Goal: Contribute content: Contribute content

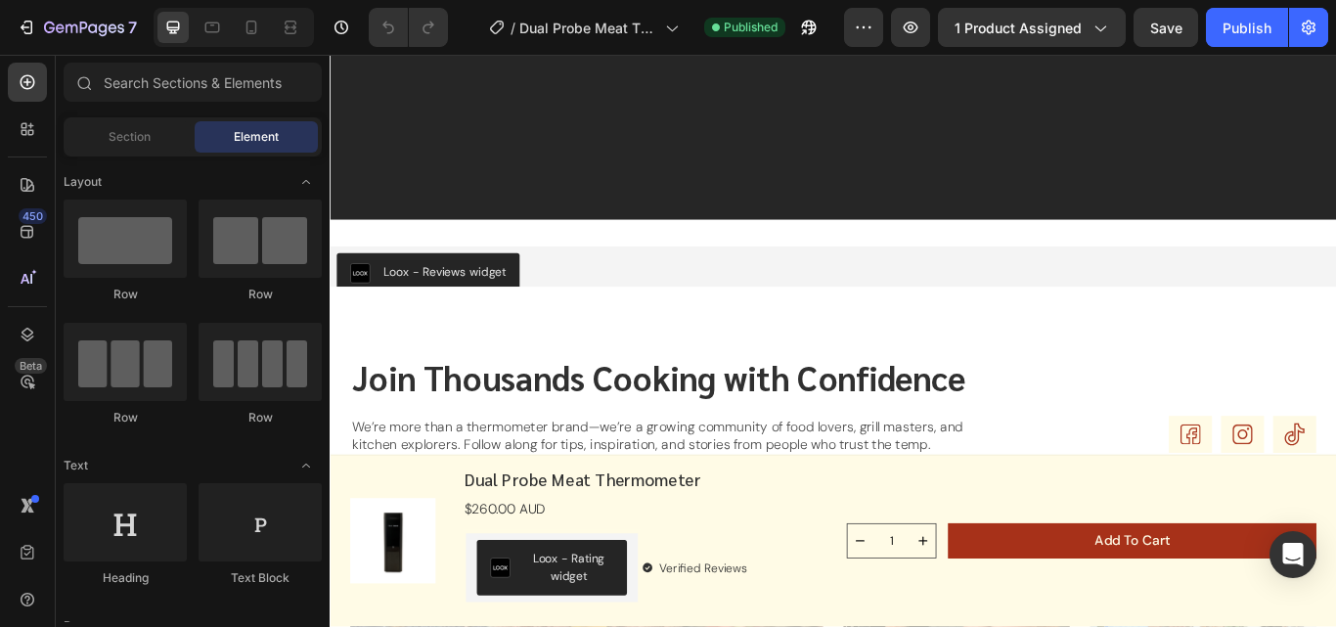
scroll to position [5642, 0]
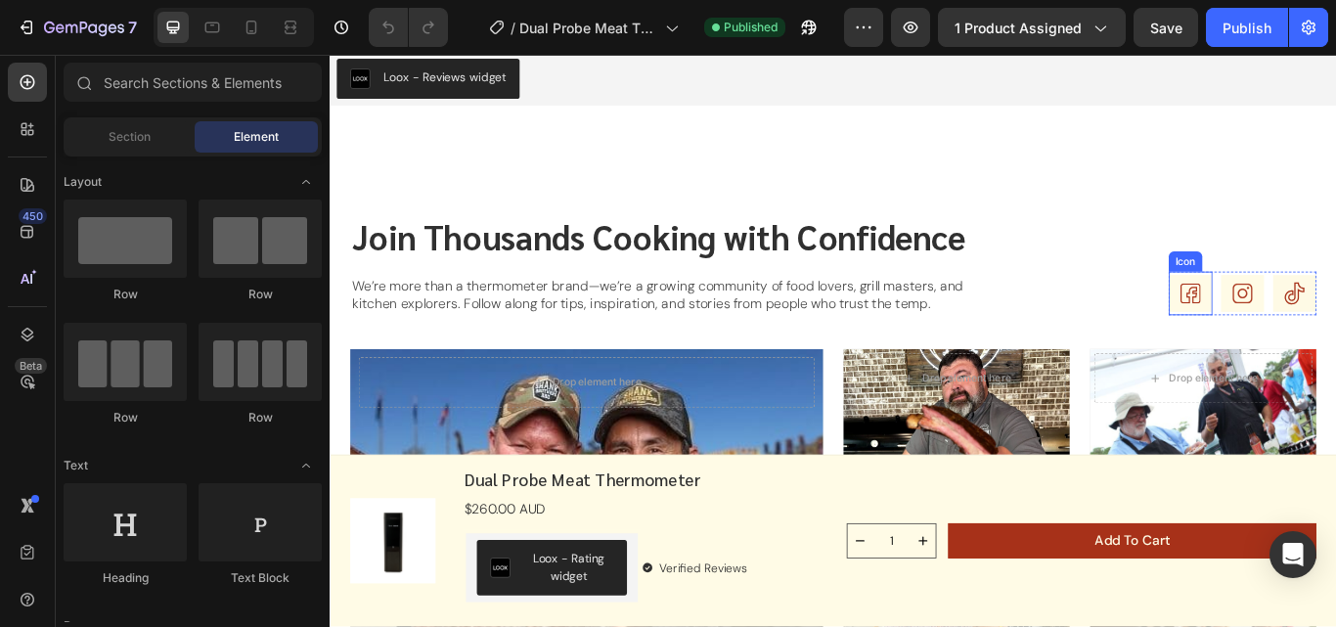
click at [1316, 326] on rect at bounding box center [1332, 333] width 51 height 43
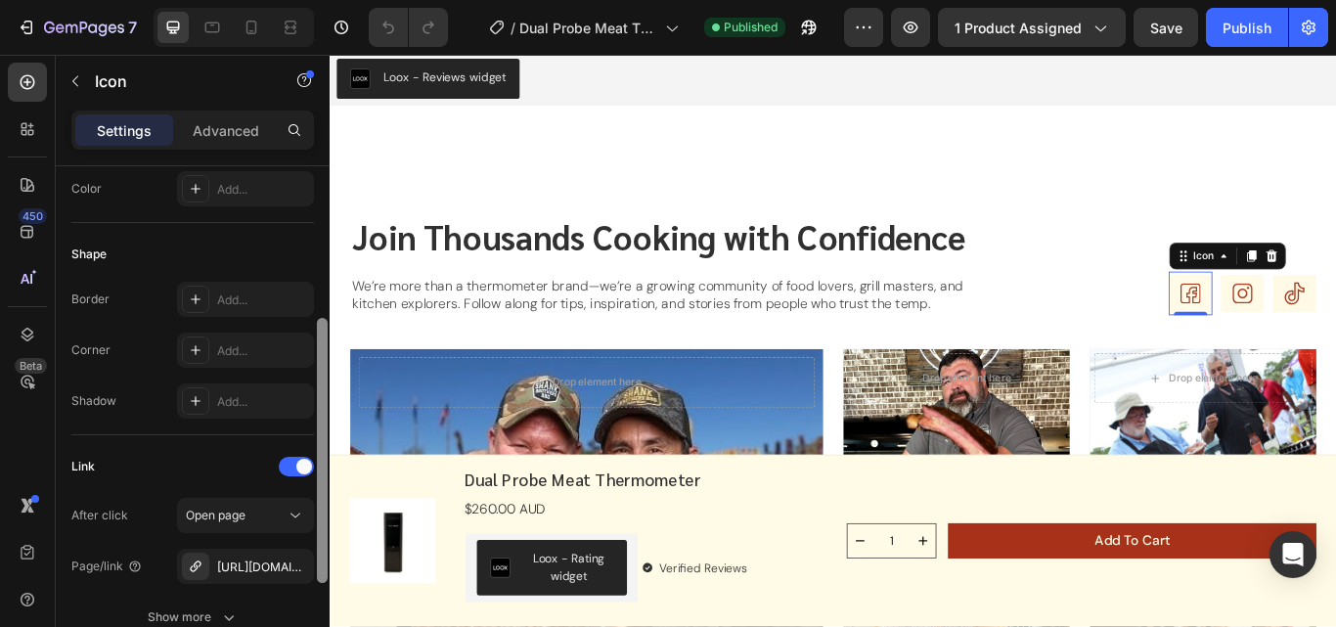
scroll to position [343, 0]
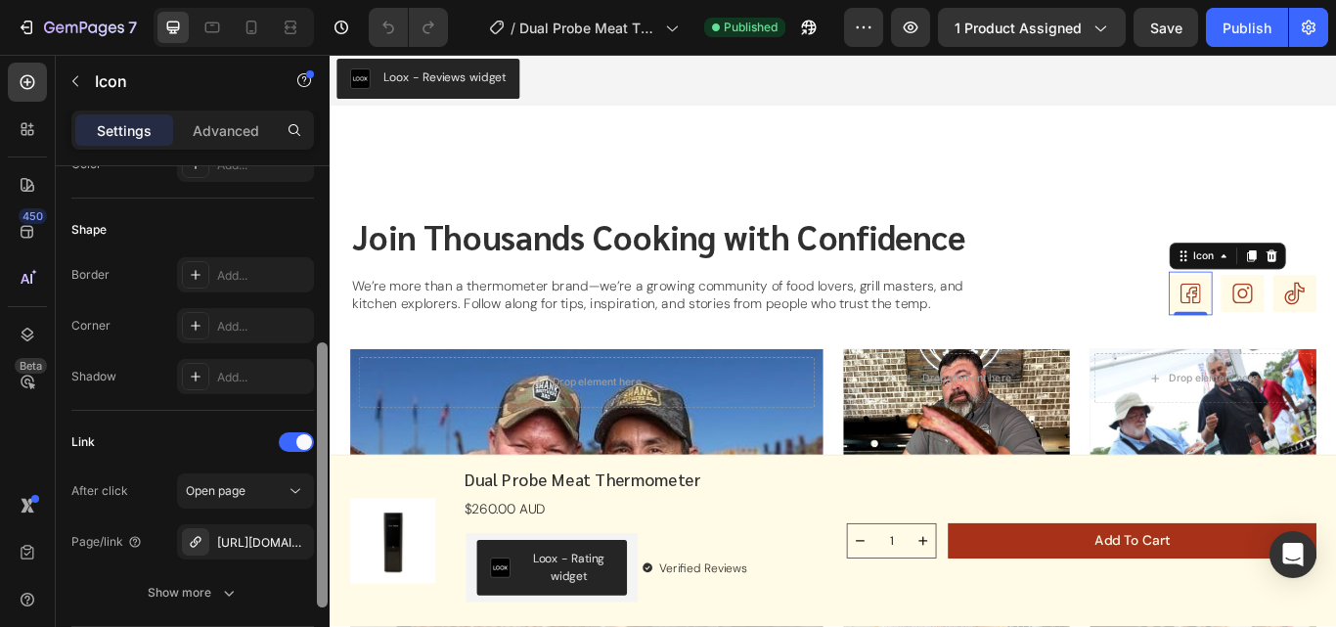
drag, startPoint x: 323, startPoint y: 394, endPoint x: 320, endPoint y: 571, distance: 177.0
click at [320, 571] on div at bounding box center [322, 474] width 11 height 265
click at [253, 537] on div "[URL][DOMAIN_NAME]" at bounding box center [245, 543] width 57 height 18
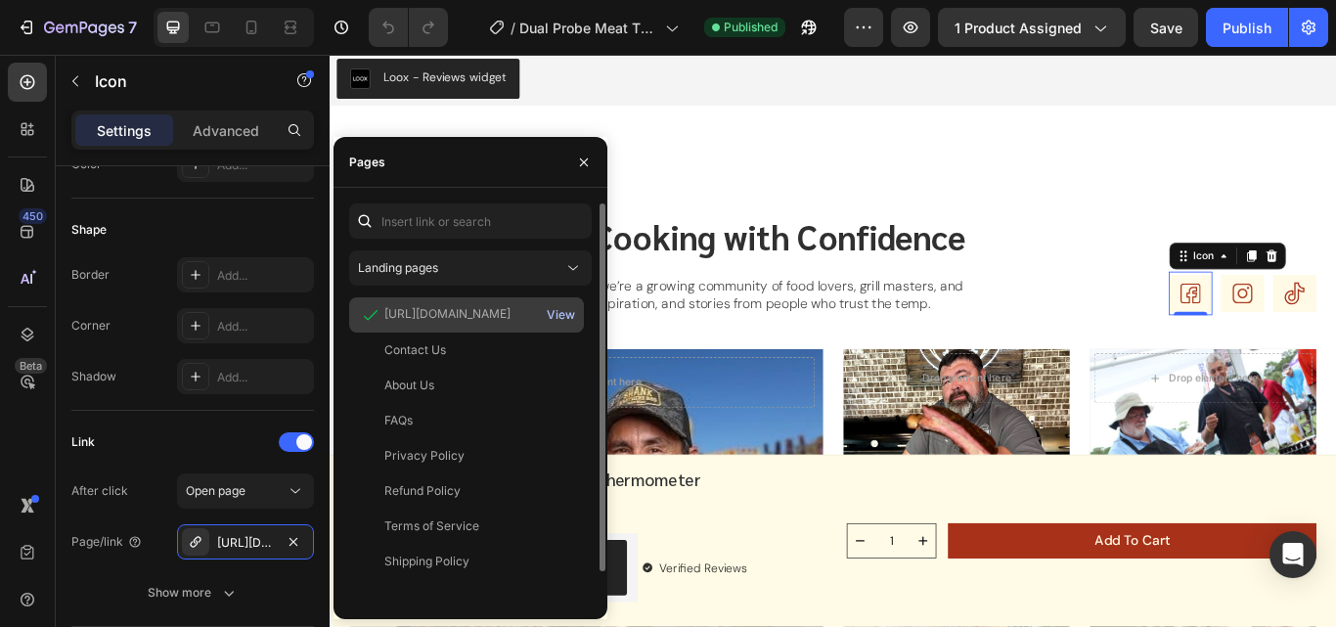
click at [552, 306] on div "View" at bounding box center [561, 315] width 28 height 18
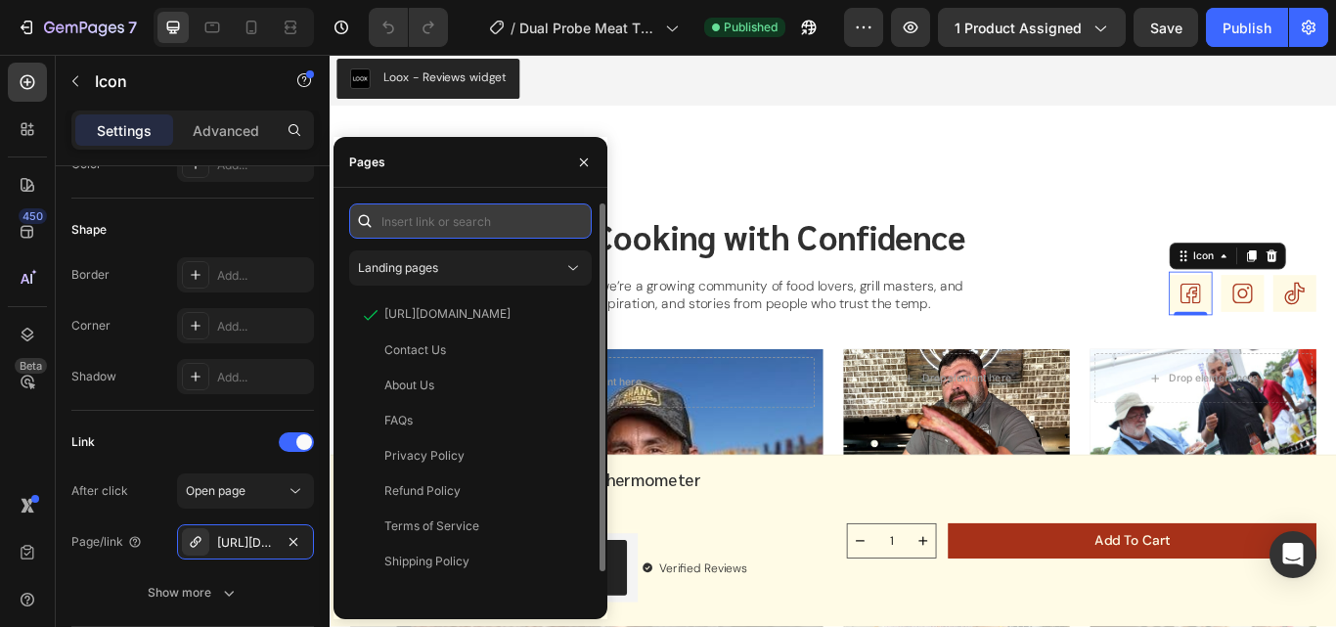
click at [435, 216] on input "text" at bounding box center [470, 220] width 243 height 35
paste input "[URL][DOMAIN_NAME]"
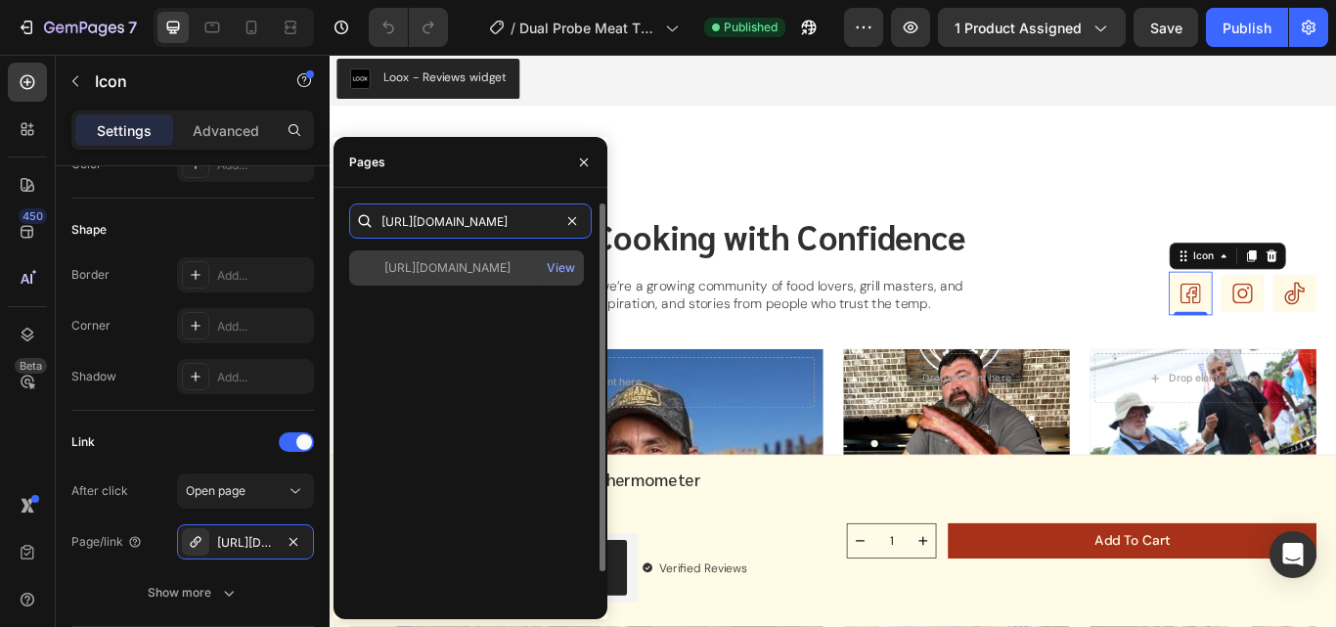
type input "[URL][DOMAIN_NAME]"
click at [460, 272] on div "[URL][DOMAIN_NAME]" at bounding box center [447, 268] width 126 height 18
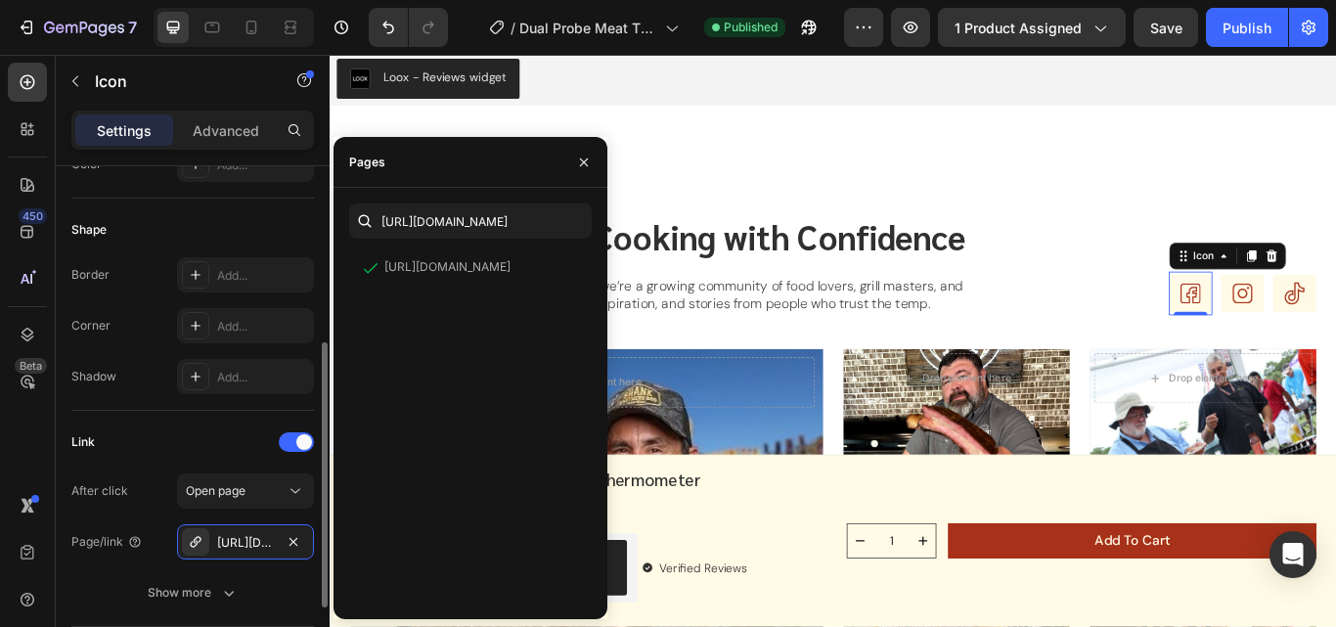
click at [162, 424] on div "Link After click Open page Page/link https://www.facebook.com/profile.php?id=61…" at bounding box center [192, 519] width 243 height 216
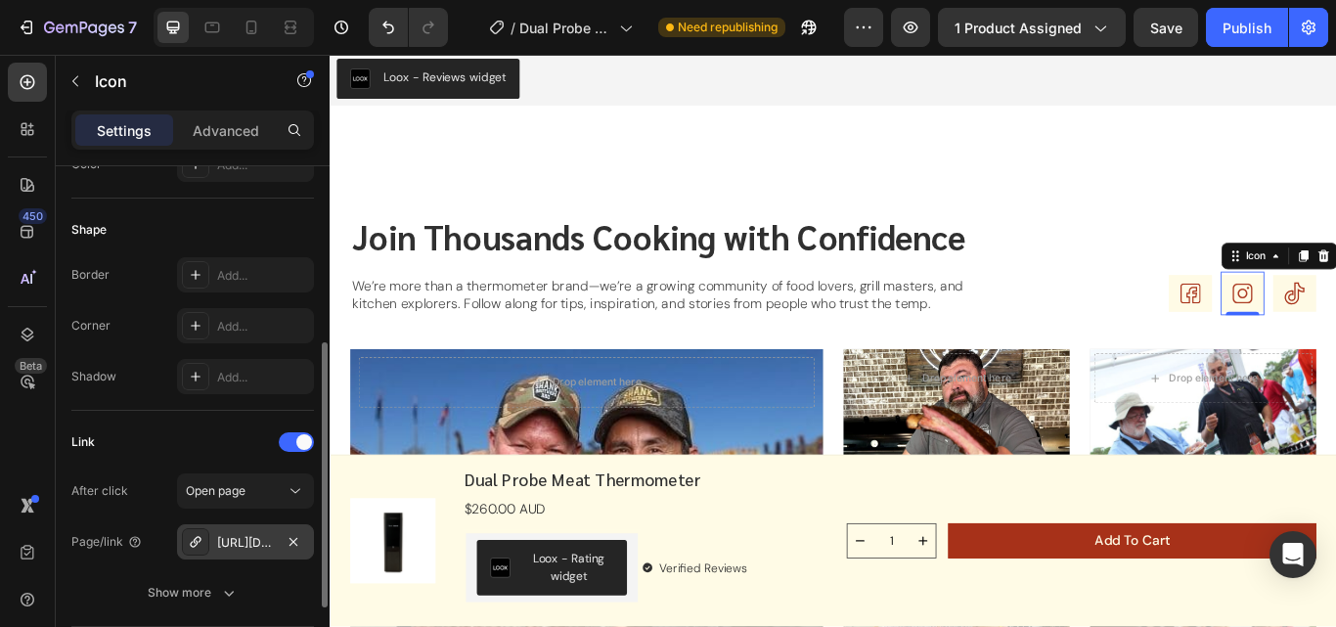
click at [230, 545] on div "[URL][DOMAIN_NAME]" at bounding box center [245, 543] width 57 height 18
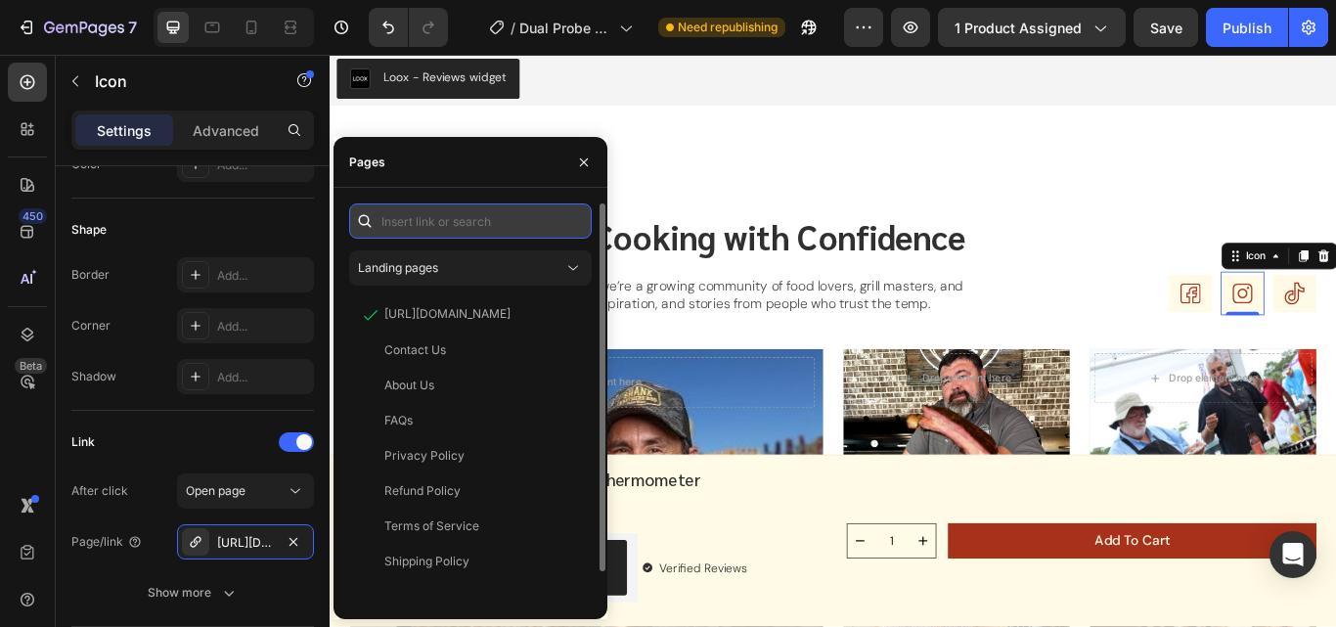
click at [489, 221] on input "text" at bounding box center [470, 220] width 243 height 35
paste input "[URL][DOMAIN_NAME]"
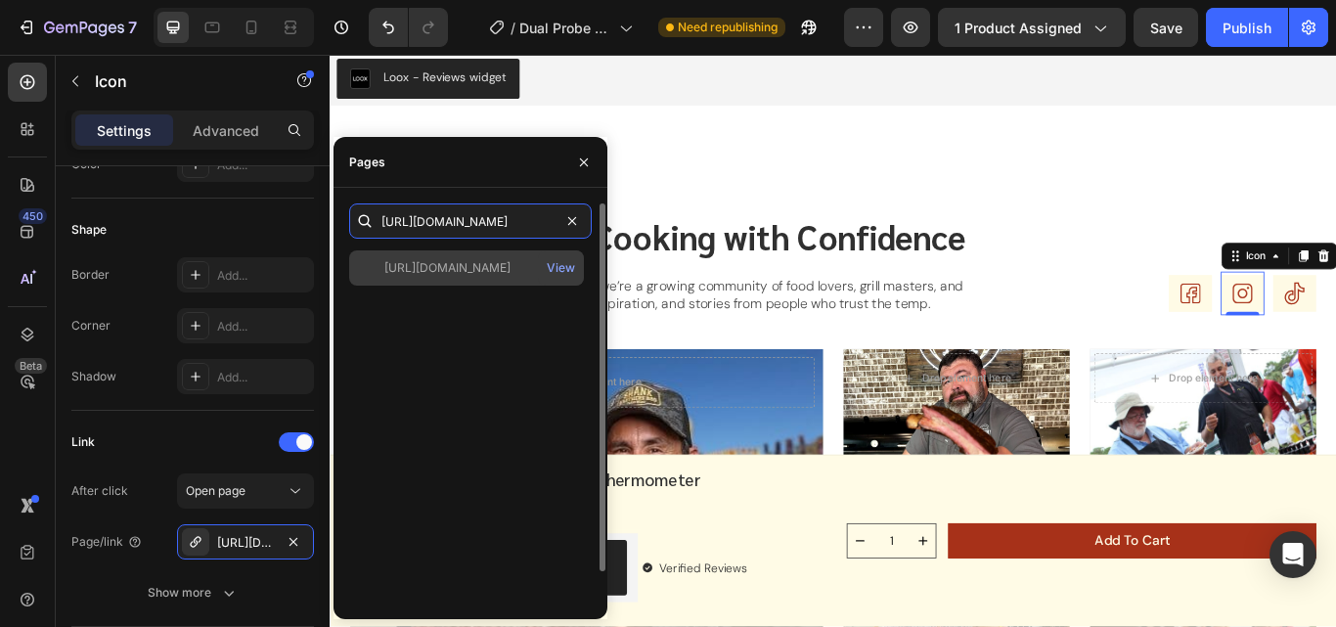
type input "[URL][DOMAIN_NAME]"
click at [484, 264] on div "[URL][DOMAIN_NAME]" at bounding box center [447, 268] width 126 height 18
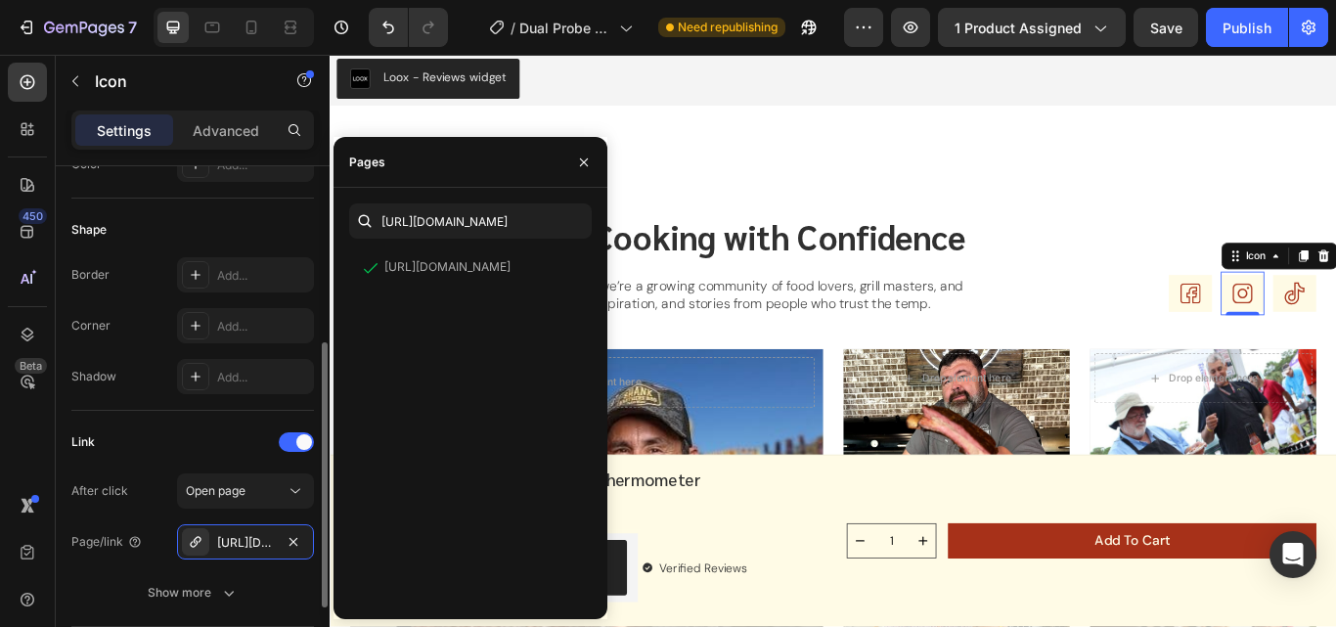
click at [204, 443] on div "Link" at bounding box center [192, 441] width 243 height 31
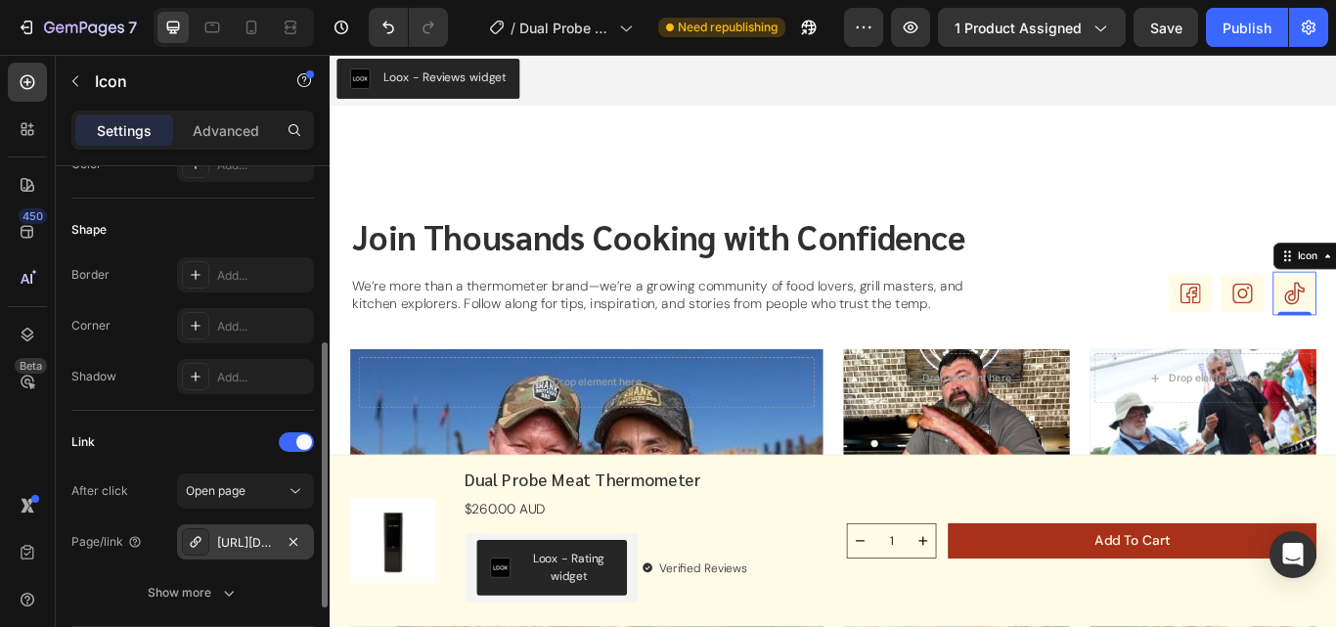
click at [245, 527] on div "[URL][DOMAIN_NAME]" at bounding box center [245, 541] width 137 height 35
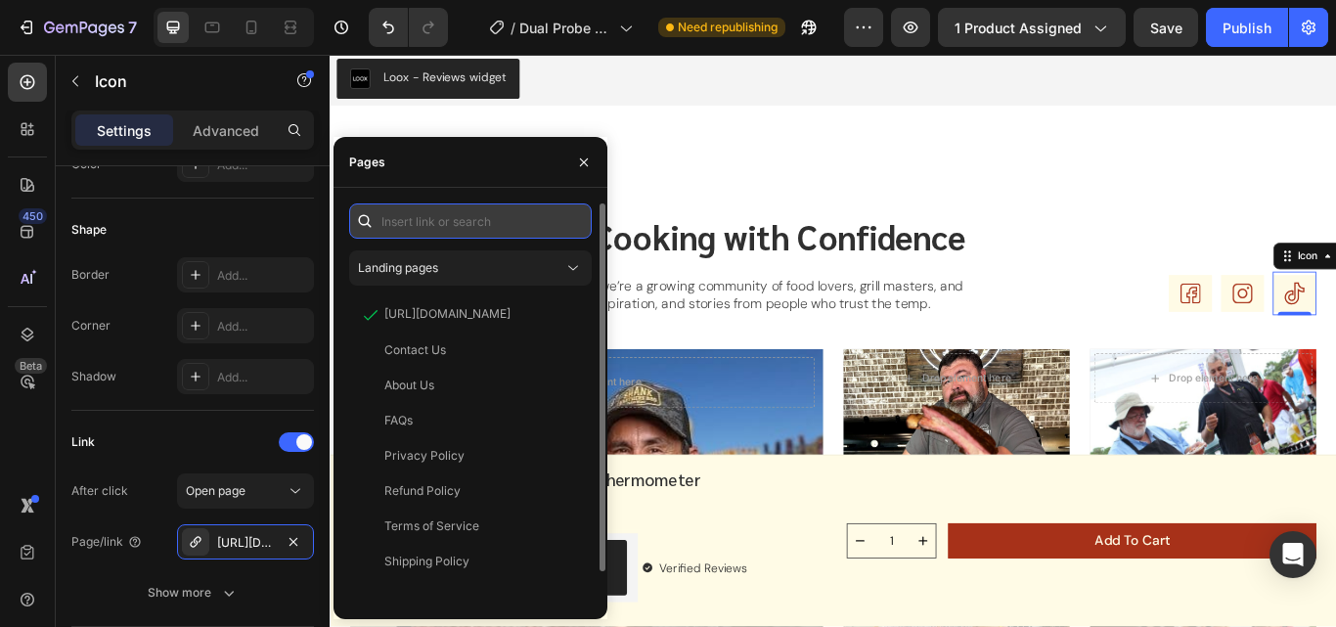
click at [462, 219] on input "text" at bounding box center [470, 220] width 243 height 35
paste input "[URL][DOMAIN_NAME]"
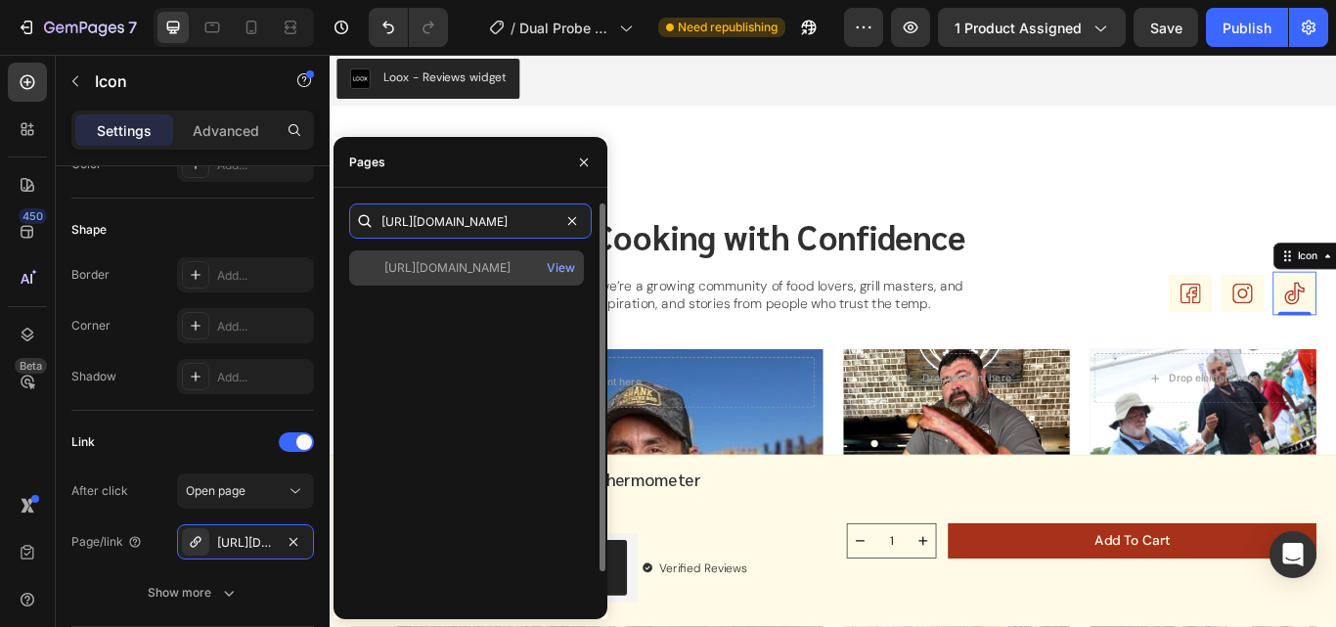
type input "[URL][DOMAIN_NAME]"
click at [497, 262] on div "[URL][DOMAIN_NAME]" at bounding box center [447, 268] width 126 height 18
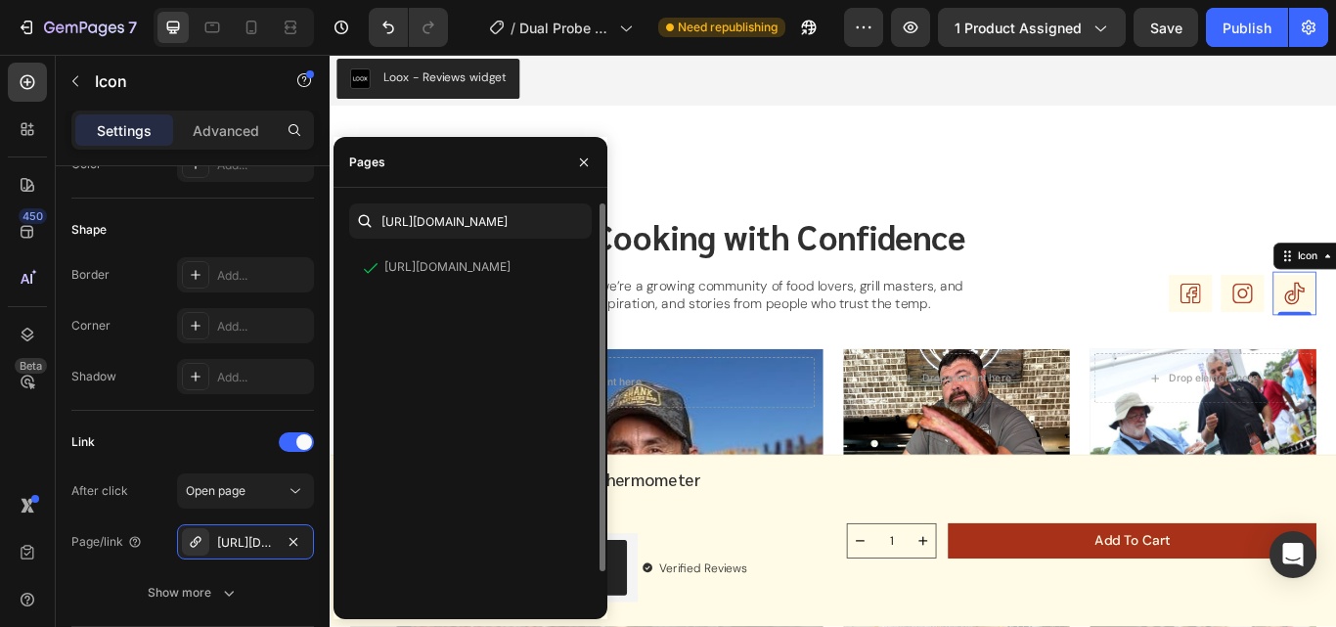
drag, startPoint x: 510, startPoint y: 259, endPoint x: 425, endPoint y: 388, distance: 154.6
click at [425, 388] on div "https://www.tiktok.com/@temptrust?lang=en View" at bounding box center [470, 443] width 243 height 387
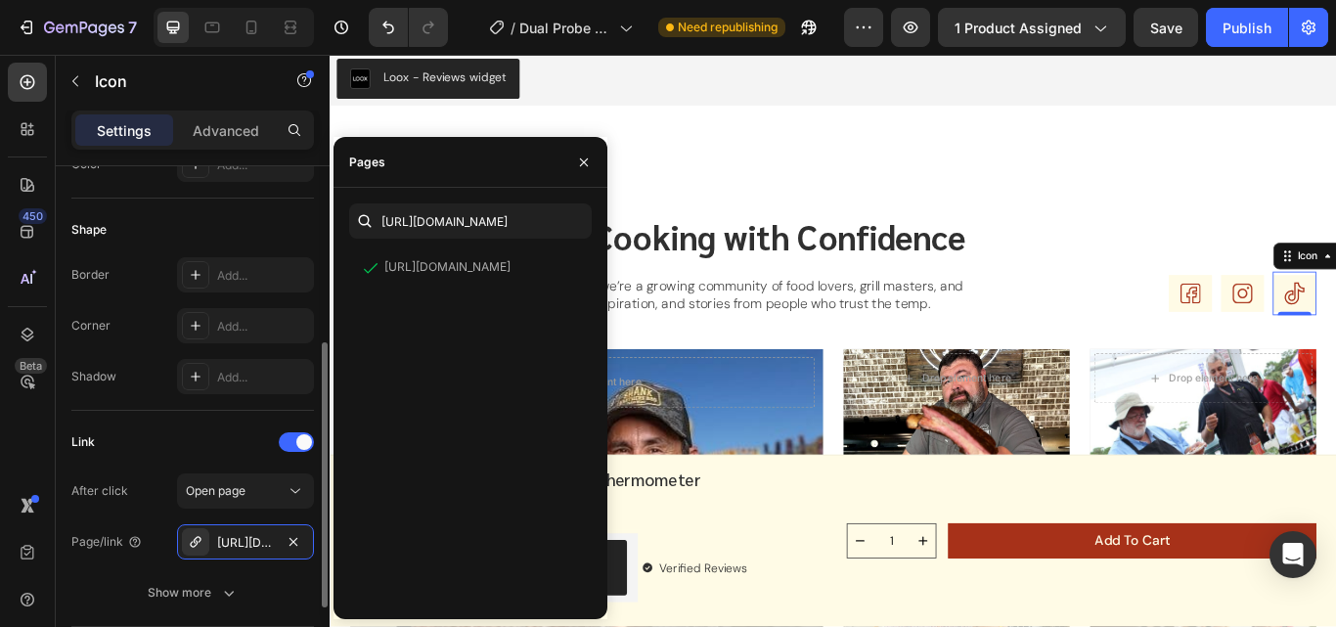
click at [155, 436] on div "Link" at bounding box center [192, 441] width 243 height 31
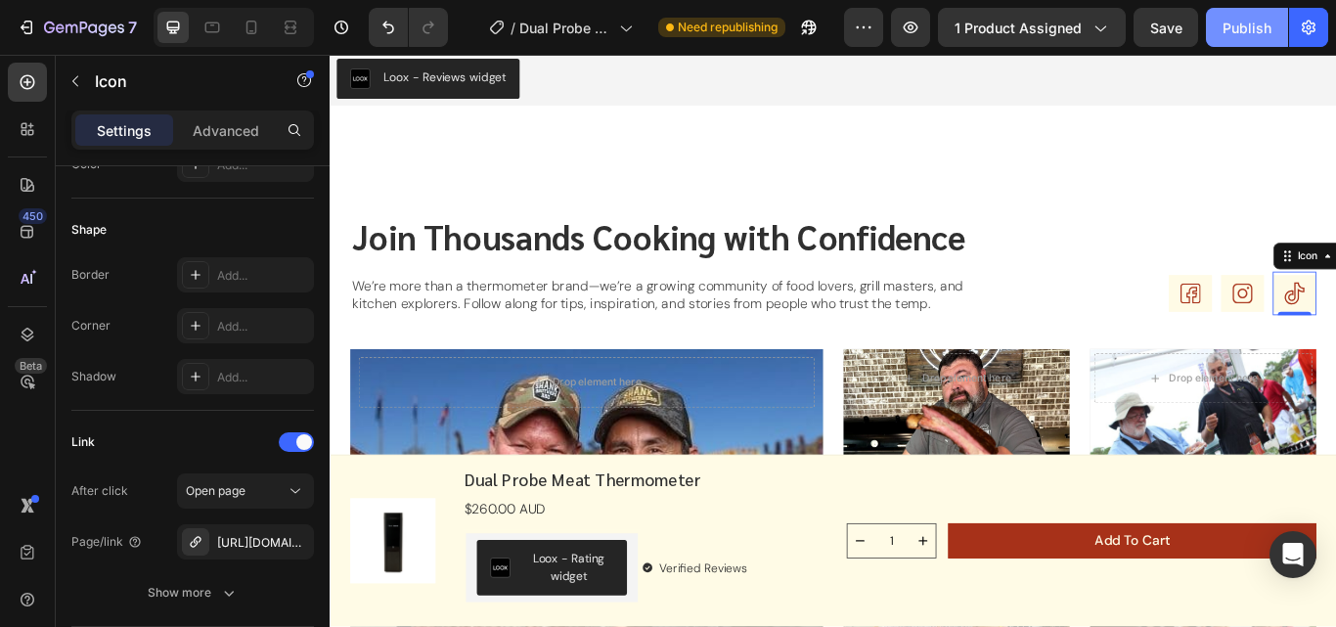
click at [1231, 34] on div "Publish" at bounding box center [1246, 28] width 49 height 21
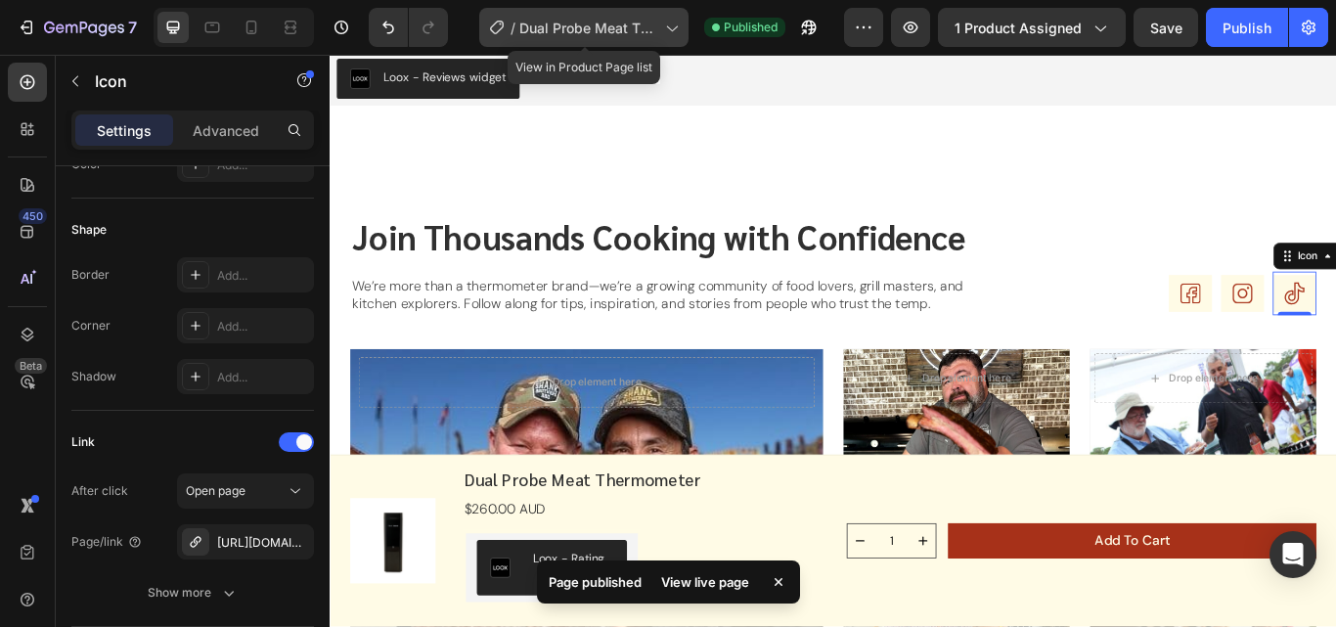
click at [613, 20] on span "Dual Probe Meat Thermometer" at bounding box center [588, 28] width 138 height 21
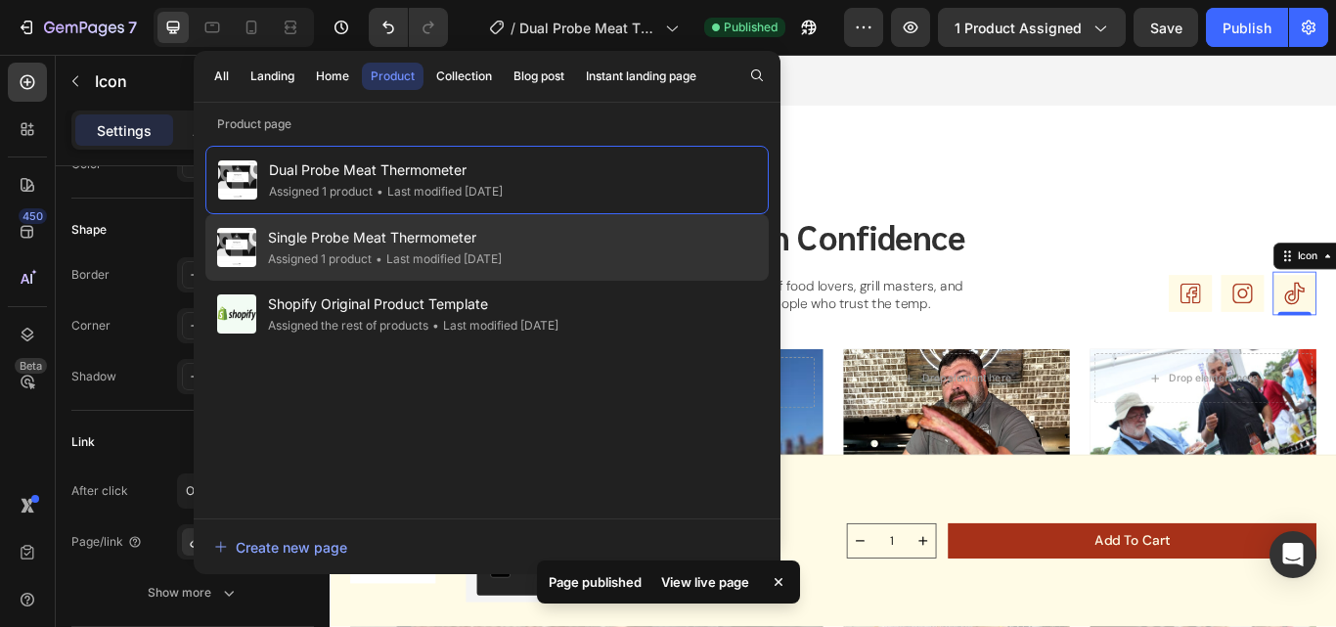
click at [440, 242] on span "Single Probe Meat Thermometer" at bounding box center [385, 237] width 234 height 23
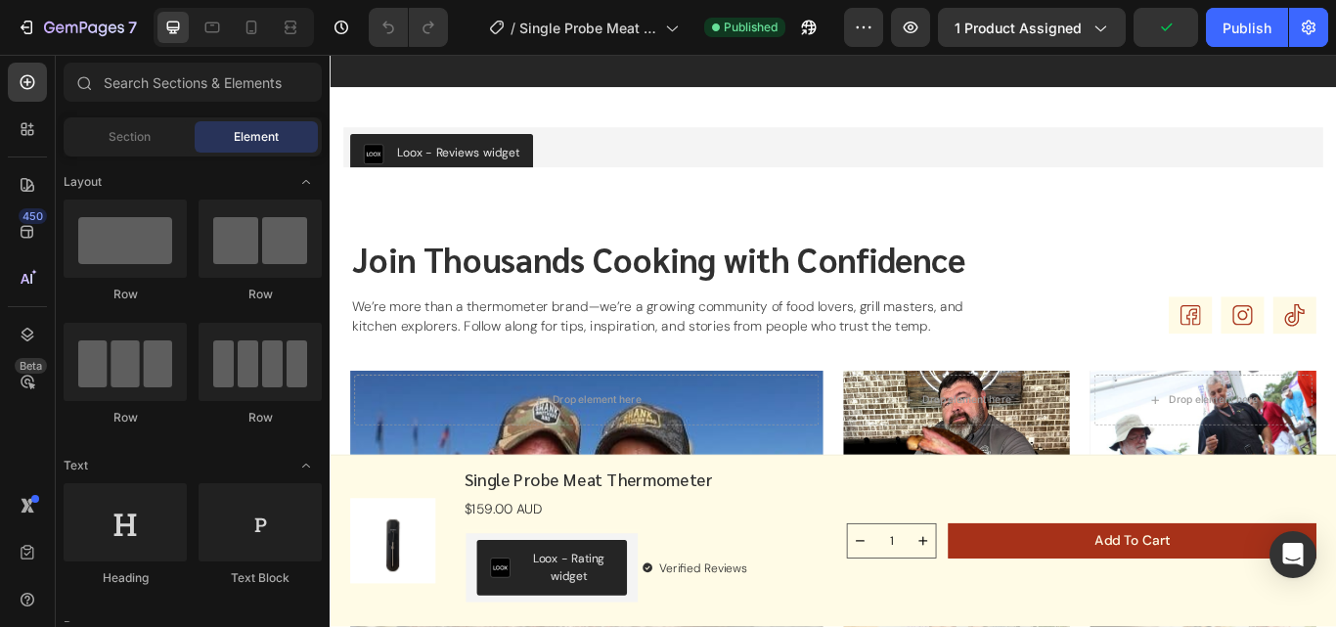
scroll to position [5612, 0]
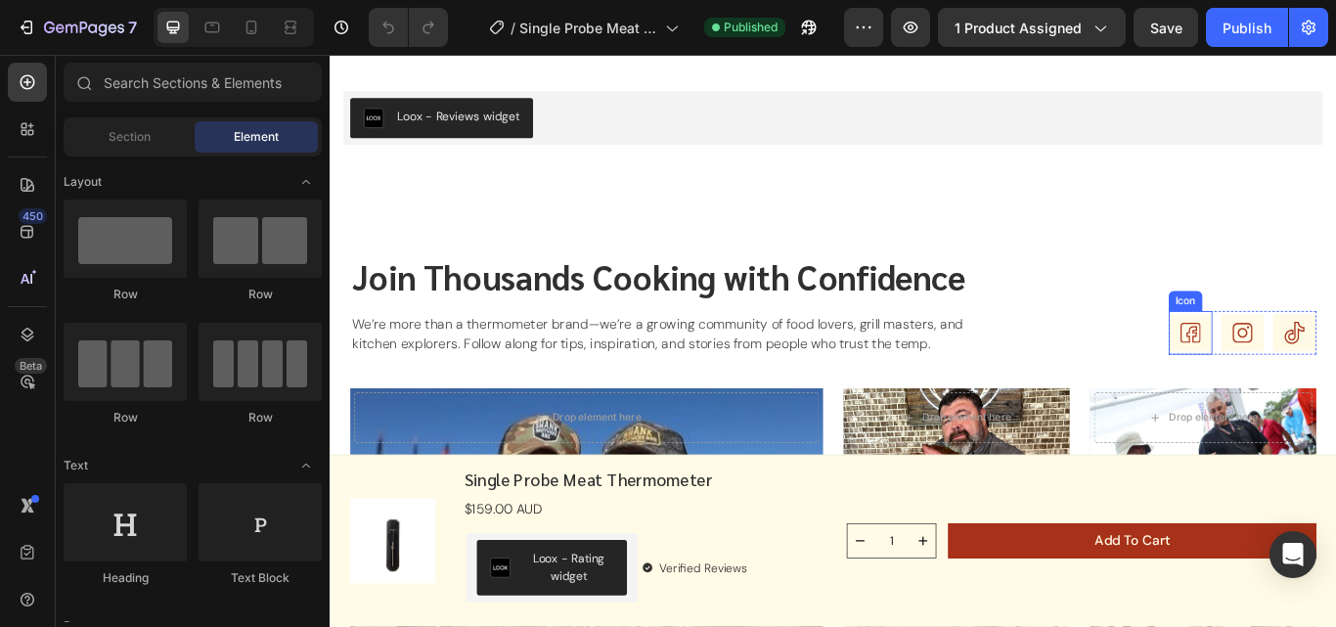
click at [1320, 372] on rect at bounding box center [1332, 379] width 51 height 43
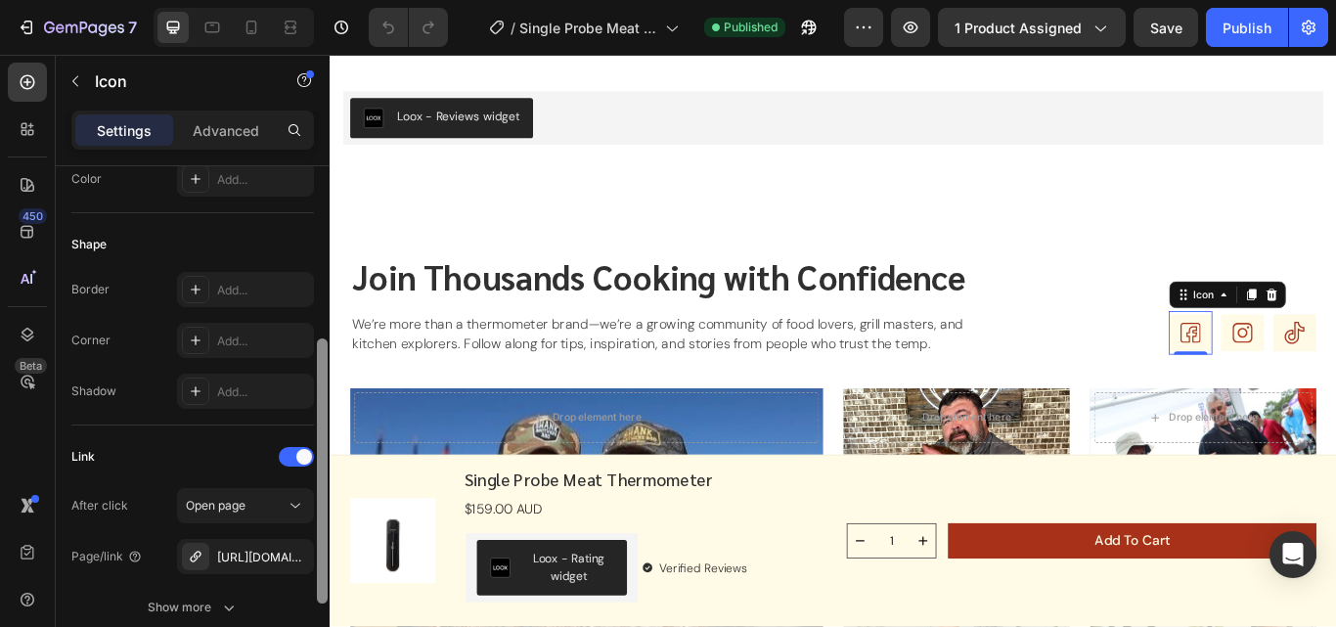
scroll to position [331, 0]
drag, startPoint x: 324, startPoint y: 420, endPoint x: 312, endPoint y: 590, distance: 170.6
click at [312, 590] on div "Icon Choose Icon Color 303030 Size 52 Padding Add... Background Color Add... Sh…" at bounding box center [193, 424] width 274 height 516
click at [265, 557] on div "[URL][DOMAIN_NAME]" at bounding box center [245, 556] width 57 height 18
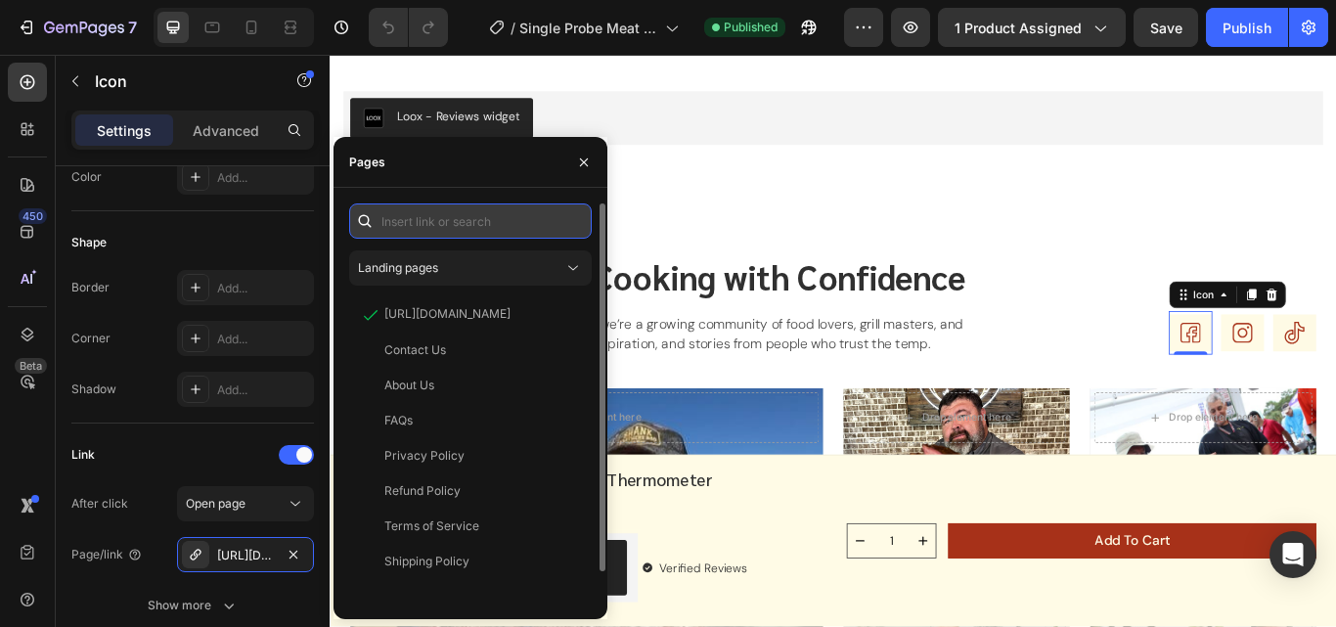
click at [480, 236] on input "text" at bounding box center [470, 220] width 243 height 35
paste input "[URL][DOMAIN_NAME]"
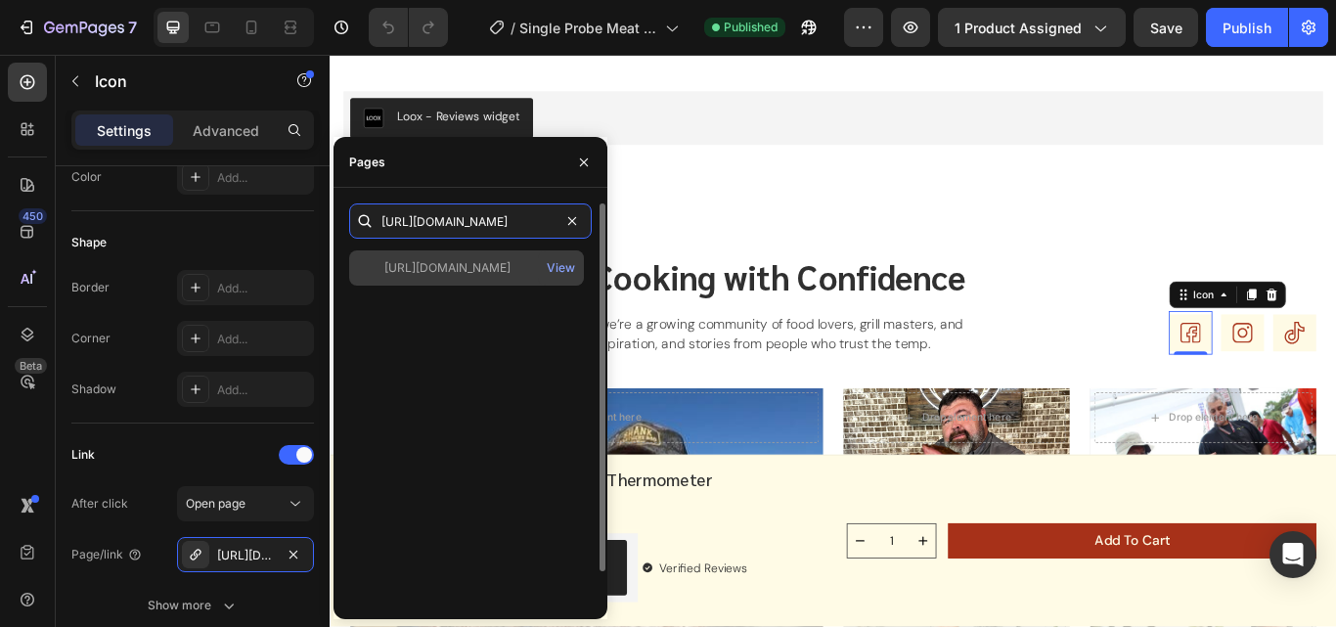
type input "[URL][DOMAIN_NAME]"
click at [477, 268] on div "[URL][DOMAIN_NAME]" at bounding box center [447, 268] width 126 height 18
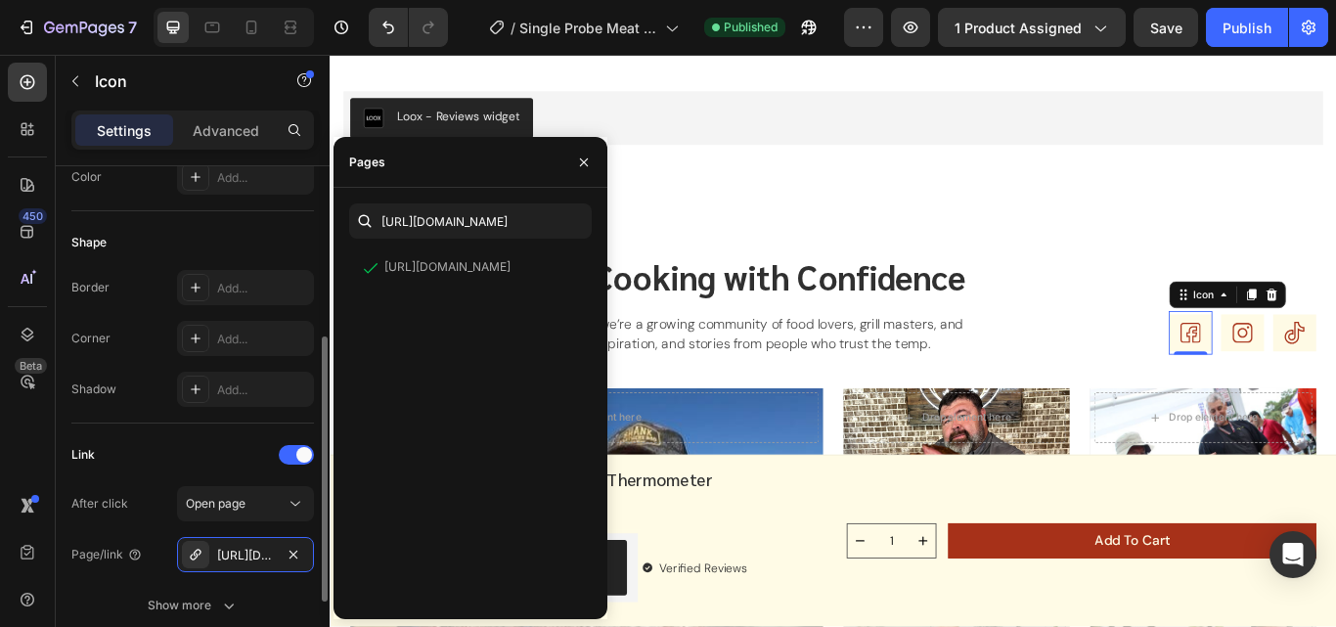
click at [167, 451] on div "Link" at bounding box center [192, 454] width 243 height 31
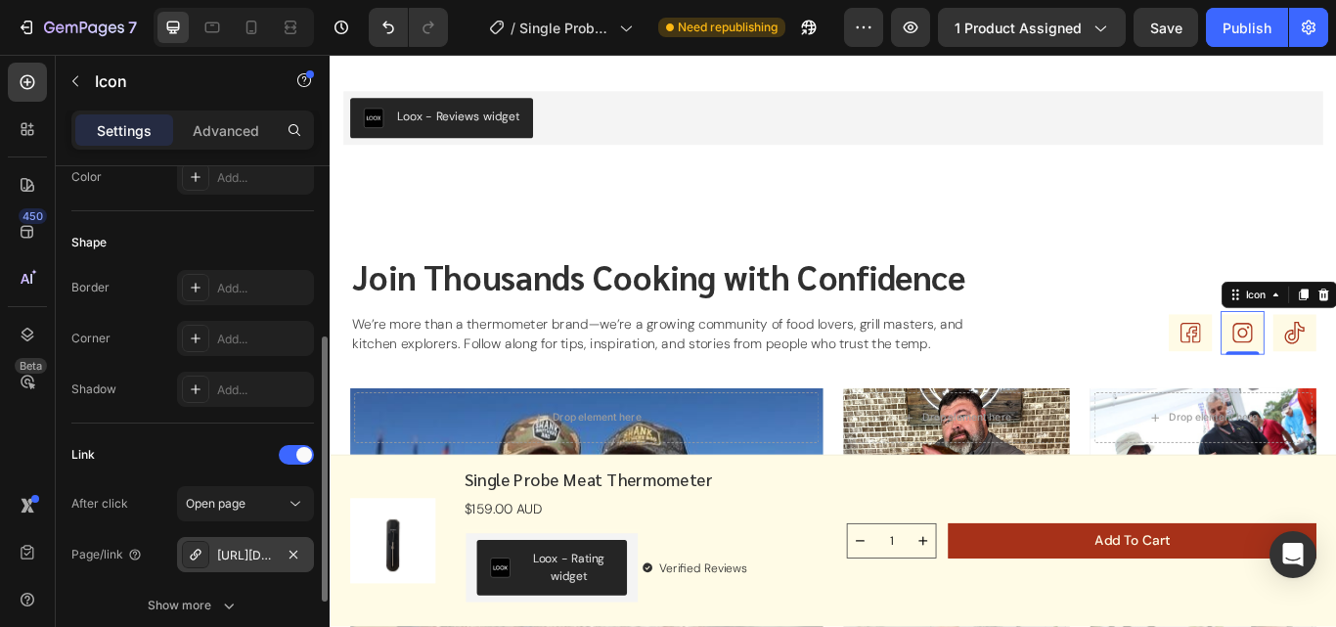
click at [230, 554] on div "https://www.instagram.com/temptrust_447/" at bounding box center [245, 556] width 57 height 18
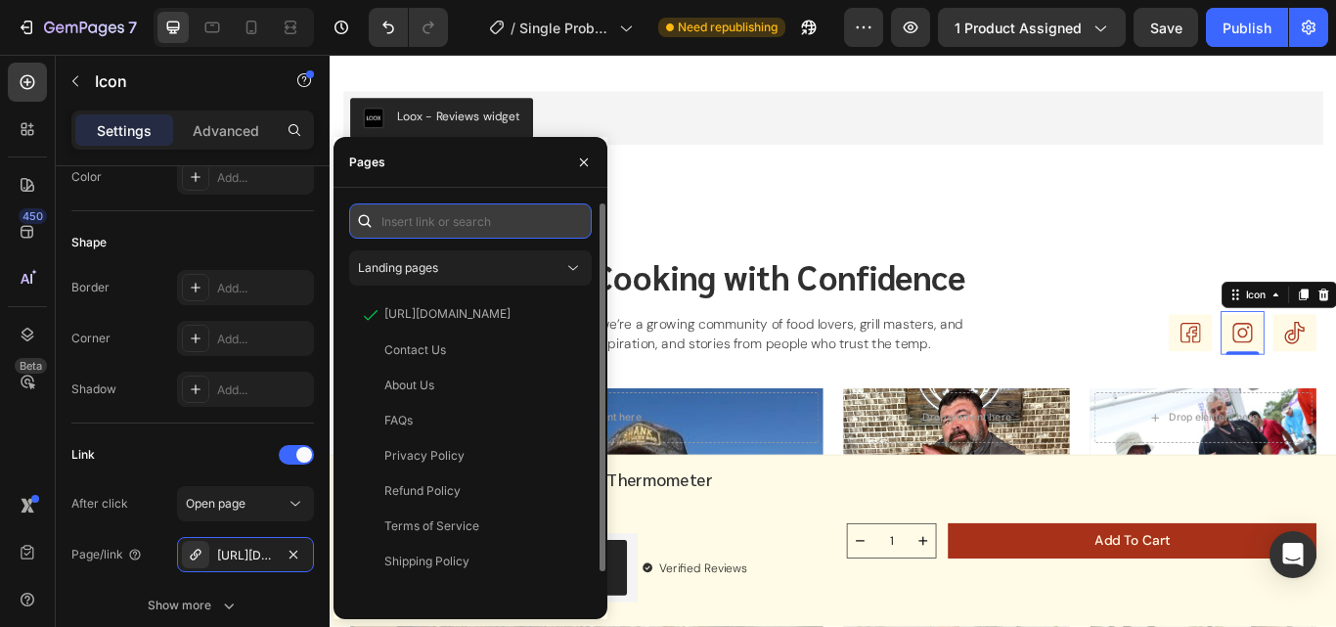
click at [497, 226] on input "text" at bounding box center [470, 220] width 243 height 35
paste input "https://www.instagram.com/temptrust_448/"
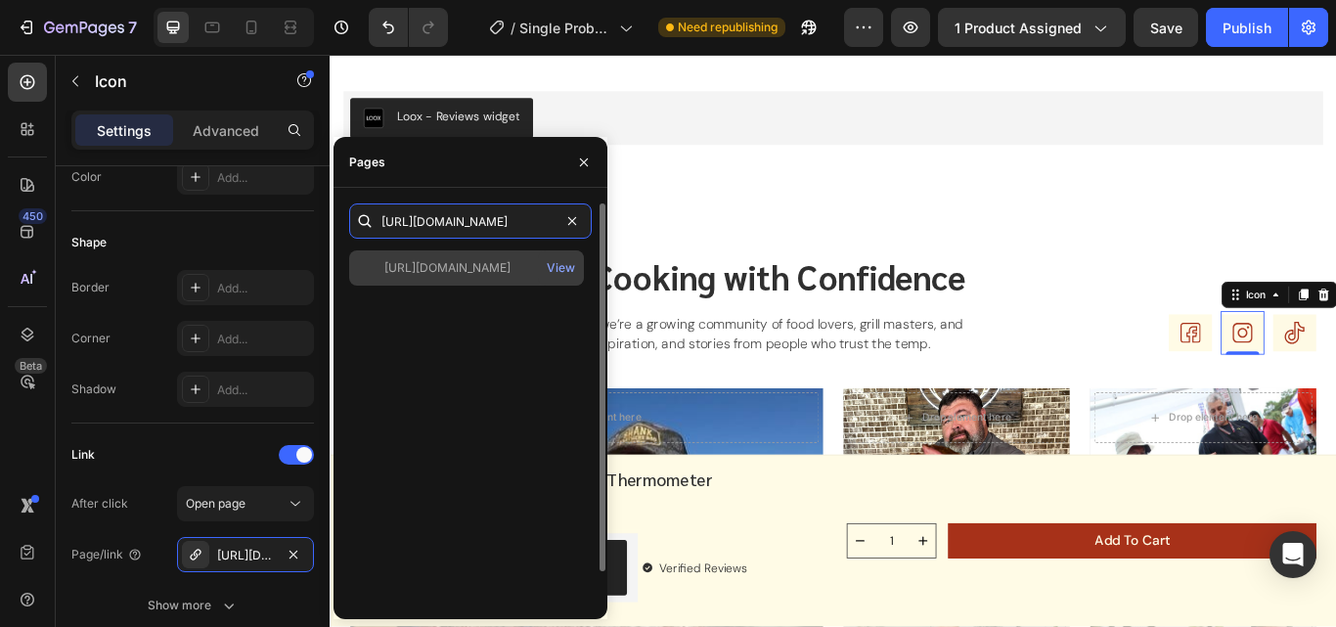
type input "https://www.instagram.com/temptrust_448/"
click at [483, 265] on div "https://www.instagram.com/temptrust_448/" at bounding box center [447, 268] width 126 height 18
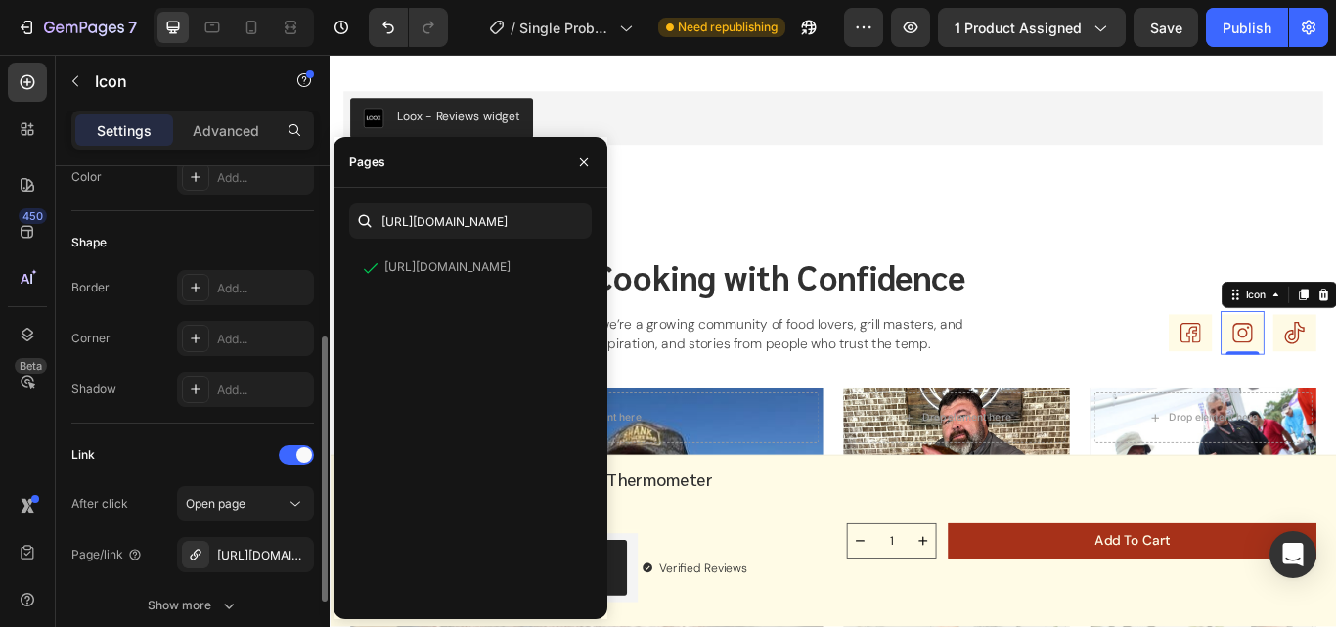
click at [199, 454] on div "Link" at bounding box center [192, 454] width 243 height 31
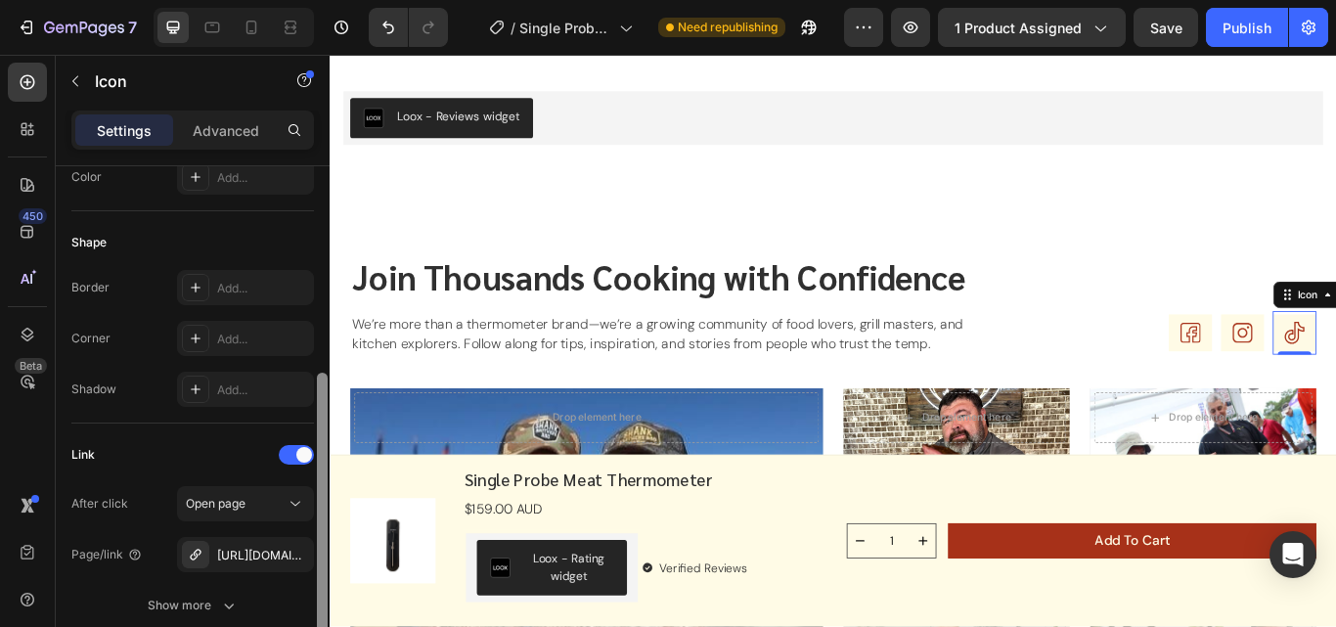
scroll to position [401, 0]
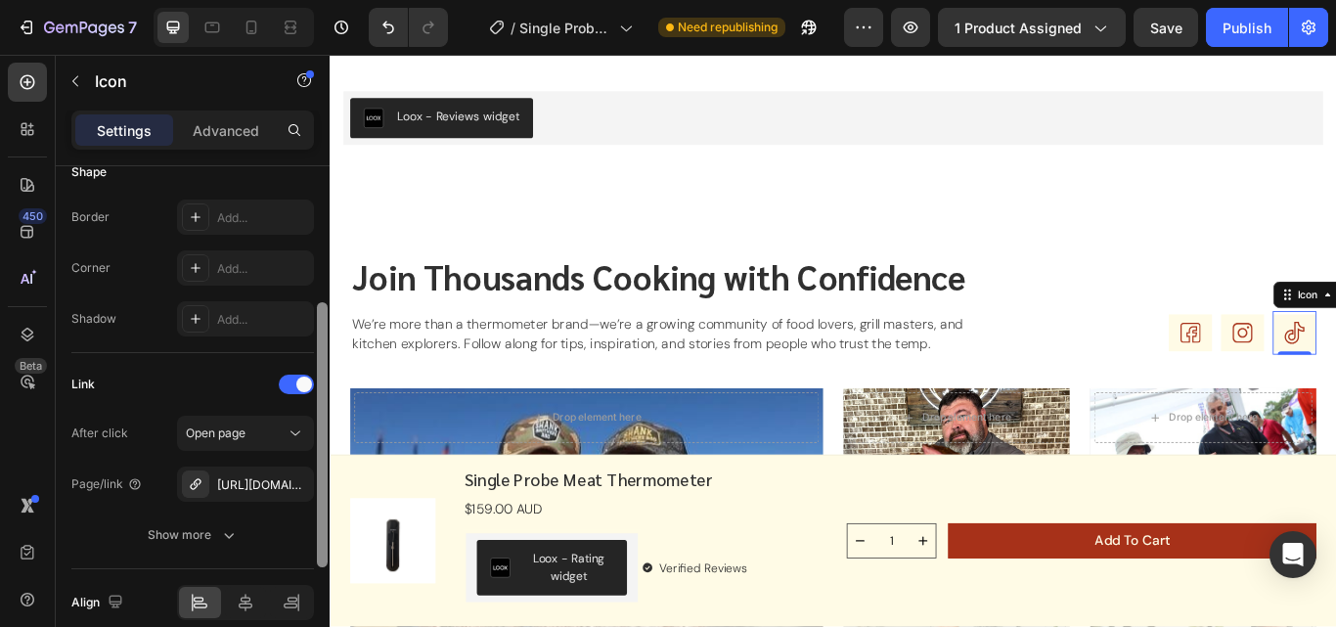
drag, startPoint x: 322, startPoint y: 455, endPoint x: 322, endPoint y: 491, distance: 36.2
click at [322, 491] on div at bounding box center [322, 434] width 11 height 265
click at [268, 495] on div "https://www.instagram.com/temptrust_447/" at bounding box center [245, 483] width 137 height 35
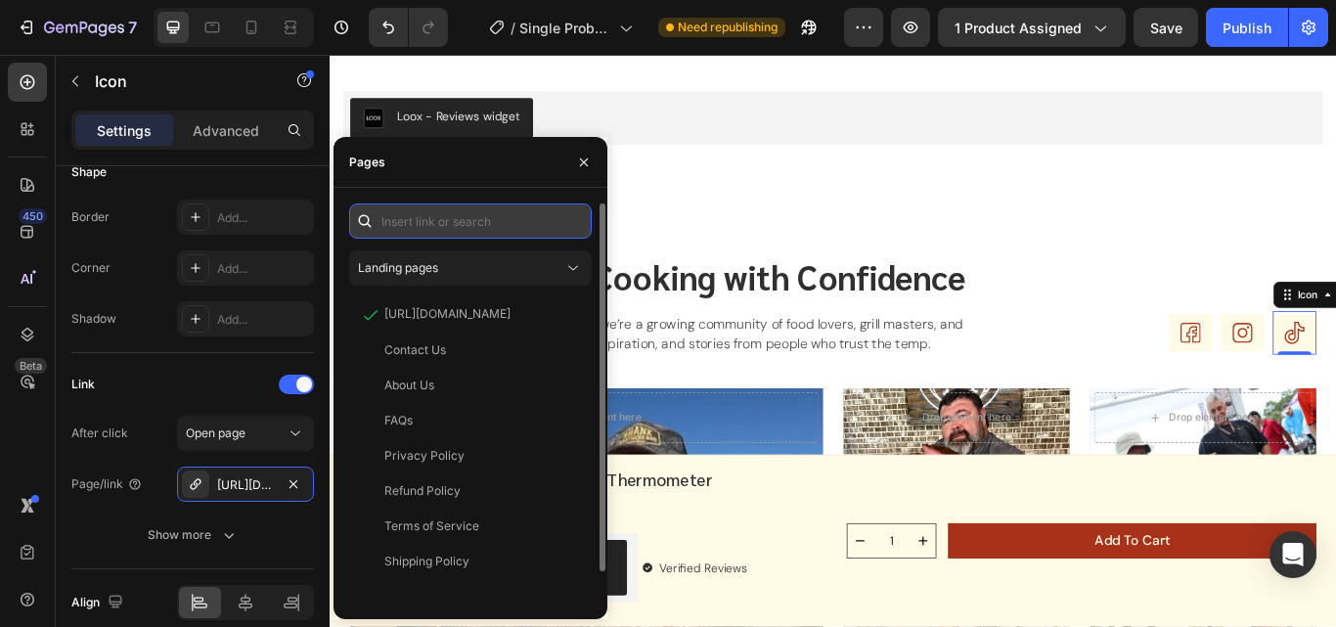
click at [488, 223] on input "text" at bounding box center [470, 220] width 243 height 35
paste input "https://www.tiktok.com/@temptrust?lang=en"
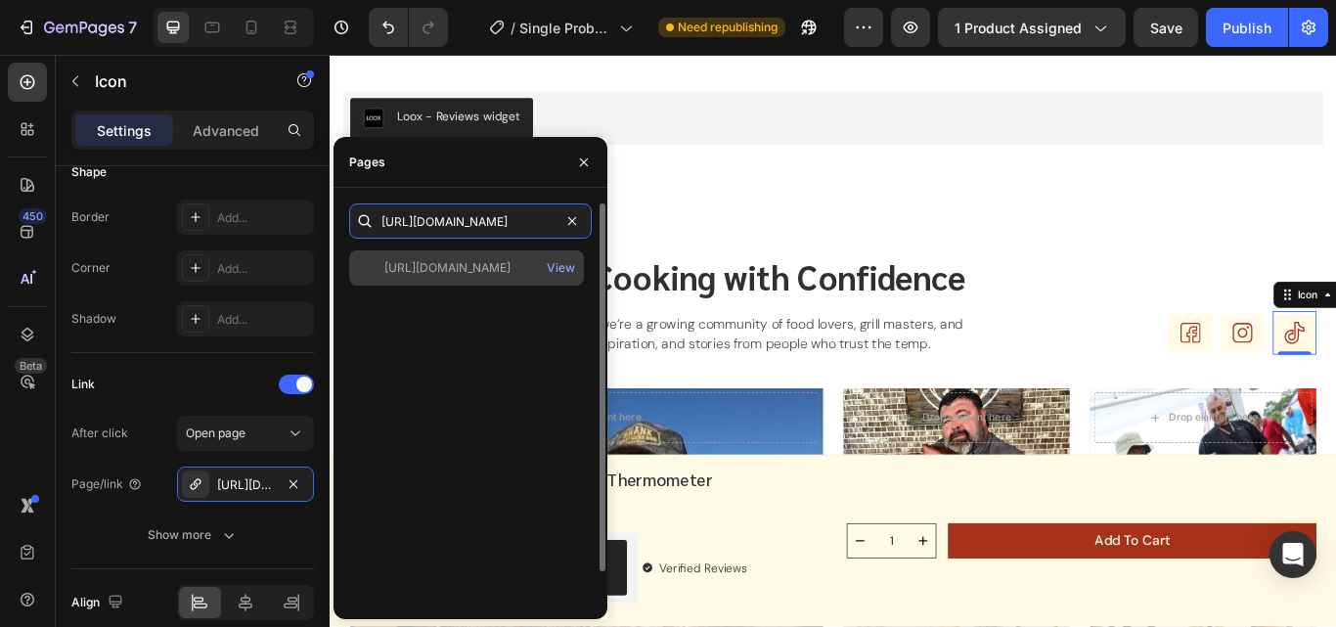
type input "https://www.tiktok.com/@temptrust?lang=en"
click at [487, 256] on div "https://www.tiktok.com/@temptrust?lang=en View" at bounding box center [466, 267] width 235 height 35
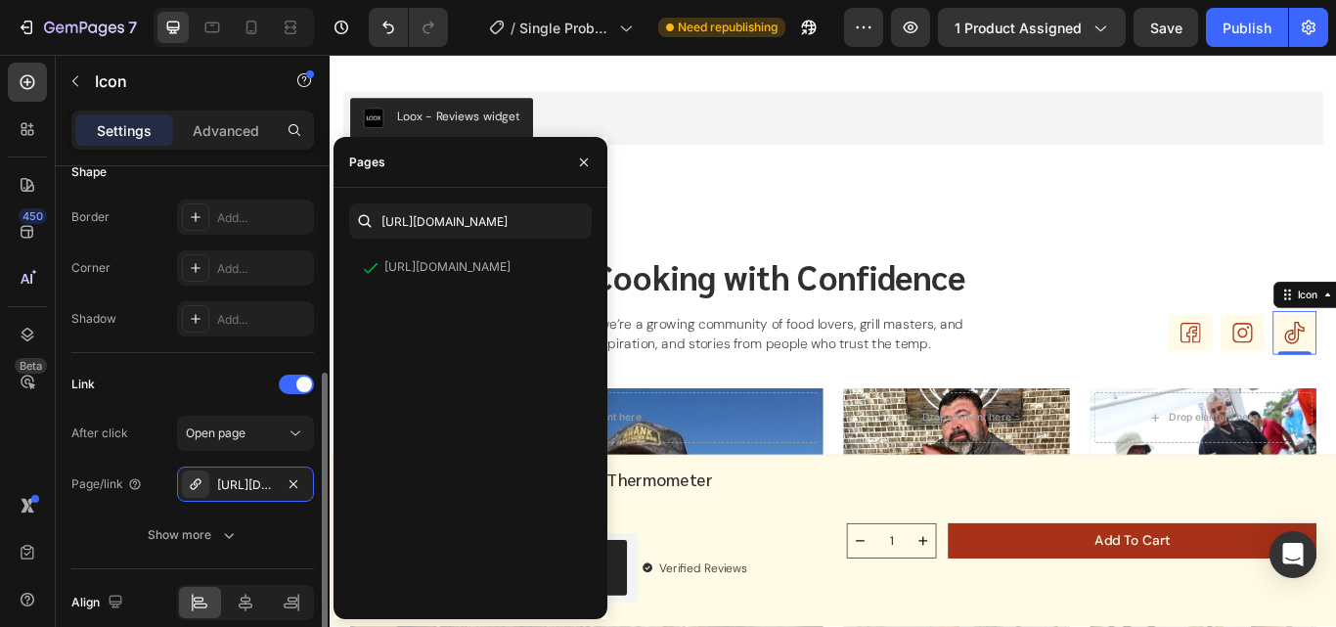
click at [165, 386] on div "Link" at bounding box center [192, 384] width 243 height 31
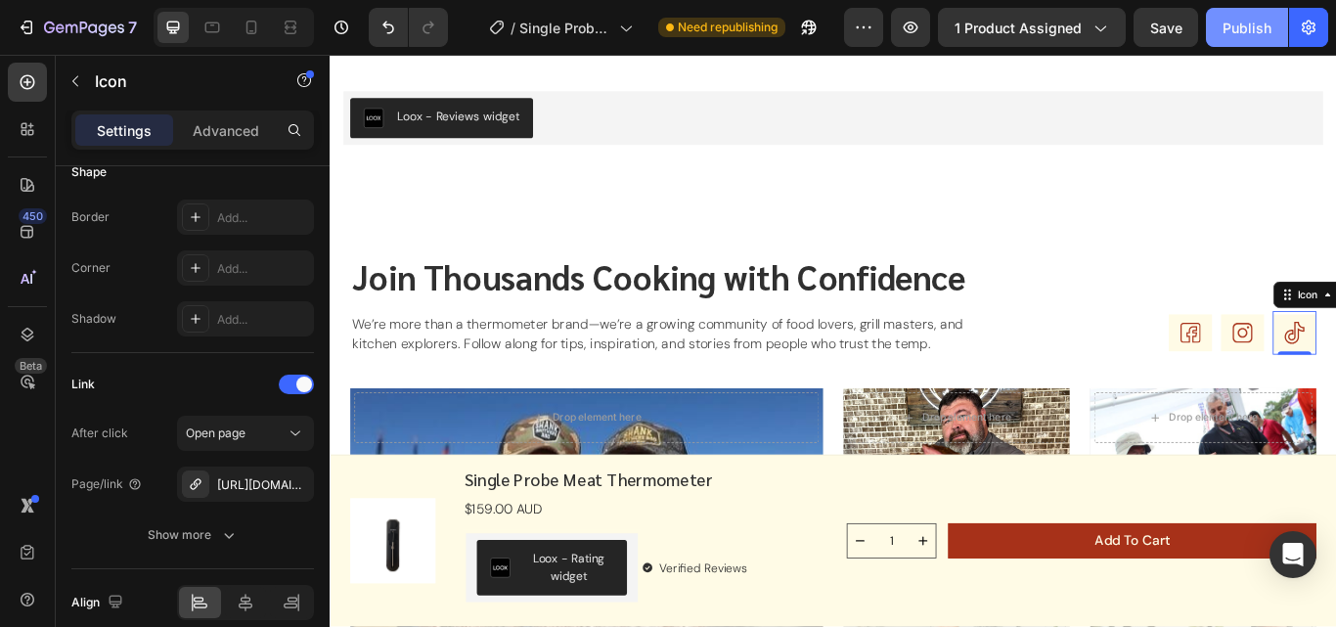
click at [1232, 30] on div "Publish" at bounding box center [1246, 28] width 49 height 21
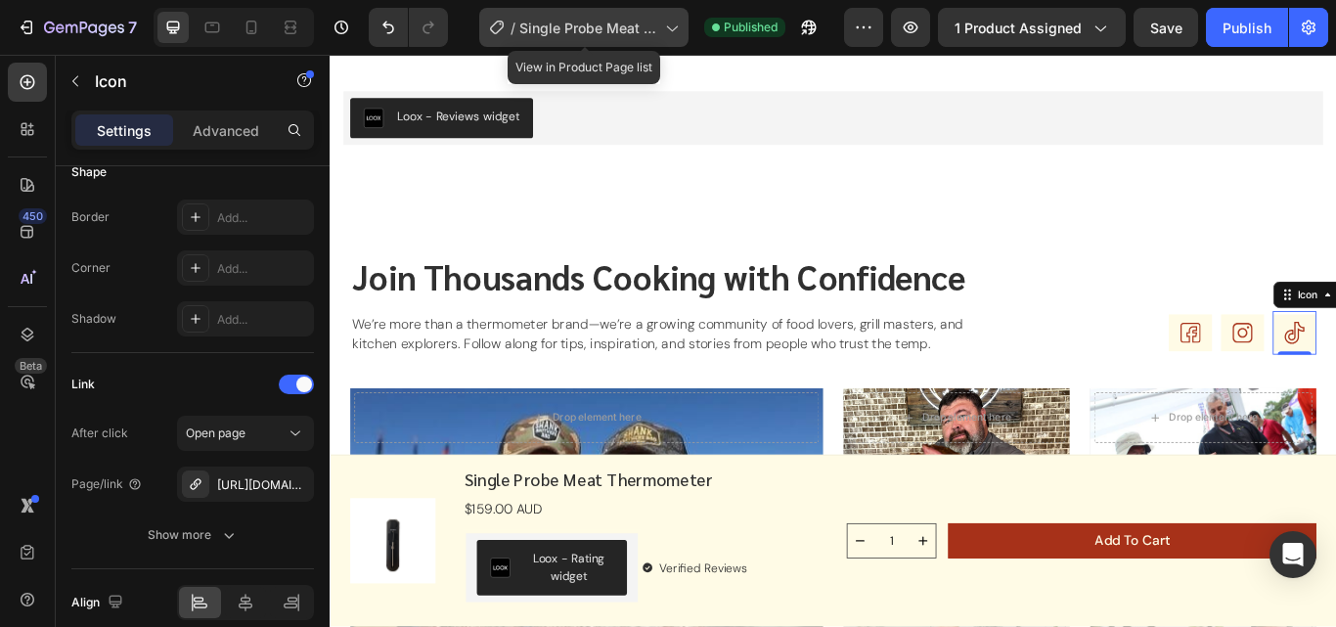
click at [658, 11] on div "/ Single Probe Meat Thermometer" at bounding box center [583, 27] width 209 height 39
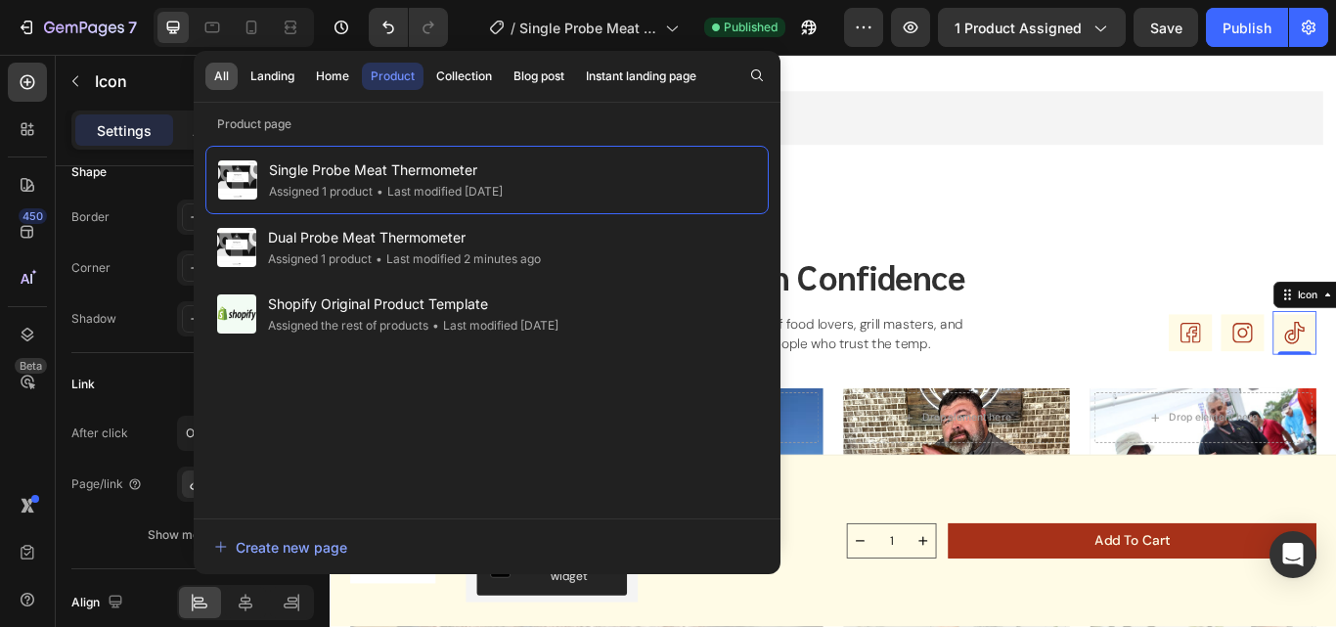
click at [223, 80] on div "All" at bounding box center [221, 76] width 15 height 18
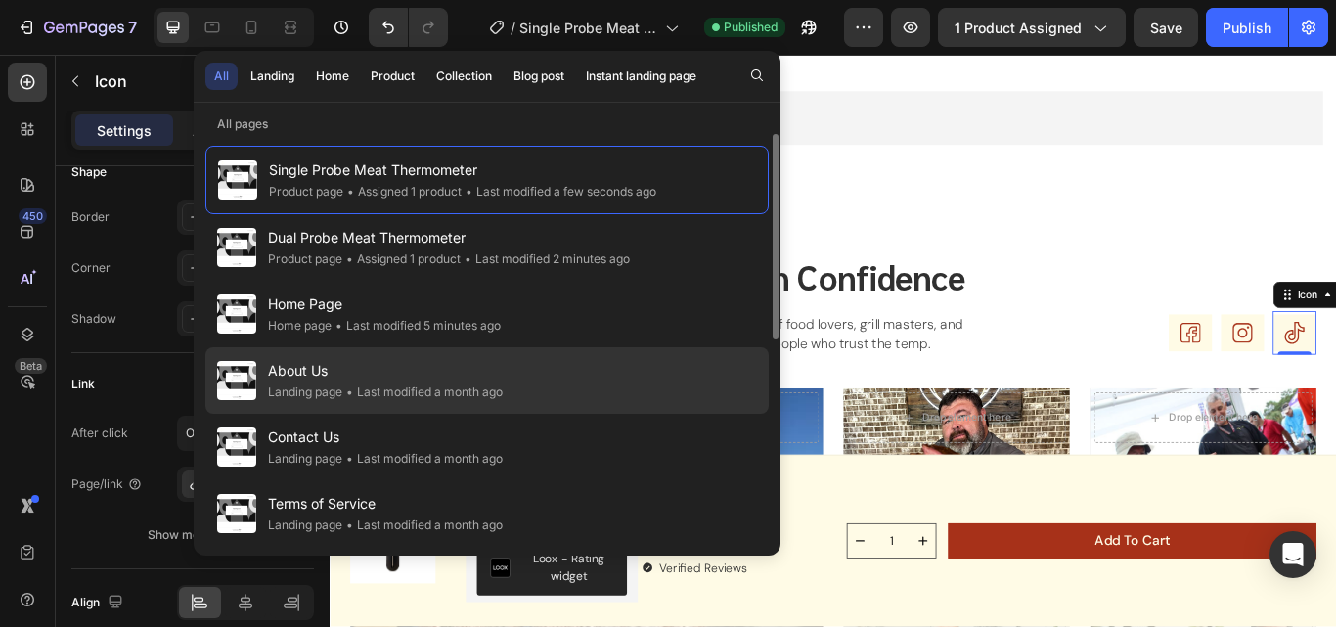
click at [360, 379] on span "About Us" at bounding box center [385, 370] width 235 height 23
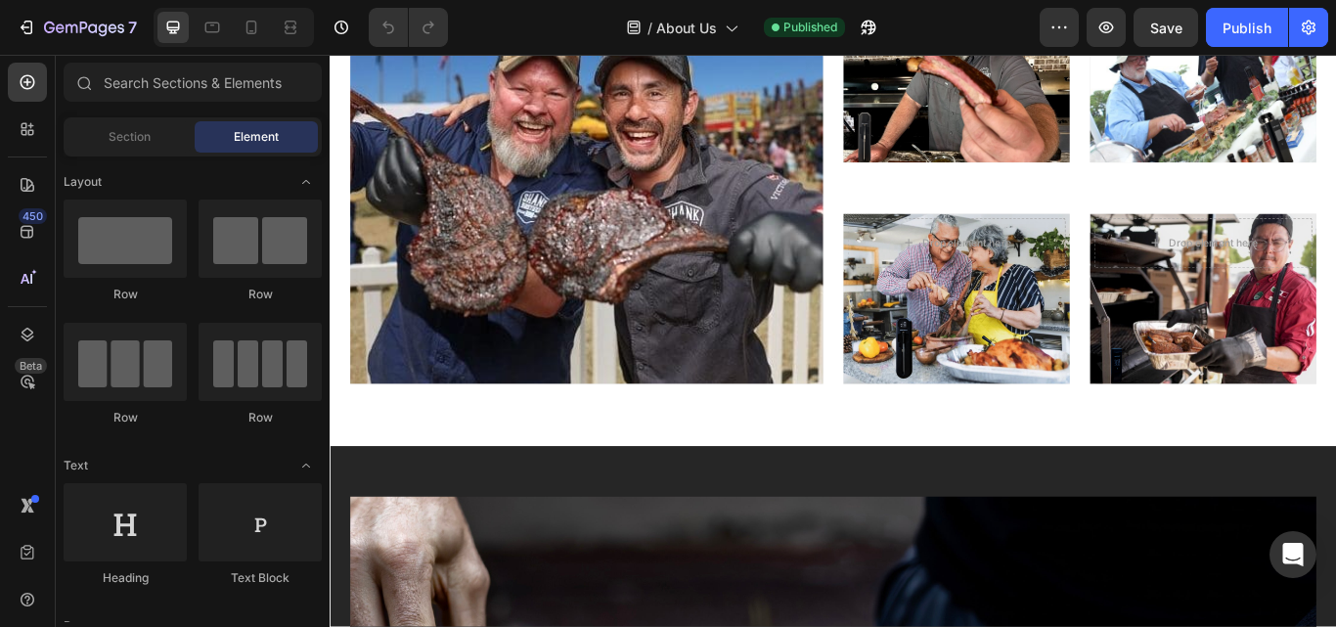
scroll to position [2775, 0]
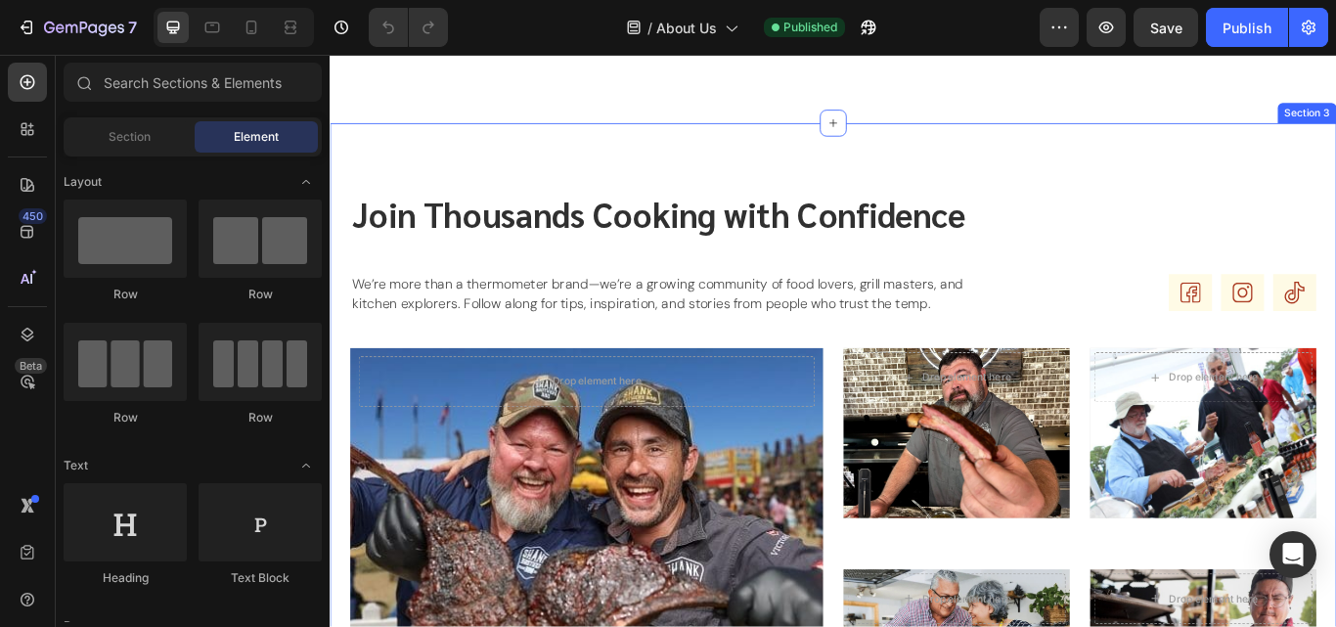
click at [1311, 332] on rect at bounding box center [1332, 332] width 51 height 43
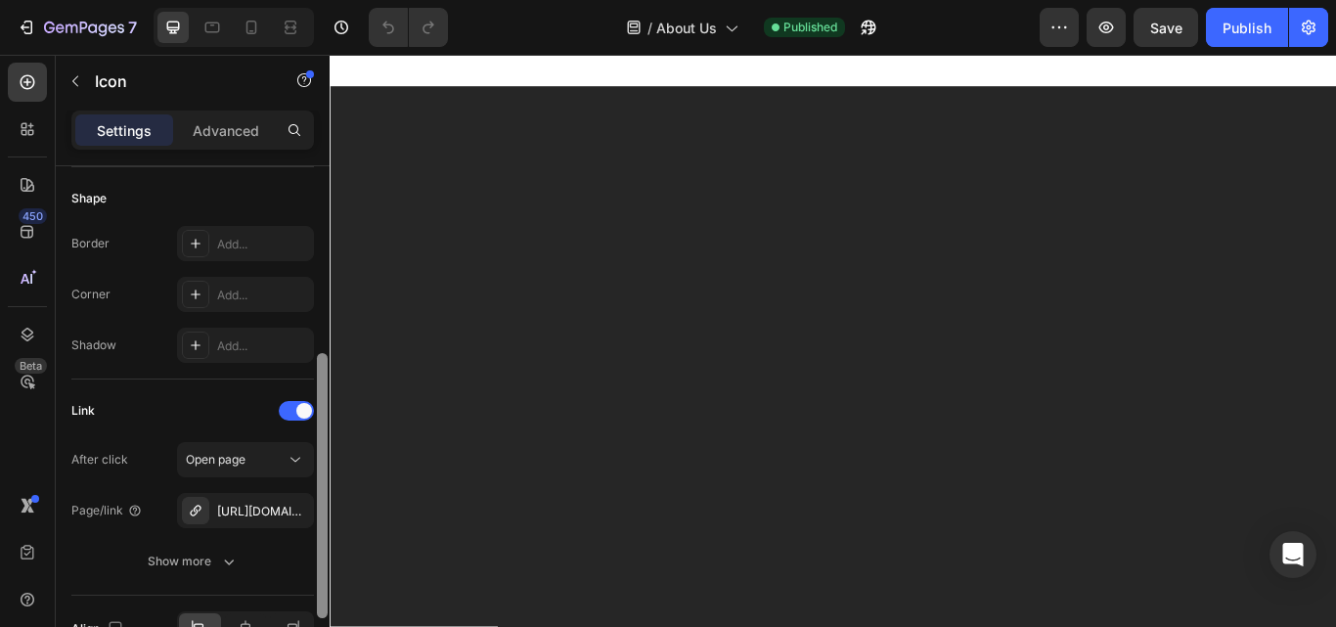
scroll to position [377, 0]
drag, startPoint x: 322, startPoint y: 398, endPoint x: 306, endPoint y: 593, distance: 195.2
click at [306, 593] on div "Icon Choose Icon Color 303030 Size 52 Padding Add... Background Color Add... Sh…" at bounding box center [193, 424] width 274 height 516
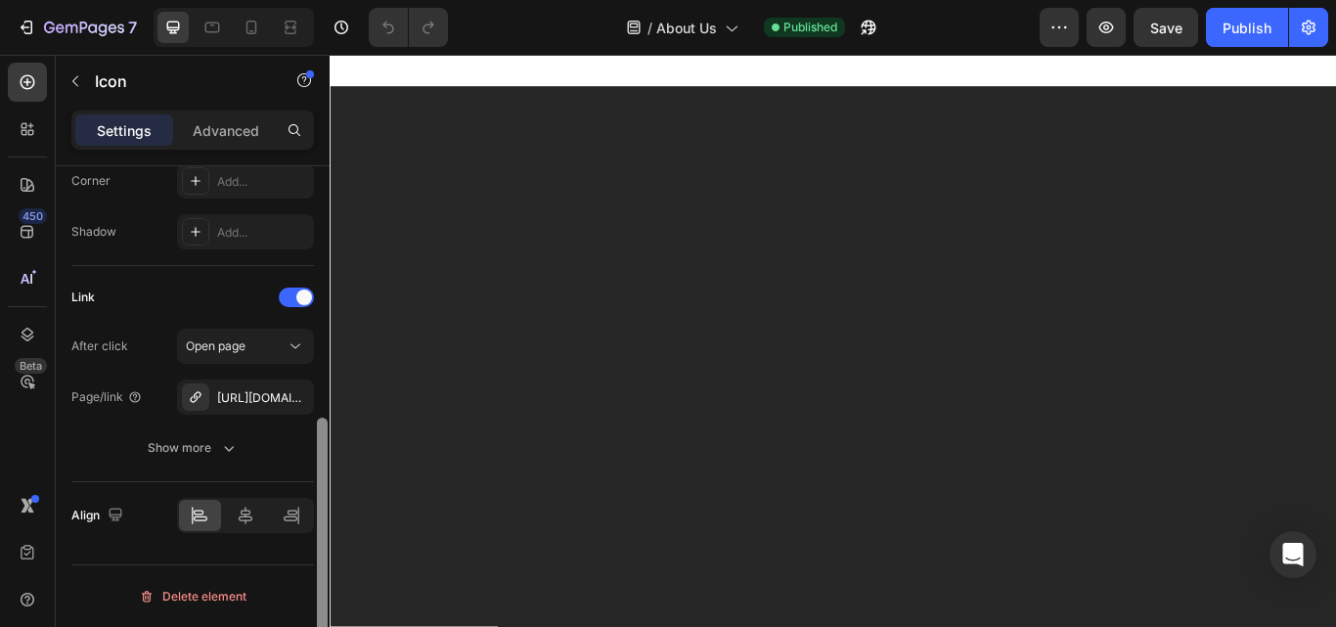
drag, startPoint x: 324, startPoint y: 394, endPoint x: 319, endPoint y: 464, distance: 69.6
click at [319, 464] on div at bounding box center [322, 550] width 11 height 265
click at [254, 404] on div "[URL][DOMAIN_NAME]" at bounding box center [245, 398] width 57 height 18
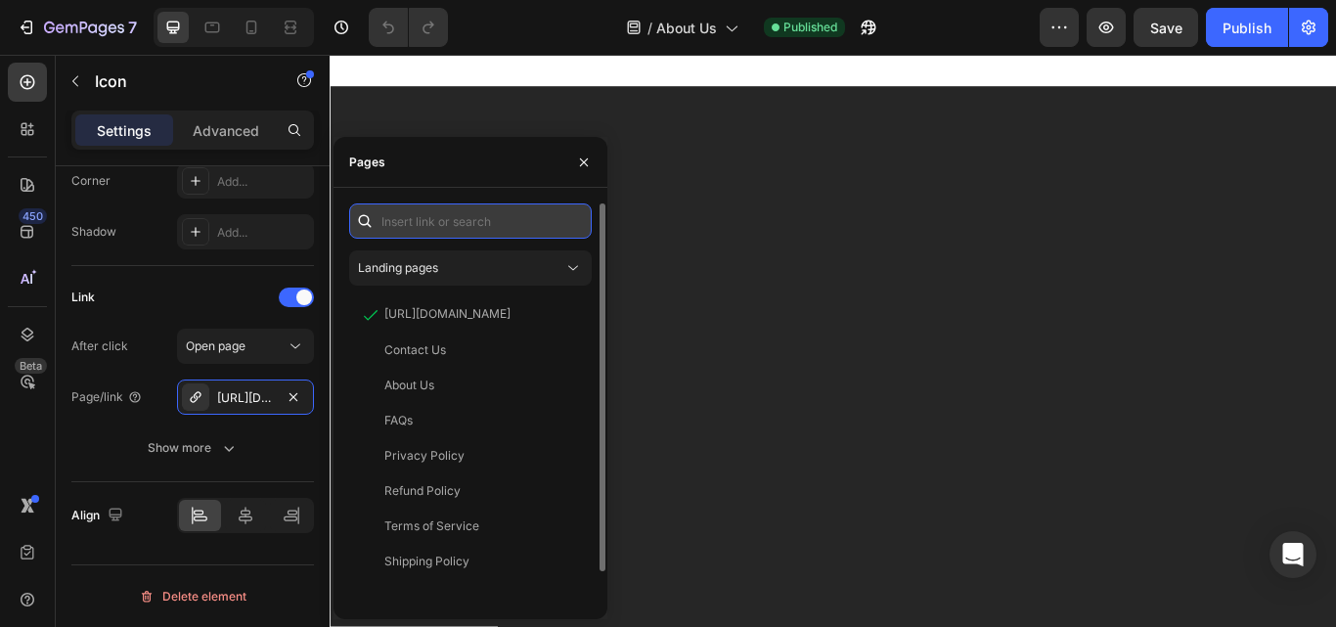
click at [461, 231] on input "text" at bounding box center [470, 220] width 243 height 35
paste input "https://www.facebook.com/profile.php?id=61579218778502"
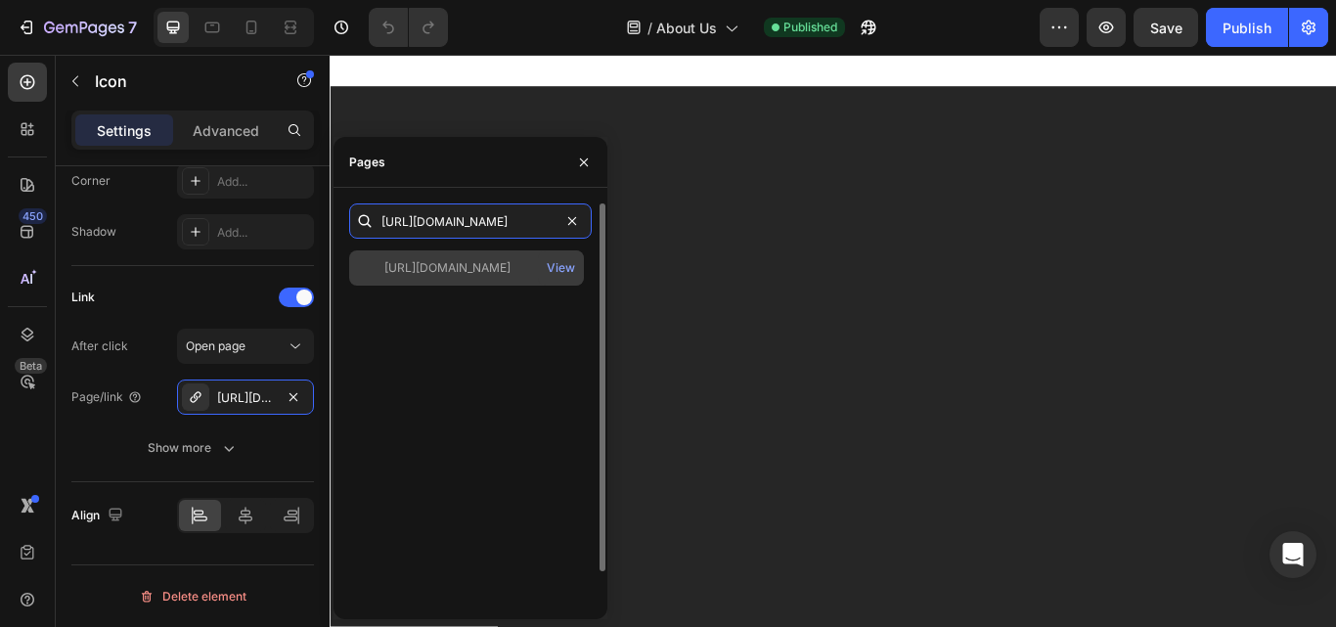
type input "https://www.facebook.com/profile.php?id=61579218778502"
click at [459, 264] on div "https://www.facebook.com/profile.php?id=61579218778502" at bounding box center [447, 268] width 126 height 18
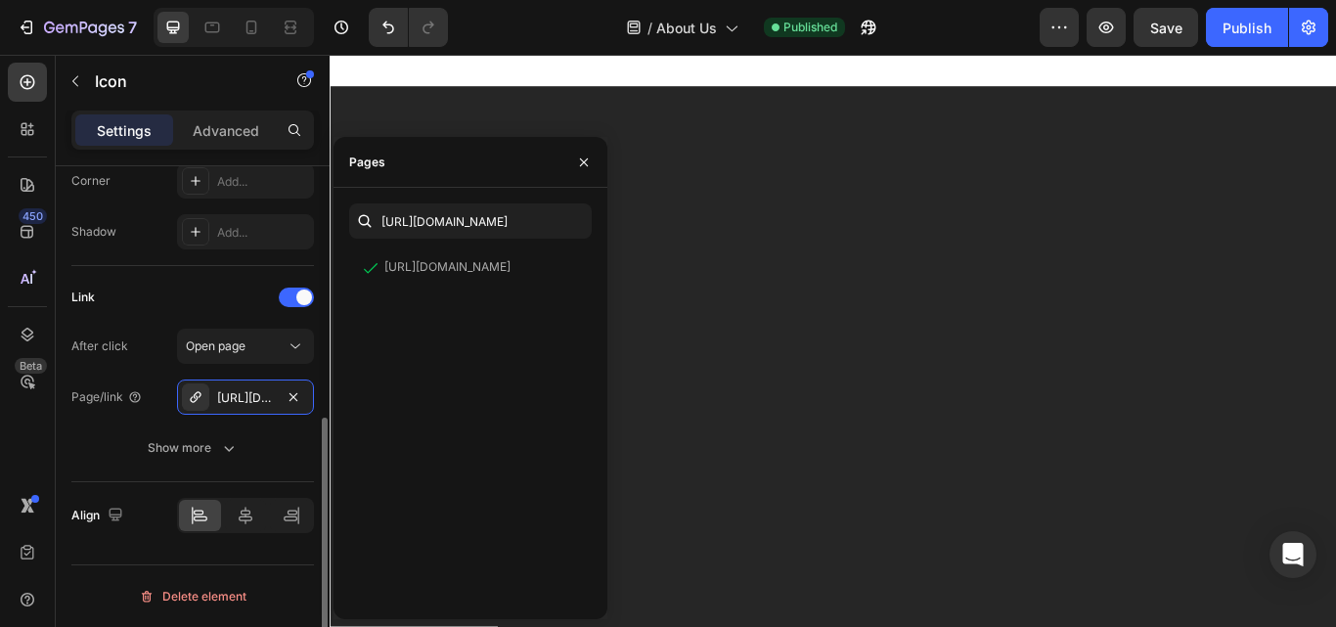
click at [170, 309] on div "Link" at bounding box center [192, 297] width 243 height 31
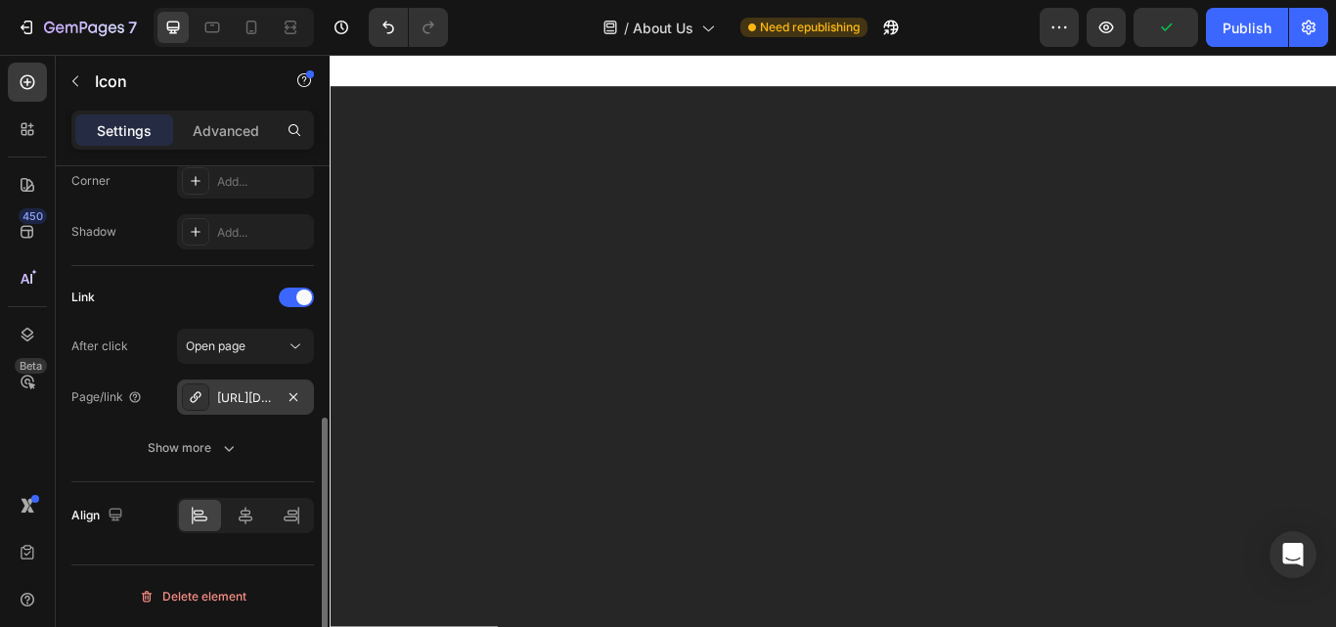
click at [243, 387] on div "https://www.instagram.com/temptrust_447/" at bounding box center [245, 396] width 137 height 35
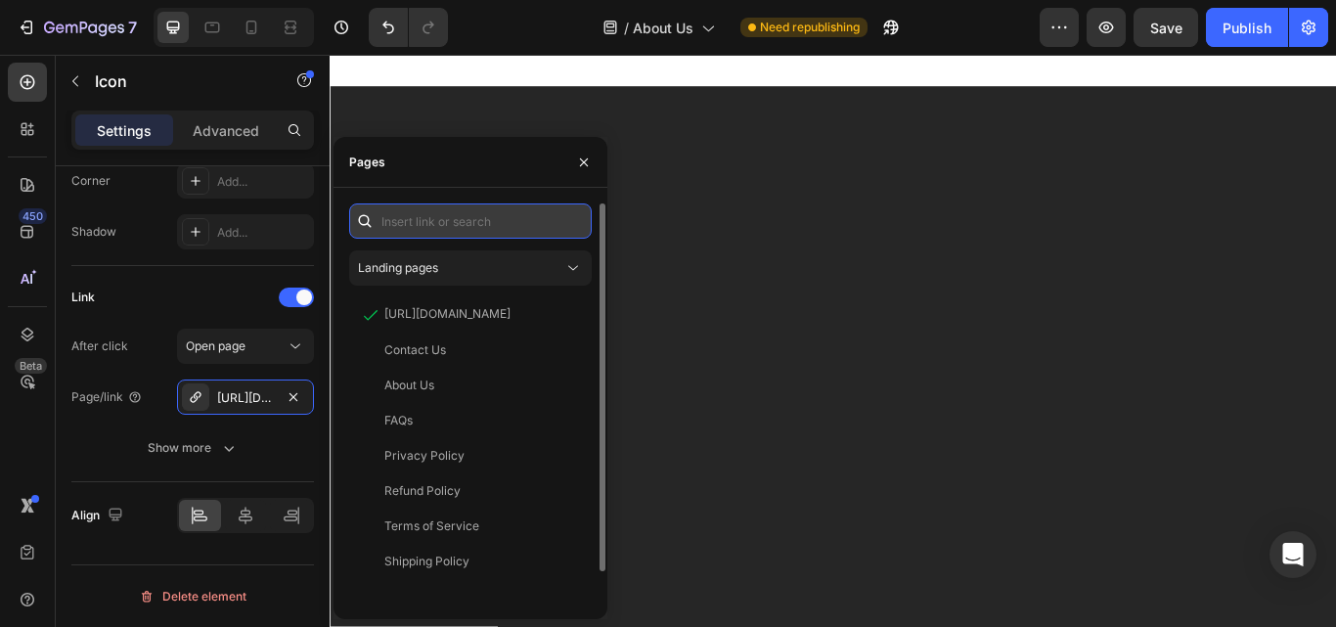
click at [400, 225] on input "text" at bounding box center [470, 220] width 243 height 35
paste input "[URL][DOMAIN_NAME]"
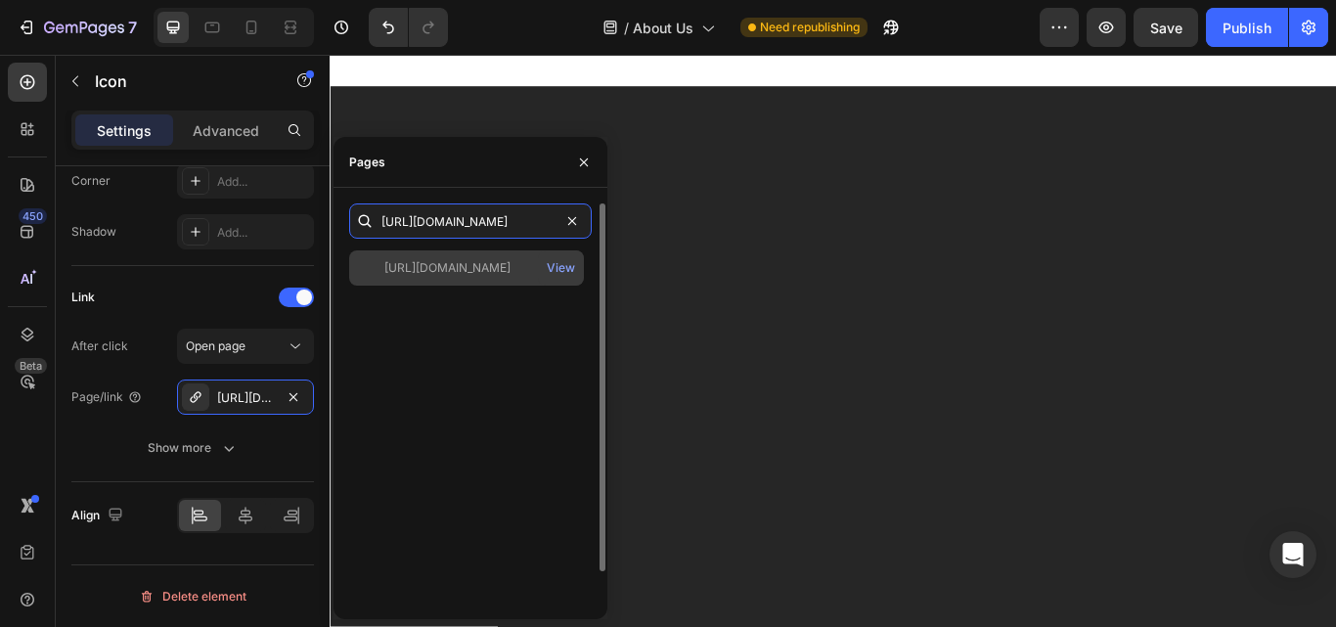
type input "[URL][DOMAIN_NAME]"
click at [442, 260] on div "[URL][DOMAIN_NAME]" at bounding box center [447, 268] width 126 height 18
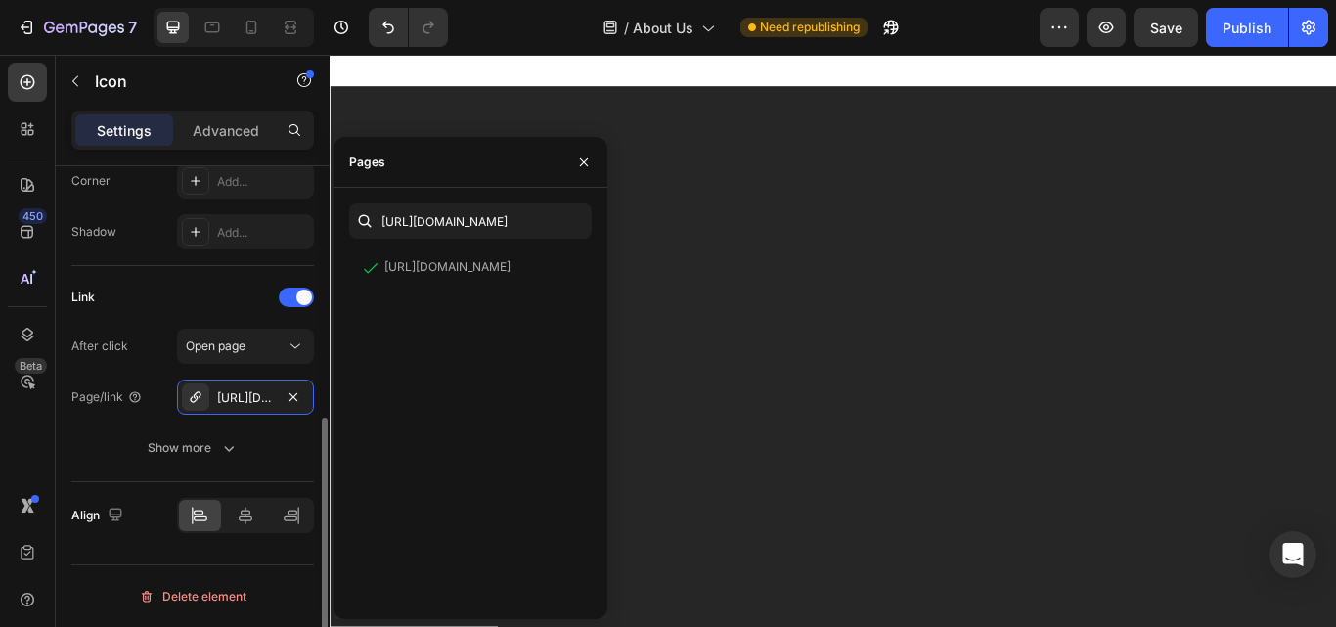
click at [192, 289] on div "Link" at bounding box center [192, 297] width 243 height 31
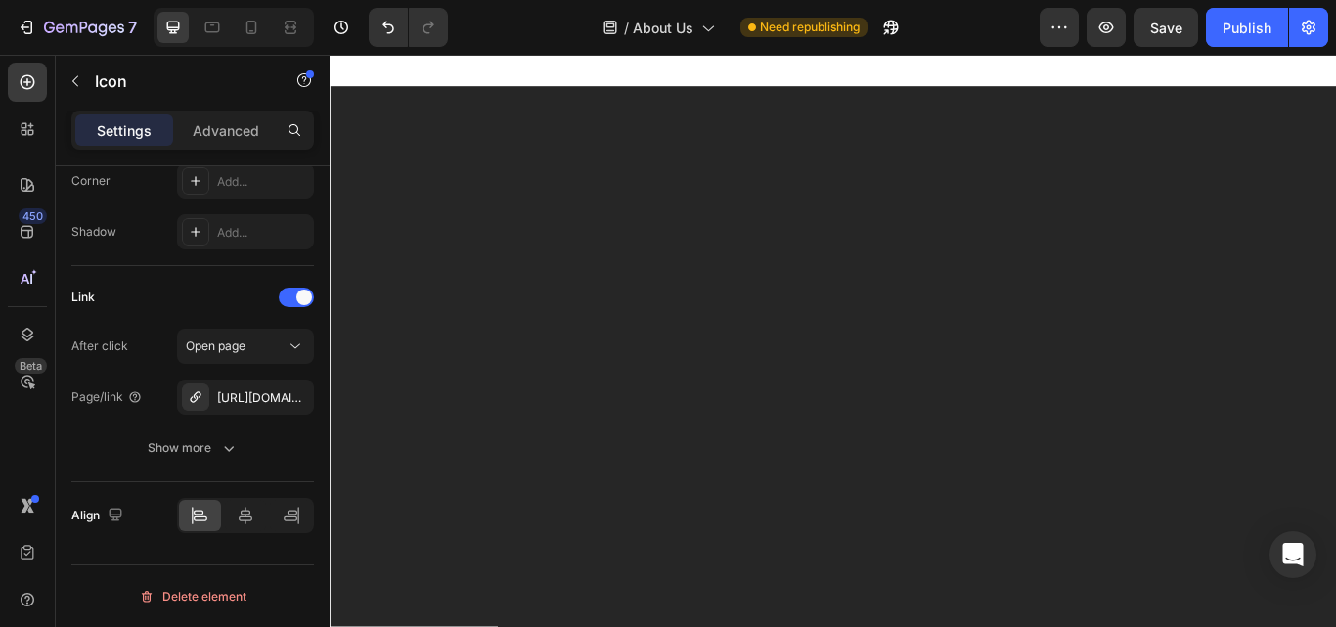
click at [253, 385] on div "https://www.instagram.com/temptrust_447/" at bounding box center [245, 396] width 137 height 35
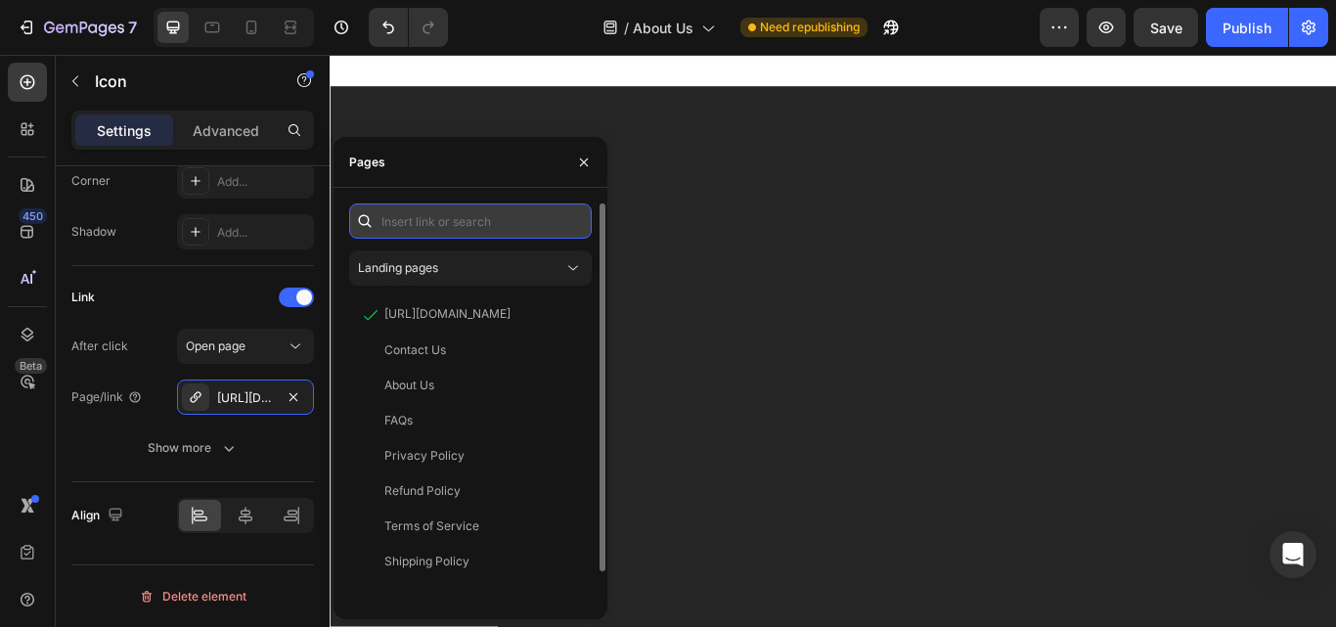
click at [447, 225] on input "text" at bounding box center [470, 220] width 243 height 35
paste input "[URL][DOMAIN_NAME]"
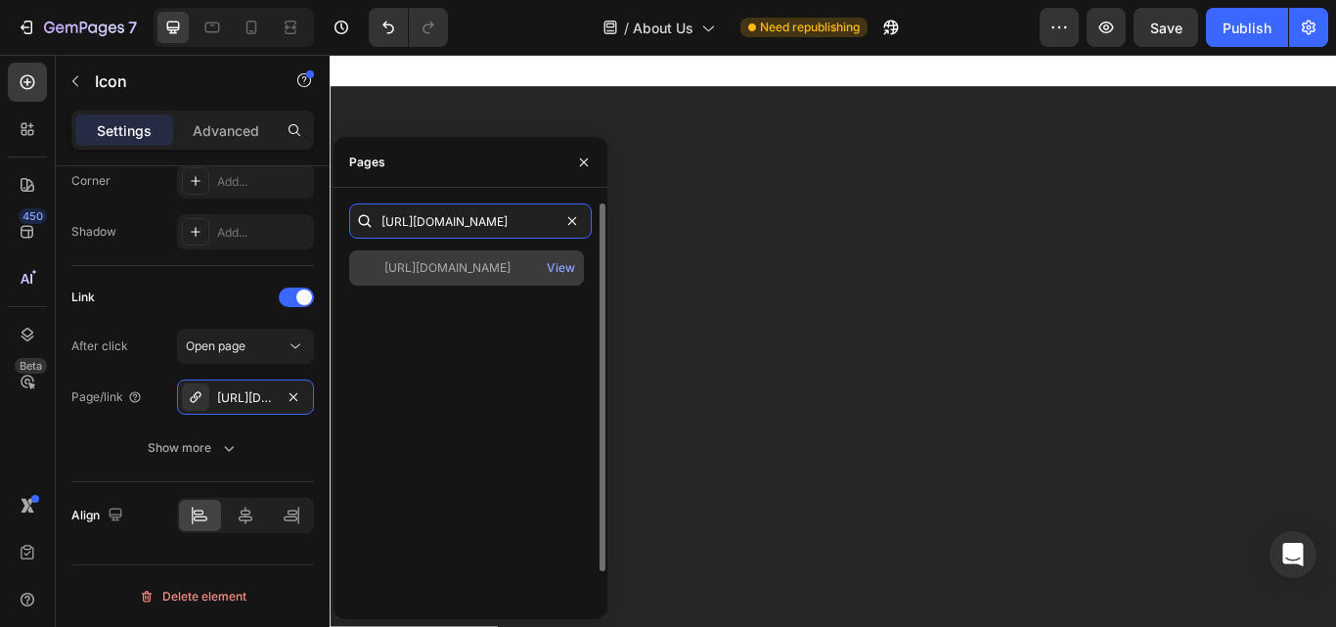
type input "https://www.tiktok.com/@temptrust?lang=en"
click at [492, 261] on div "https://www.tiktok.com/@temptrust?lang=en" at bounding box center [447, 268] width 126 height 18
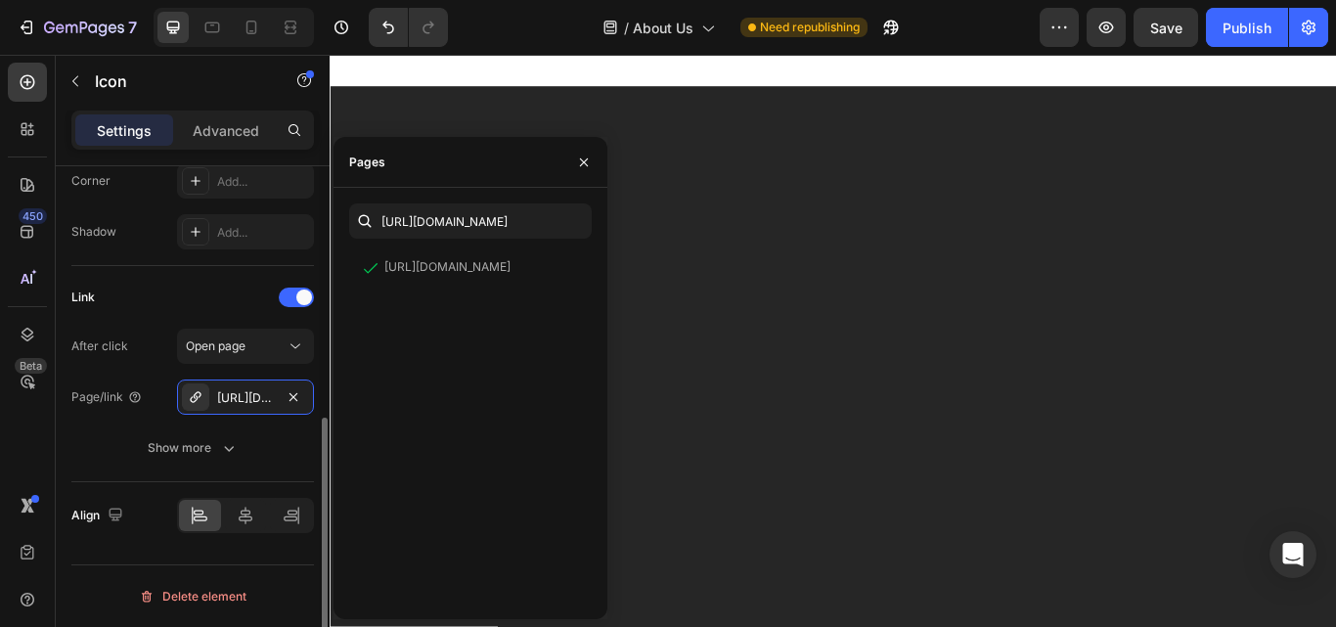
click at [199, 297] on div "Link" at bounding box center [192, 297] width 243 height 31
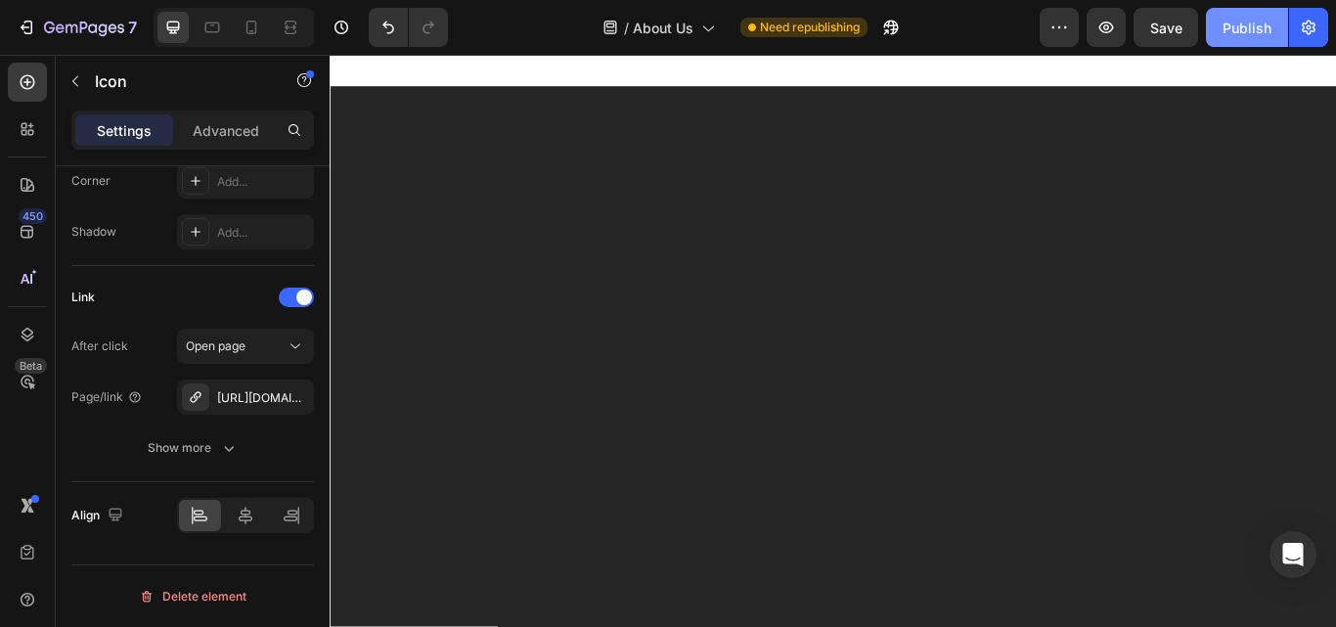
click at [1223, 30] on div "Publish" at bounding box center [1246, 28] width 49 height 21
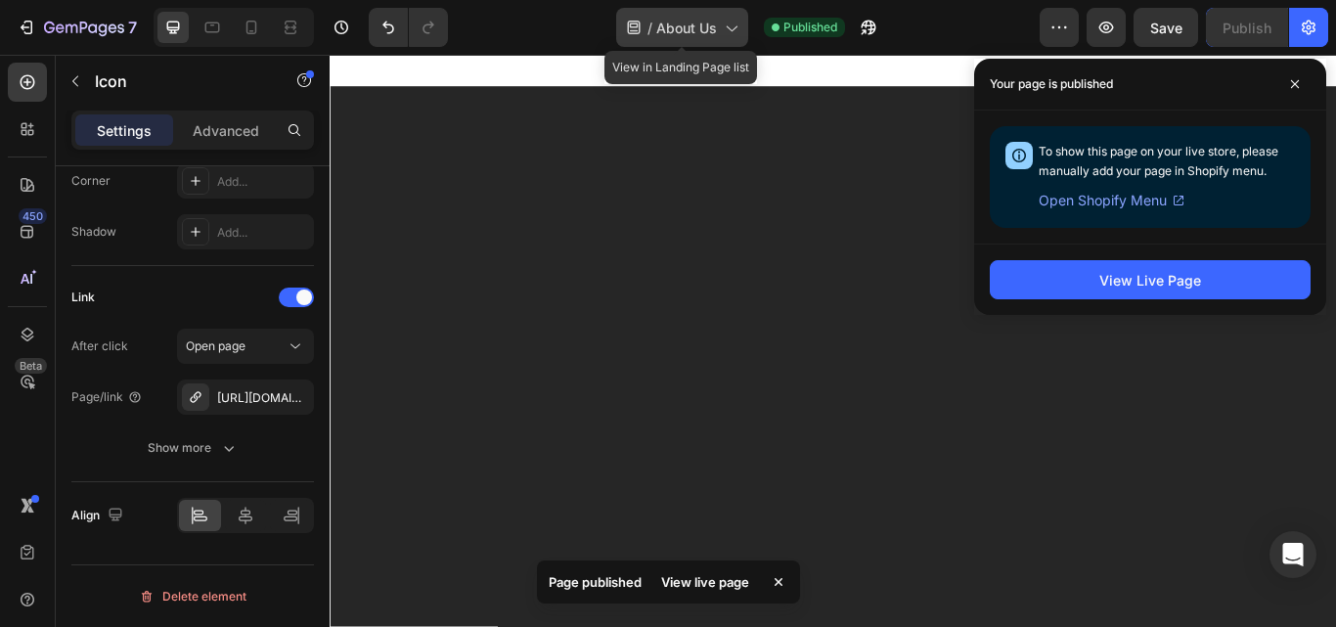
click at [687, 29] on span "About Us" at bounding box center [686, 28] width 61 height 21
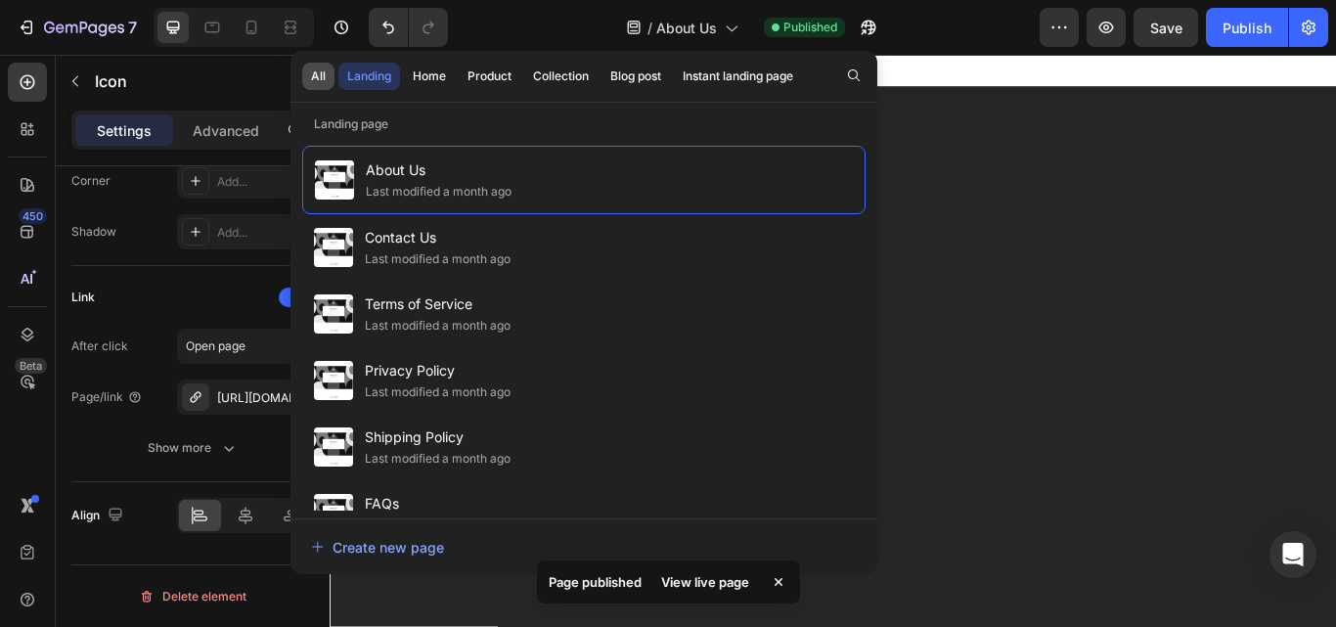
click at [324, 79] on div "All" at bounding box center [318, 76] width 15 height 18
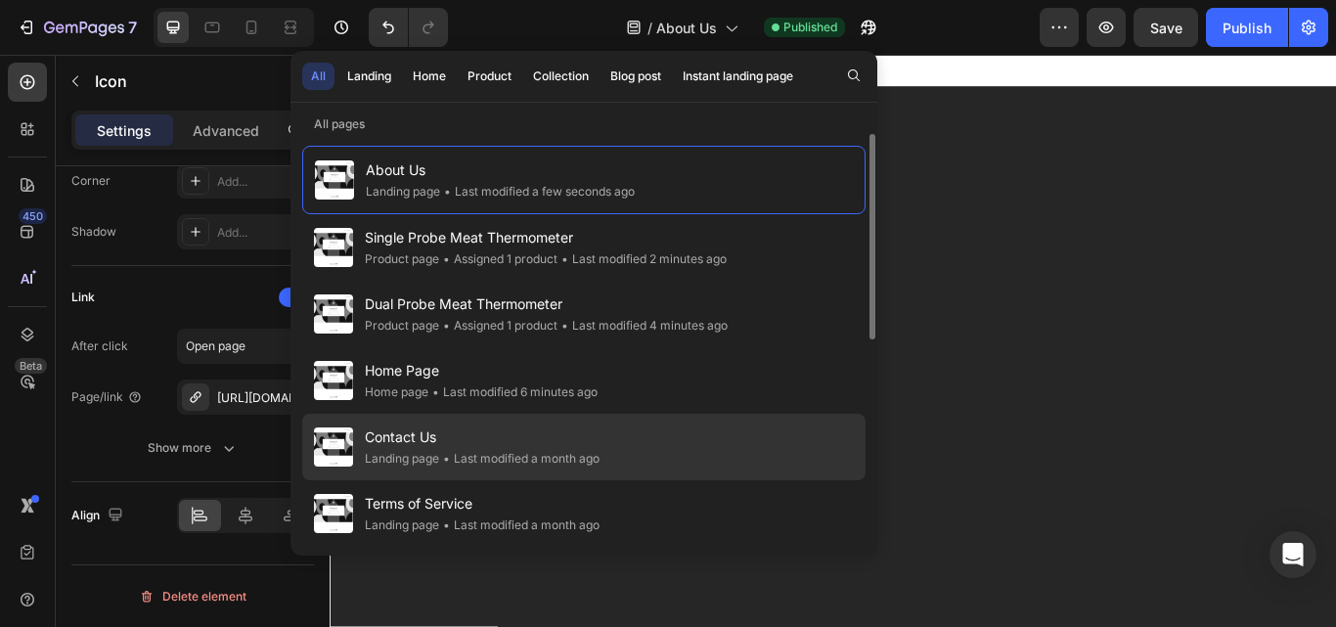
click at [399, 438] on span "Contact Us" at bounding box center [482, 436] width 235 height 23
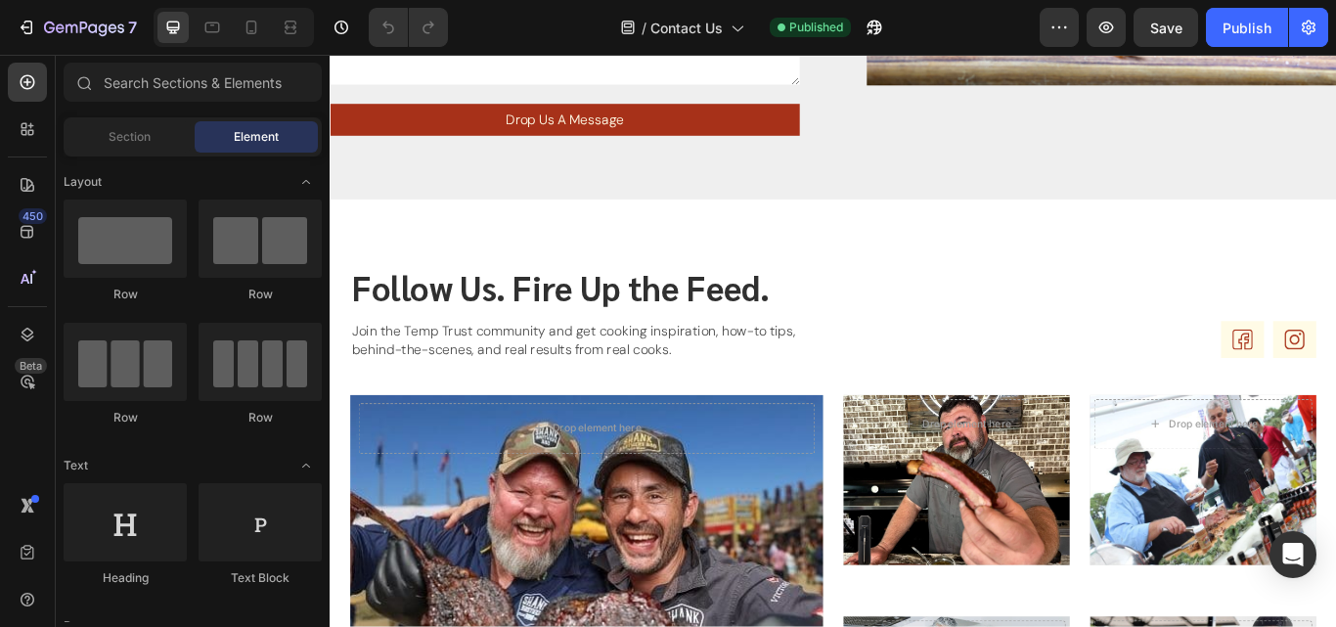
scroll to position [482, 0]
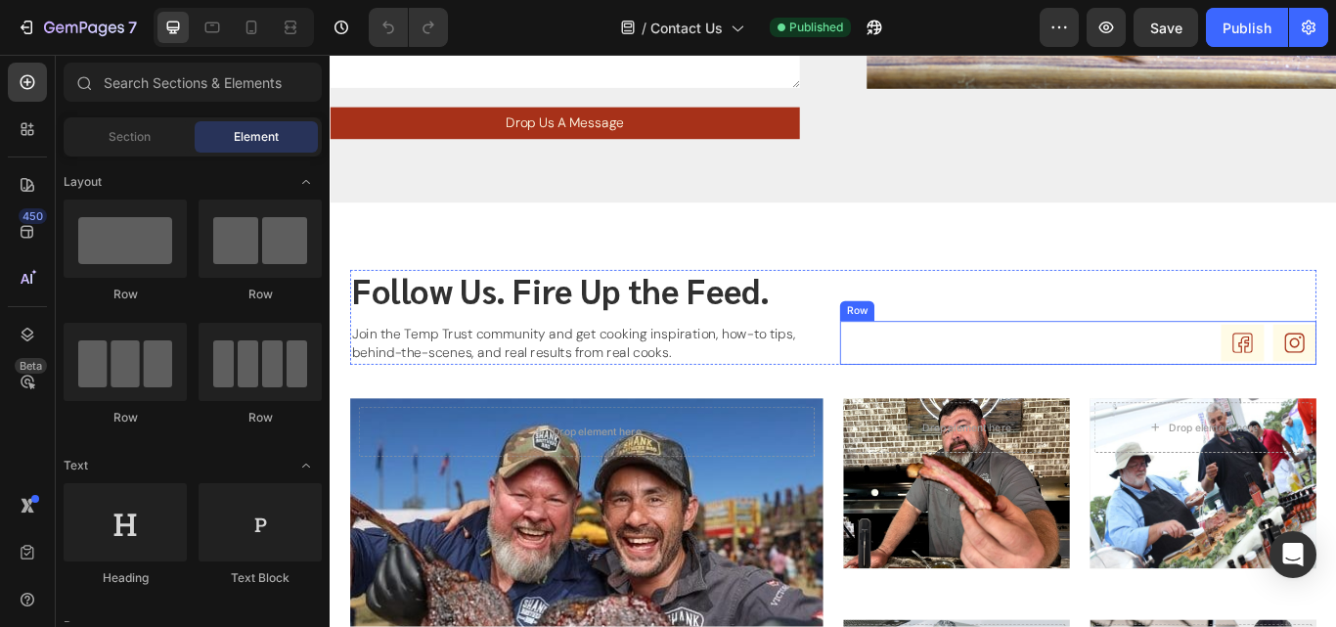
click at [1184, 398] on div "Icon Icon Row" at bounding box center [1201, 391] width 555 height 51
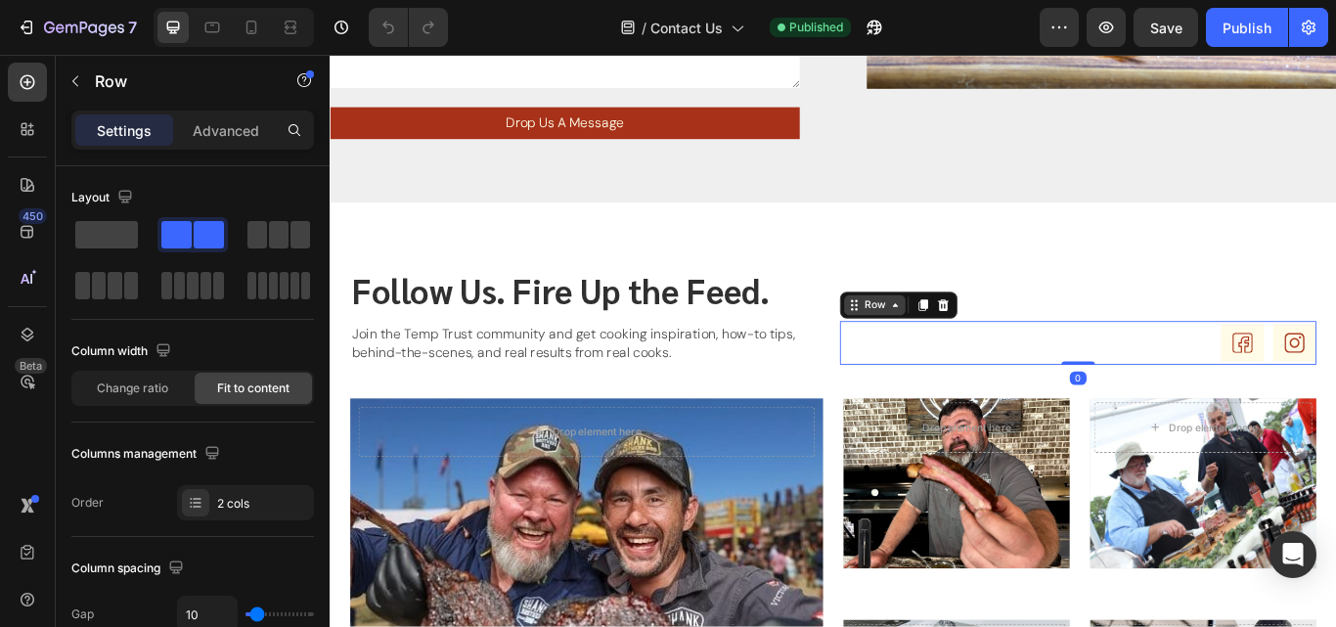
click at [983, 353] on icon at bounding box center [989, 347] width 16 height 16
click at [1081, 393] on div "Icon Icon Row Row 2 cols Section 0" at bounding box center [1201, 391] width 555 height 51
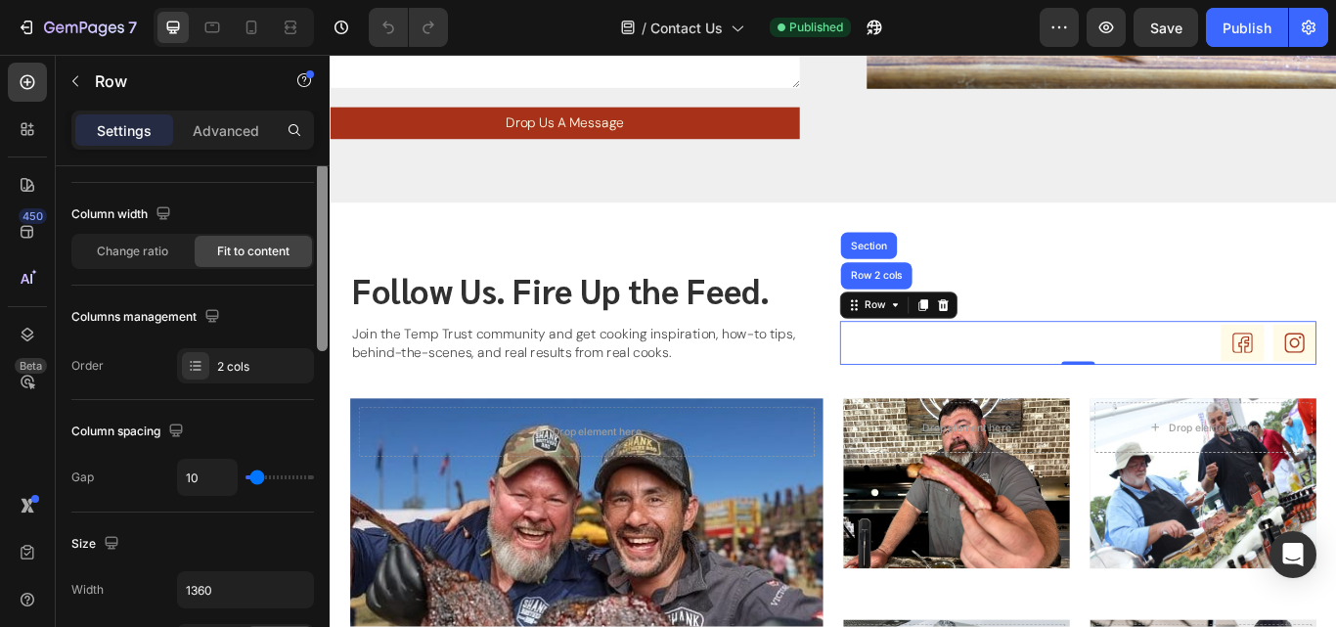
scroll to position [153, 0]
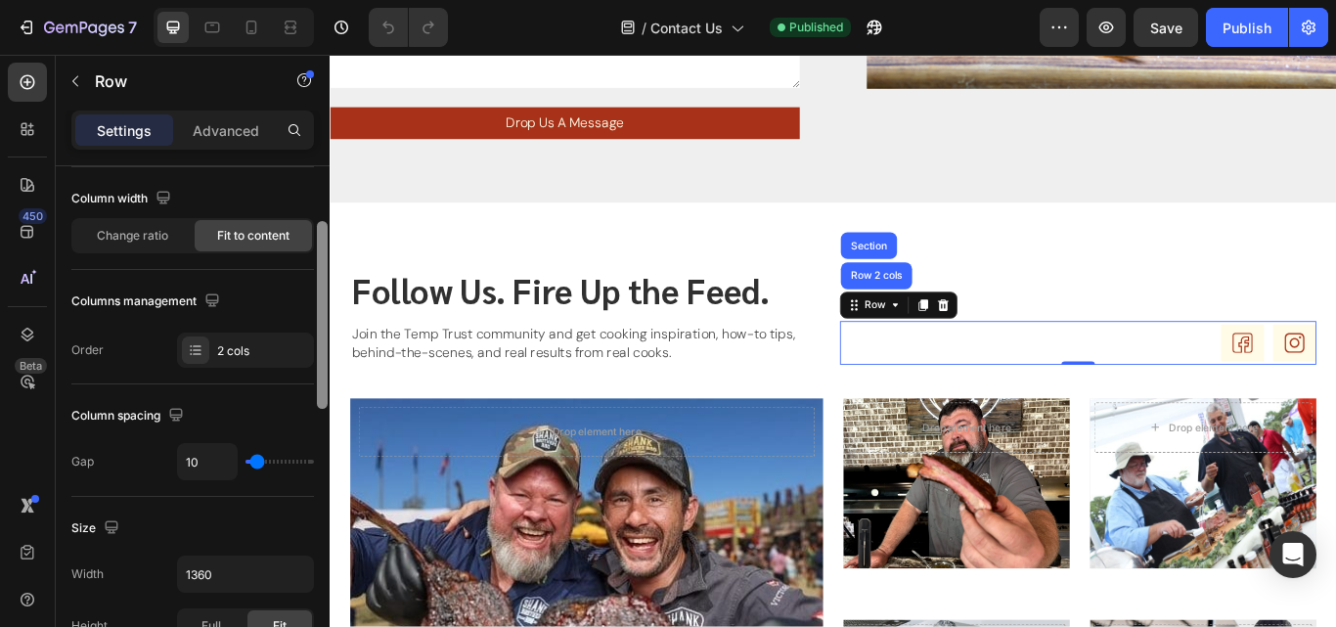
drag, startPoint x: 324, startPoint y: 344, endPoint x: 316, endPoint y: 400, distance: 56.3
click at [316, 400] on div at bounding box center [322, 424] width 15 height 516
click at [250, 342] on div "2 cols" at bounding box center [263, 351] width 92 height 18
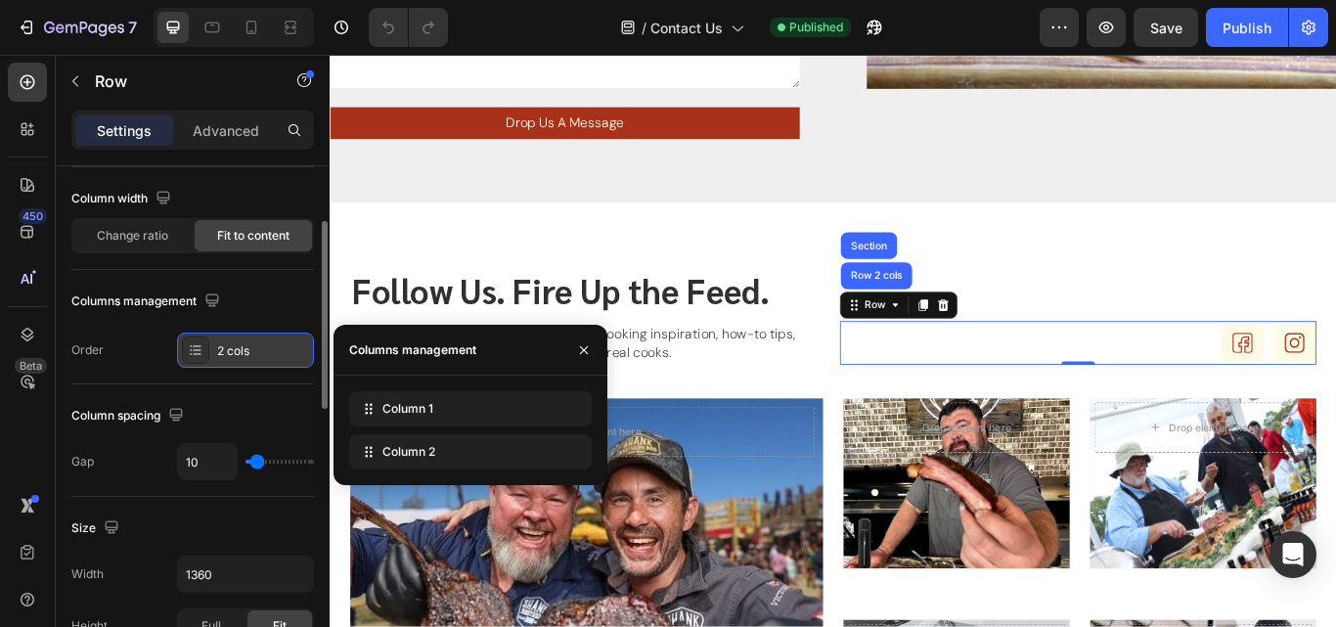
click at [203, 352] on div at bounding box center [195, 349] width 27 height 27
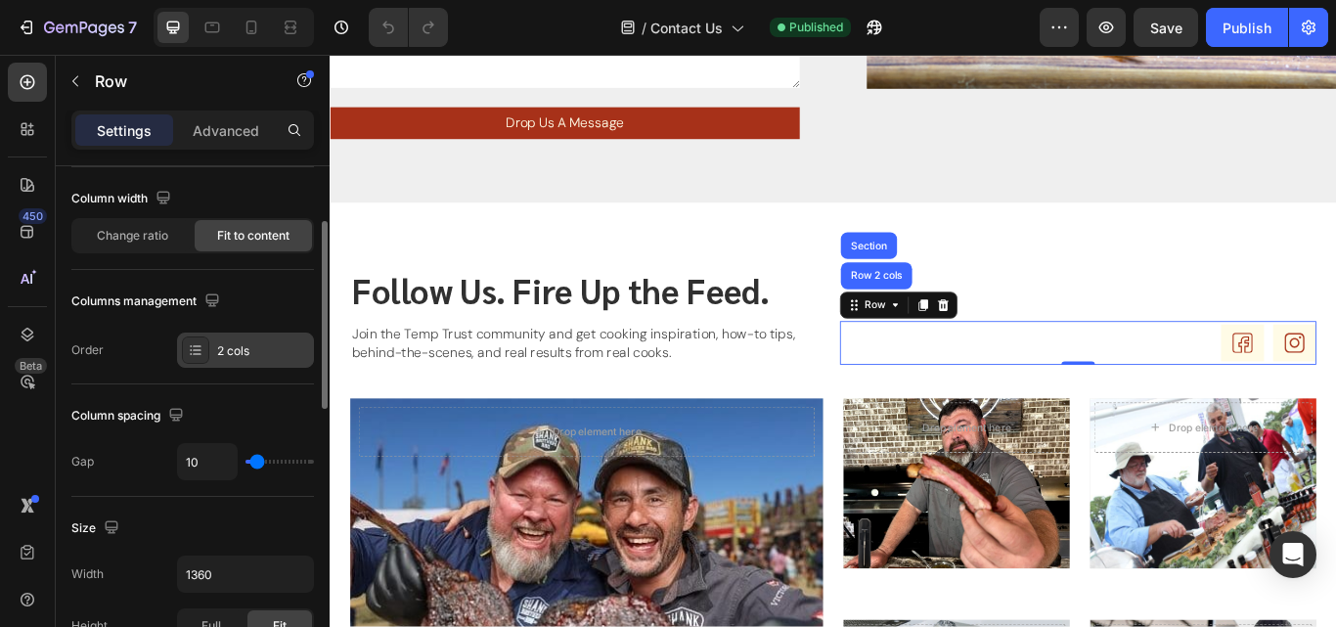
click at [203, 352] on div at bounding box center [195, 349] width 27 height 27
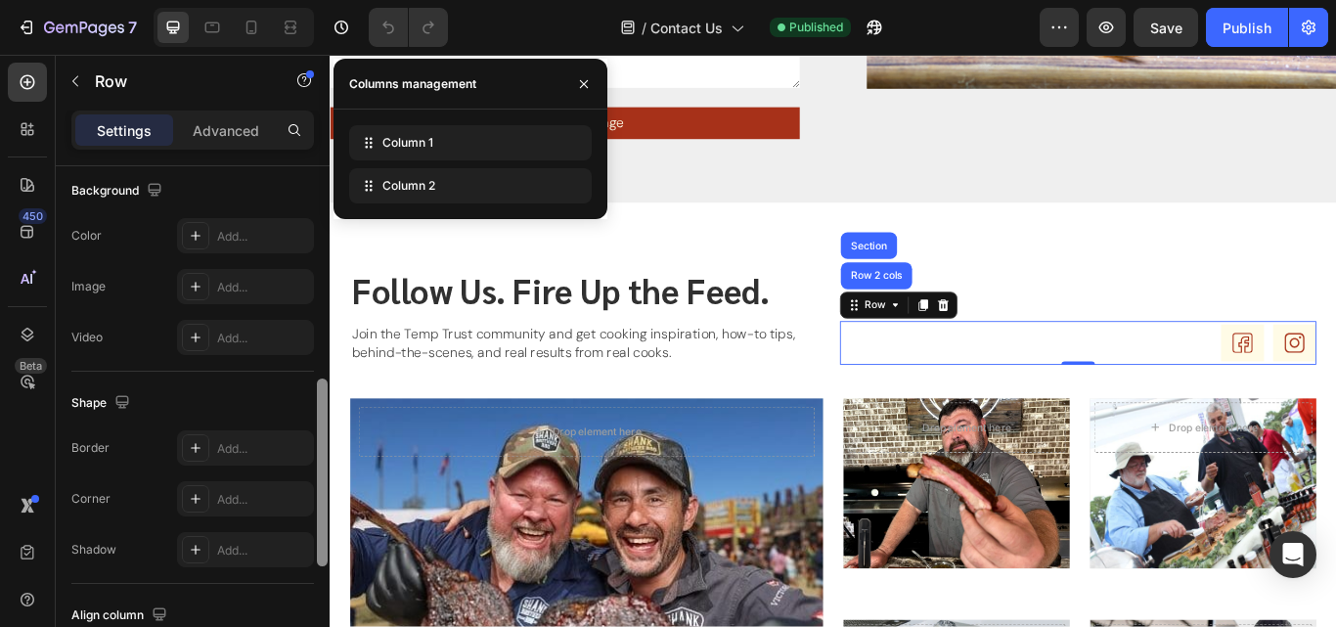
scroll to position [672, 0]
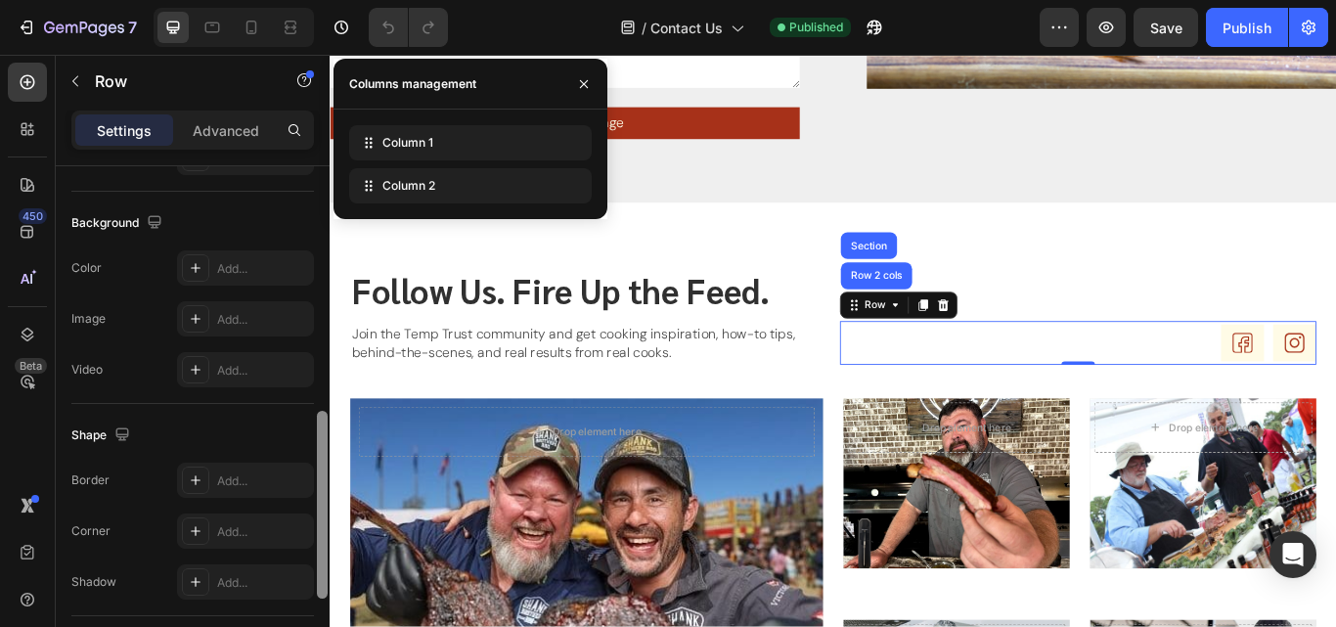
drag, startPoint x: 322, startPoint y: 324, endPoint x: 317, endPoint y: 505, distance: 181.0
click at [317, 505] on div at bounding box center [322, 505] width 11 height 188
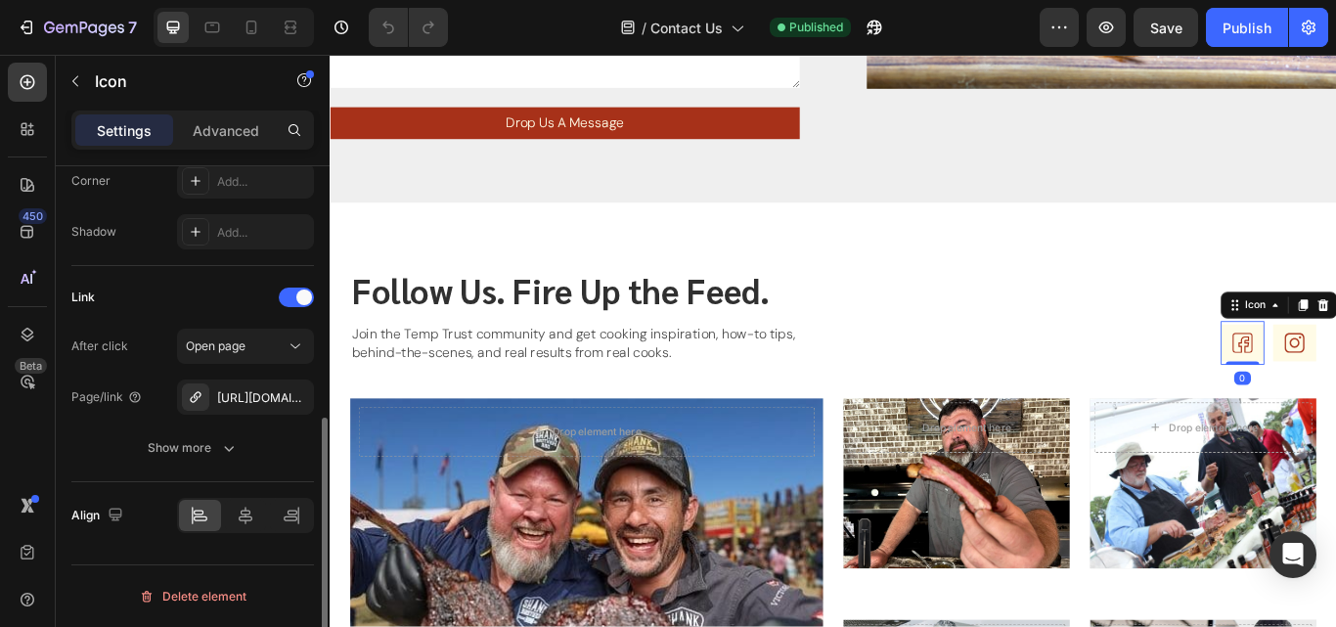
scroll to position [0, 0]
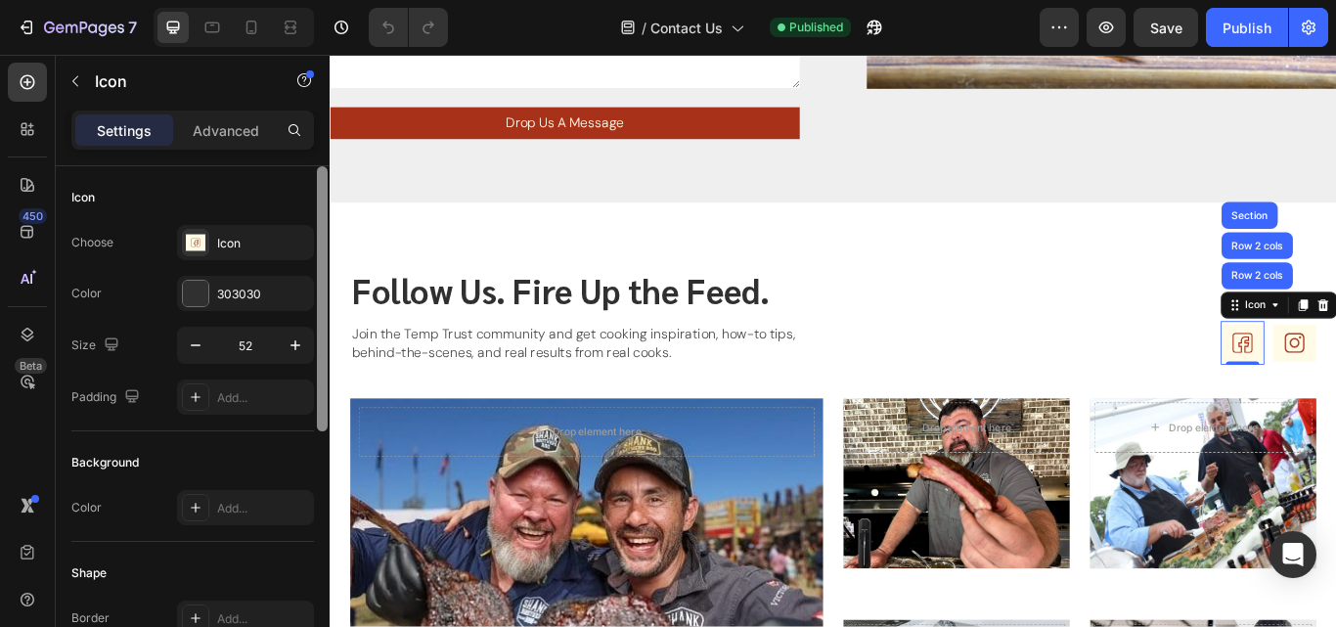
drag, startPoint x: 325, startPoint y: 291, endPoint x: 329, endPoint y: 272, distance: 19.9
click at [329, 272] on div at bounding box center [322, 424] width 15 height 516
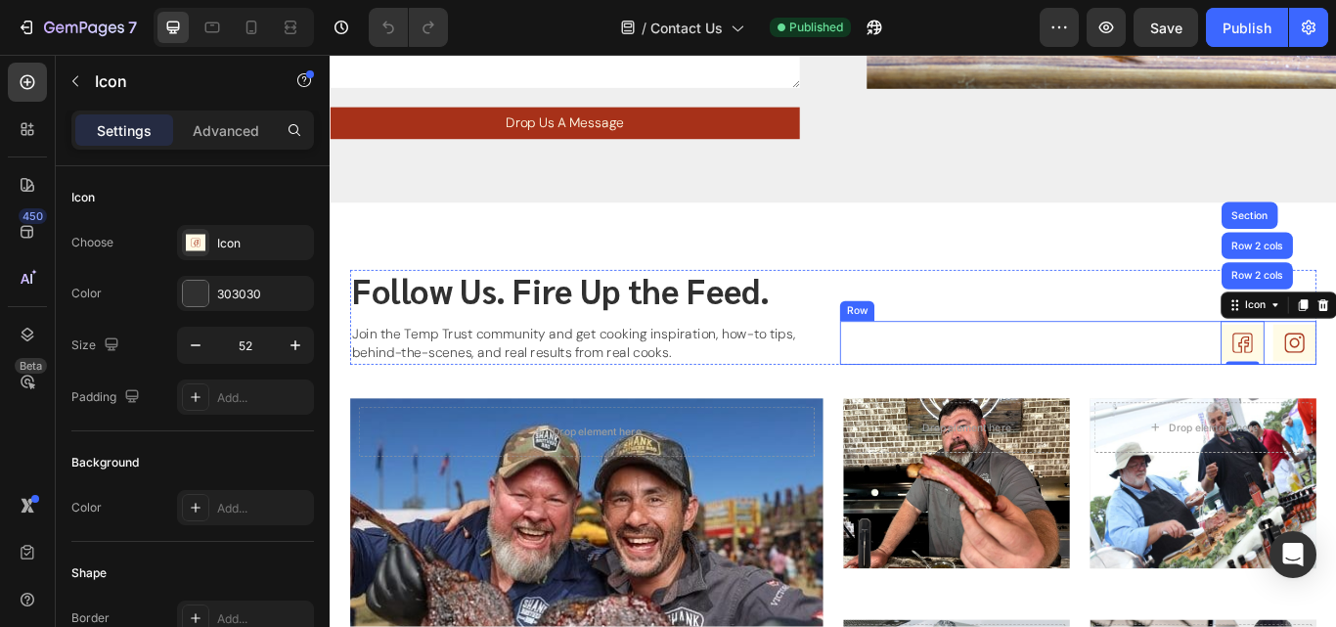
click at [1307, 371] on div "Icon Row 2 cols Row 2 cols Section 0 Icon Row" at bounding box center [1201, 391] width 555 height 51
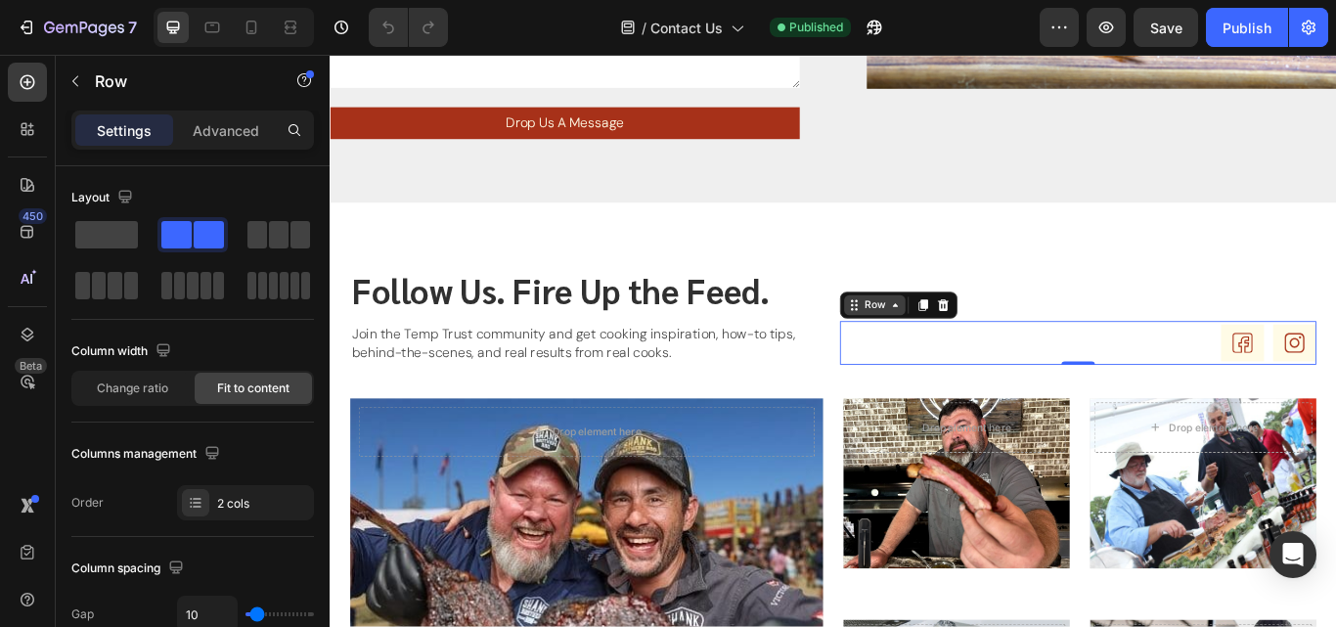
click at [957, 345] on div "Row" at bounding box center [965, 347] width 32 height 18
click at [976, 393] on div "Icon Icon Row Row 2 cols Section 0" at bounding box center [1201, 391] width 555 height 51
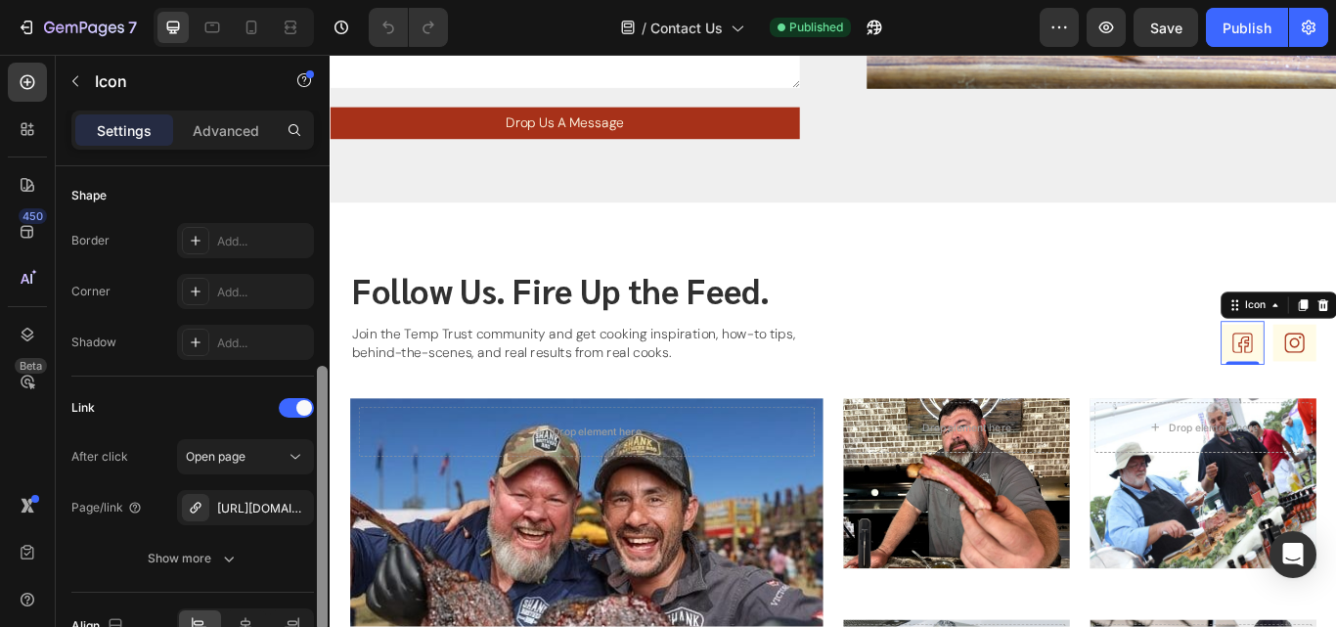
scroll to position [381, 0]
drag, startPoint x: 324, startPoint y: 288, endPoint x: 317, endPoint y: 485, distance: 196.7
click at [317, 485] on div at bounding box center [322, 494] width 11 height 265
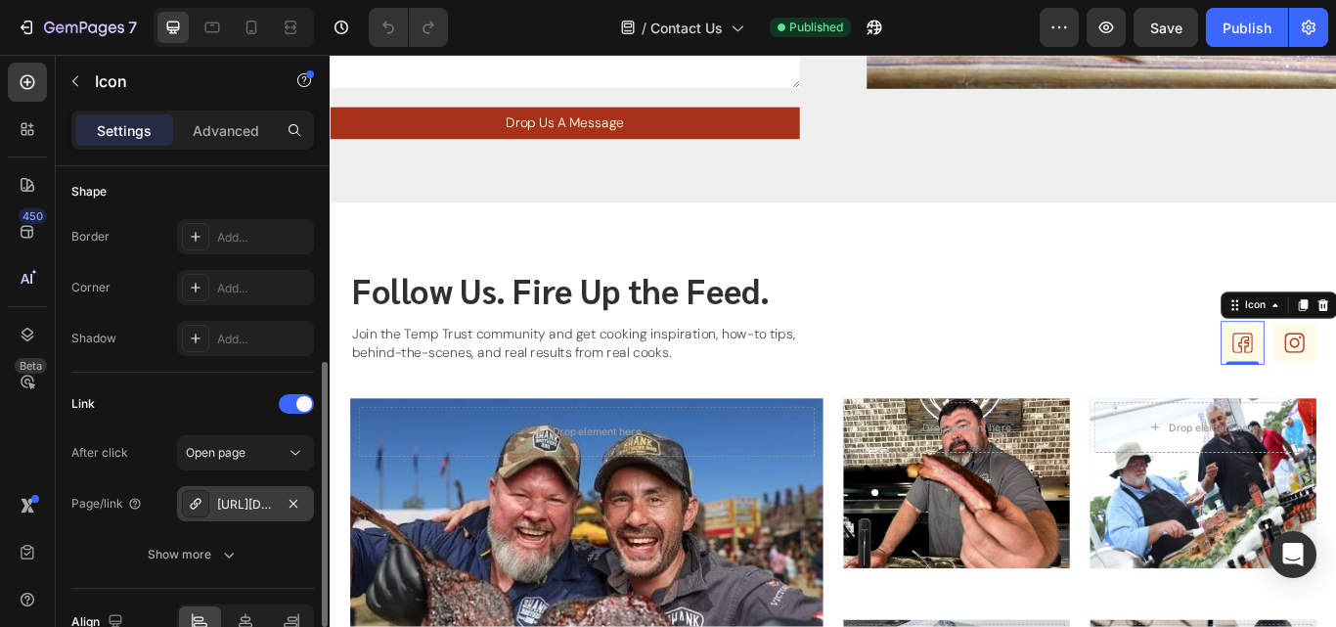
click at [235, 499] on div "[URL][DOMAIN_NAME]" at bounding box center [245, 505] width 57 height 18
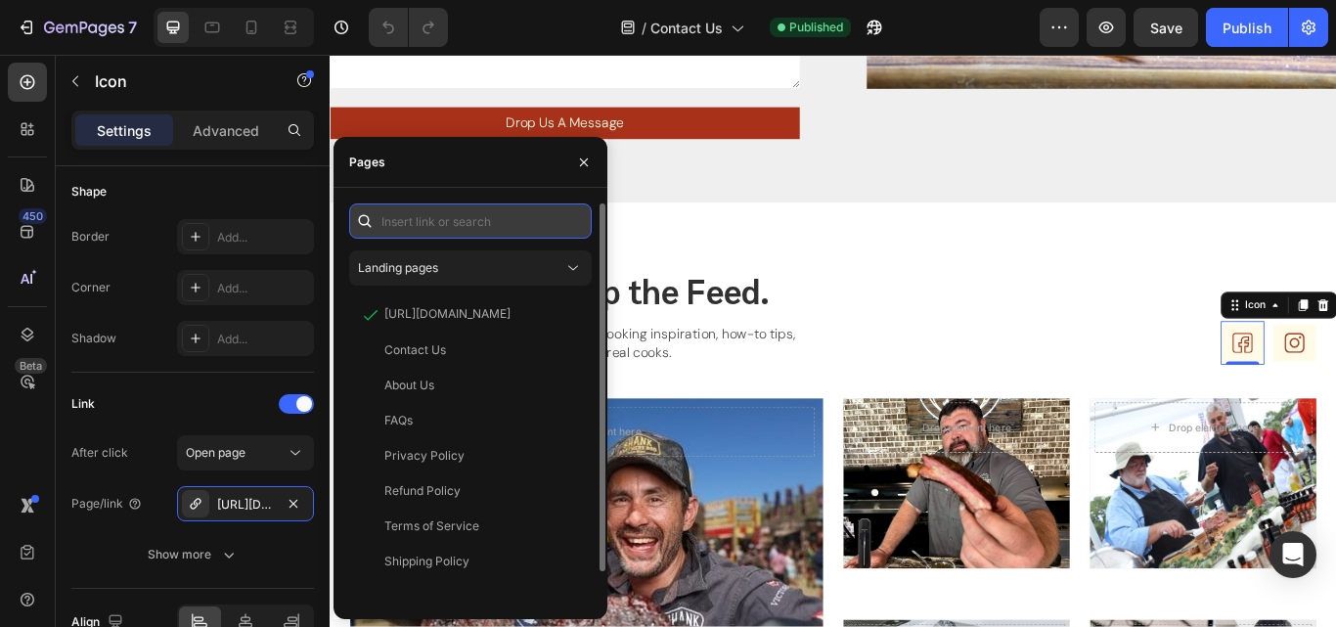
click at [467, 233] on input "text" at bounding box center [470, 220] width 243 height 35
paste input "[URL][DOMAIN_NAME]"
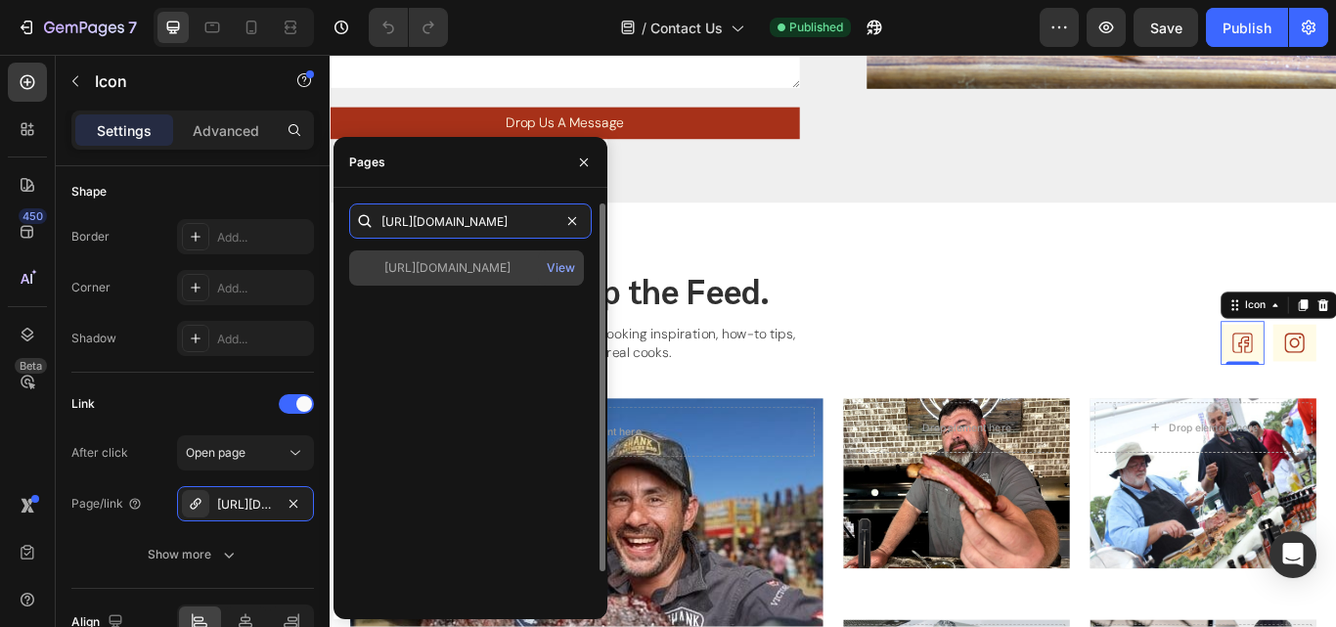
type input "[URL][DOMAIN_NAME]"
click at [464, 270] on div "[URL][DOMAIN_NAME]" at bounding box center [447, 268] width 126 height 18
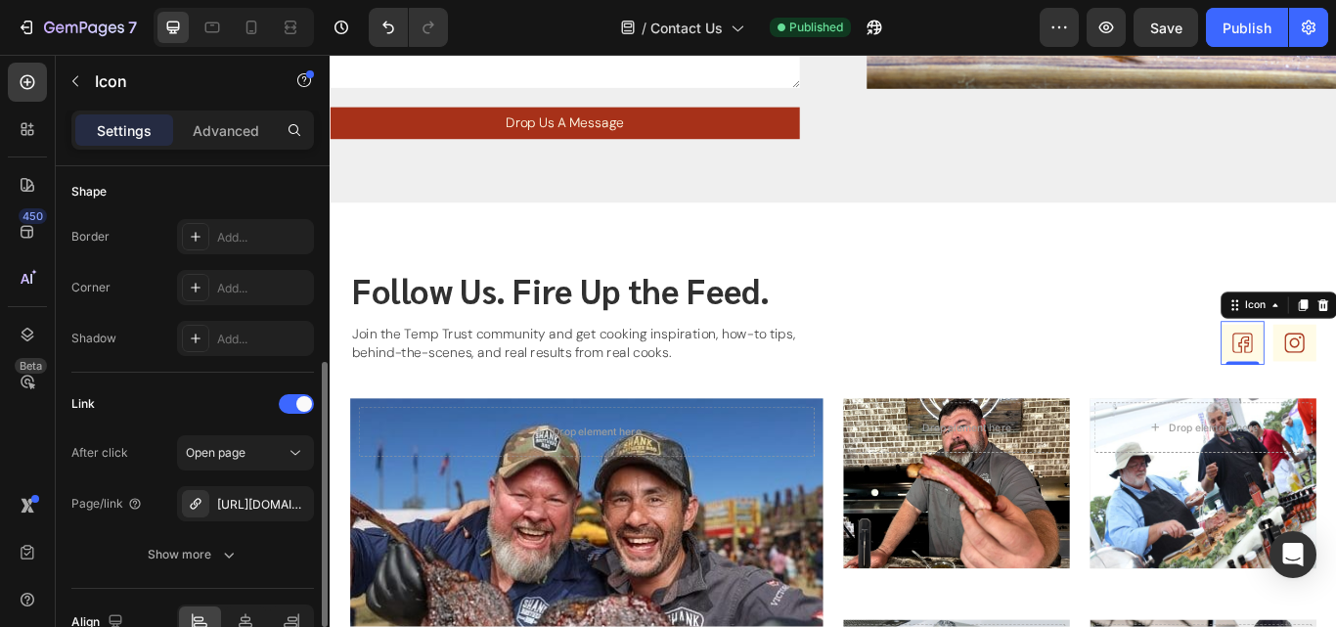
click at [179, 395] on div "Link" at bounding box center [192, 403] width 243 height 31
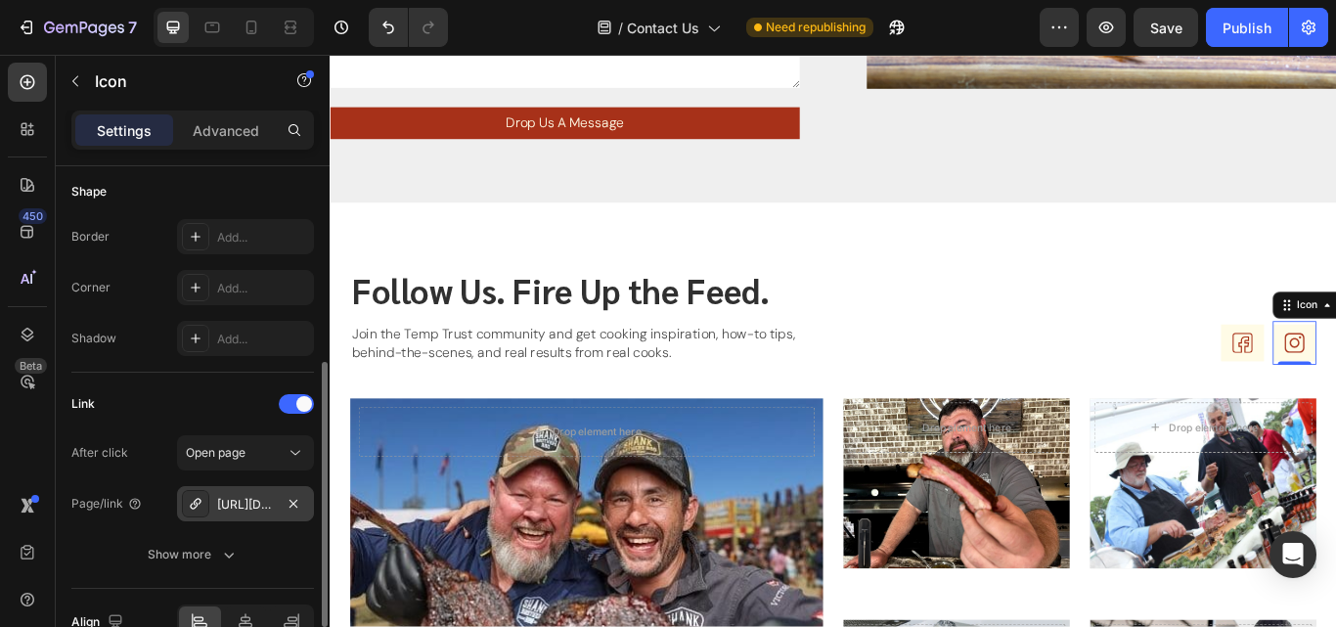
click at [249, 508] on div "[URL][DOMAIN_NAME]" at bounding box center [245, 505] width 57 height 18
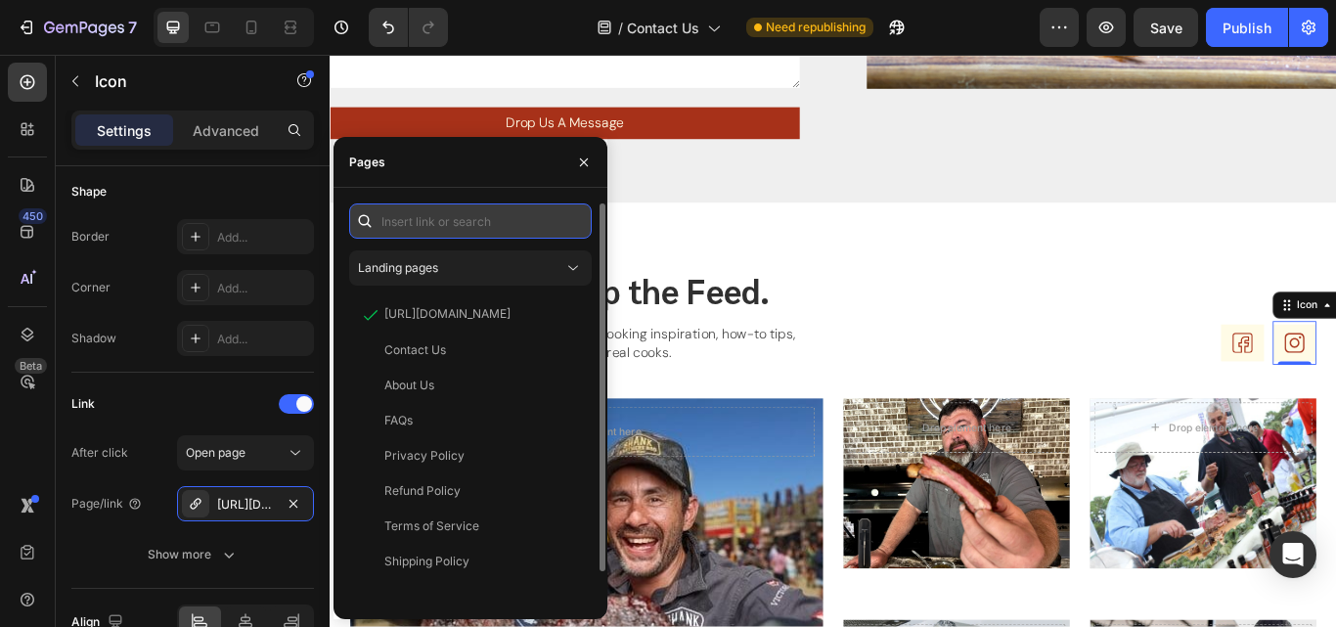
click at [481, 224] on input "text" at bounding box center [470, 220] width 243 height 35
paste input "[URL][DOMAIN_NAME]"
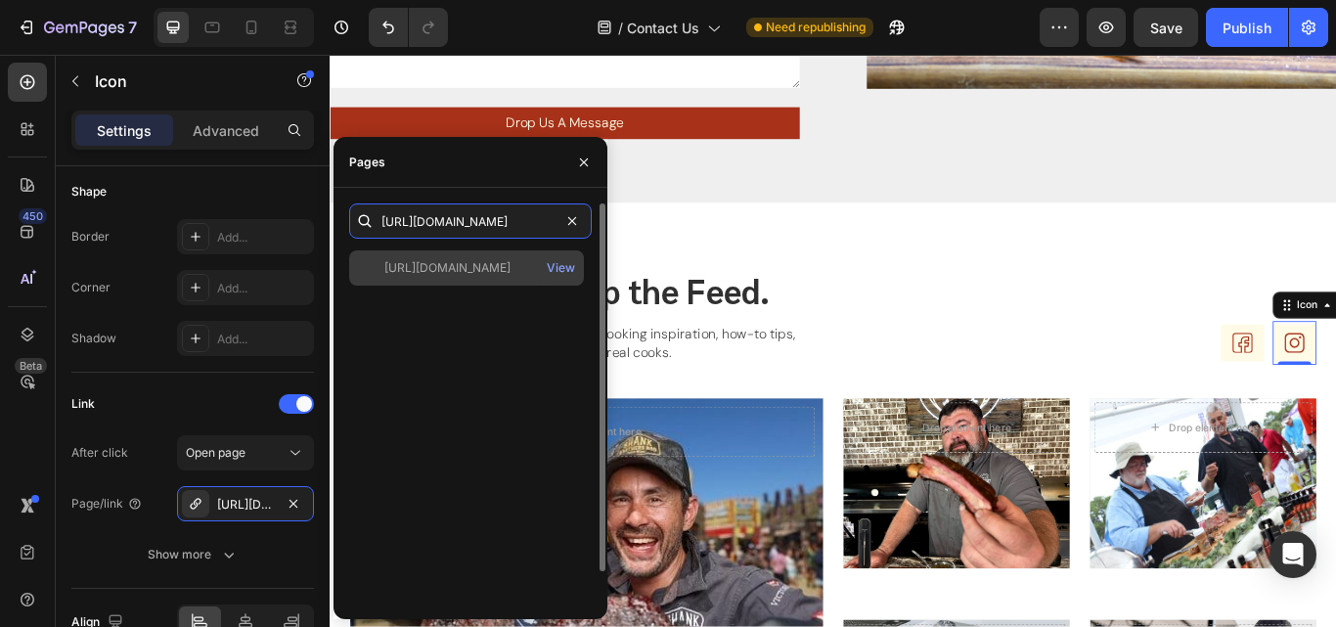
type input "[URL][DOMAIN_NAME]"
click at [465, 267] on div "[URL][DOMAIN_NAME]" at bounding box center [447, 268] width 126 height 18
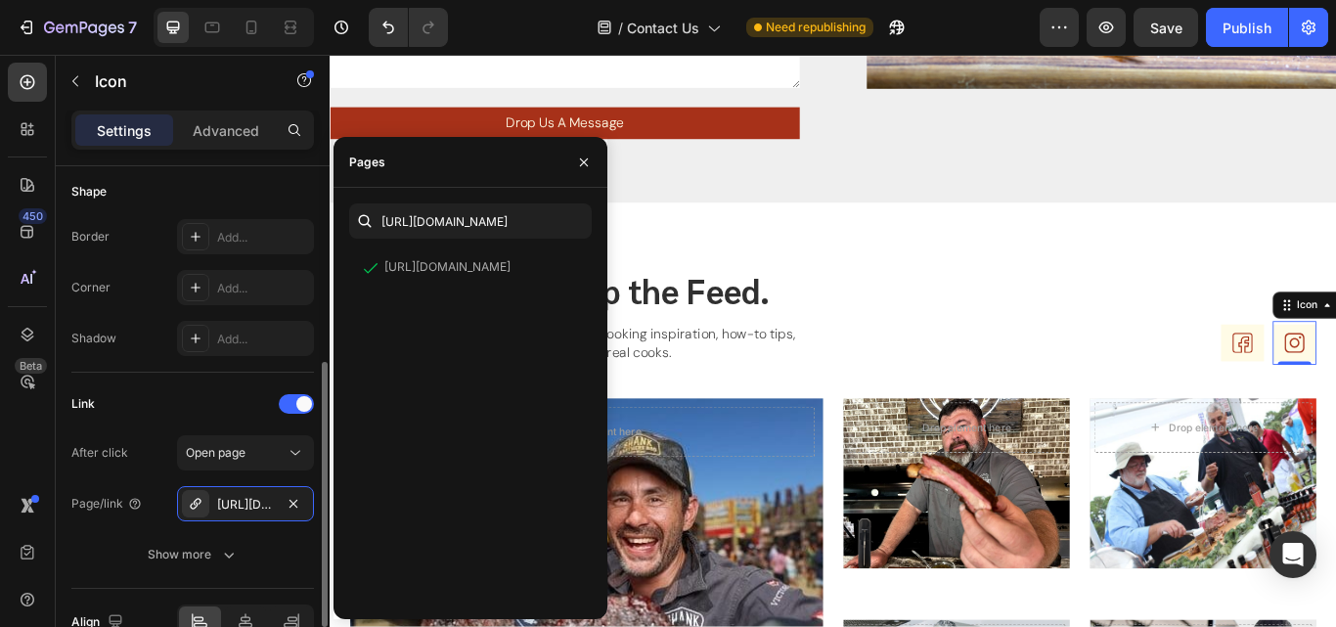
click at [177, 398] on div "Link" at bounding box center [192, 403] width 243 height 31
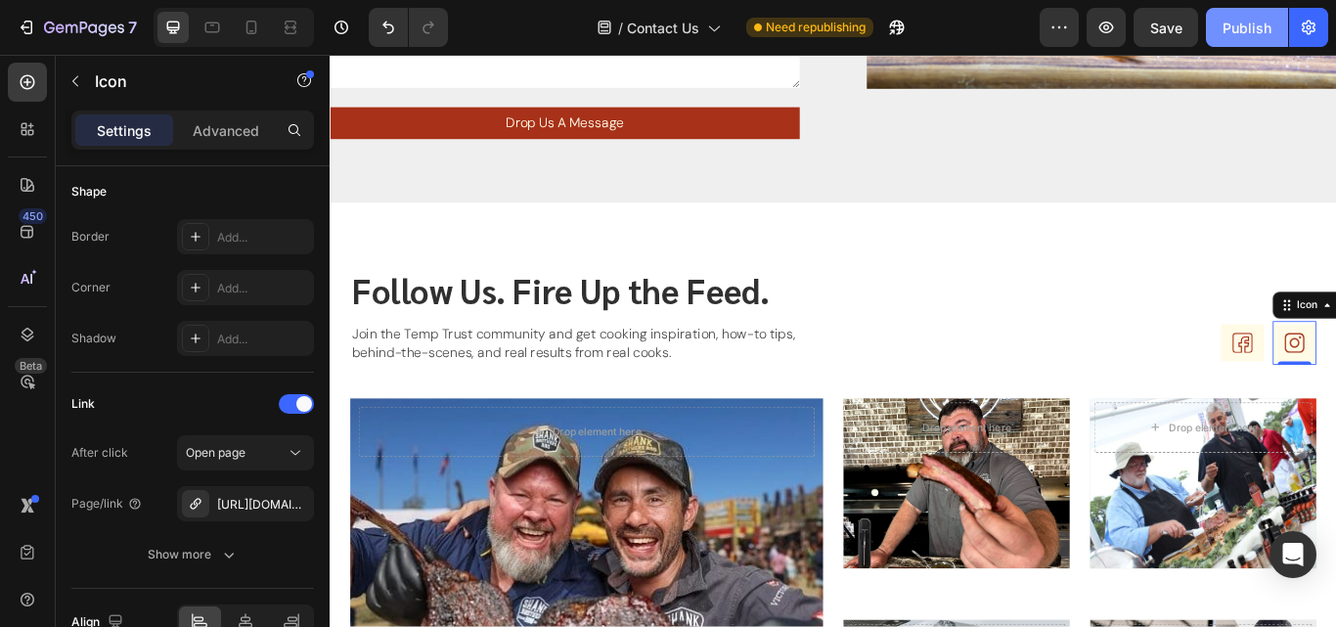
click at [1247, 12] on button "Publish" at bounding box center [1247, 27] width 82 height 39
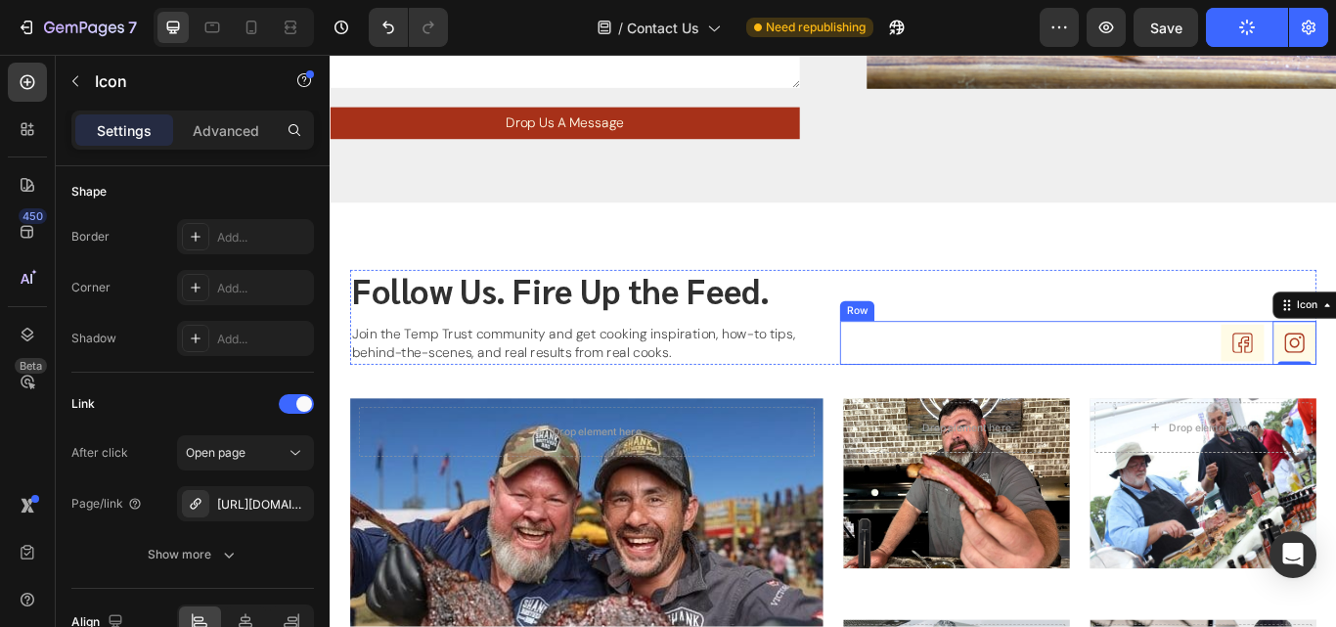
click at [1203, 381] on div "Icon Icon 0 Row" at bounding box center [1201, 391] width 555 height 51
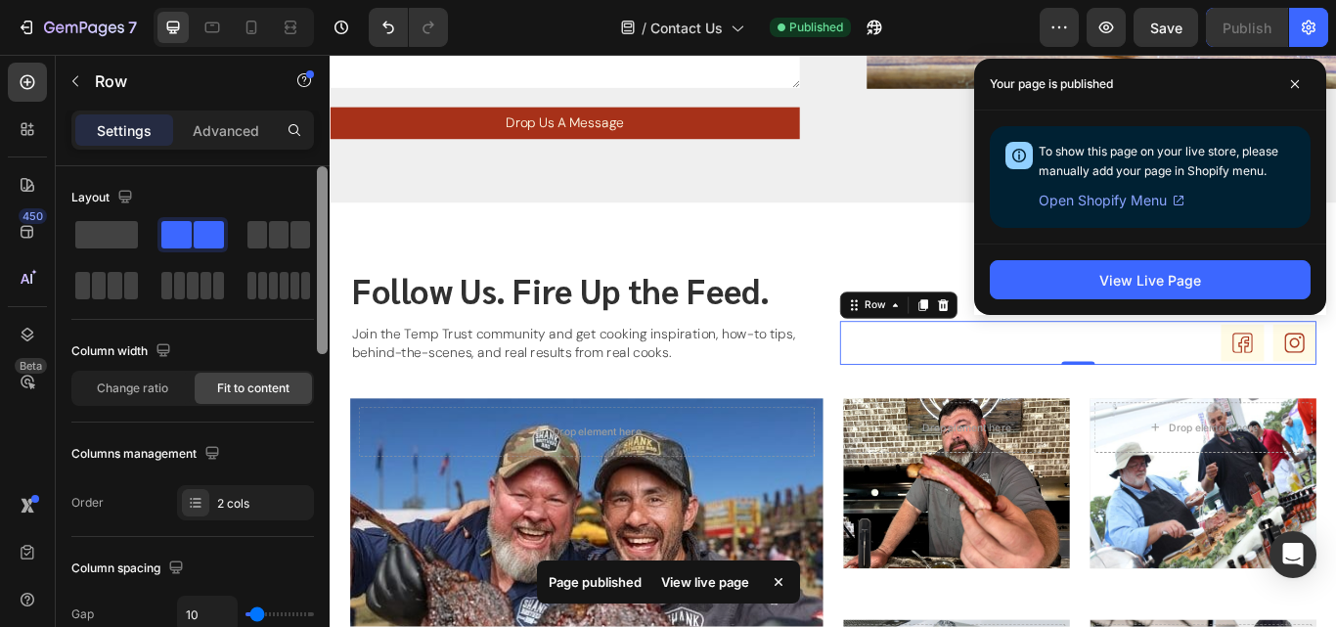
drag, startPoint x: 322, startPoint y: 339, endPoint x: 323, endPoint y: 304, distance: 35.2
click at [323, 304] on div at bounding box center [322, 260] width 11 height 188
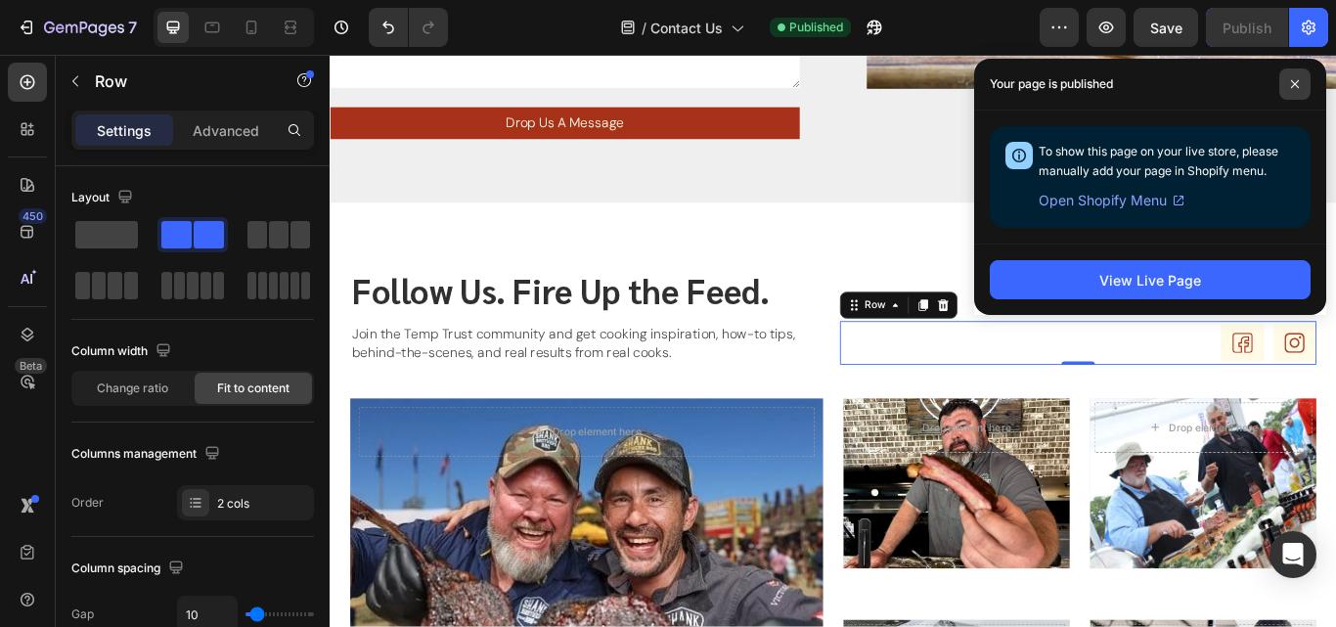
click at [1298, 81] on icon at bounding box center [1295, 84] width 8 height 8
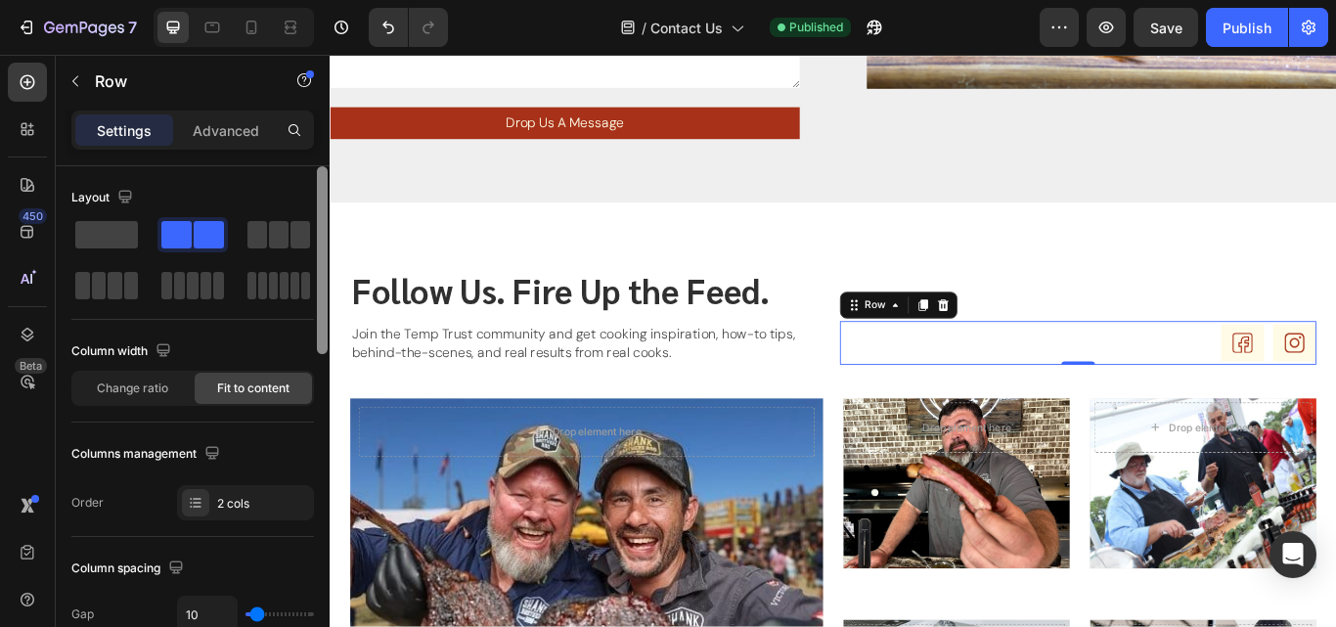
drag, startPoint x: 325, startPoint y: 327, endPoint x: 325, endPoint y: 313, distance: 13.7
click at [325, 313] on div at bounding box center [322, 260] width 11 height 188
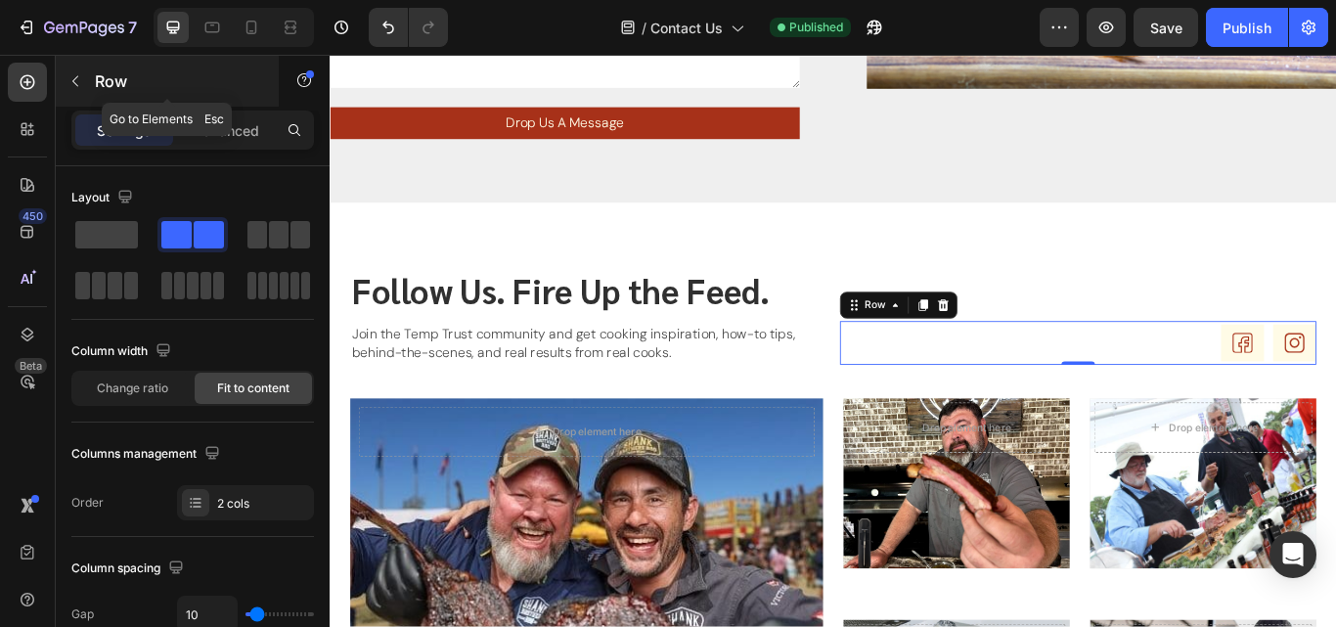
click at [71, 74] on icon "button" at bounding box center [75, 81] width 16 height 16
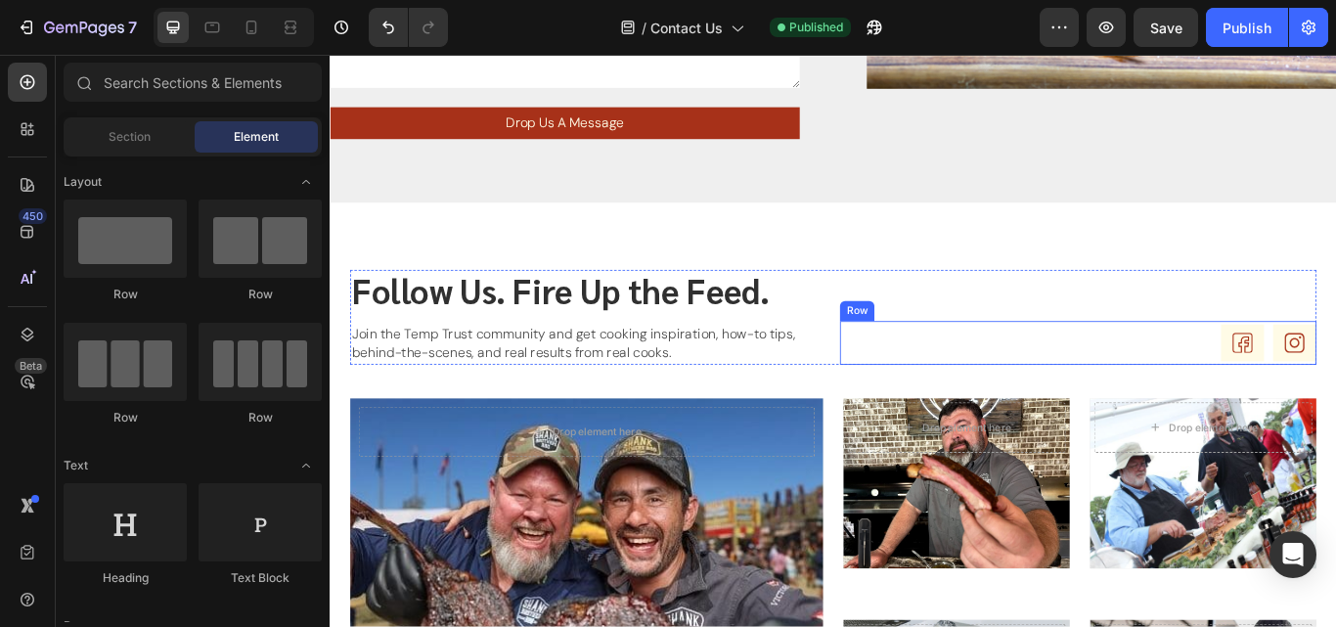
click at [1315, 394] on div "Icon Icon Row" at bounding box center [1201, 391] width 555 height 51
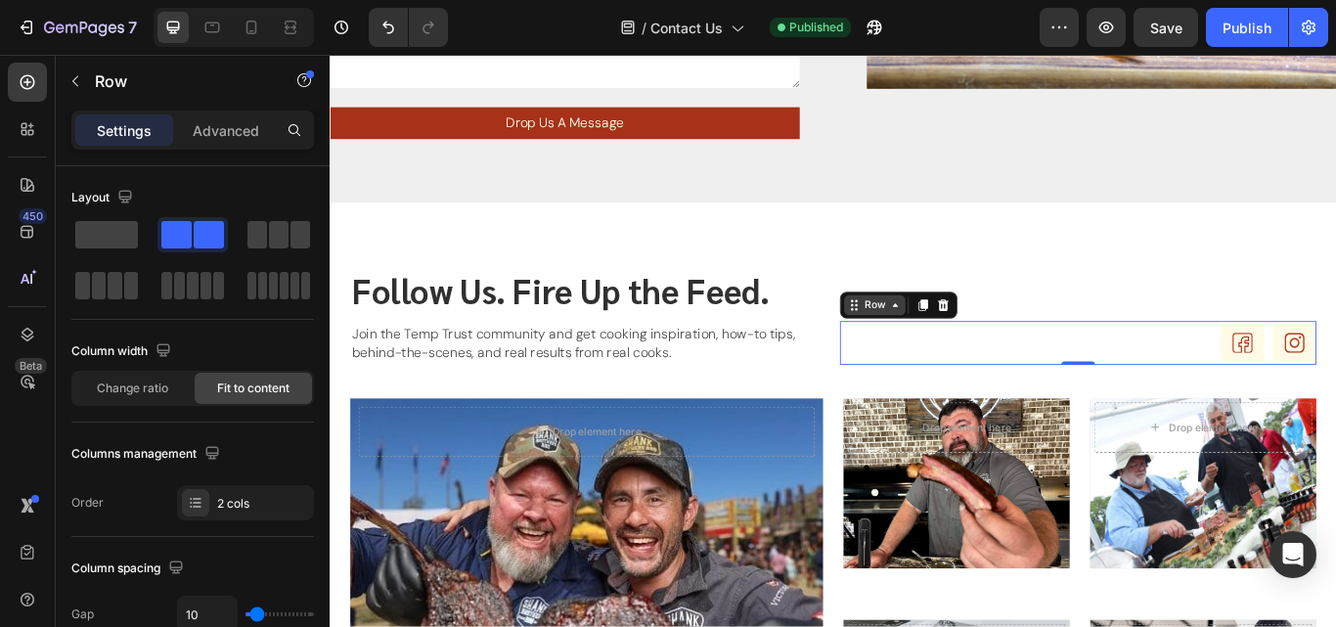
click at [983, 348] on icon at bounding box center [989, 347] width 16 height 16
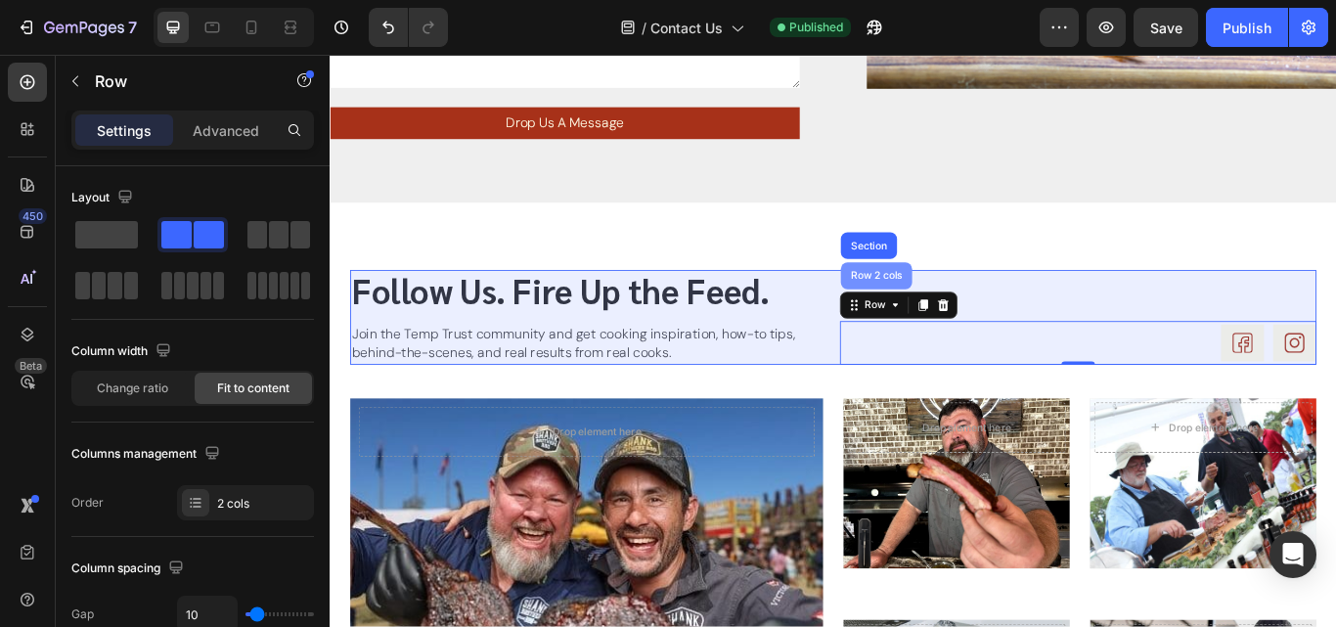
click at [964, 314] on div "Row 2 cols" at bounding box center [966, 313] width 67 height 12
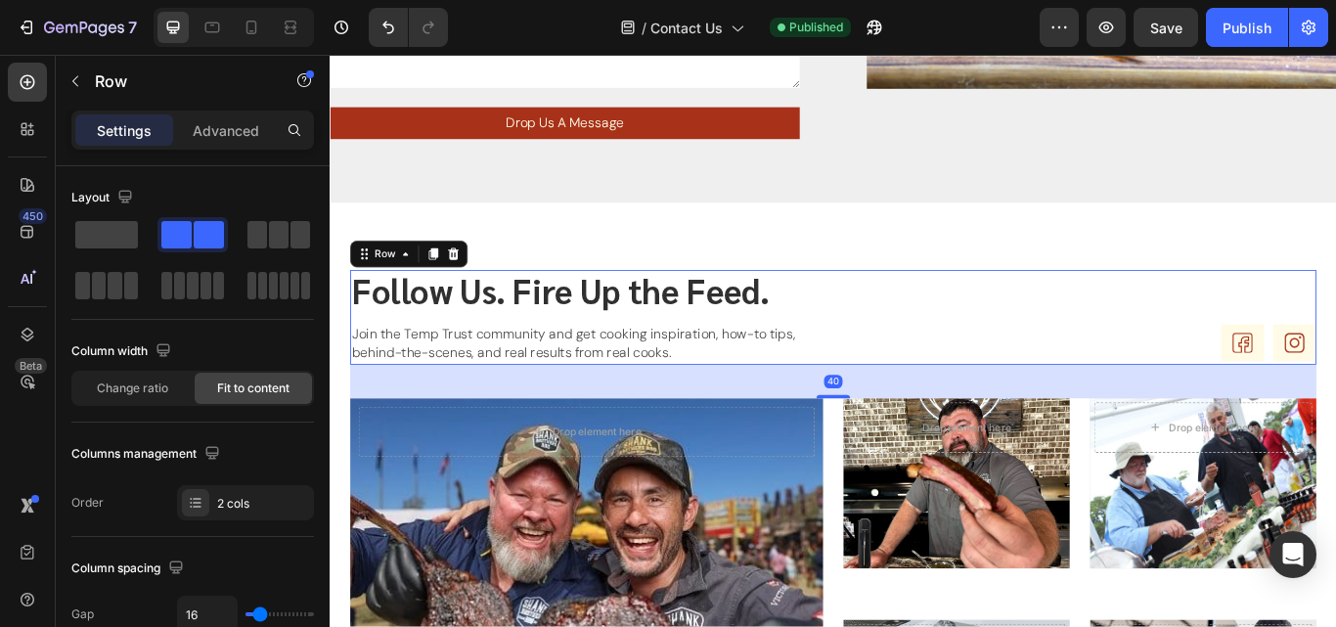
click at [1268, 350] on div "Icon Icon Row" at bounding box center [1201, 361] width 555 height 111
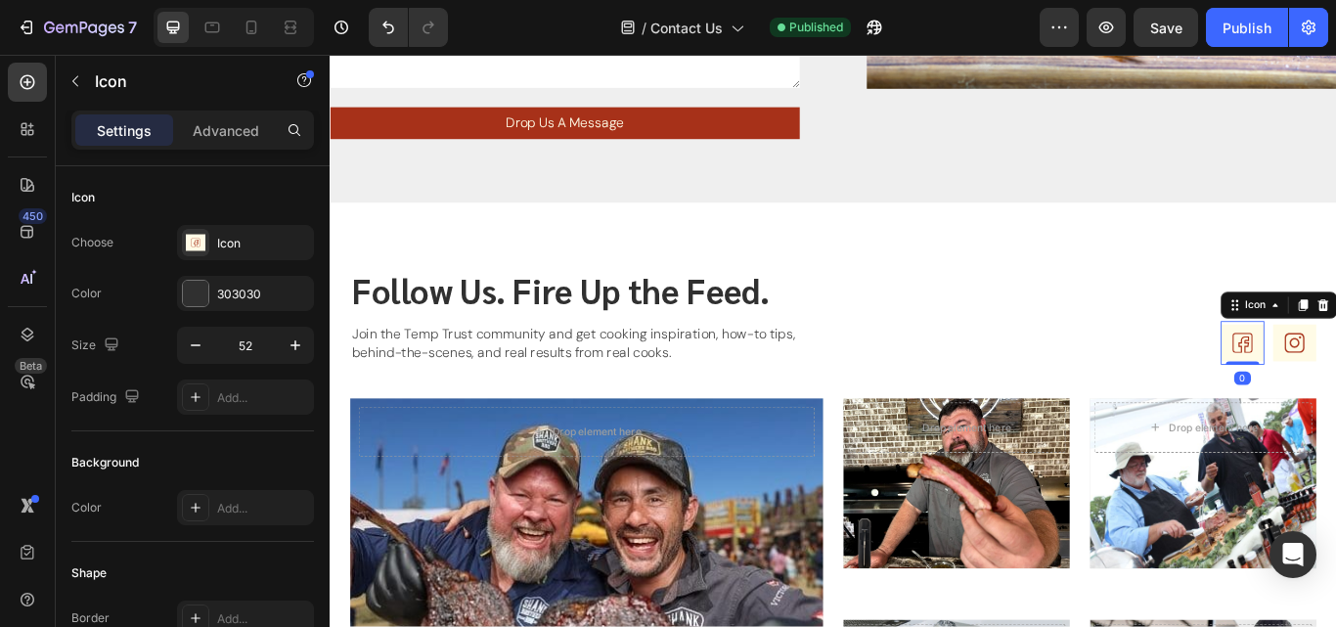
click at [1275, 400] on div "Icon 0 Icon Row" at bounding box center [1201, 391] width 555 height 51
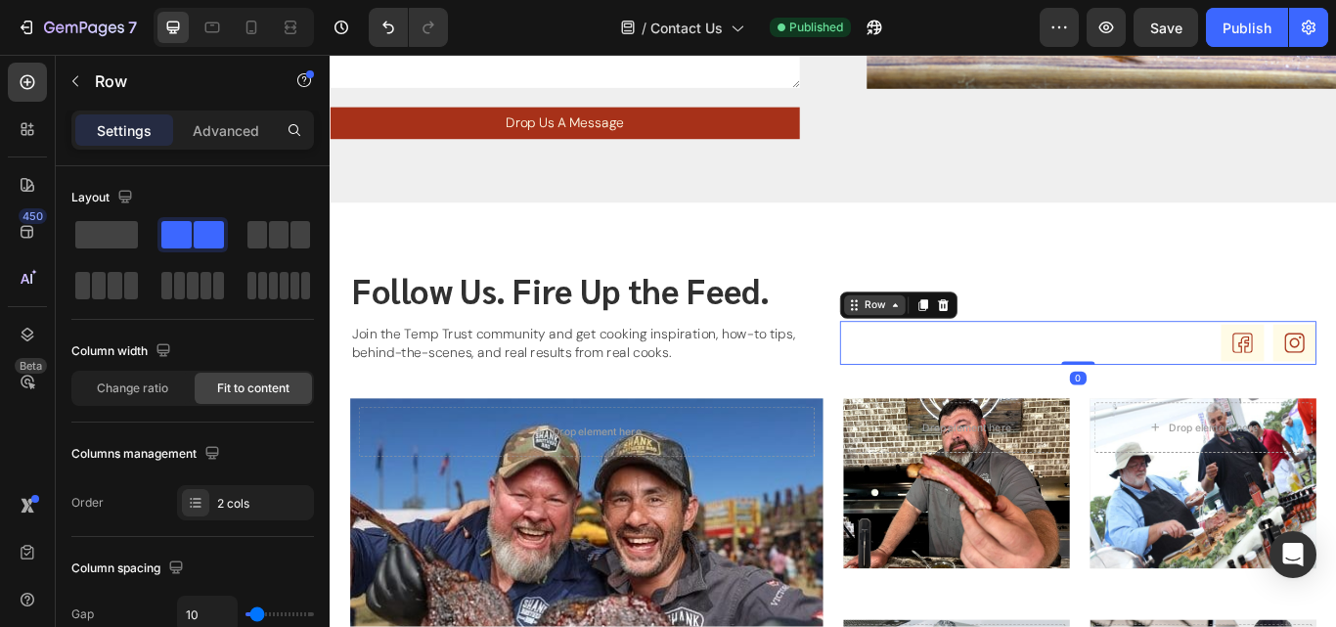
click at [971, 355] on div "Row" at bounding box center [964, 346] width 71 height 23
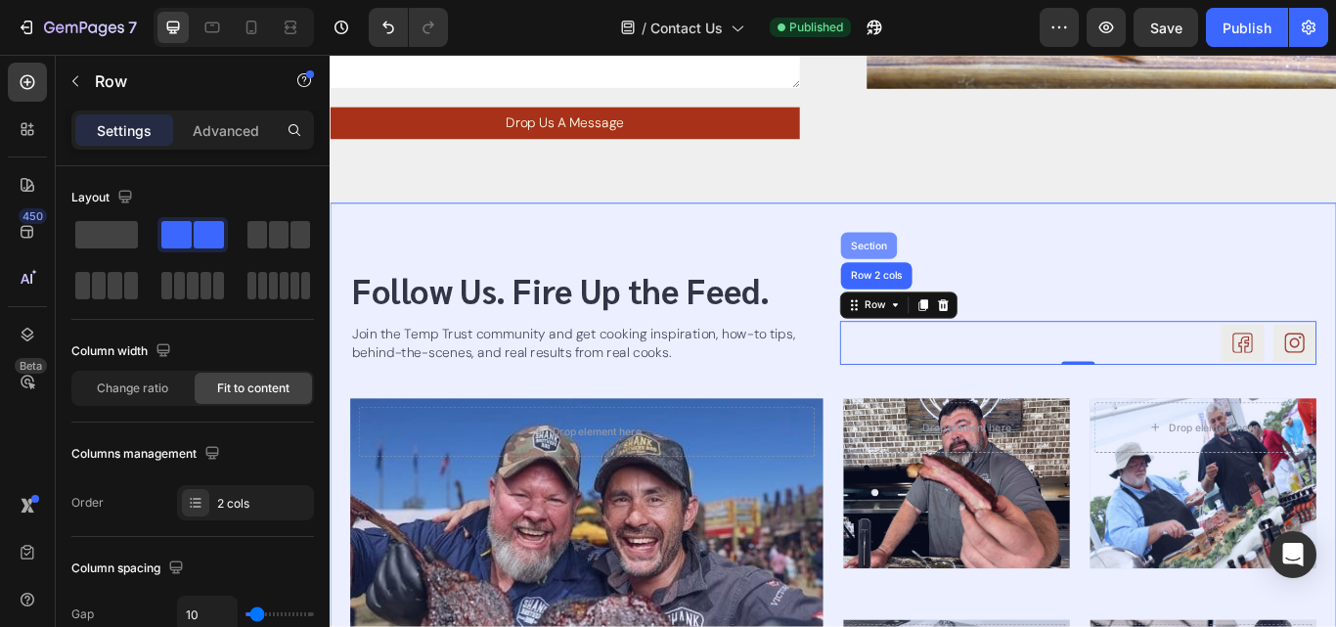
click at [975, 266] on div "Section" at bounding box center [958, 277] width 66 height 31
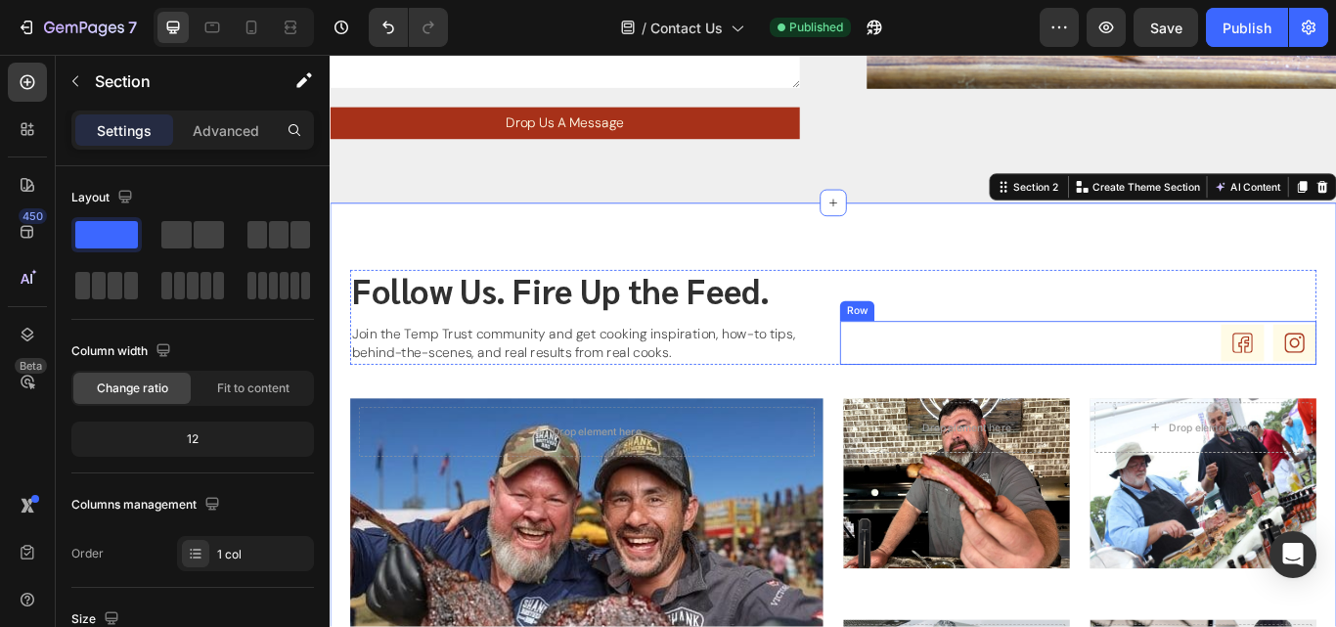
click at [1196, 399] on div "Icon Icon Row" at bounding box center [1201, 391] width 555 height 51
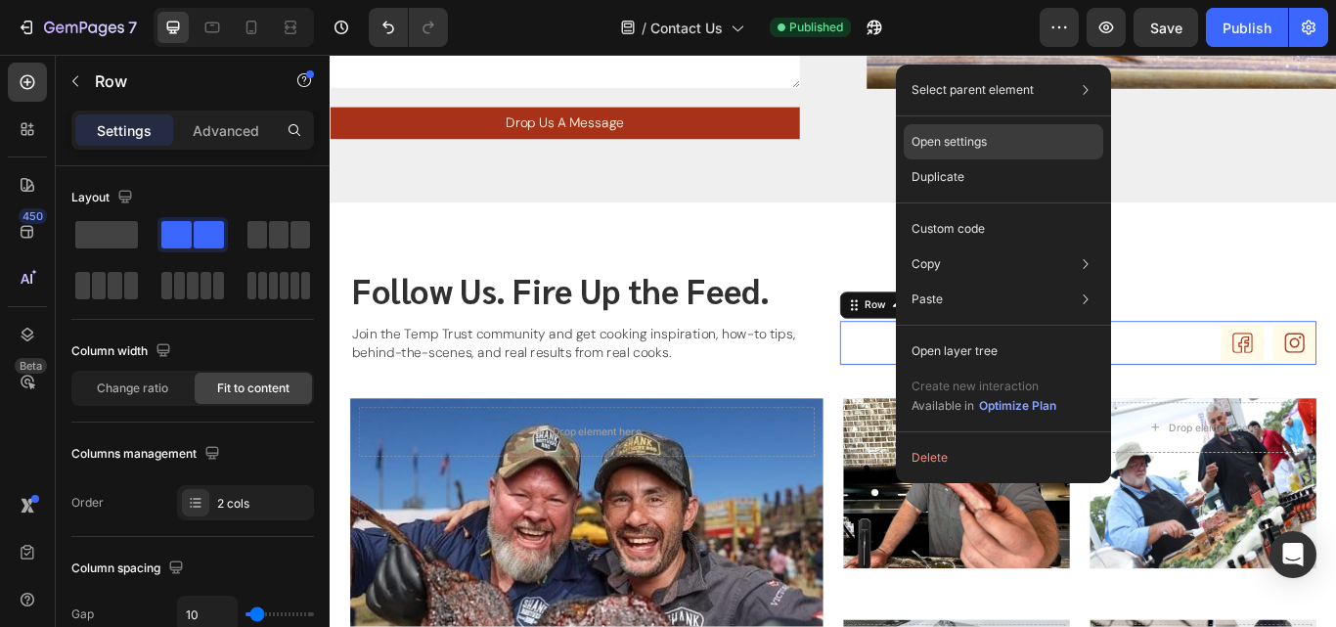
click at [957, 136] on p "Open settings" at bounding box center [948, 142] width 75 height 18
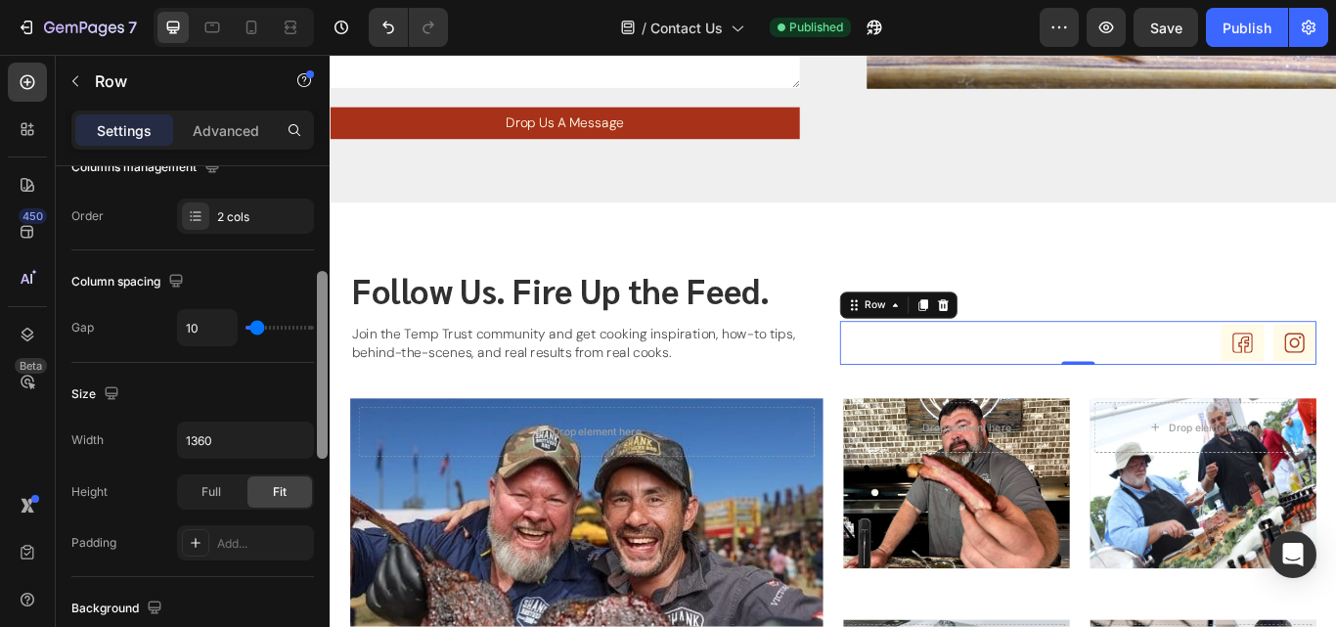
scroll to position [239, 0]
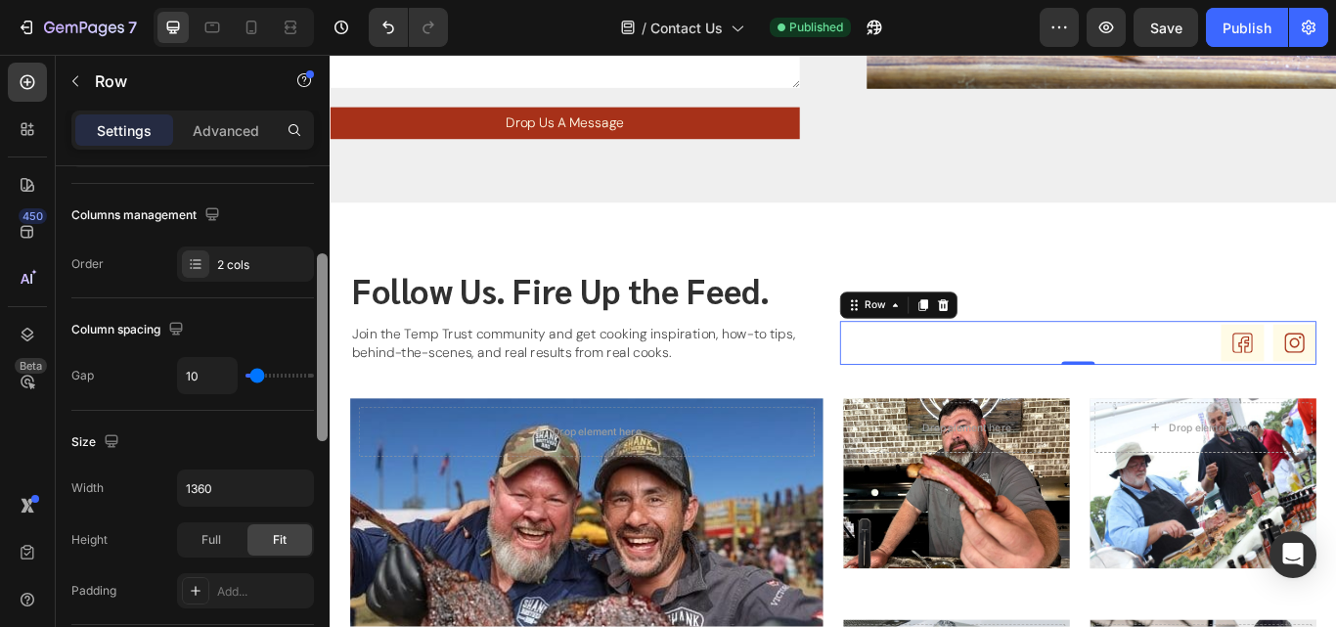
drag, startPoint x: 319, startPoint y: 296, endPoint x: 316, endPoint y: 383, distance: 87.1
click at [316, 383] on div at bounding box center [322, 424] width 15 height 516
click at [271, 257] on div "2 cols" at bounding box center [263, 265] width 92 height 18
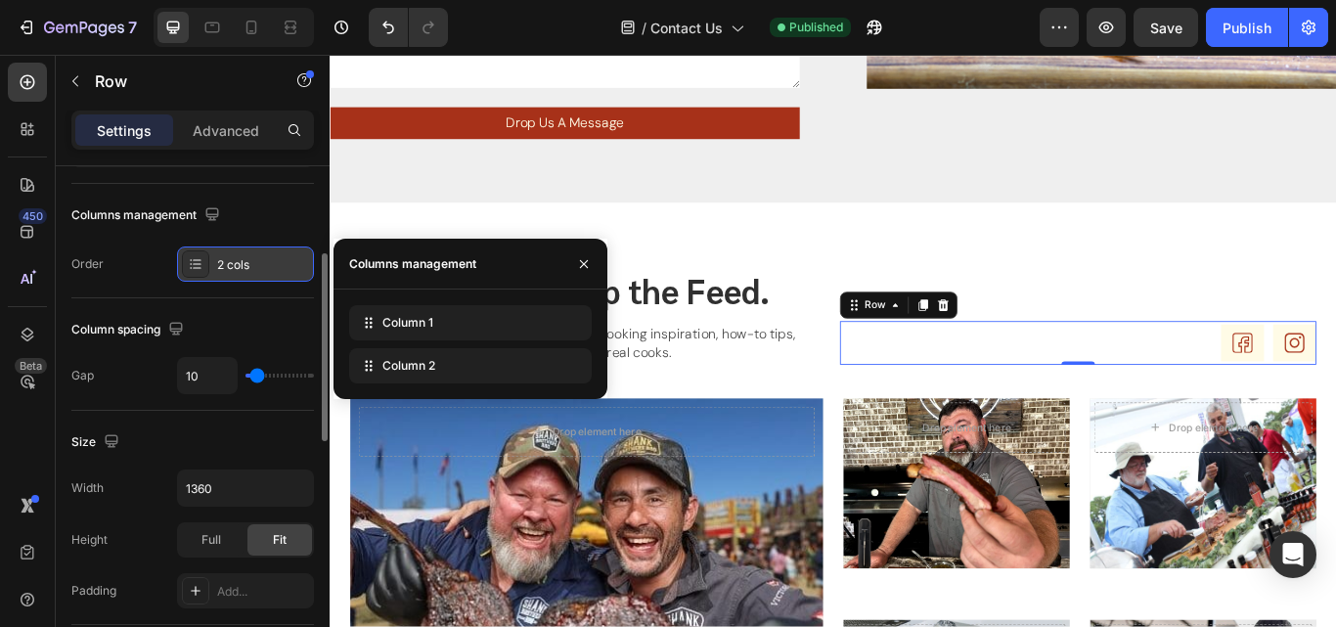
click at [202, 253] on div at bounding box center [195, 263] width 27 height 27
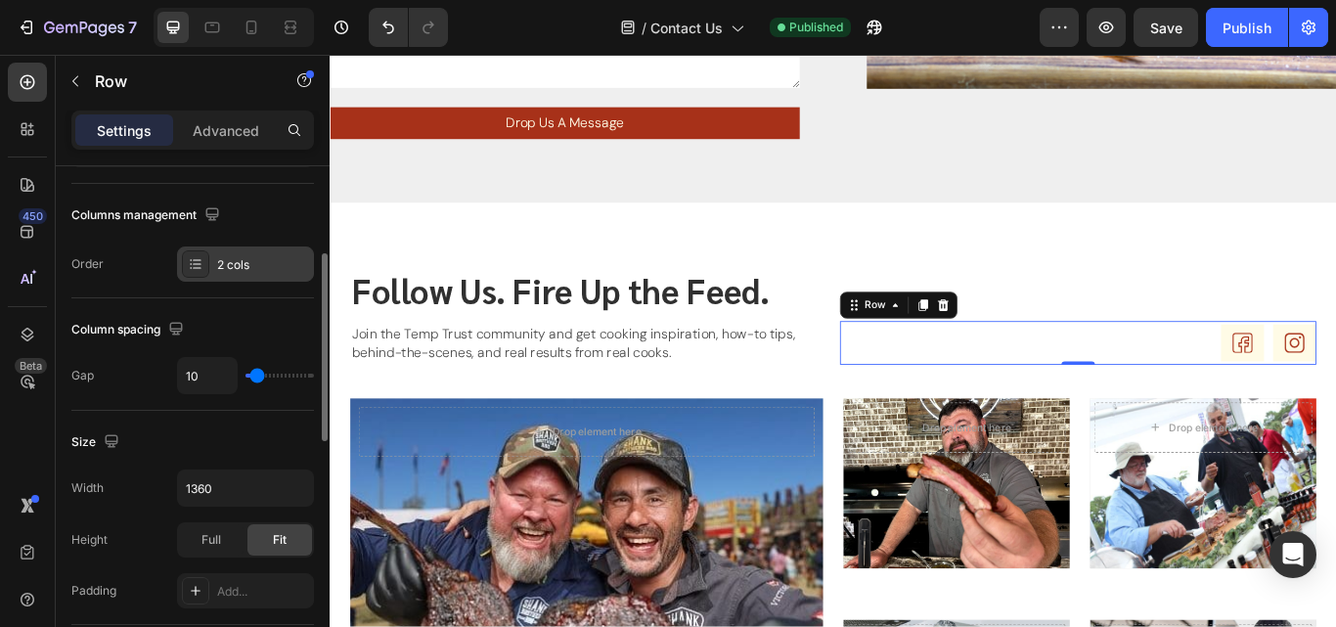
click at [199, 262] on icon at bounding box center [196, 264] width 16 height 16
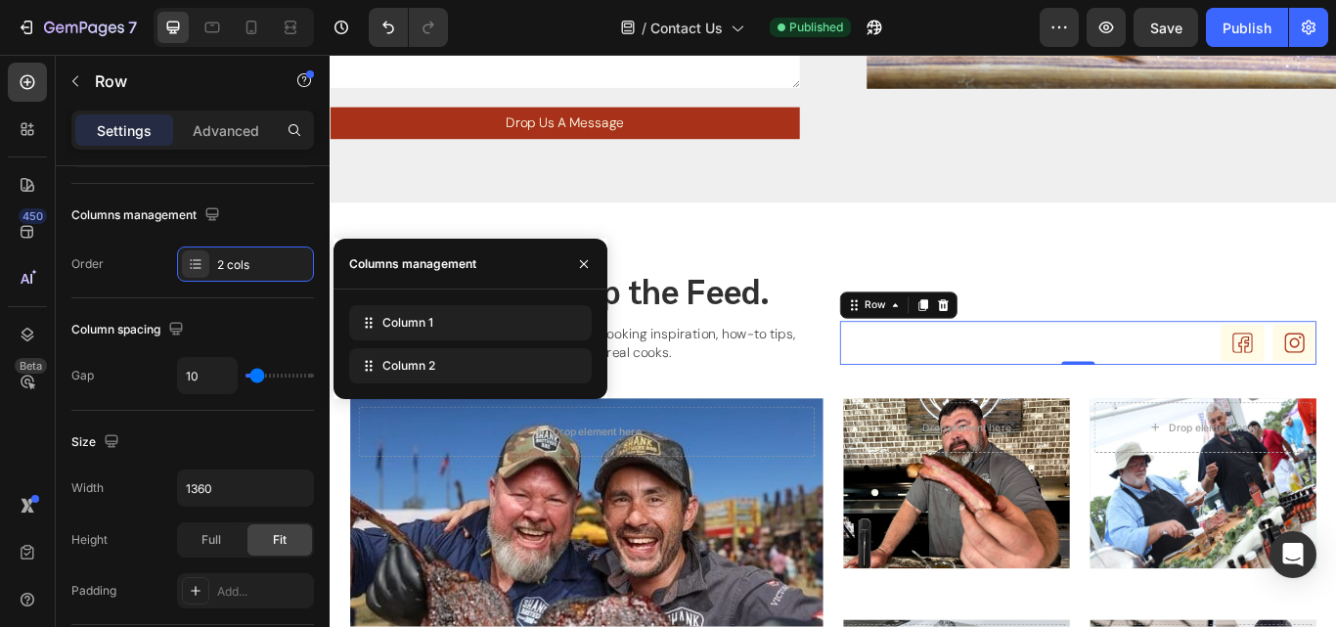
click at [936, 367] on div "Icon Icon Row 0" at bounding box center [1201, 391] width 555 height 51
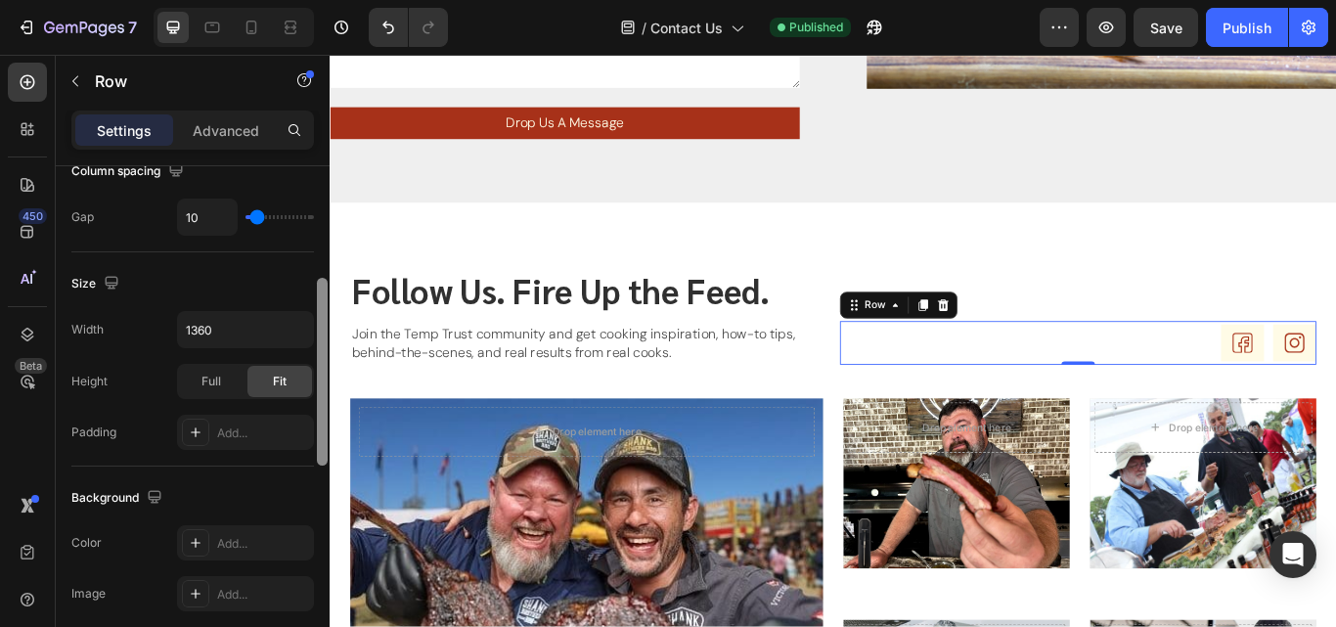
scroll to position [0, 0]
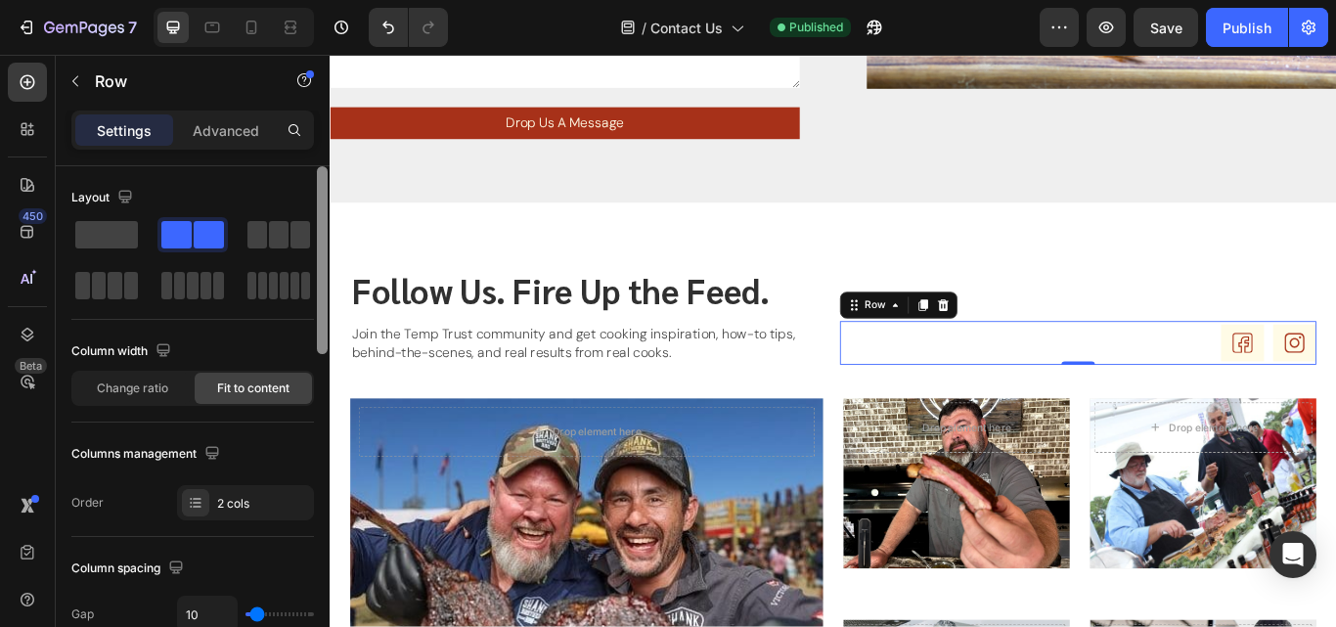
drag, startPoint x: 320, startPoint y: 358, endPoint x: 314, endPoint y: 170, distance: 187.8
click at [314, 170] on div "Layout Column width Change ratio Fit to content Columns management Order 2 cols…" at bounding box center [193, 424] width 274 height 516
click at [1051, 401] on div "Icon Icon Row 0" at bounding box center [1201, 391] width 555 height 51
drag, startPoint x: 323, startPoint y: 284, endPoint x: 292, endPoint y: 202, distance: 86.6
click at [292, 202] on div "Layout Column width Change ratio Fit to content Columns management Order 2 cols…" at bounding box center [193, 424] width 274 height 516
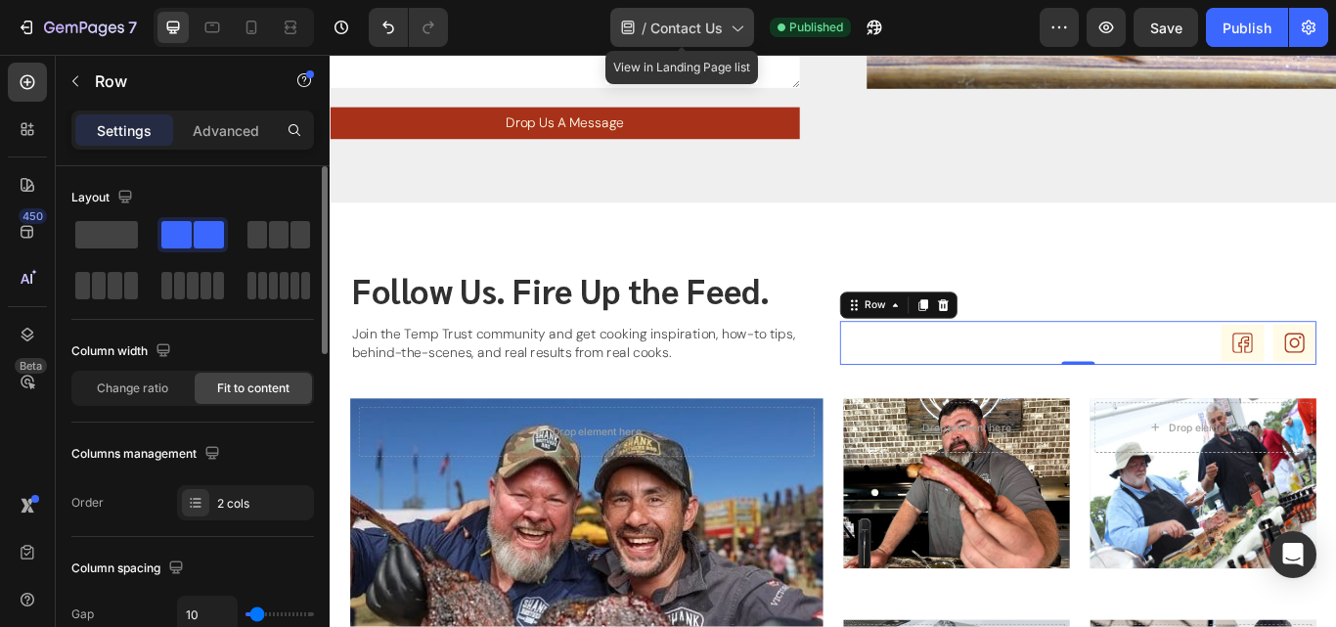
click at [694, 18] on span "Contact Us" at bounding box center [686, 28] width 72 height 21
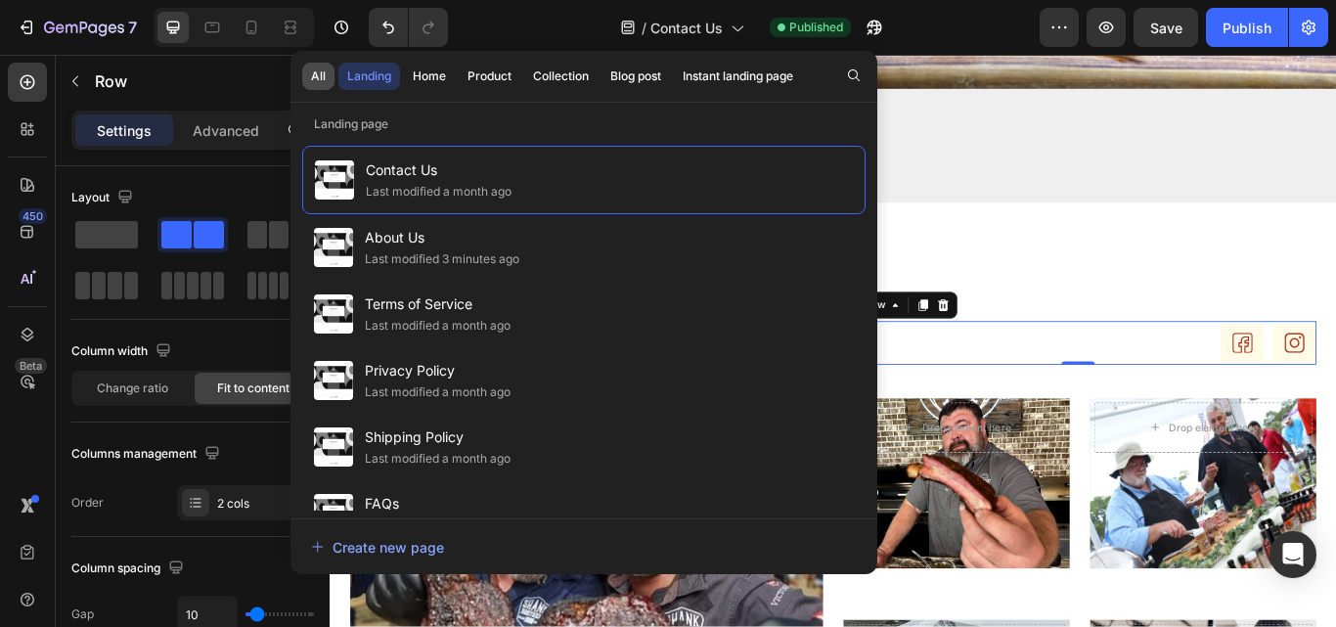
click at [326, 79] on button "All" at bounding box center [318, 76] width 32 height 27
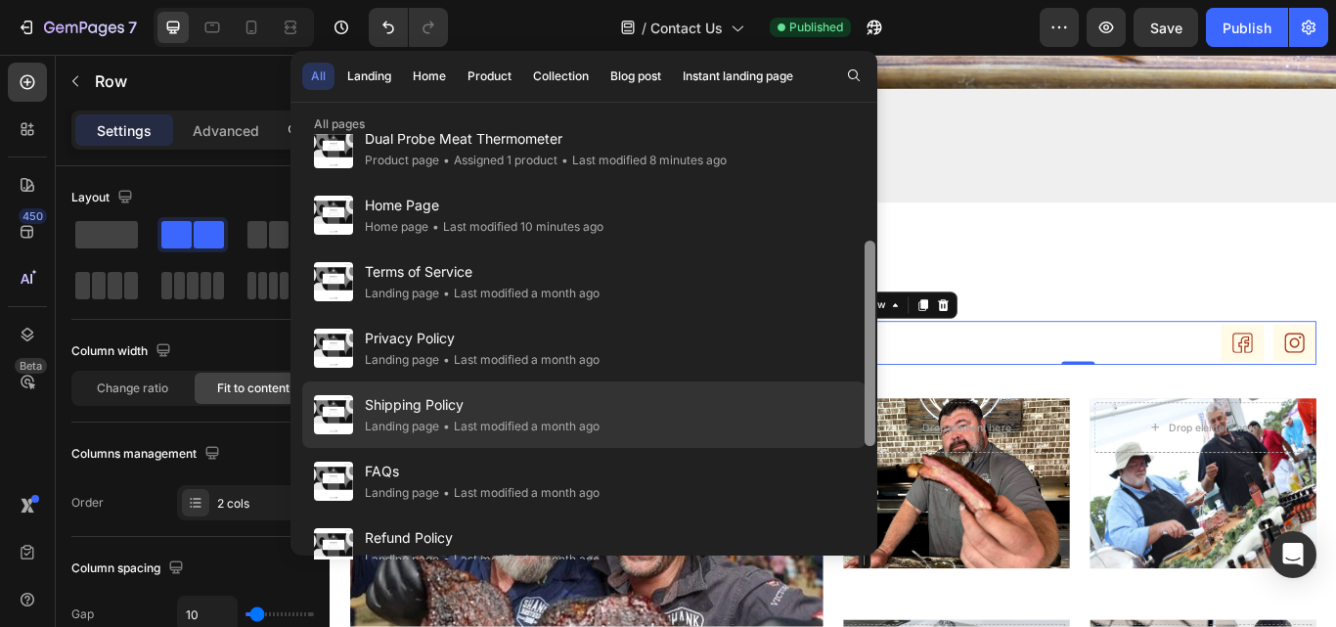
scroll to position [238, 0]
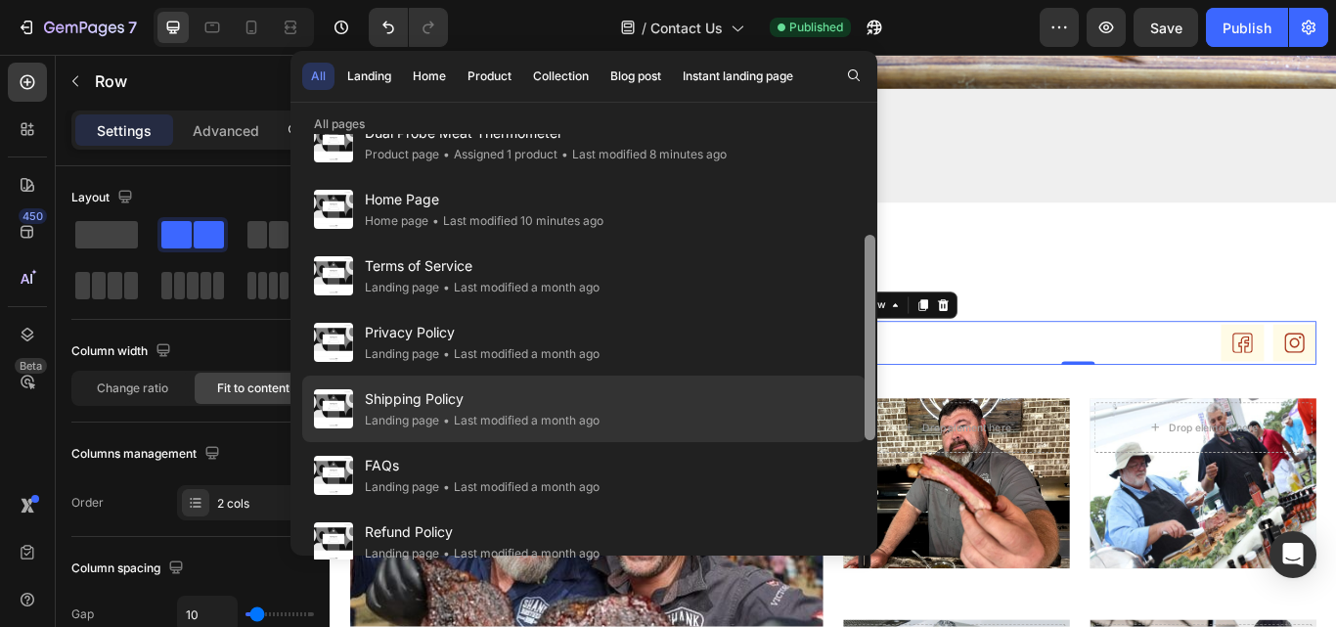
drag, startPoint x: 865, startPoint y: 314, endPoint x: 860, endPoint y: 429, distance: 115.5
click at [860, 429] on div "Contact Us Landing page • Last modified a minute ago About Us Landing page • La…" at bounding box center [583, 346] width 587 height 425
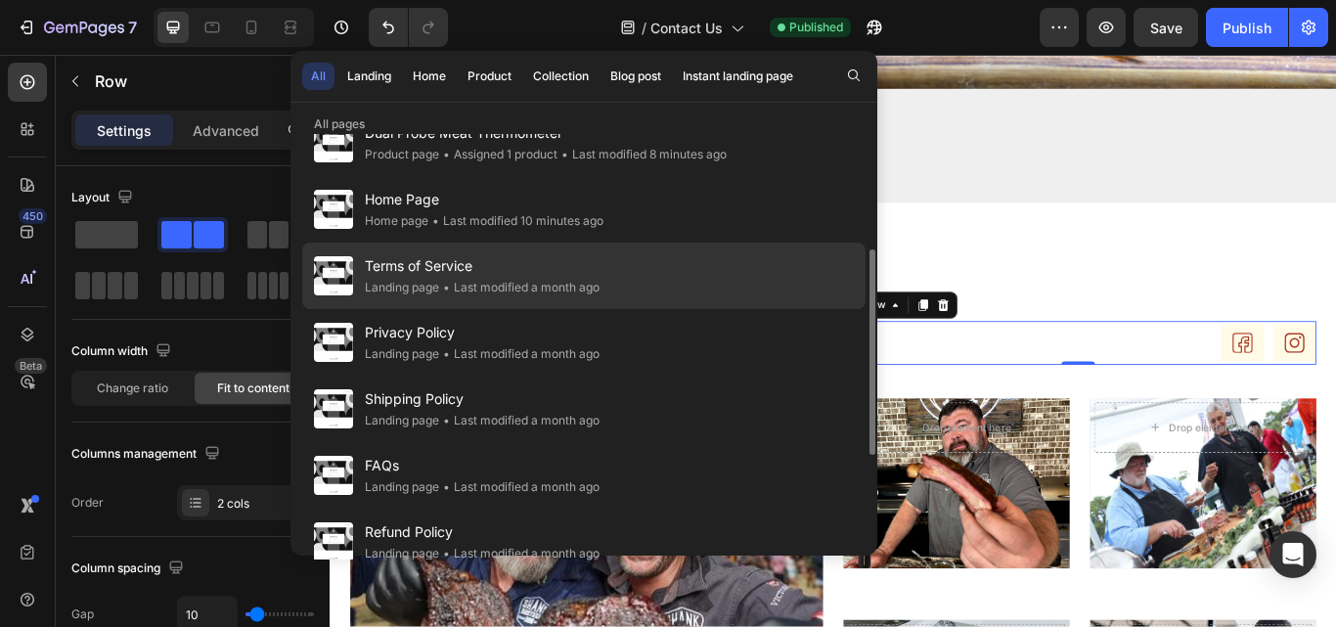
click at [423, 294] on div "Landing page" at bounding box center [402, 288] width 74 height 20
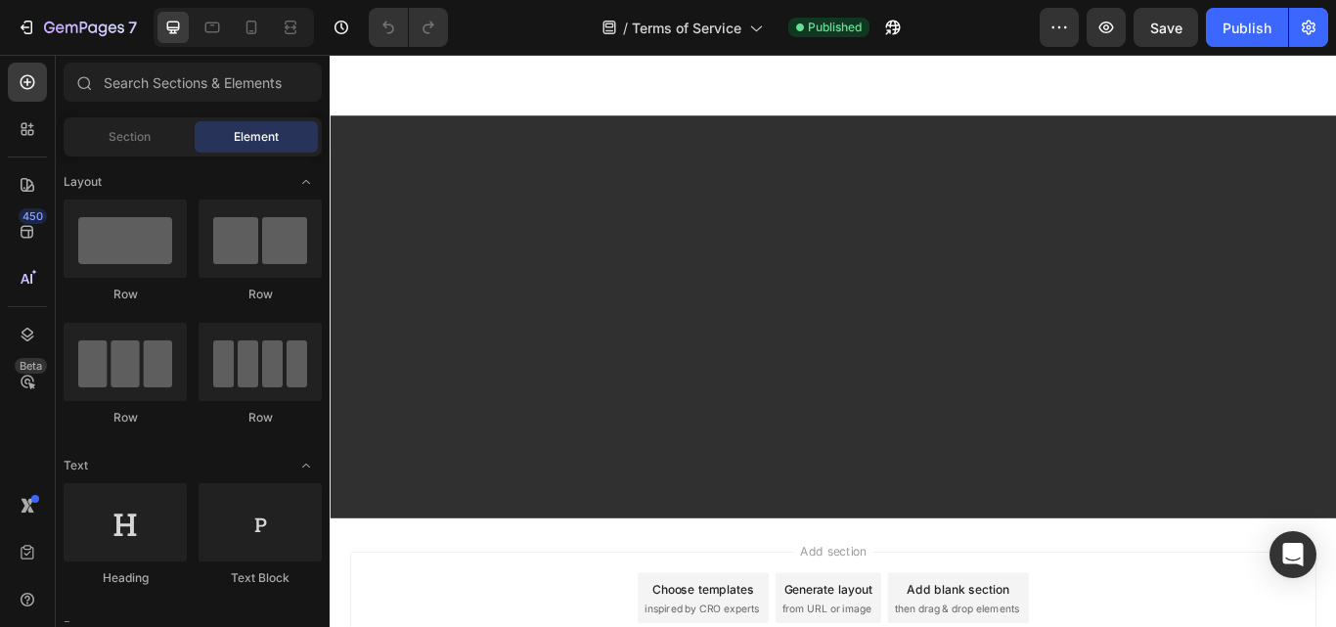
scroll to position [7261, 0]
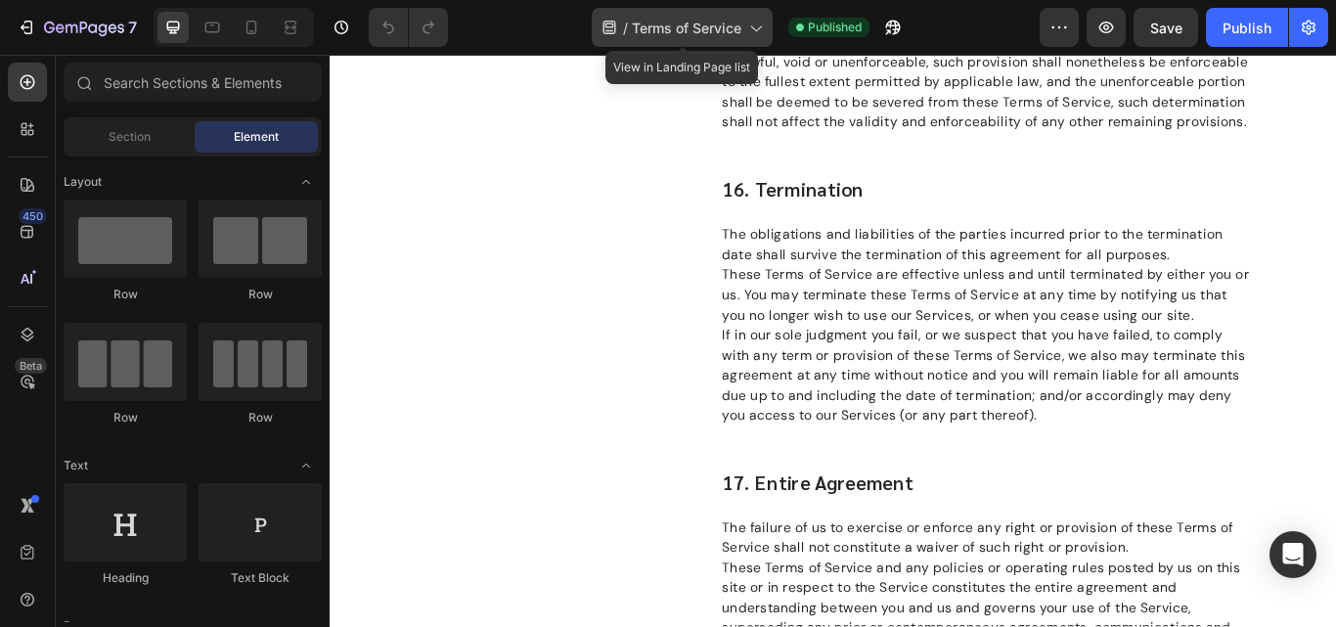
click at [710, 27] on span "Terms of Service" at bounding box center [687, 28] width 110 height 21
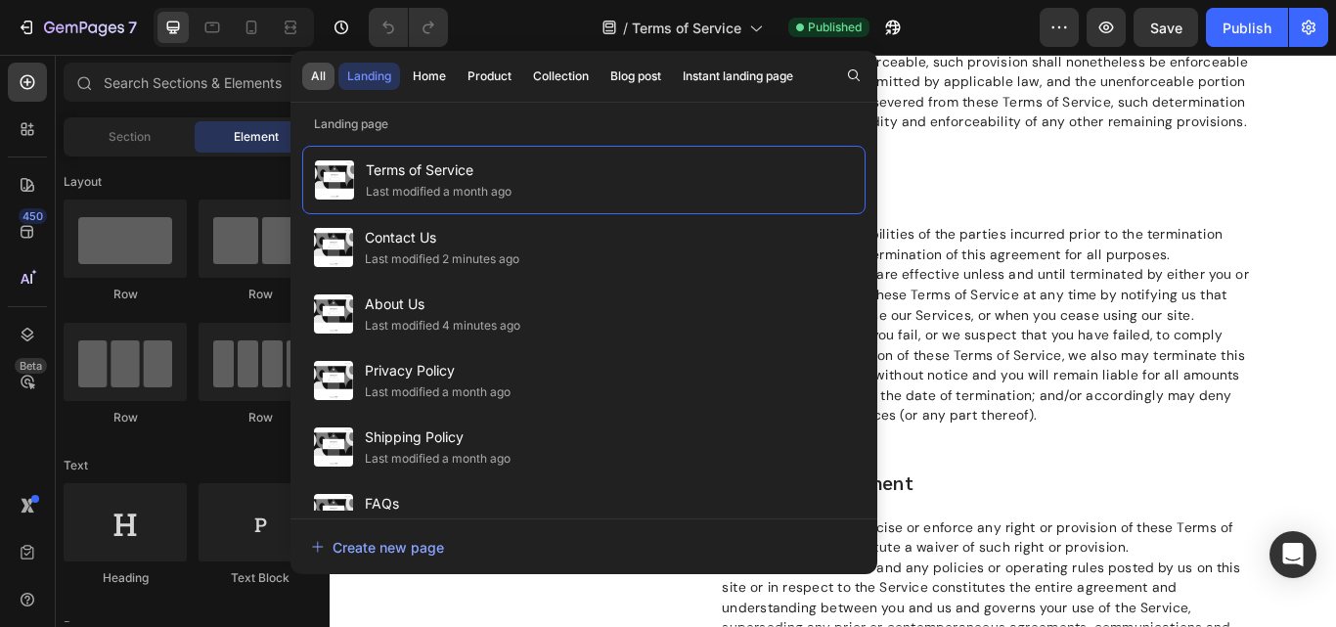
click at [317, 83] on div "All" at bounding box center [318, 76] width 15 height 18
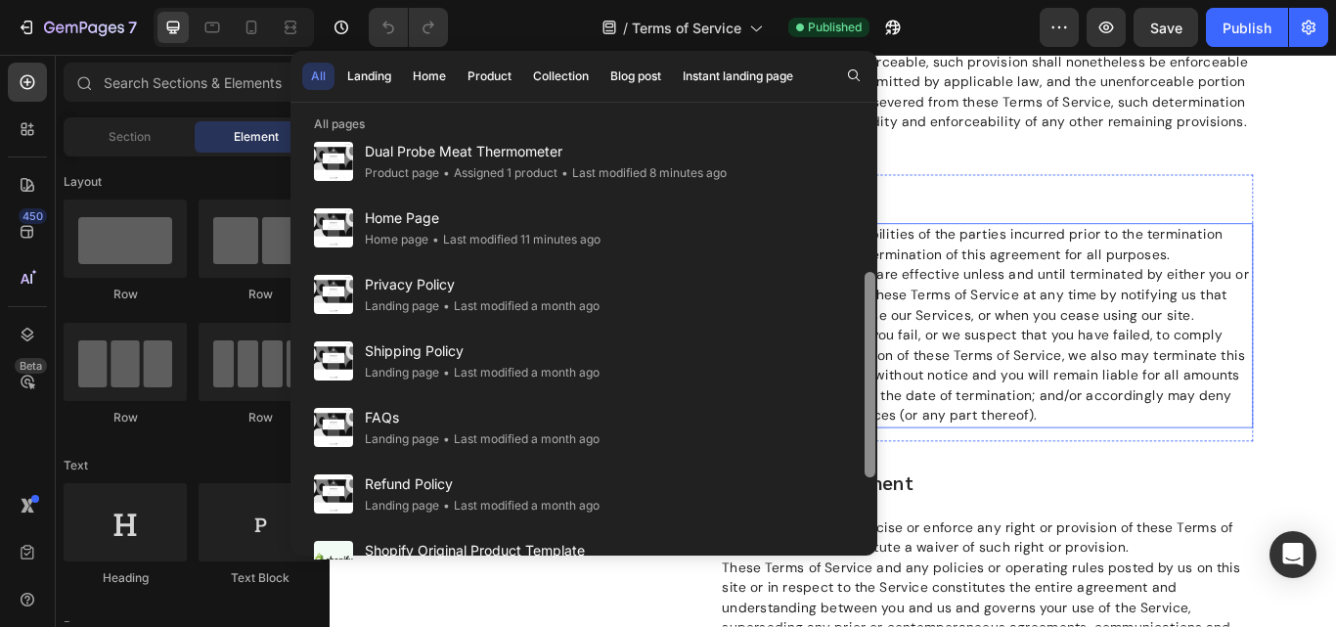
drag, startPoint x: 1197, startPoint y: 301, endPoint x: 969, endPoint y: 465, distance: 280.9
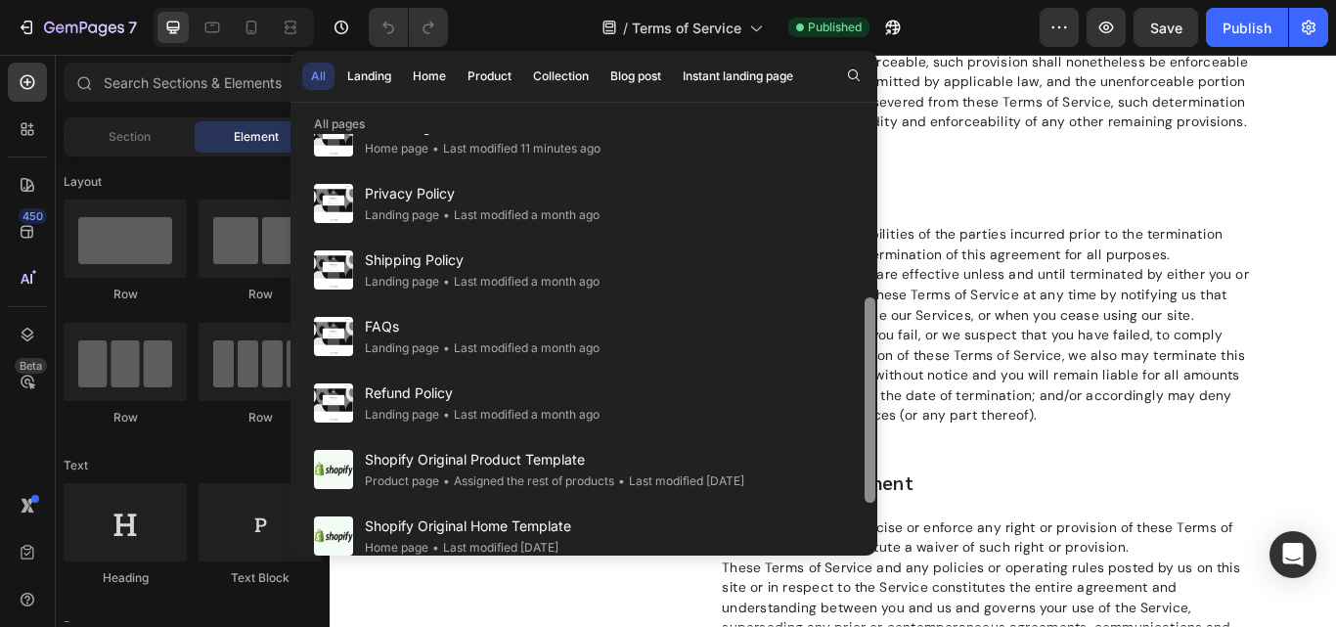
scroll to position [360, 0]
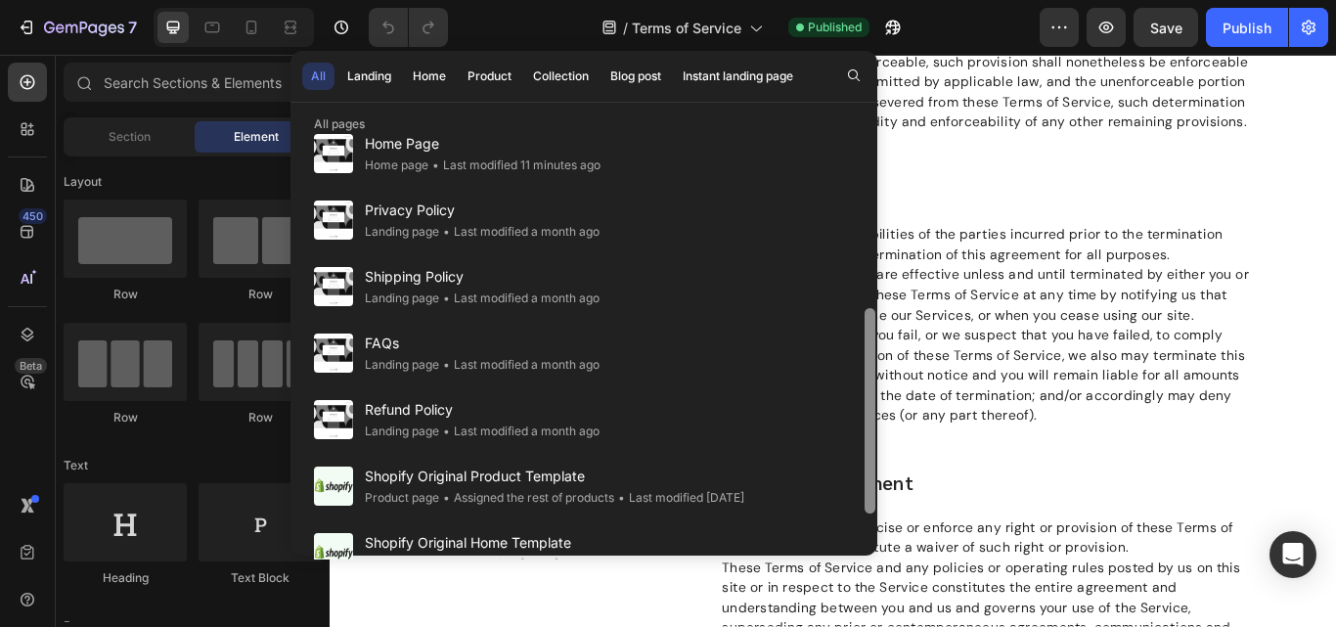
click at [869, 421] on div at bounding box center [869, 410] width 11 height 205
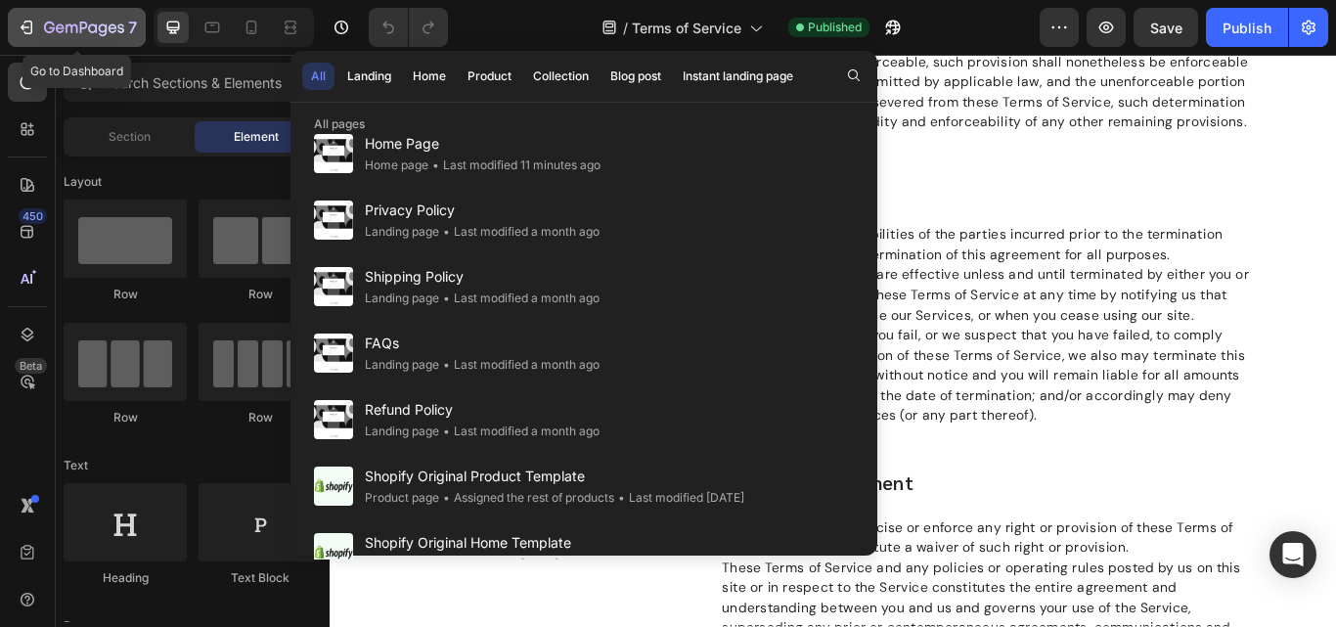
click at [19, 29] on icon "button" at bounding box center [27, 28] width 20 height 20
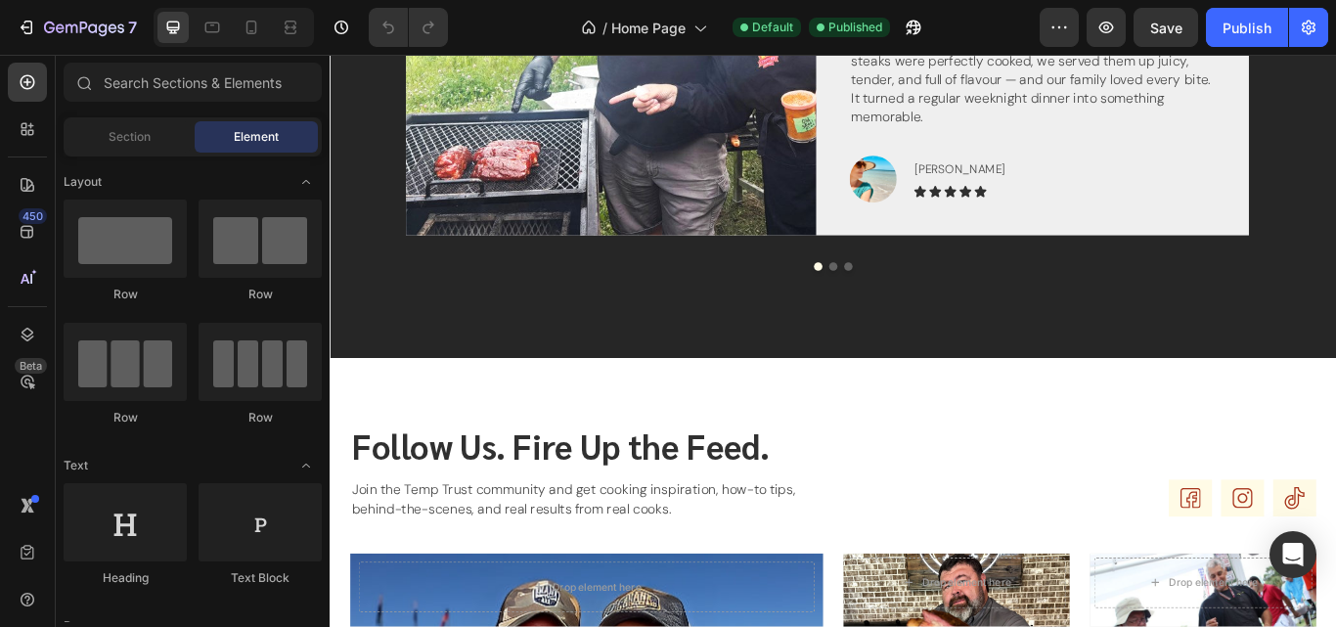
scroll to position [3205, 0]
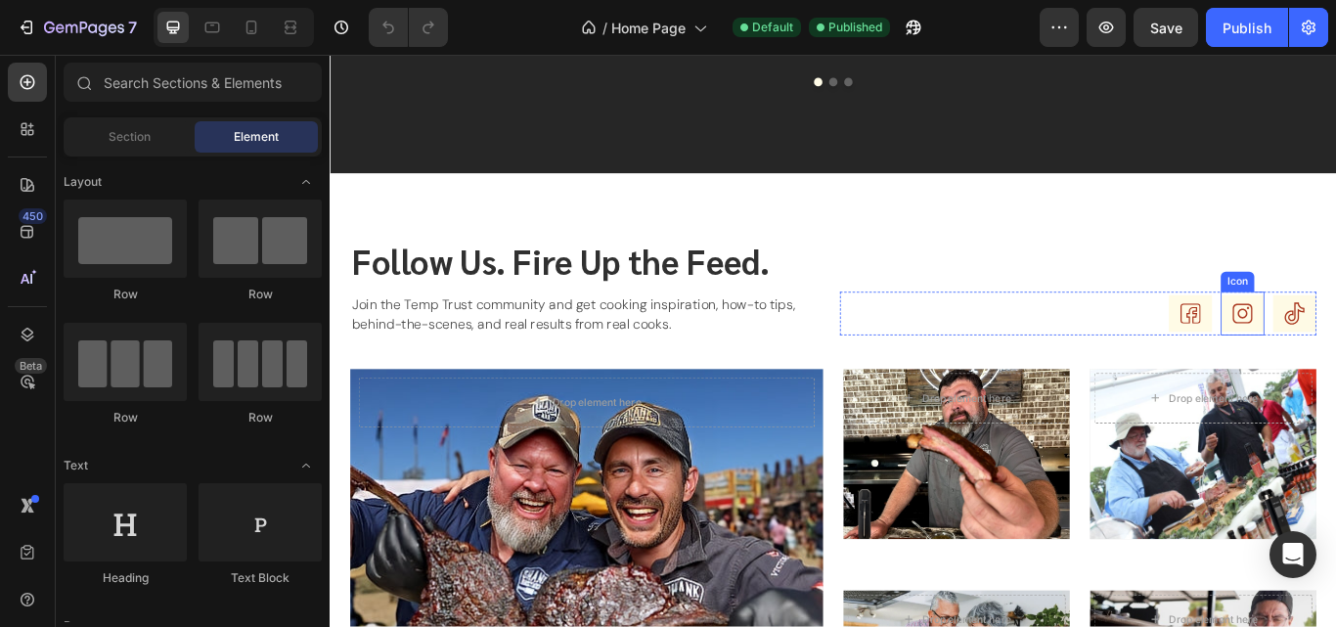
click at [1335, 361] on div "Follow Us. Fire Up the Feed. Heading Follow Us. Fire Up the Feed. Heading Join …" at bounding box center [916, 575] width 1127 height 606
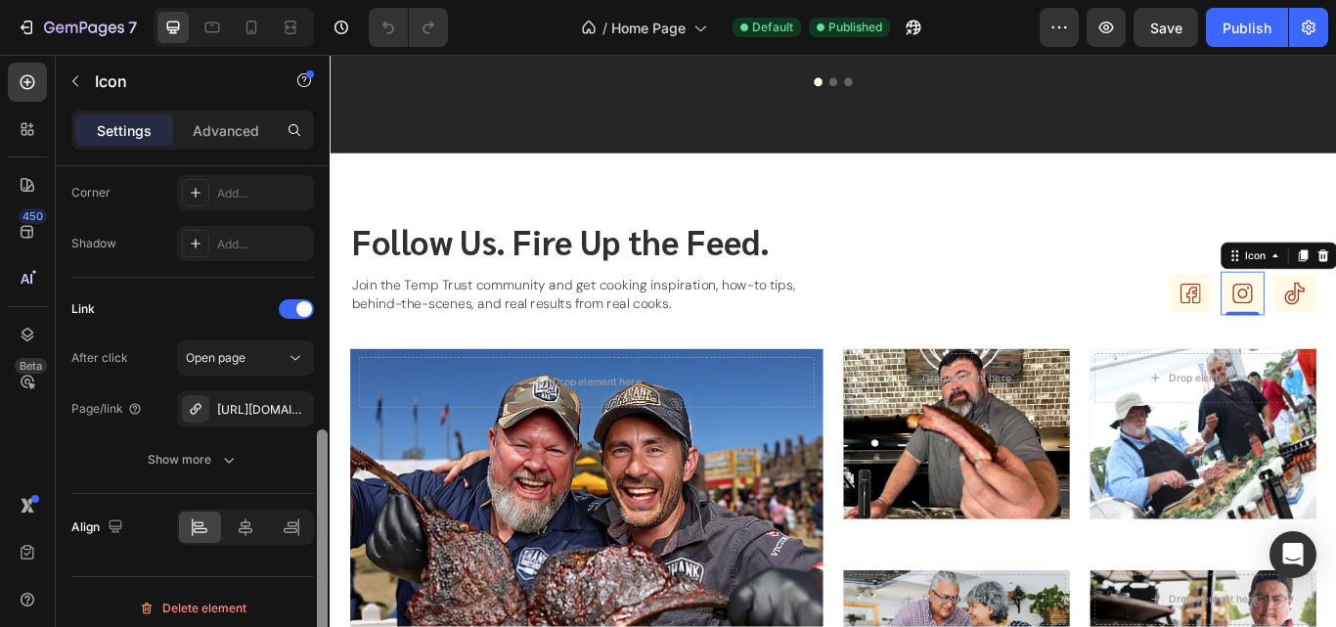
scroll to position [488, 0]
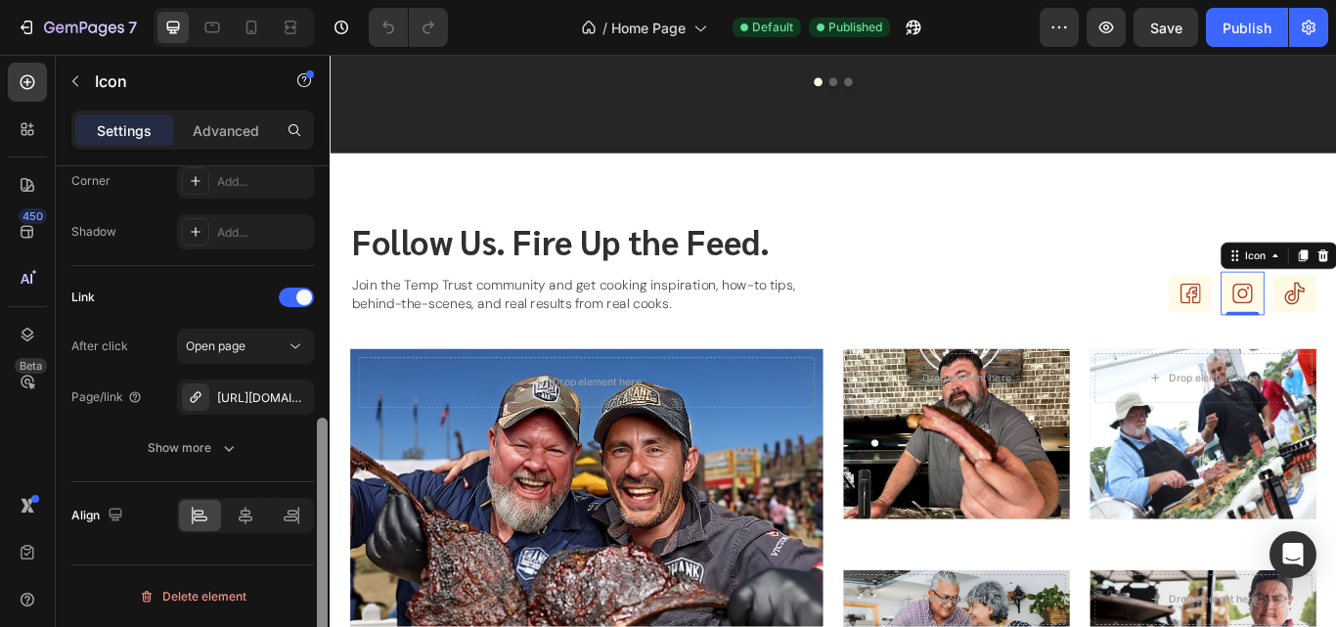
drag, startPoint x: 325, startPoint y: 289, endPoint x: 313, endPoint y: 548, distance: 258.4
click at [313, 548] on div "Icon Choose Icon Color 303030 Size 52 Padding Add... Background Color Add... Sh…" at bounding box center [193, 424] width 274 height 516
click at [239, 406] on div "[URL][DOMAIN_NAME]" at bounding box center [245, 398] width 57 height 18
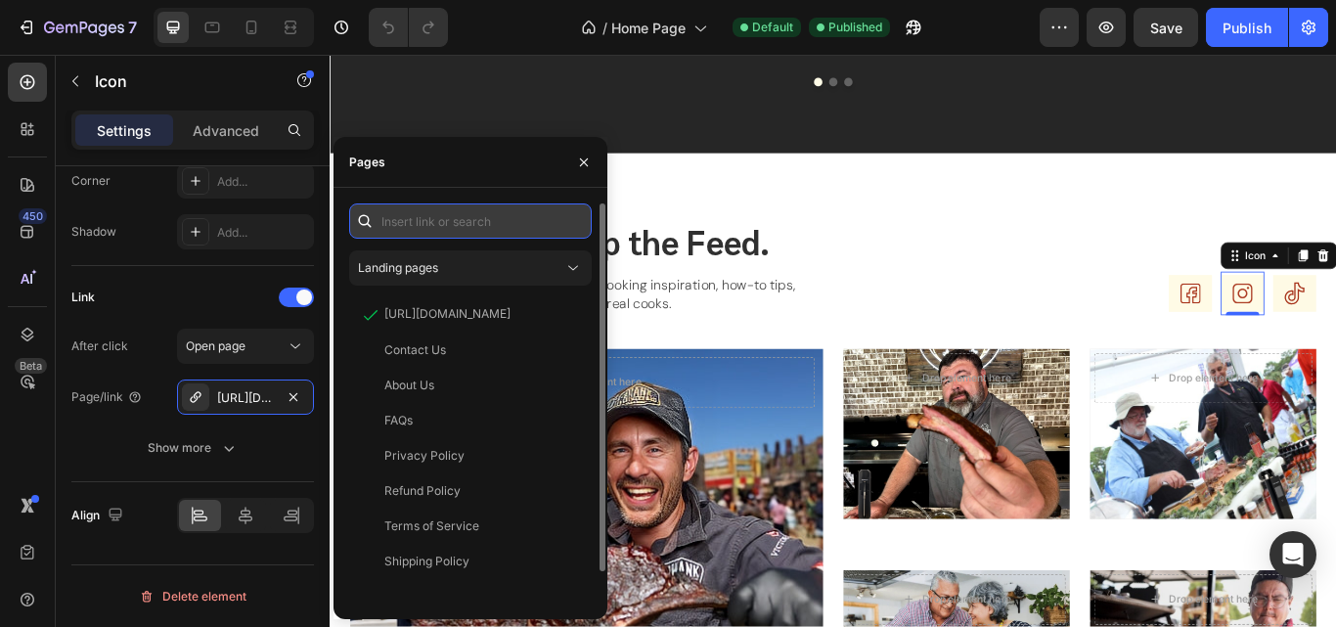
click at [481, 226] on input "text" at bounding box center [470, 220] width 243 height 35
paste input "[URL][DOMAIN_NAME]"
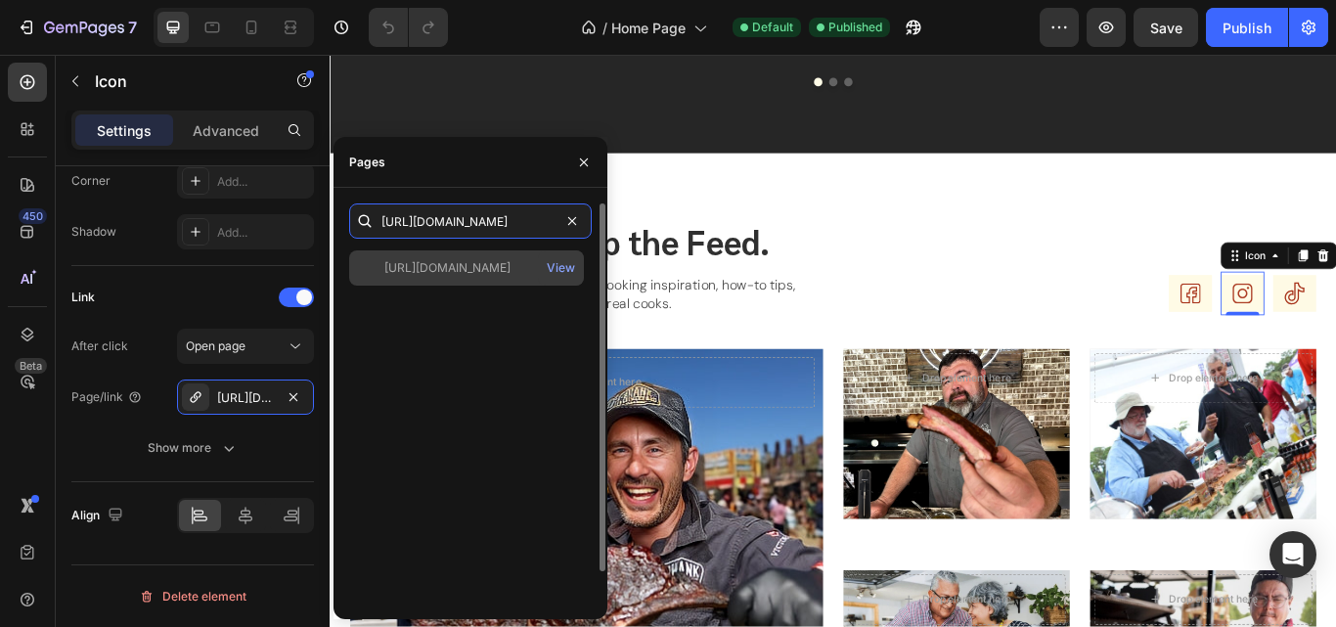
type input "[URL][DOMAIN_NAME]"
click at [486, 260] on div "[URL][DOMAIN_NAME]" at bounding box center [447, 268] width 126 height 18
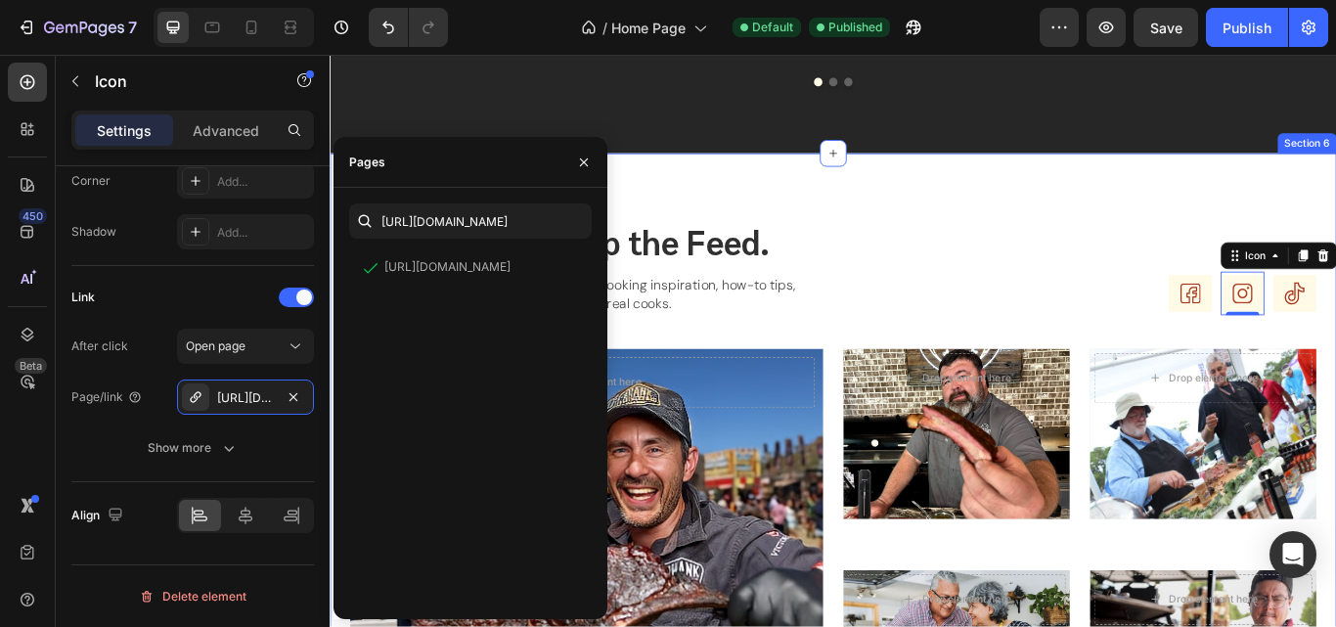
click at [758, 202] on div "Follow Us. Fire Up the Feed. Heading Follow Us. Fire Up the Feed. Heading Join …" at bounding box center [916, 551] width 1173 height 763
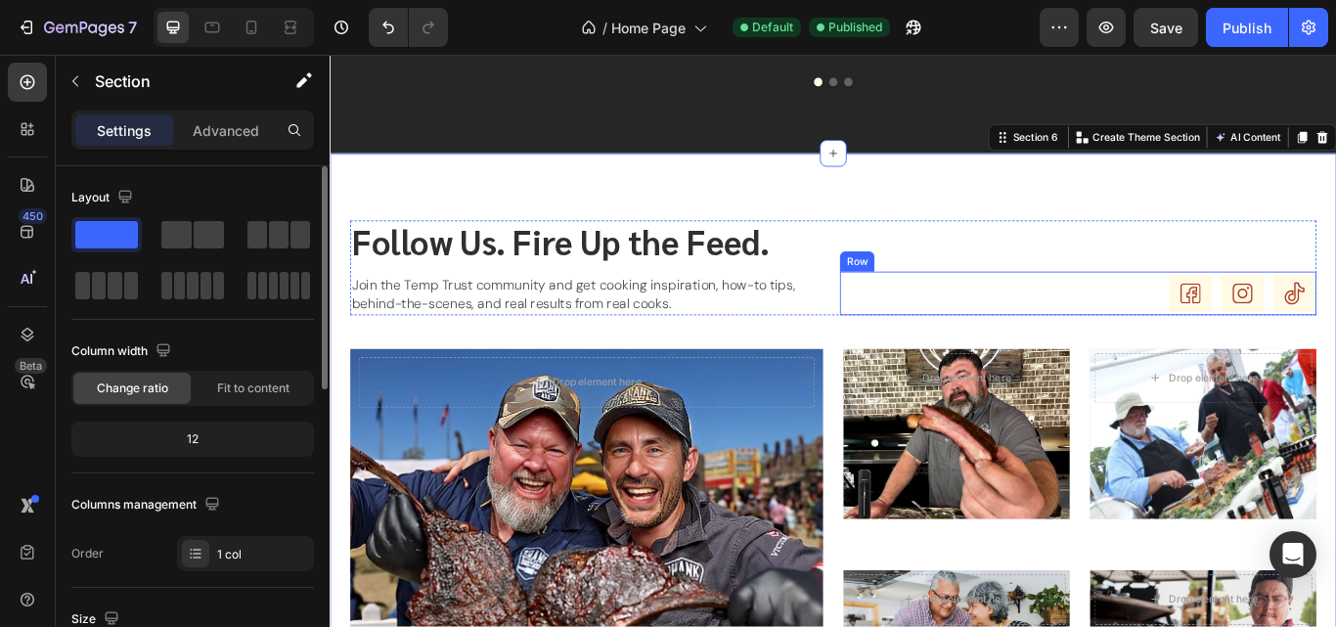
click at [1223, 332] on div "Icon Icon Icon Row" at bounding box center [1201, 333] width 555 height 51
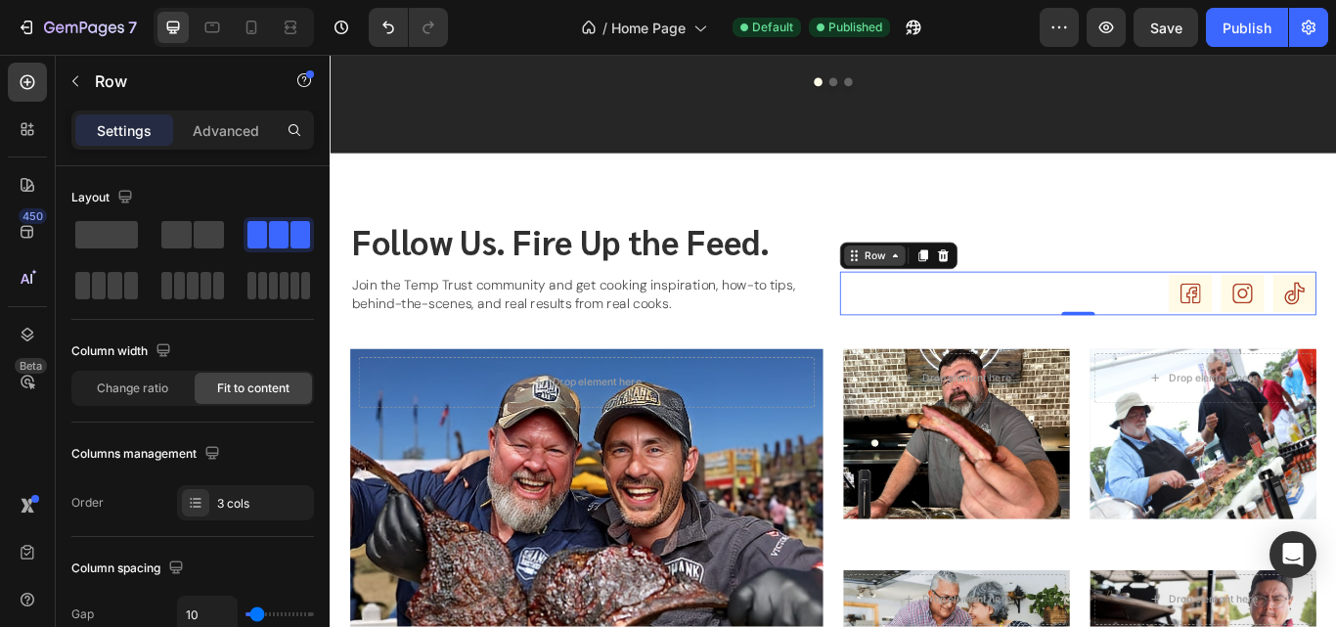
click at [981, 296] on icon at bounding box center [989, 290] width 16 height 16
click at [1014, 344] on div "Icon Icon Icon Row Row 2 cols Section 0" at bounding box center [1201, 333] width 555 height 51
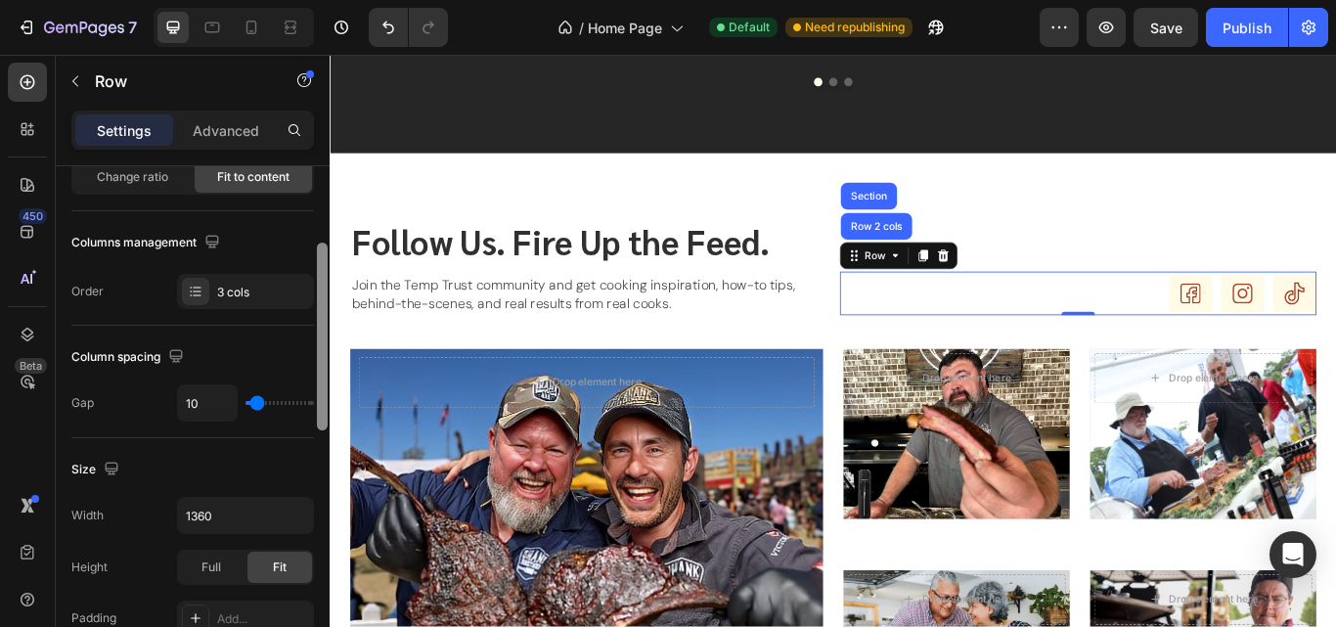
scroll to position [220, 0]
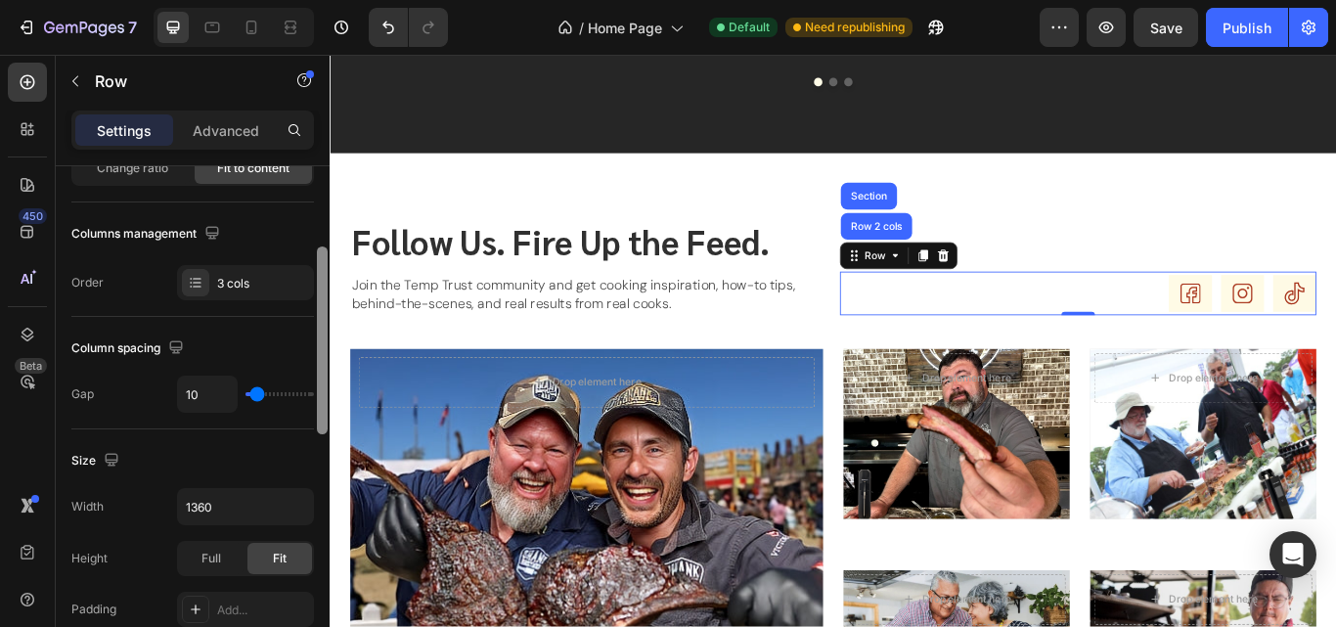
drag, startPoint x: 324, startPoint y: 312, endPoint x: 312, endPoint y: 392, distance: 81.0
click at [312, 392] on div "Layout Column width Change ratio Fit to content Columns management Order 3 cols…" at bounding box center [193, 424] width 274 height 516
click at [1244, 27] on div "Publish" at bounding box center [1246, 28] width 49 height 21
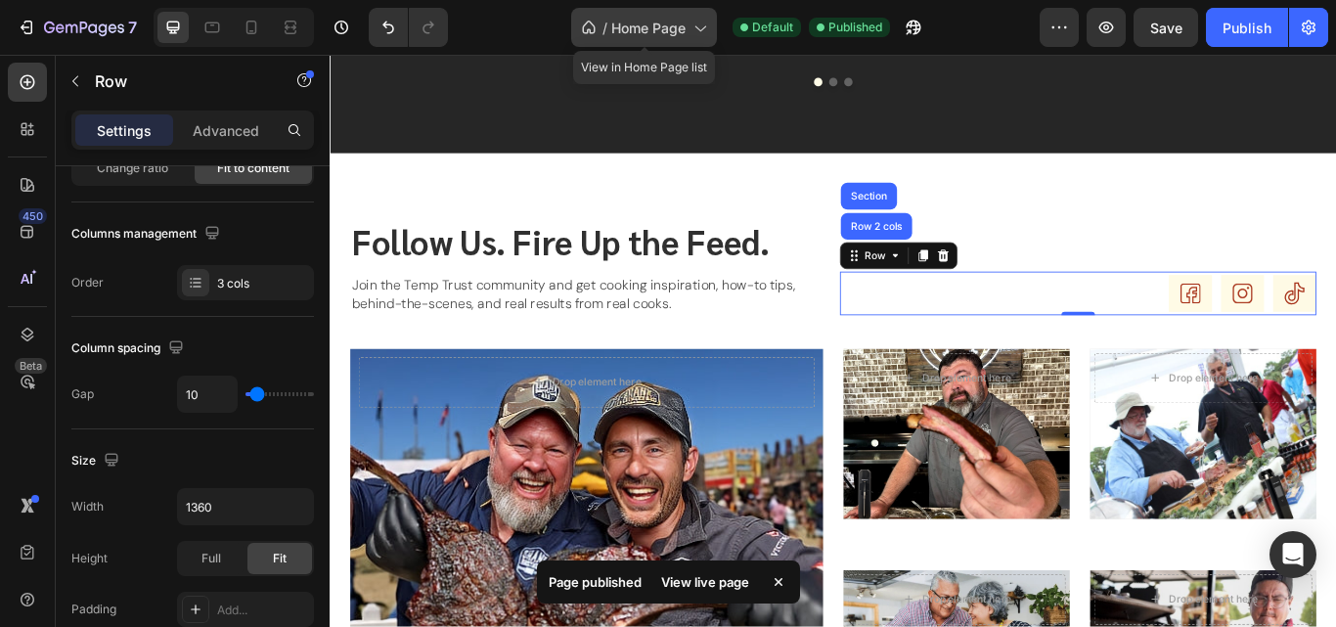
click at [705, 17] on div "/ Home Page" at bounding box center [644, 27] width 146 height 39
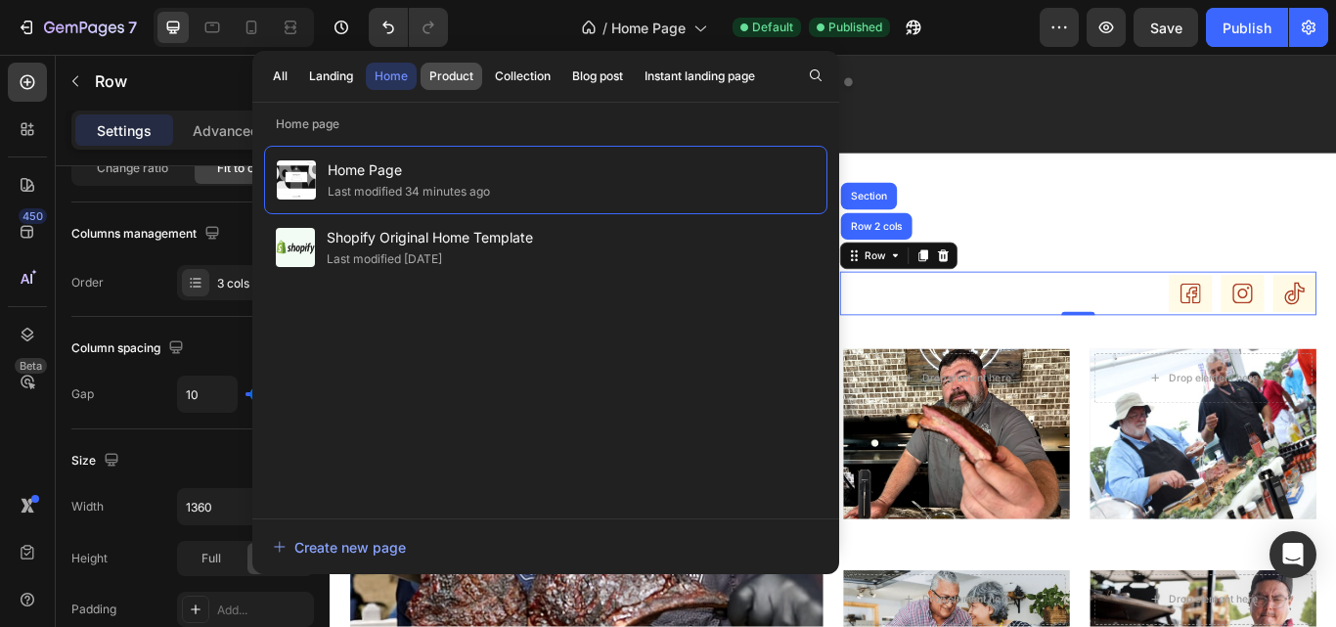
click at [452, 64] on button "Product" at bounding box center [451, 76] width 62 height 27
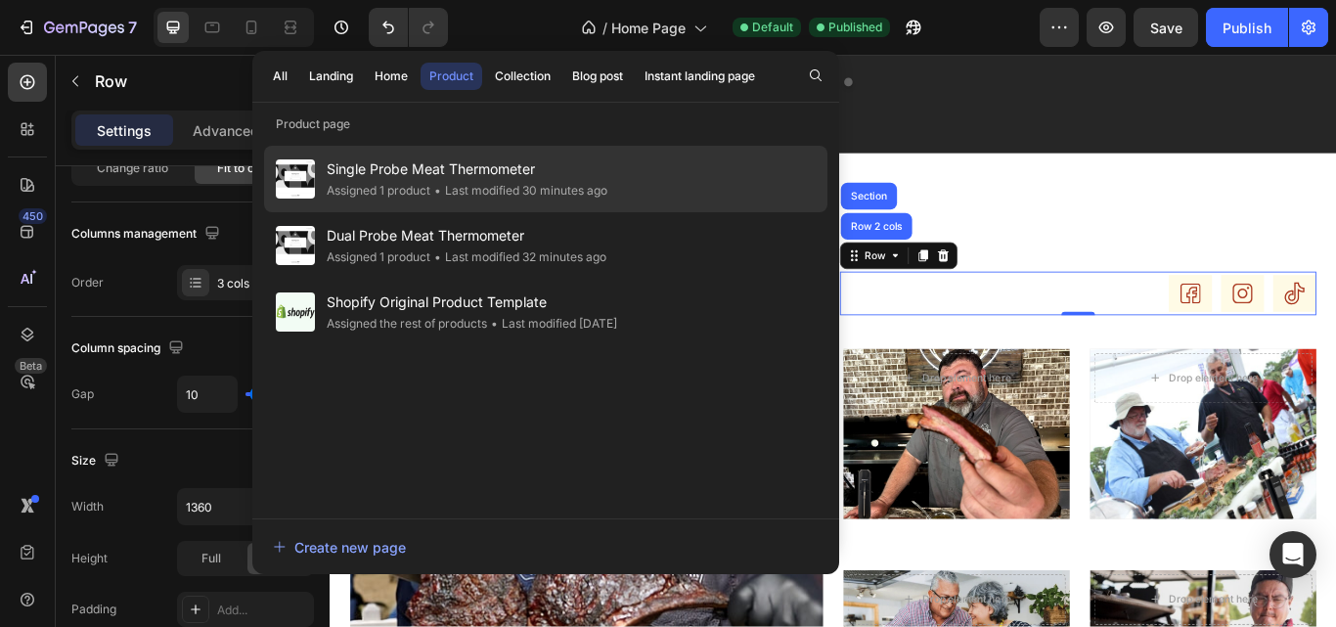
click at [377, 187] on div "Assigned 1 product" at bounding box center [379, 191] width 104 height 20
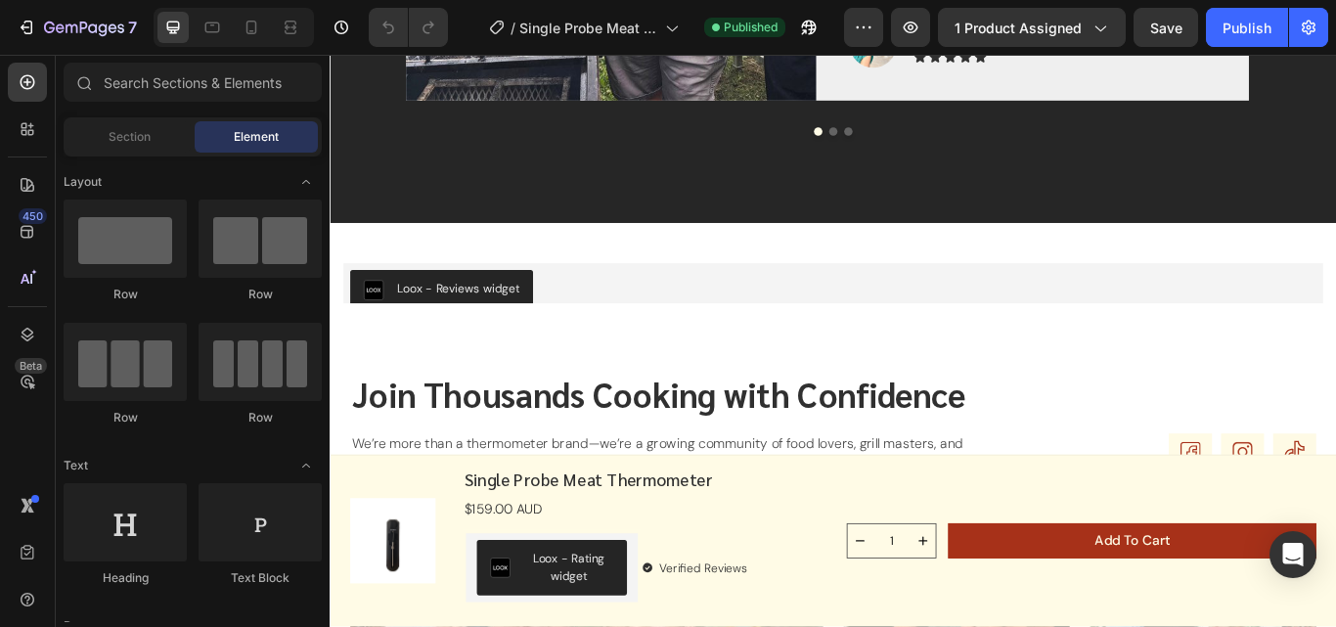
scroll to position [4778, 0]
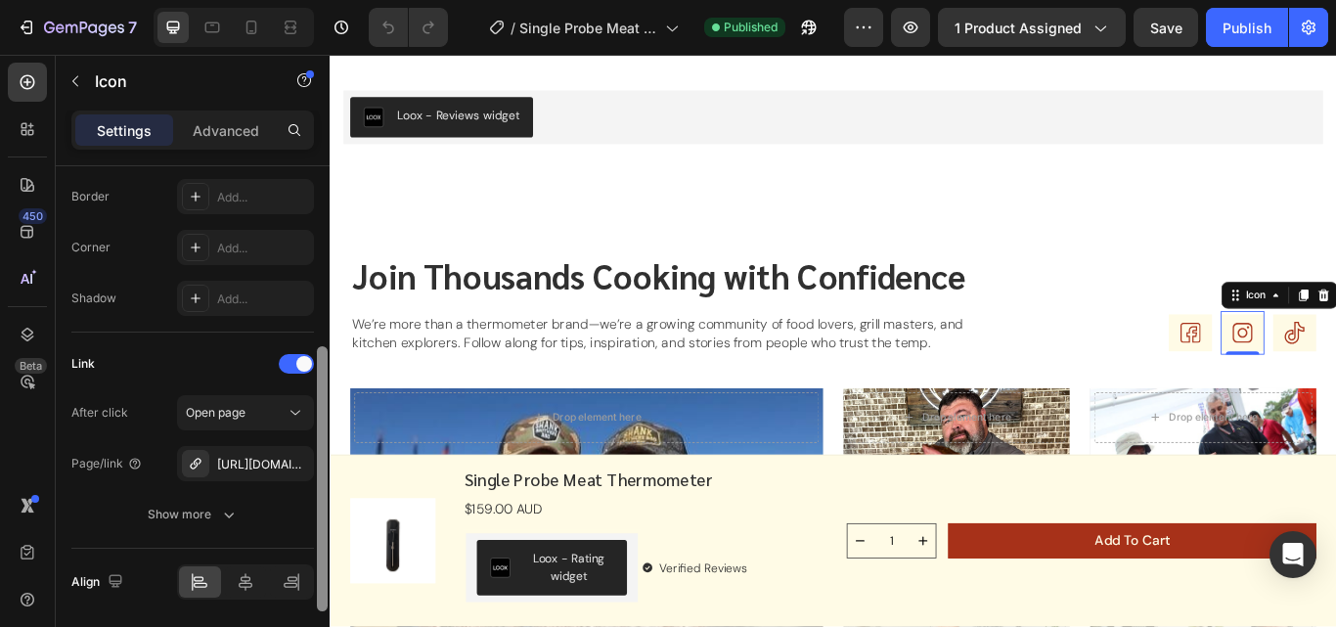
scroll to position [488, 0]
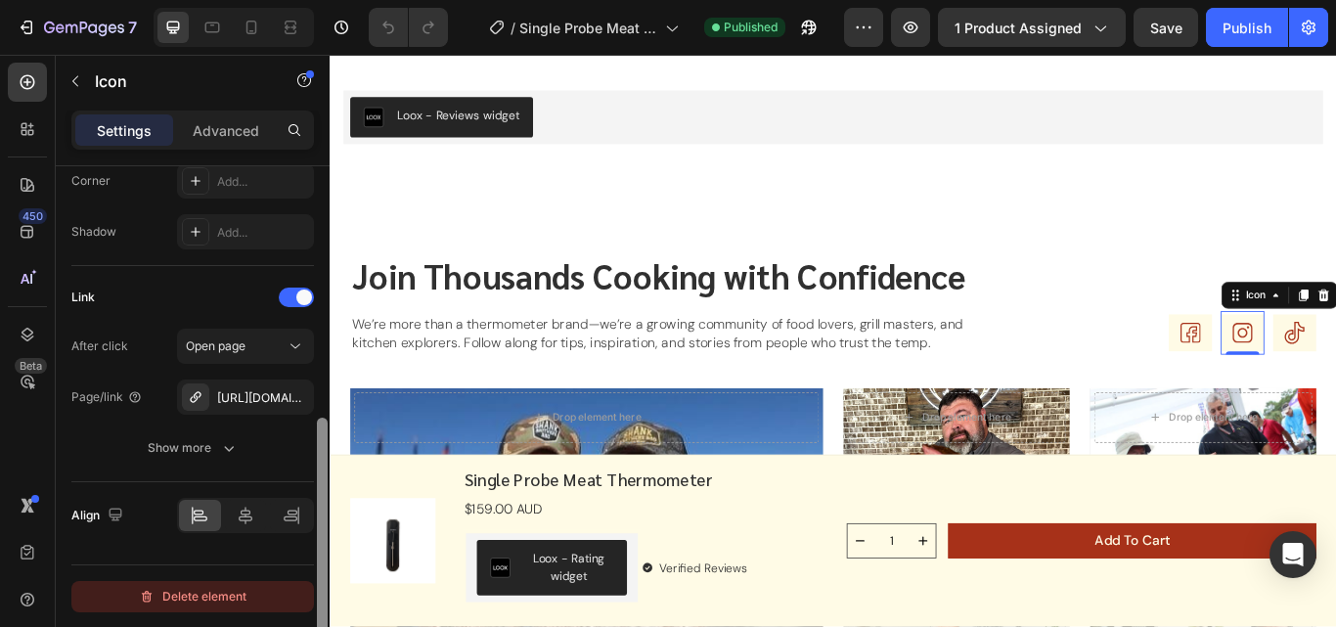
drag, startPoint x: 320, startPoint y: 346, endPoint x: 311, endPoint y: 608, distance: 262.2
click at [311, 608] on div "Icon Choose Icon Color 303030 Size 52 Padding Add... Background Color Add... Sh…" at bounding box center [193, 424] width 274 height 516
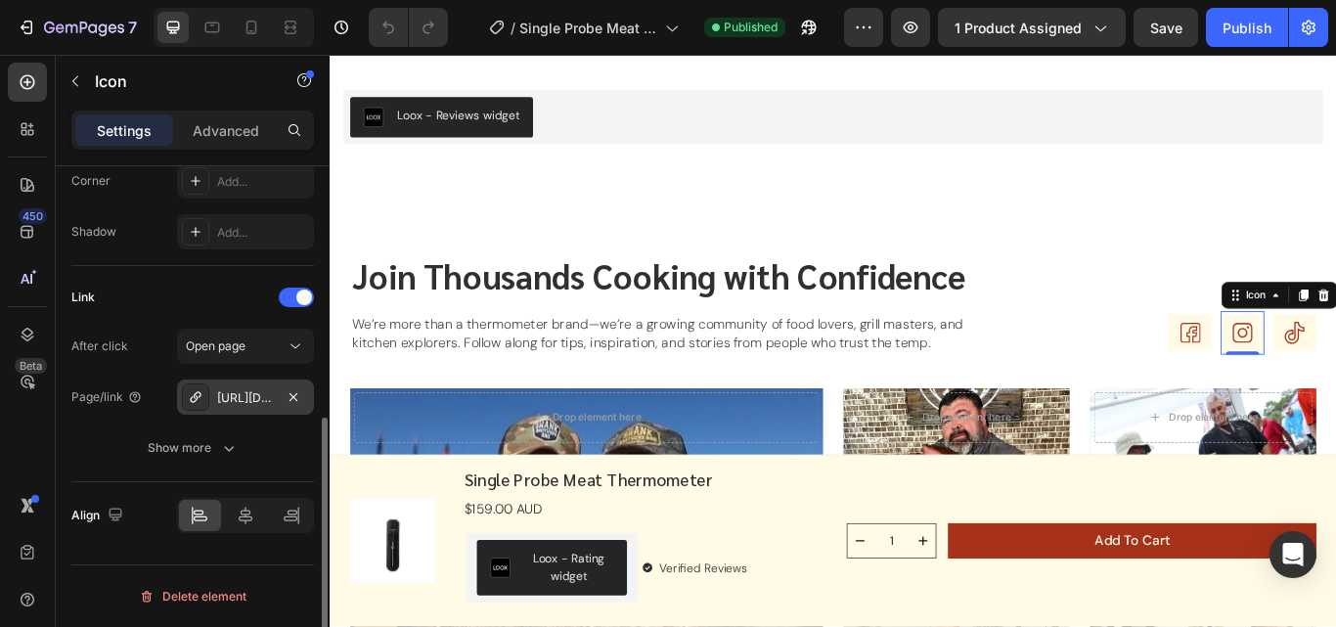
click at [254, 393] on div "[URL][DOMAIN_NAME]" at bounding box center [245, 398] width 57 height 18
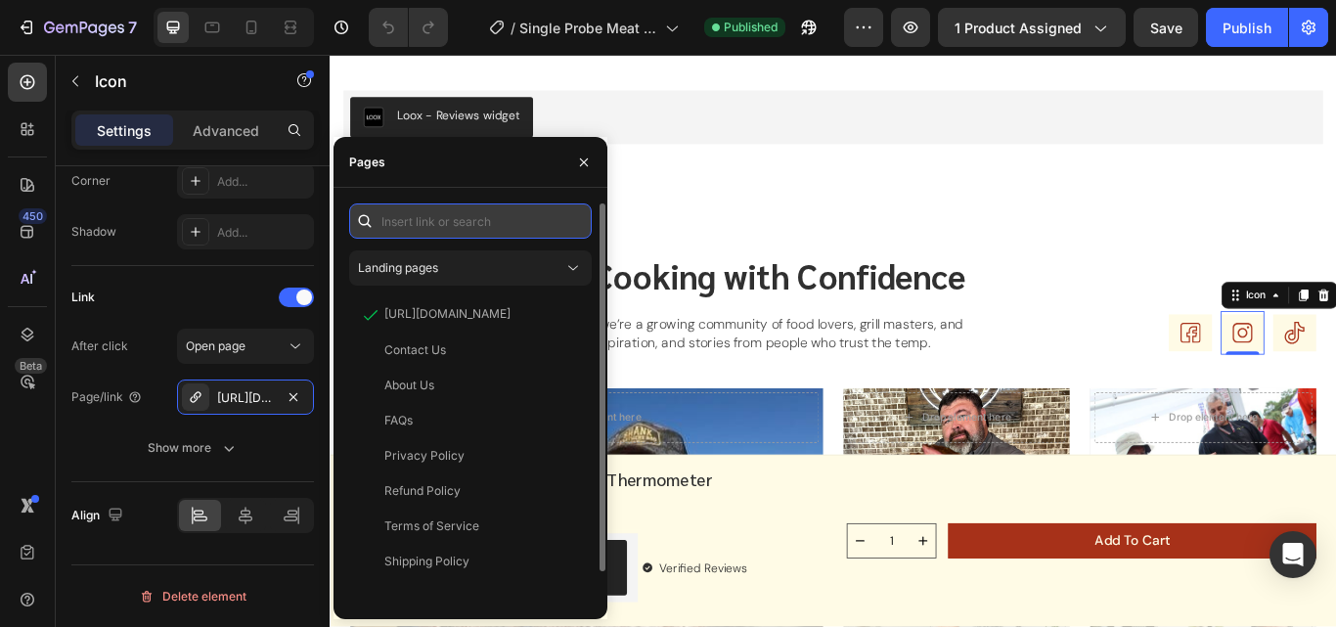
click at [451, 224] on input "text" at bounding box center [470, 220] width 243 height 35
paste input "[URL][DOMAIN_NAME]"
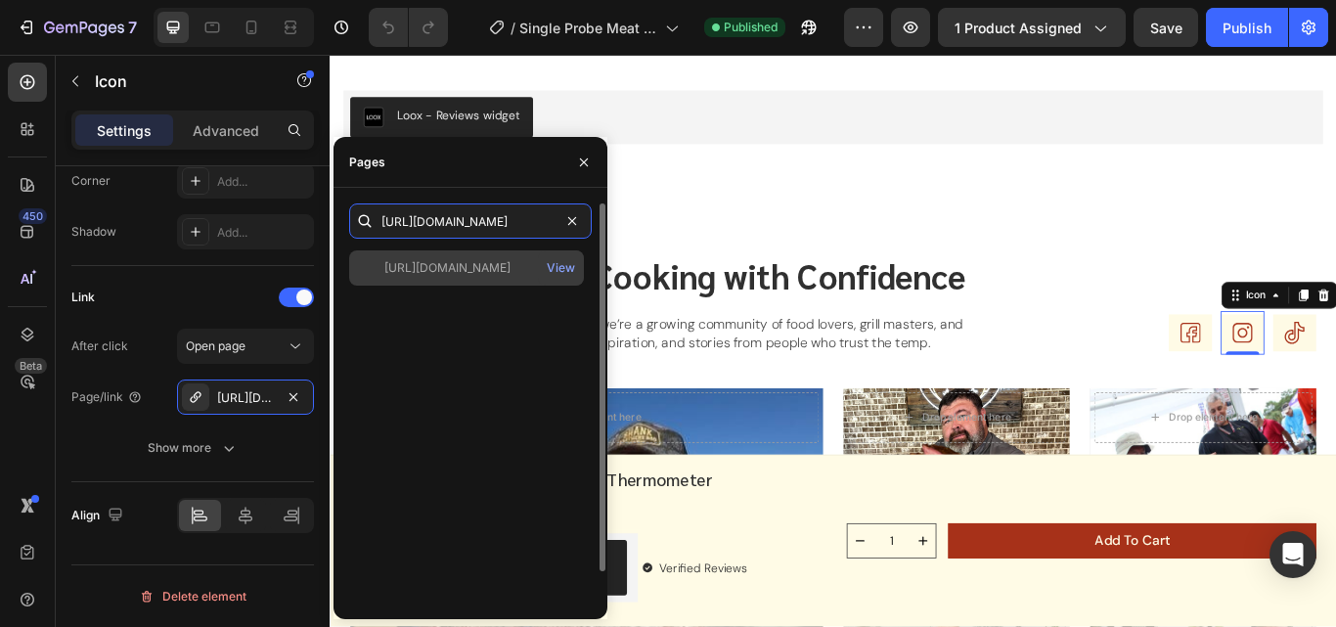
type input "[URL][DOMAIN_NAME]"
click at [440, 271] on div "[URL][DOMAIN_NAME]" at bounding box center [447, 268] width 126 height 18
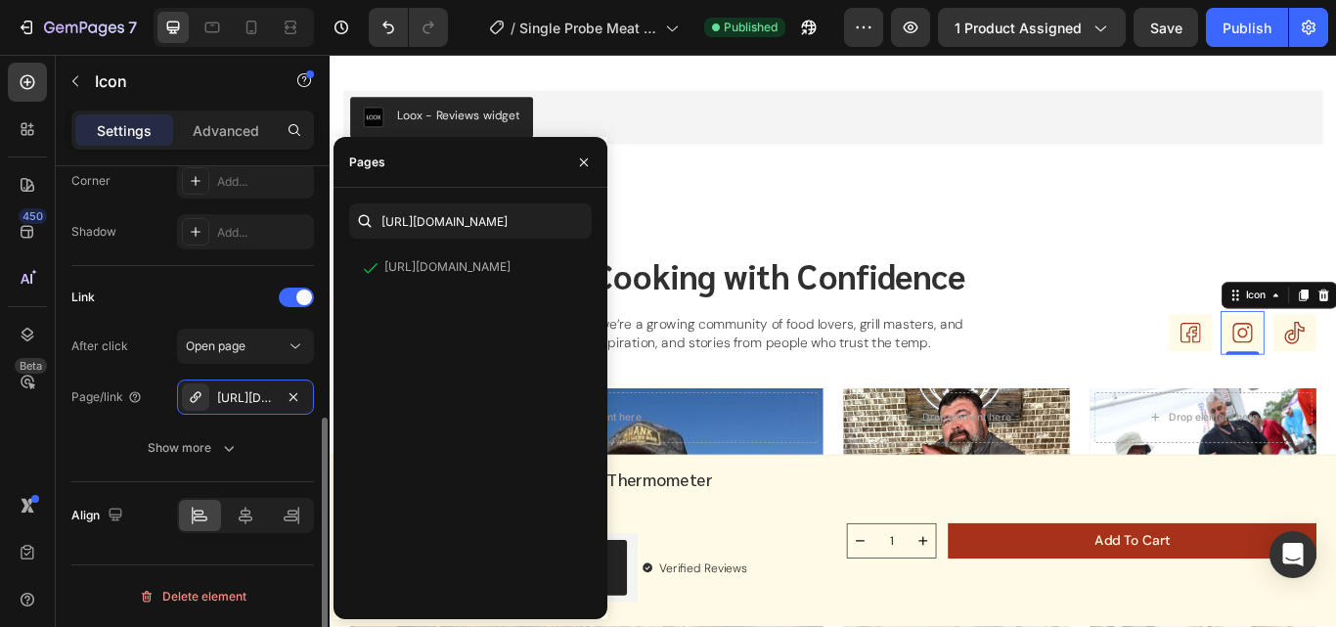
click at [167, 292] on div "Link" at bounding box center [192, 297] width 243 height 31
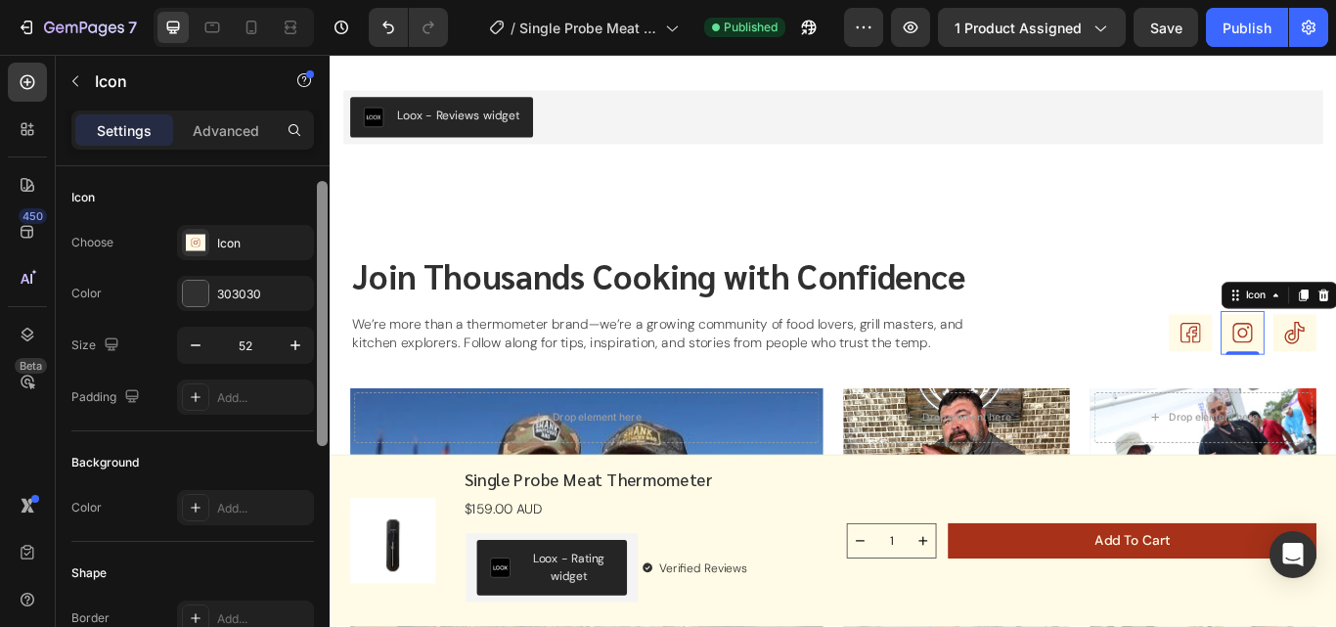
scroll to position [10, 0]
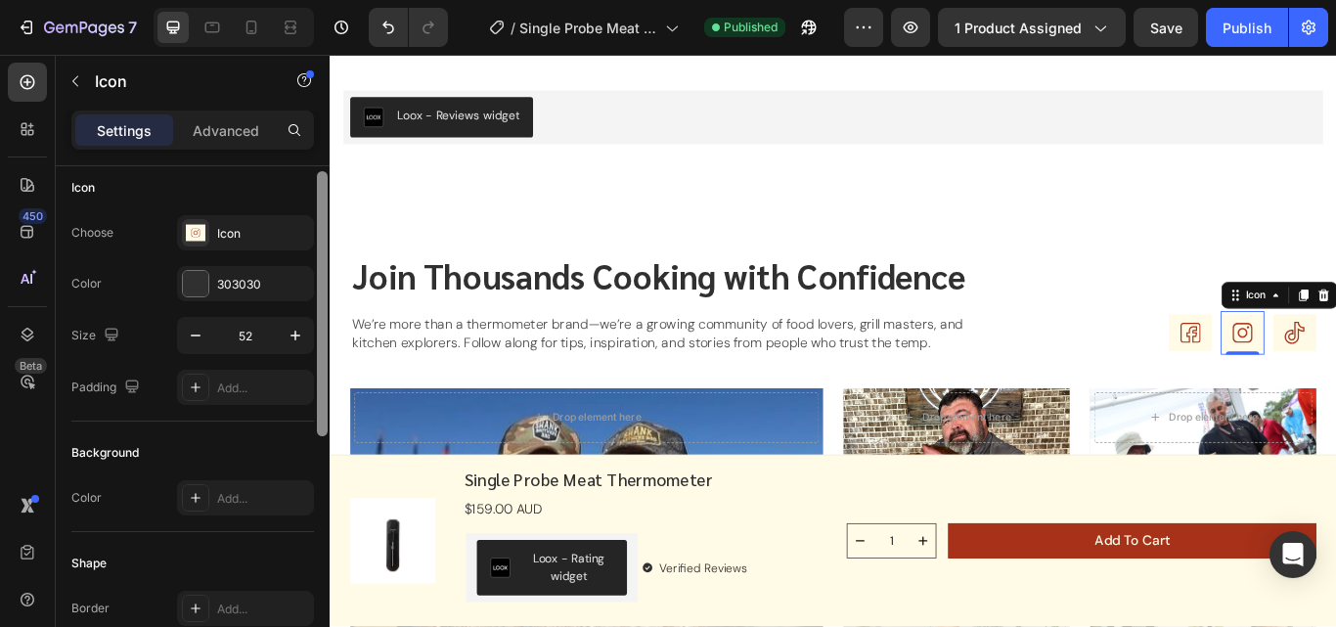
drag, startPoint x: 318, startPoint y: 452, endPoint x: 322, endPoint y: 205, distance: 246.5
click at [322, 205] on div at bounding box center [322, 303] width 11 height 265
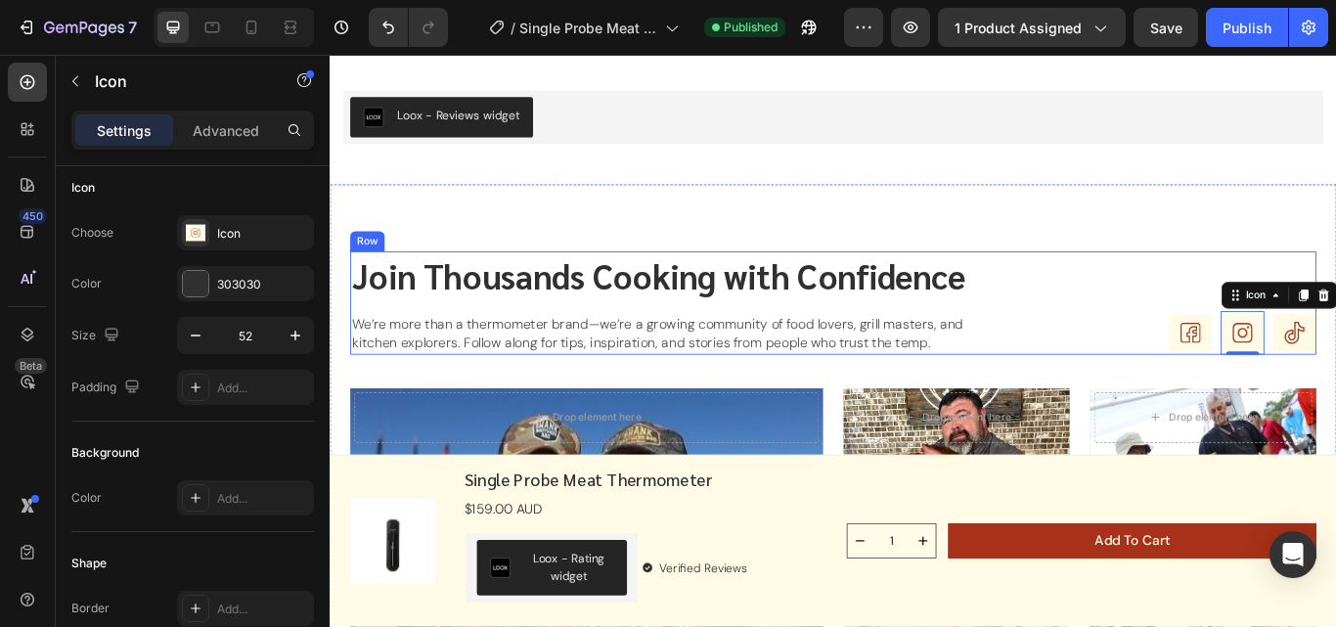
click at [1179, 375] on div "Join Thousands Cooking with Confidence Heading We’re more than a thermometer br…" at bounding box center [916, 344] width 1127 height 119
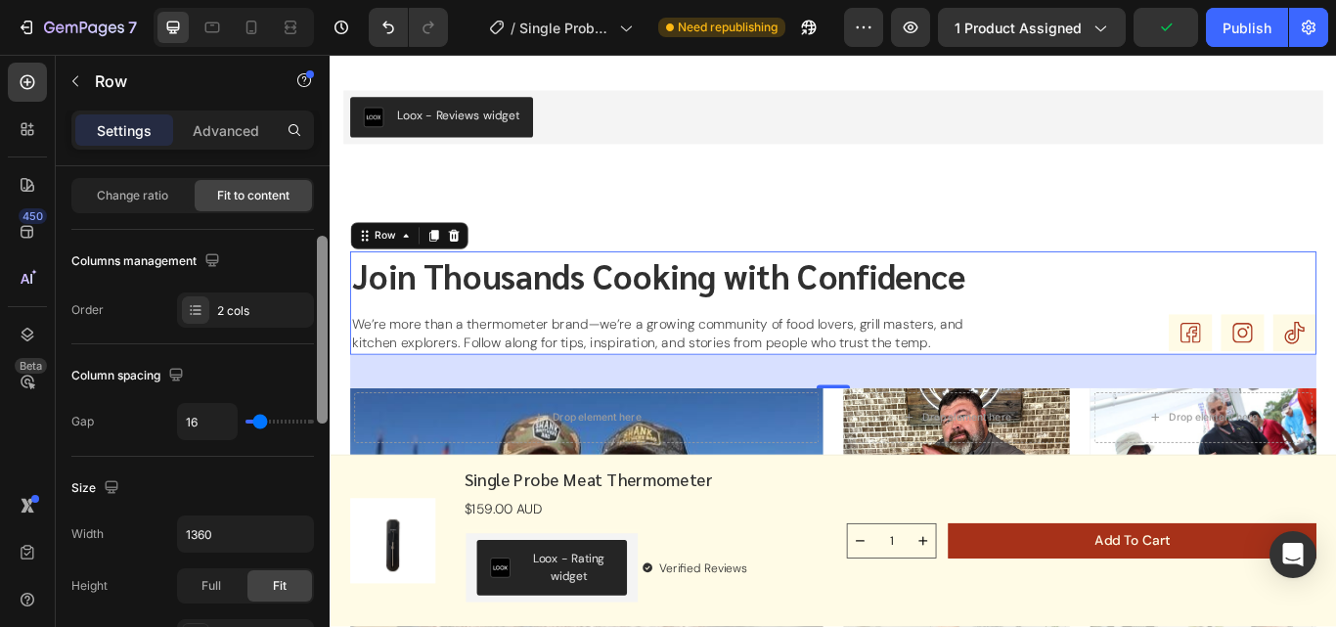
scroll to position [203, 0]
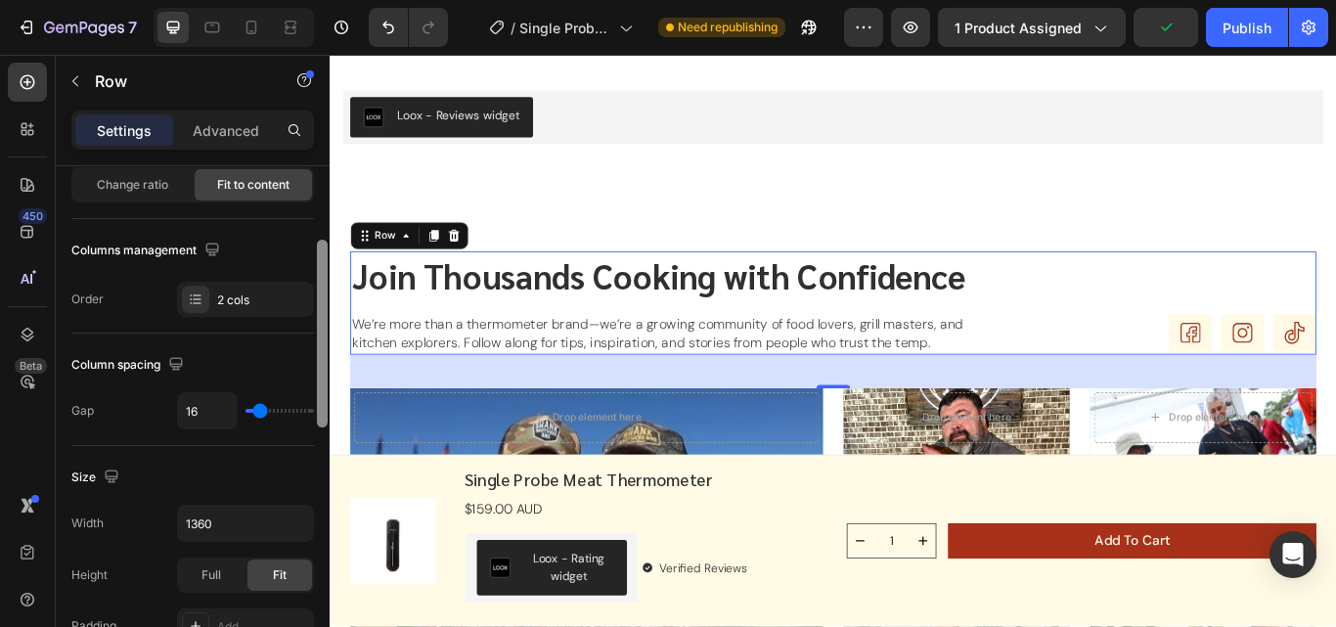
drag, startPoint x: 319, startPoint y: 323, endPoint x: 326, endPoint y: 397, distance: 74.6
click at [326, 397] on div at bounding box center [322, 334] width 11 height 188
click at [1236, 30] on div "Publish" at bounding box center [1246, 28] width 49 height 21
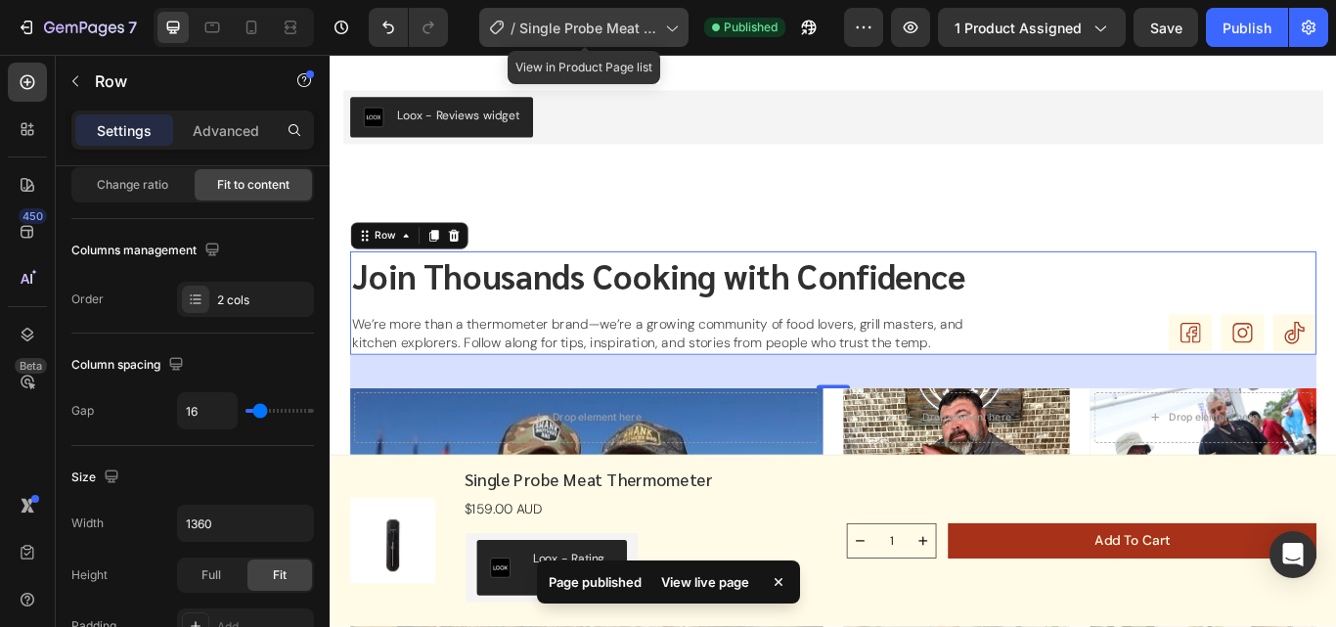
click at [633, 39] on div "/ Single Probe Meat Thermometer" at bounding box center [583, 27] width 209 height 39
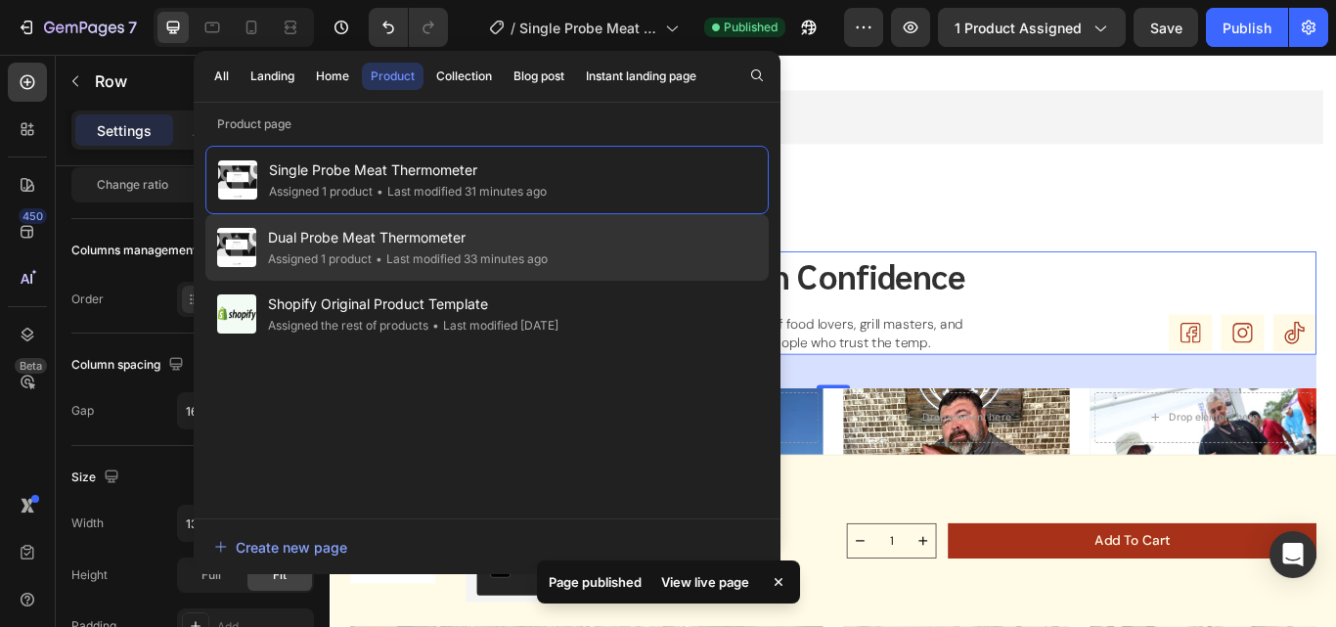
click at [401, 222] on div "Dual Probe Meat Thermometer Assigned 1 product • Last modified 33 minutes ago" at bounding box center [486, 247] width 563 height 66
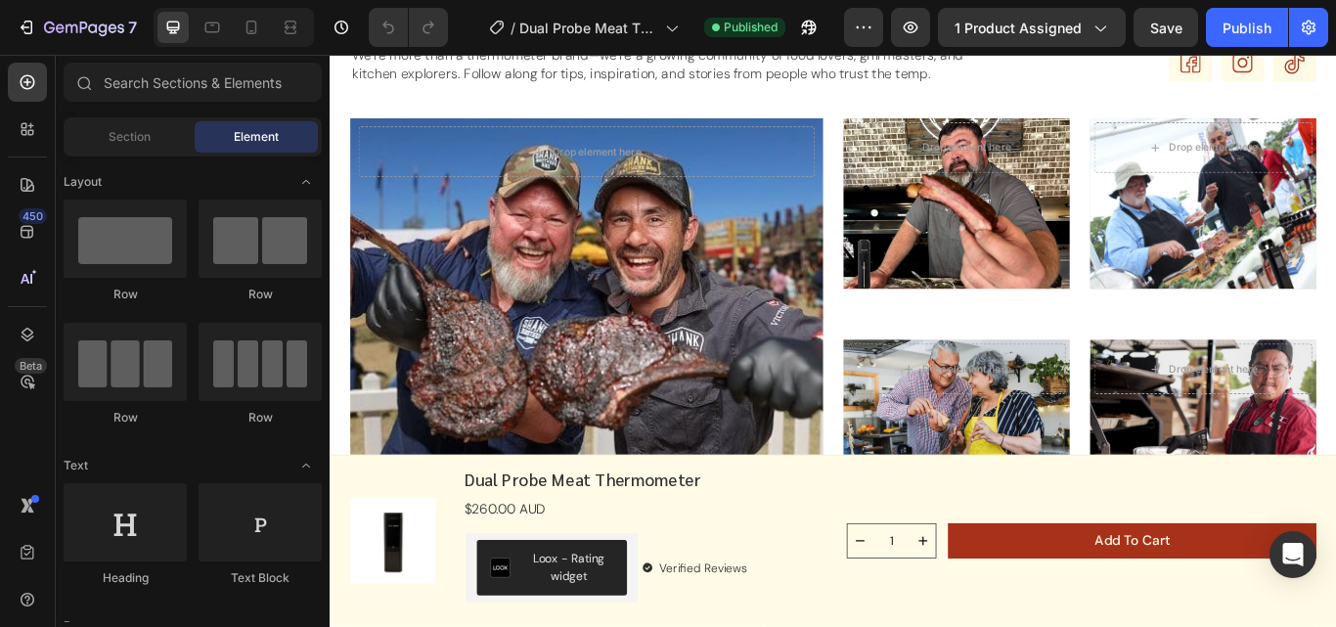
scroll to position [4921, 0]
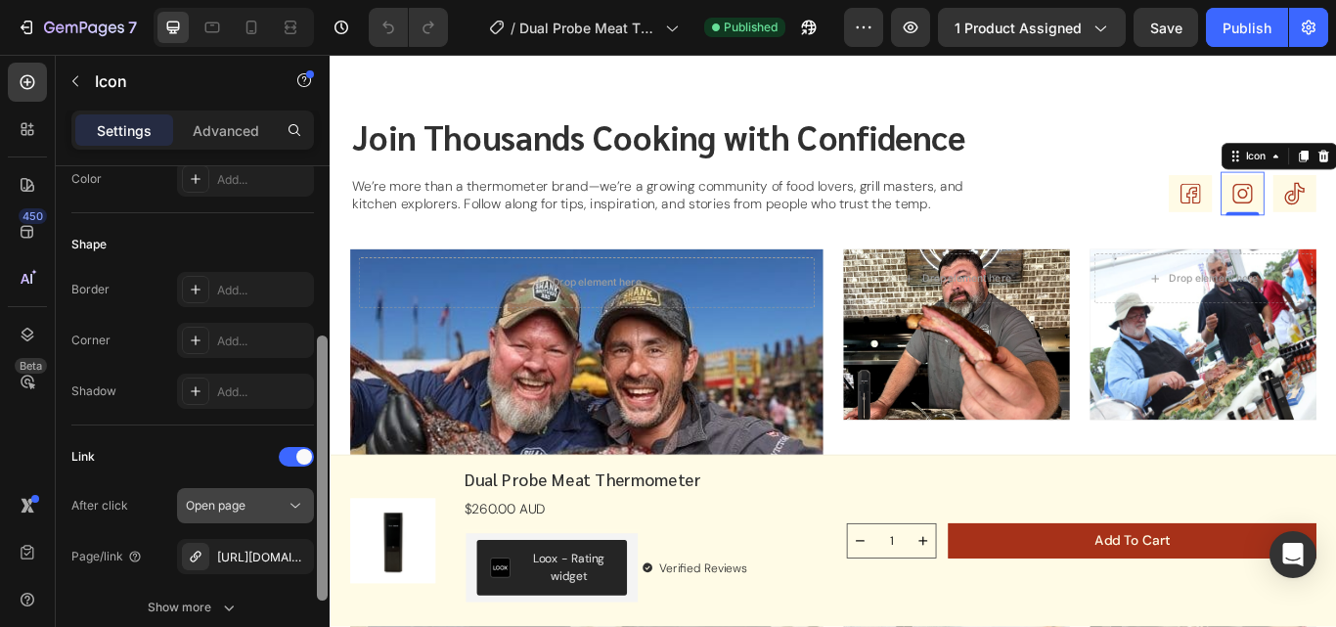
scroll to position [332, 0]
drag, startPoint x: 320, startPoint y: 345, endPoint x: 308, endPoint y: 516, distance: 171.5
click at [308, 516] on div "Icon Choose Icon Color 303030 Size 52 Padding Add... Background Color Add... Sh…" at bounding box center [193, 424] width 274 height 516
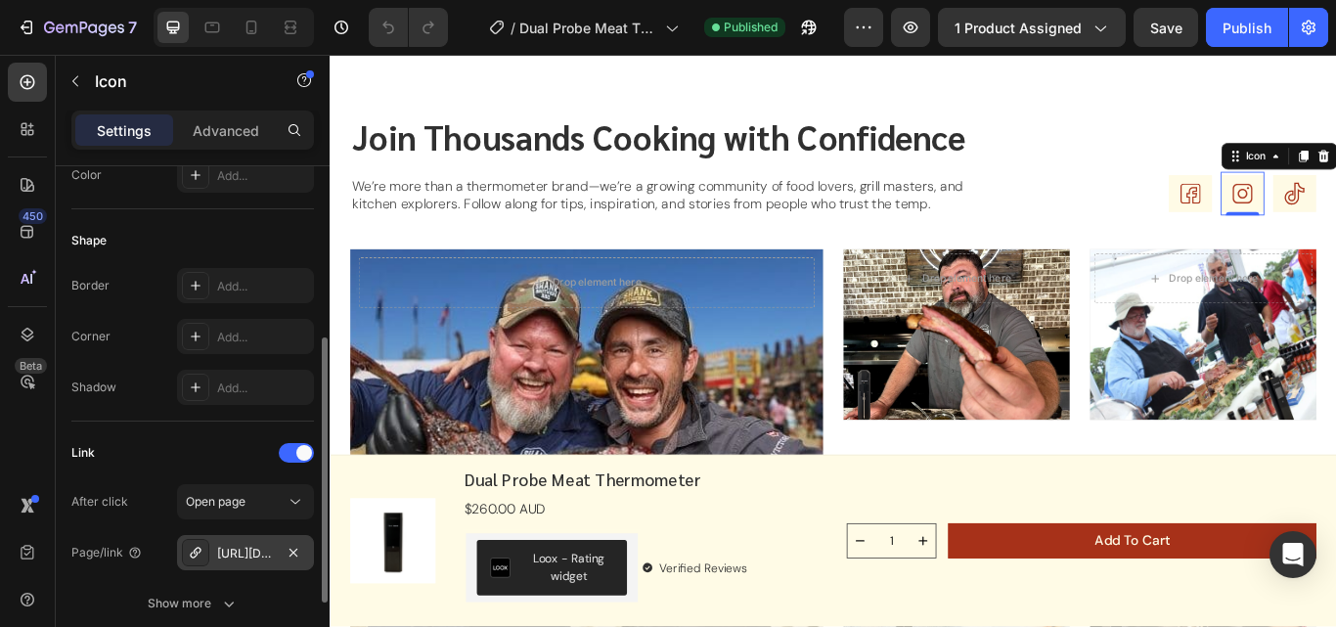
click at [236, 542] on div "[URL][DOMAIN_NAME]" at bounding box center [245, 552] width 137 height 35
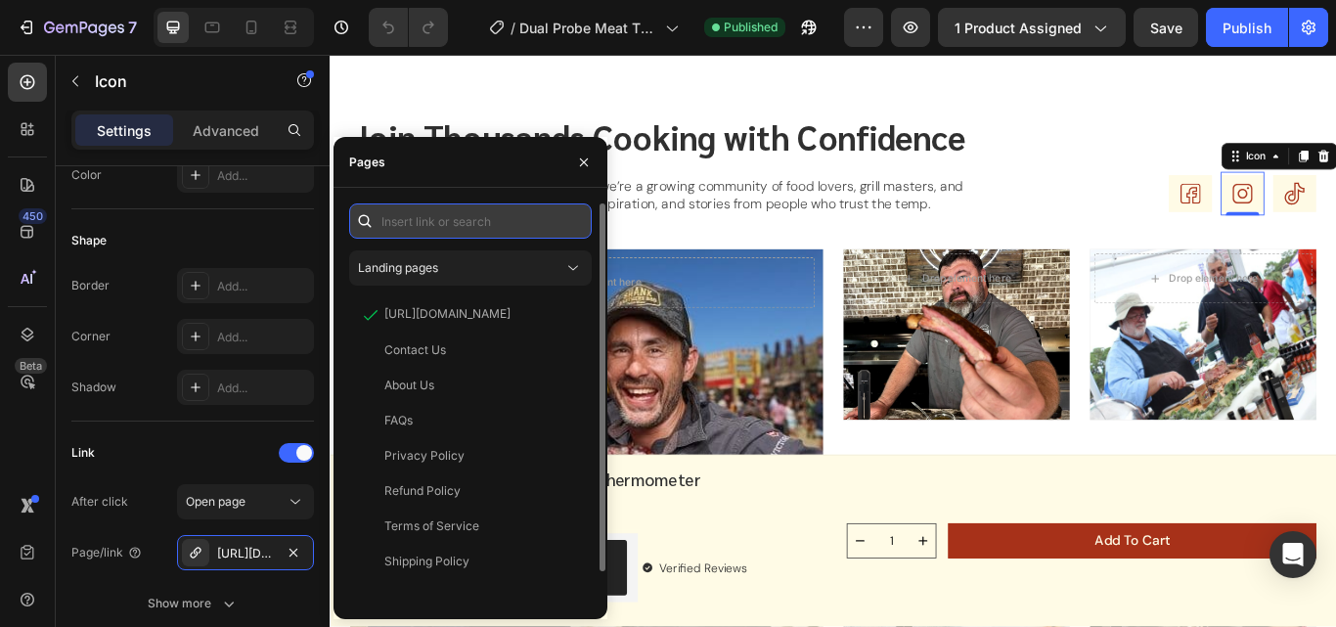
click at [417, 224] on input "text" at bounding box center [470, 220] width 243 height 35
paste input "[URL][DOMAIN_NAME]"
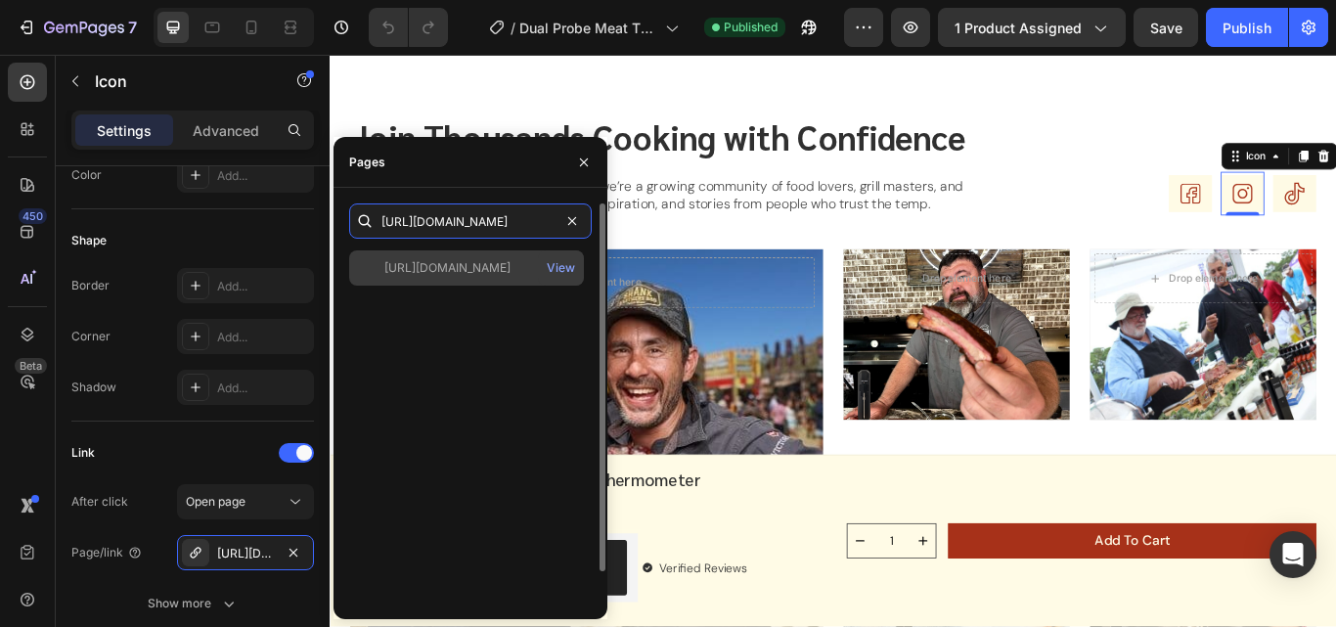
type input "[URL][DOMAIN_NAME]"
click at [446, 276] on div "[URL][DOMAIN_NAME]" at bounding box center [447, 268] width 126 height 18
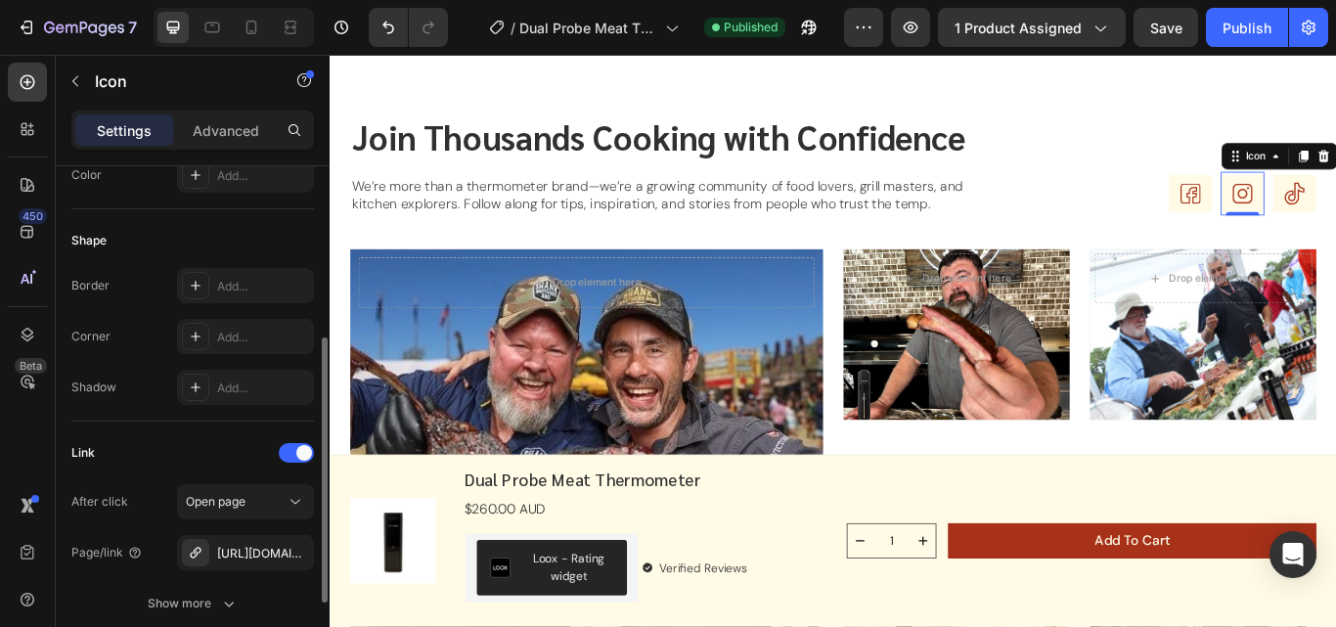
click at [205, 460] on div "Link" at bounding box center [192, 452] width 243 height 31
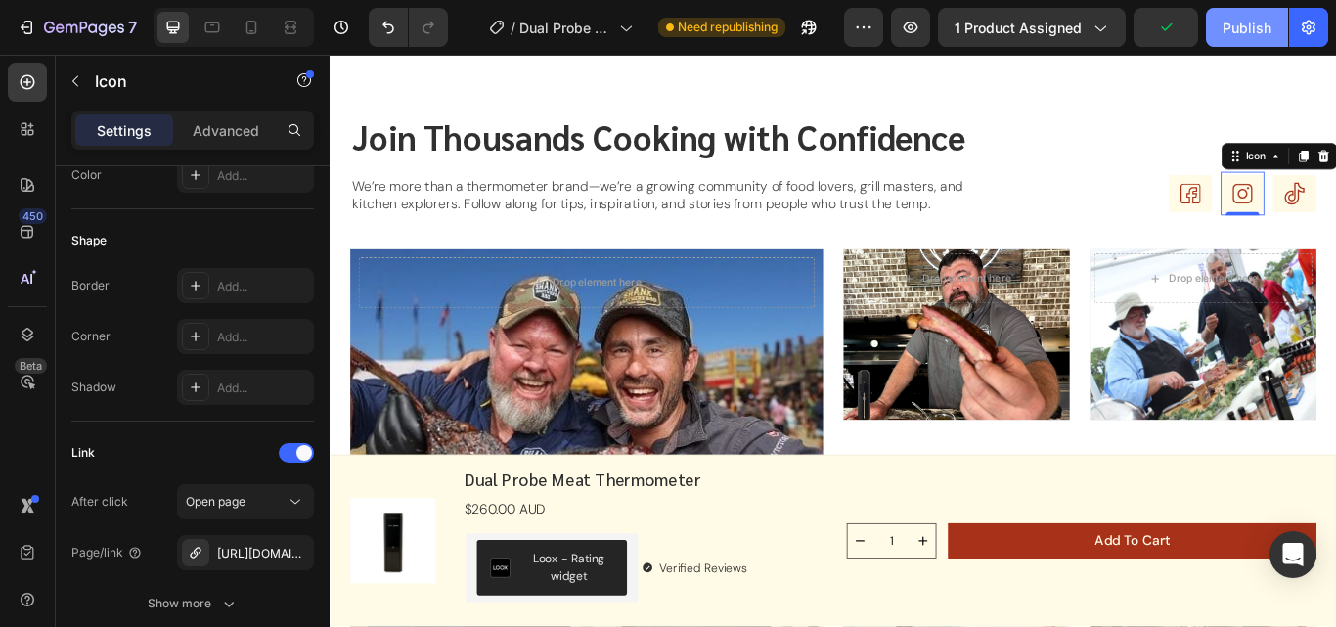
click at [1251, 40] on button "Publish" at bounding box center [1247, 27] width 82 height 39
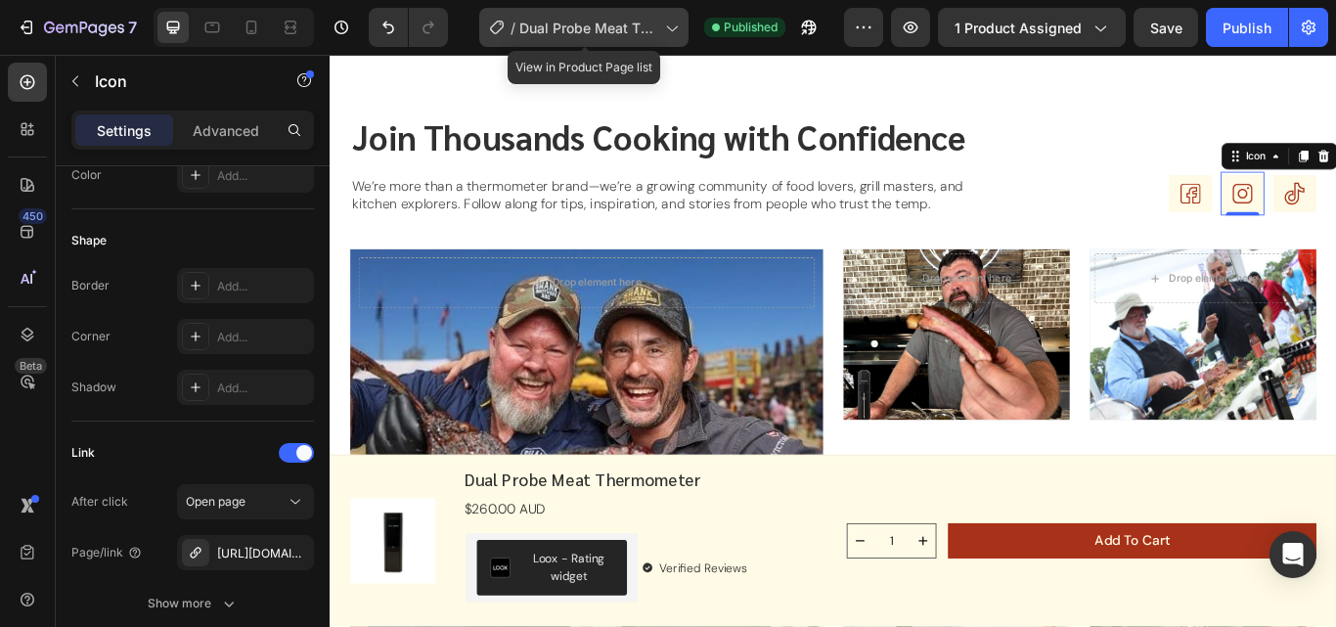
click at [656, 34] on span "Dual Probe Meat Thermometer" at bounding box center [588, 28] width 138 height 21
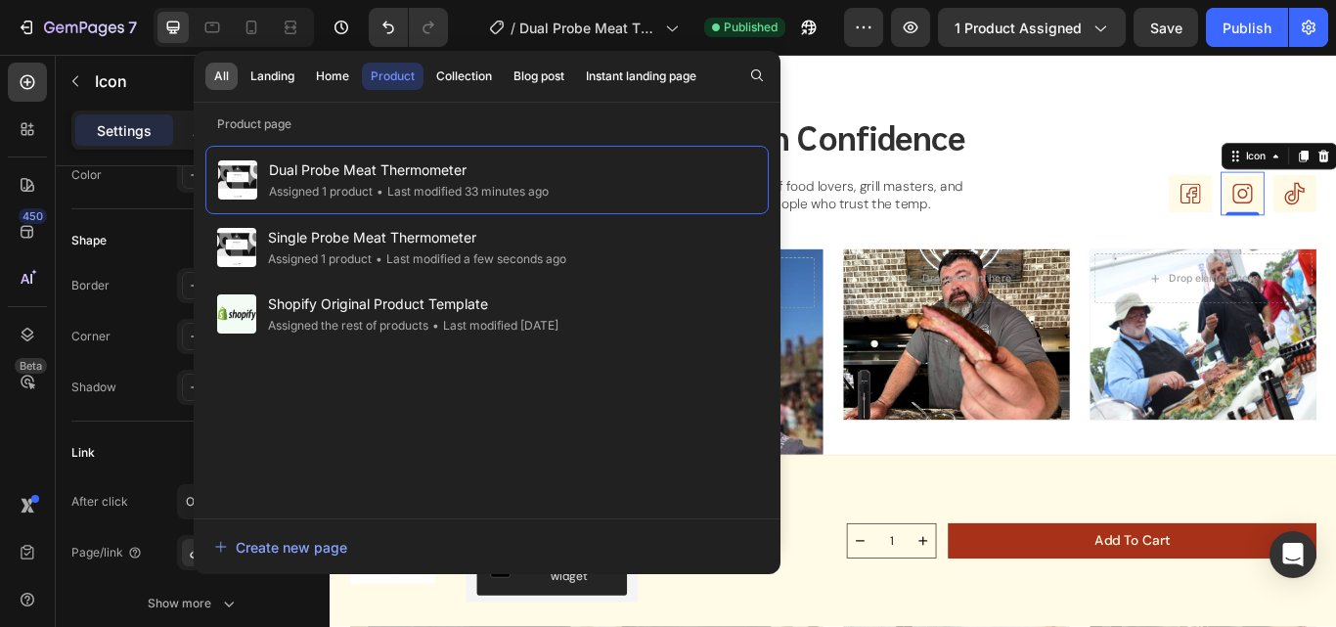
click at [223, 76] on div "All" at bounding box center [221, 76] width 15 height 18
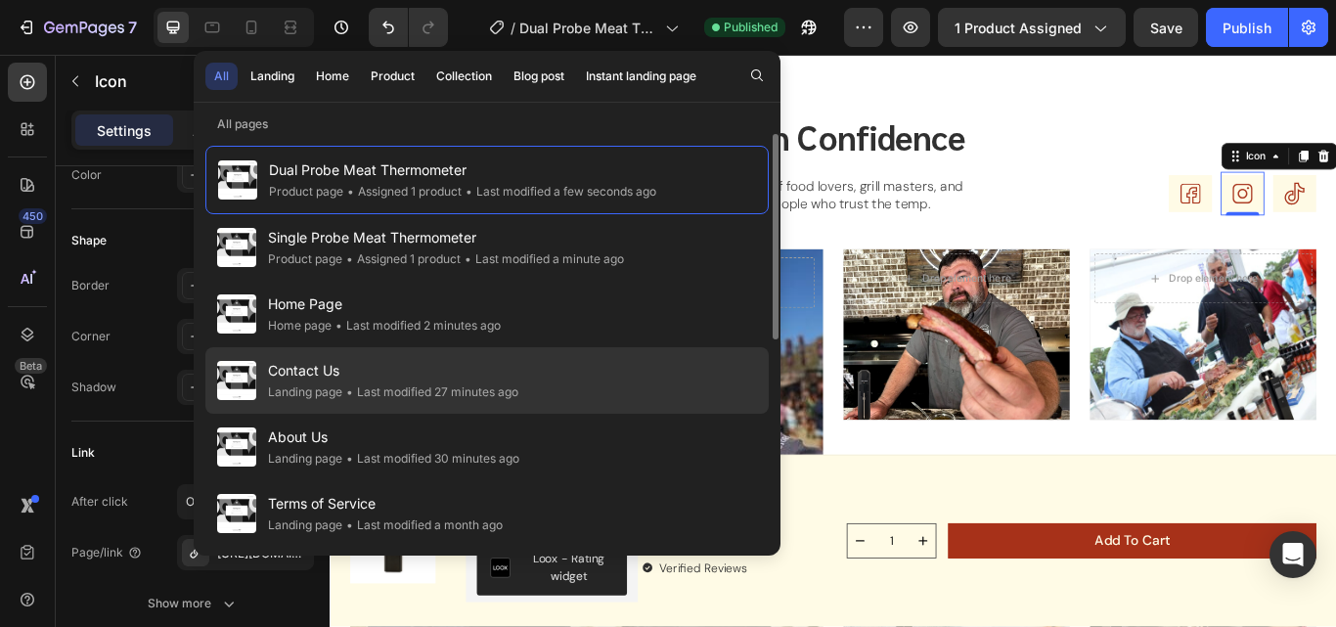
click at [369, 377] on span "Contact Us" at bounding box center [393, 370] width 250 height 23
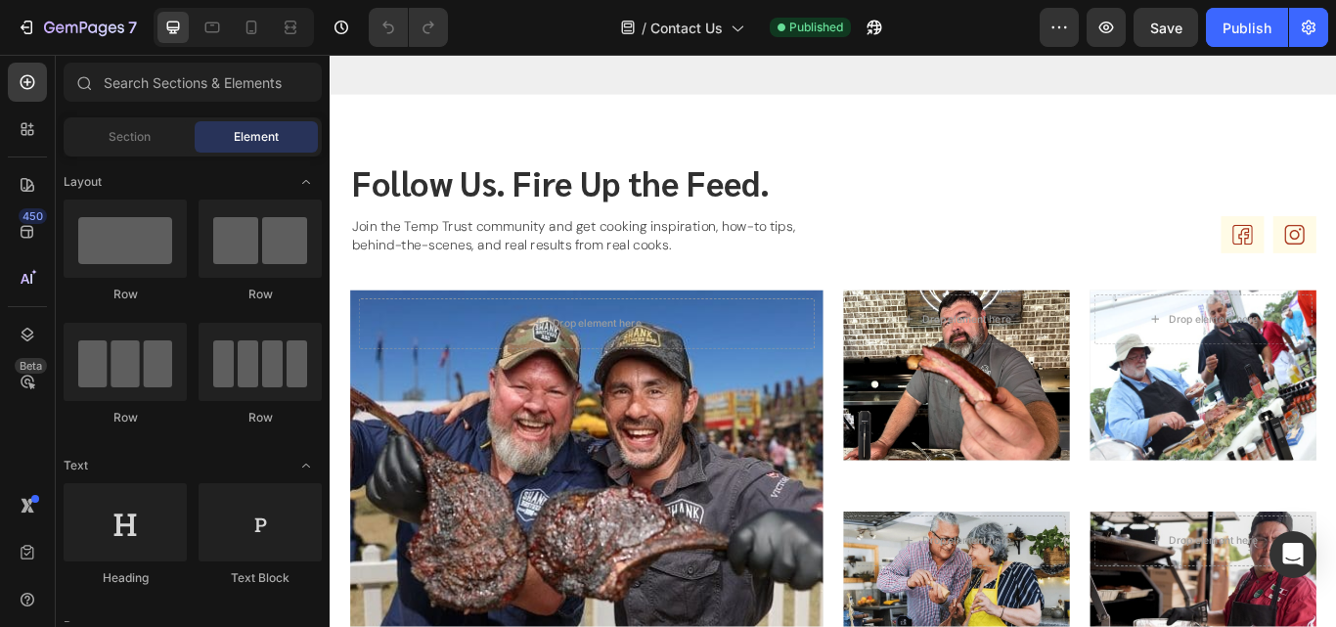
scroll to position [612, 0]
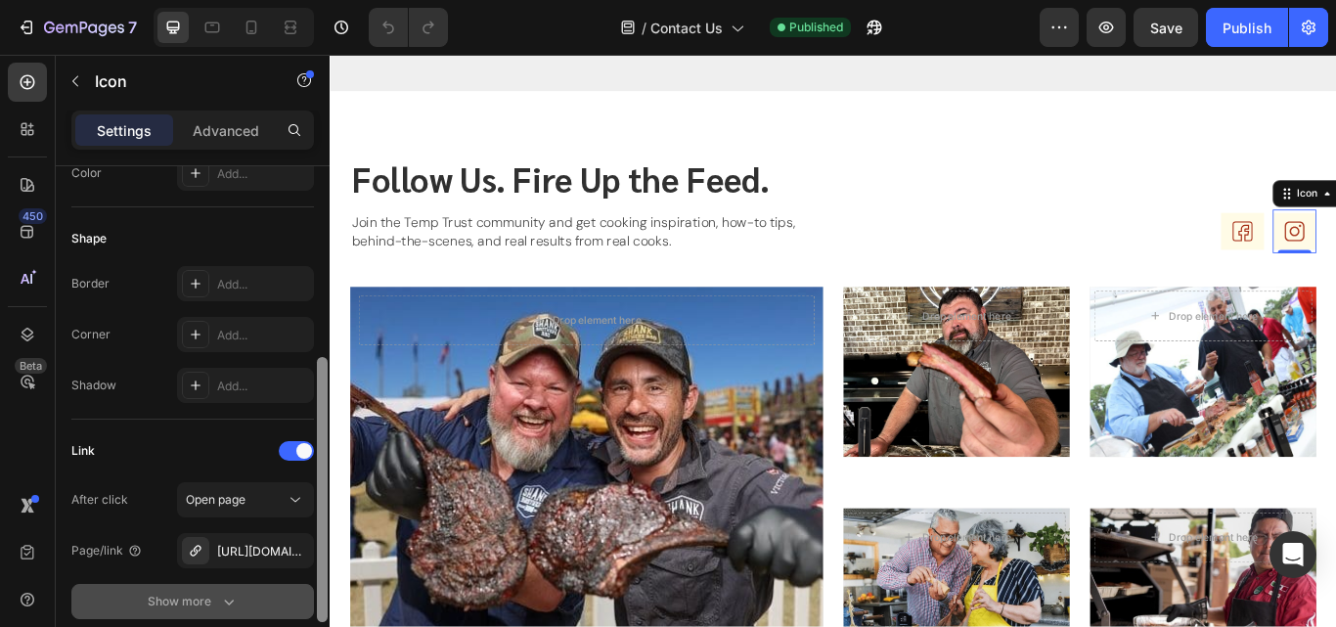
scroll to position [347, 0]
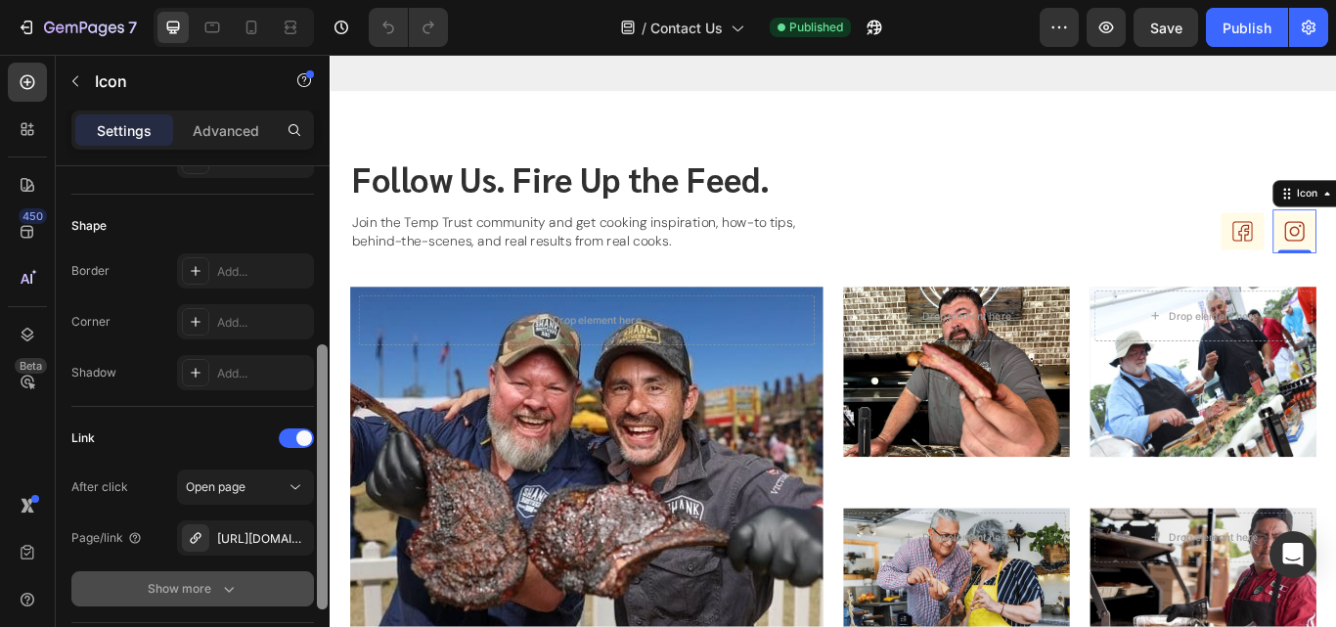
drag, startPoint x: 319, startPoint y: 394, endPoint x: 307, endPoint y: 573, distance: 179.3
click at [307, 573] on div "Icon Choose Icon Color 303030 Size 52 Padding Add... Background Color Add... Sh…" at bounding box center [193, 424] width 274 height 516
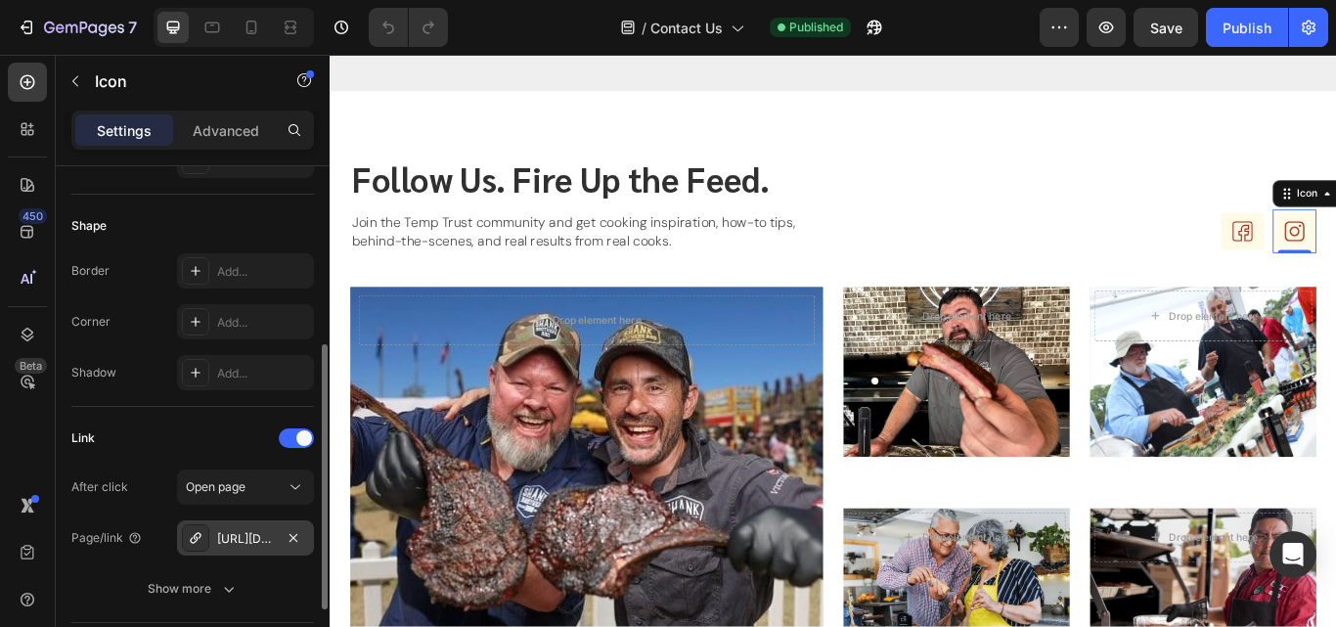
click at [249, 542] on div "[URL][DOMAIN_NAME]" at bounding box center [245, 539] width 57 height 18
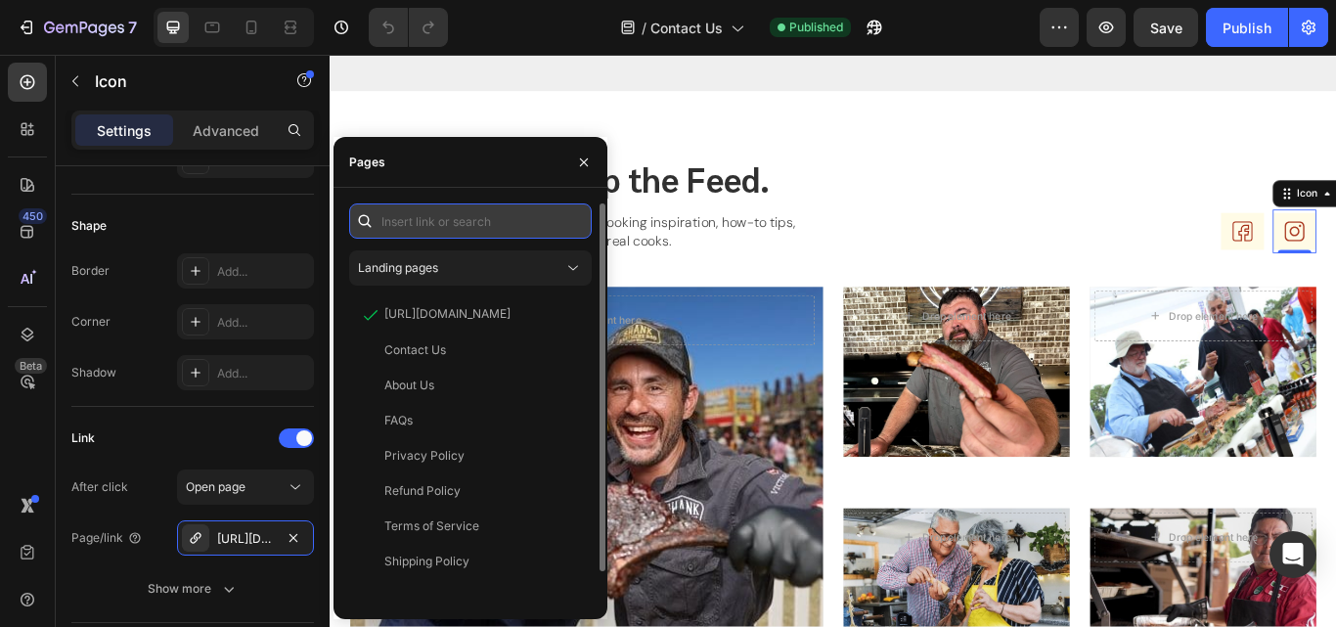
click at [476, 234] on input "text" at bounding box center [470, 220] width 243 height 35
paste input "[URL][DOMAIN_NAME]"
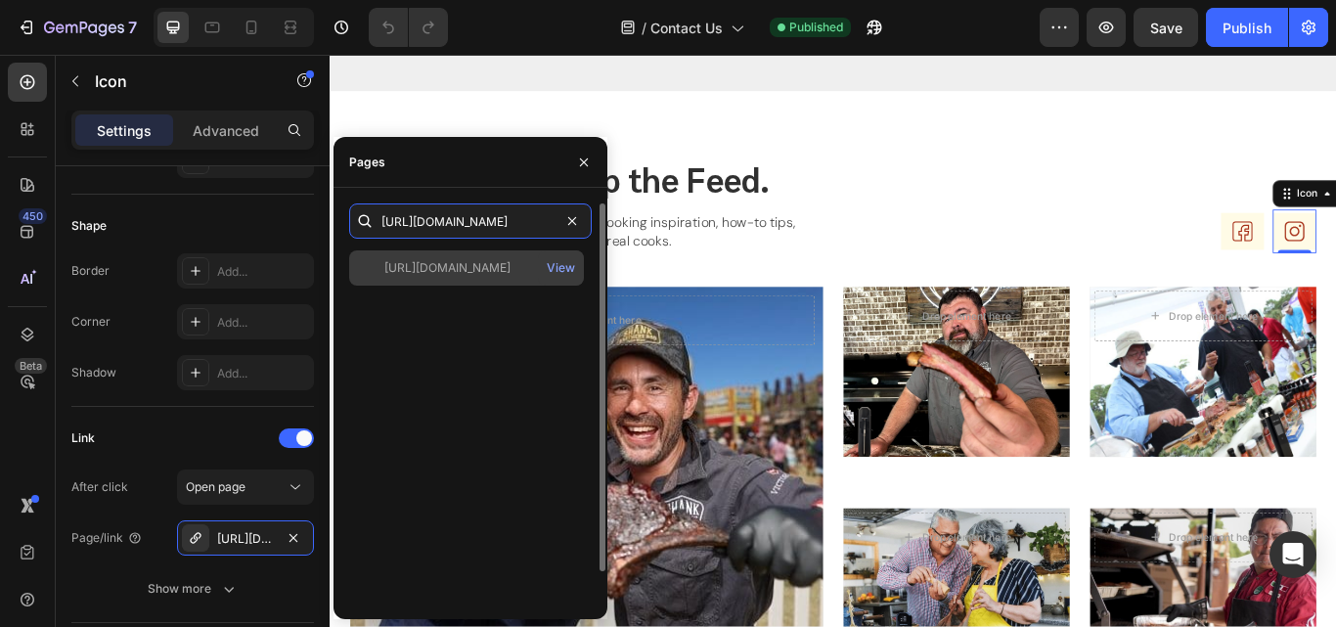
type input "[URL][DOMAIN_NAME]"
click at [466, 282] on div "https://www.instagram.com/temptrust_448/?hl=en View" at bounding box center [466, 267] width 235 height 35
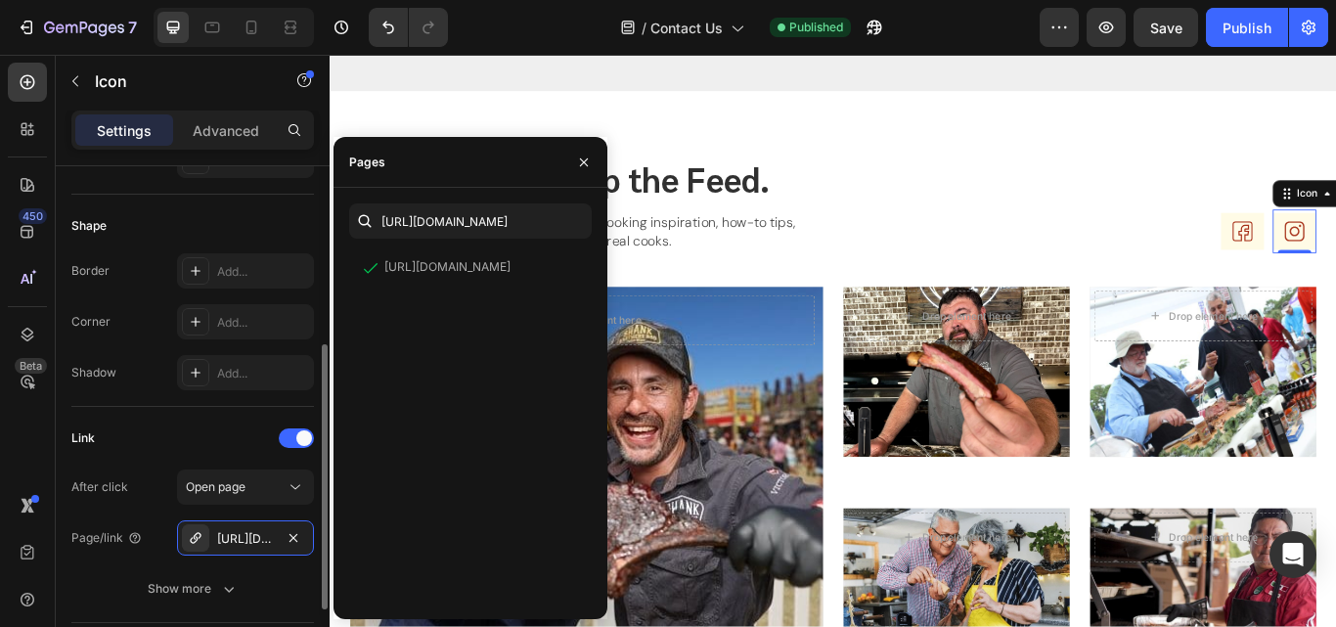
click at [153, 442] on div "Link" at bounding box center [192, 437] width 243 height 31
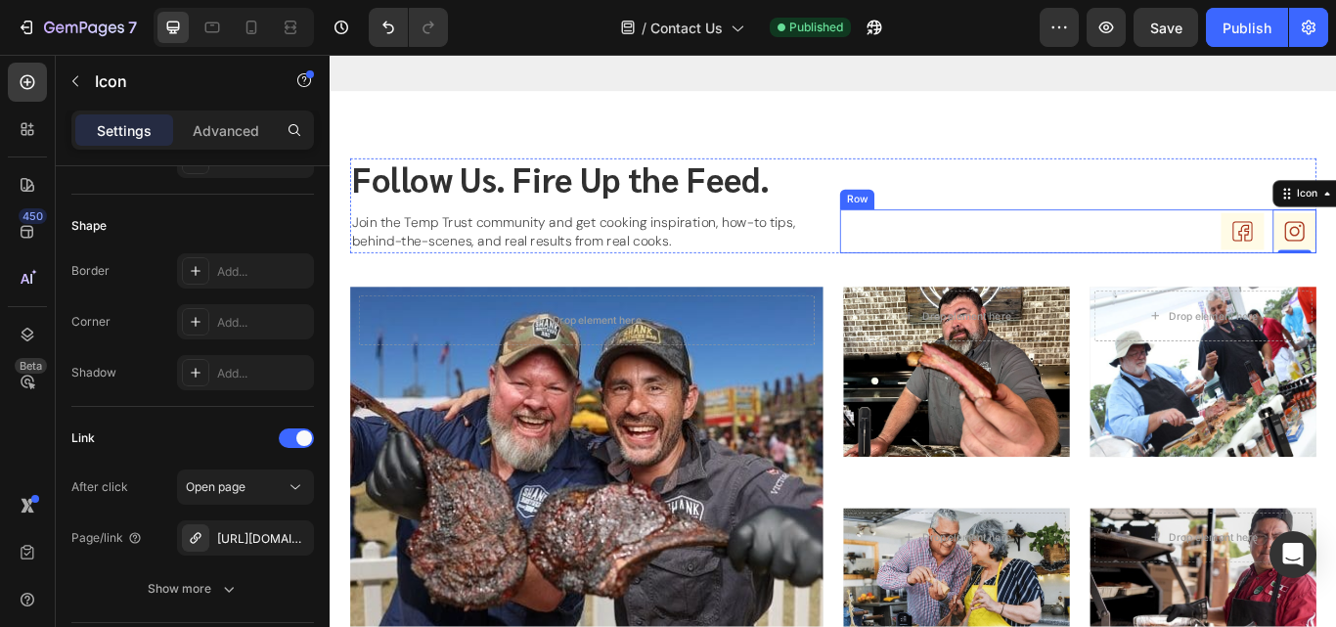
click at [1230, 252] on div "Icon Icon 0 Row" at bounding box center [1201, 261] width 555 height 51
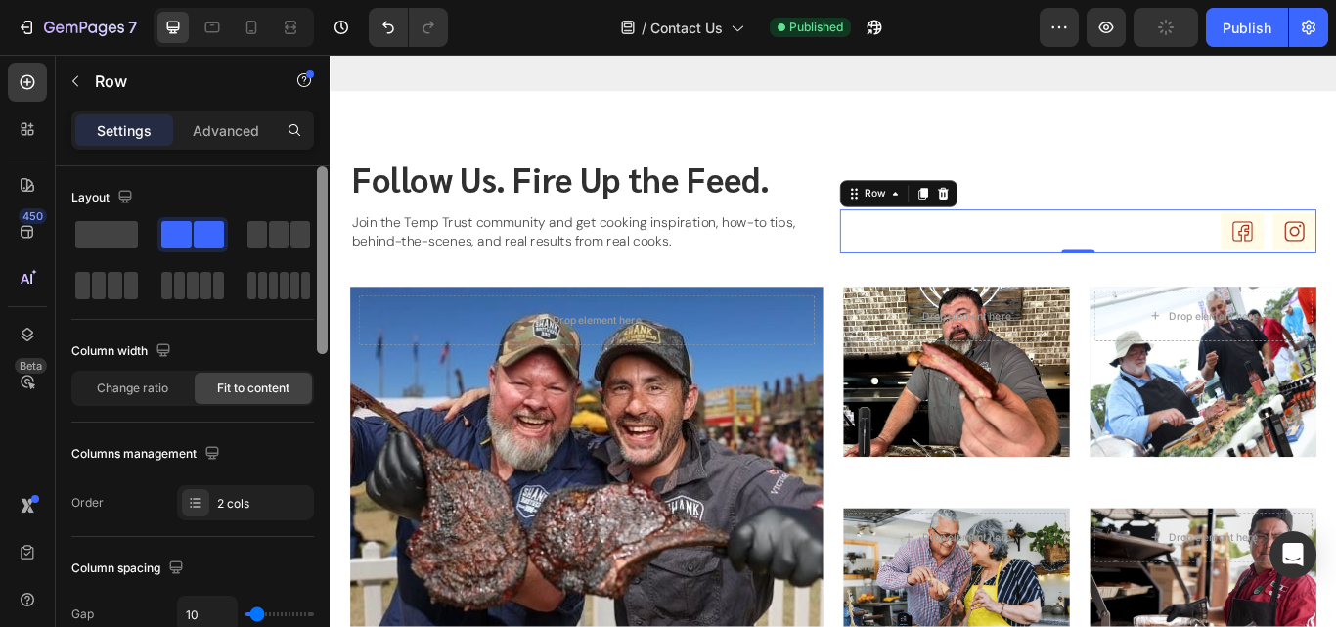
drag, startPoint x: 326, startPoint y: 259, endPoint x: 304, endPoint y: 210, distance: 53.4
click at [304, 210] on div "Layout Column width Change ratio Fit to content Columns management Order 2 cols…" at bounding box center [193, 424] width 274 height 516
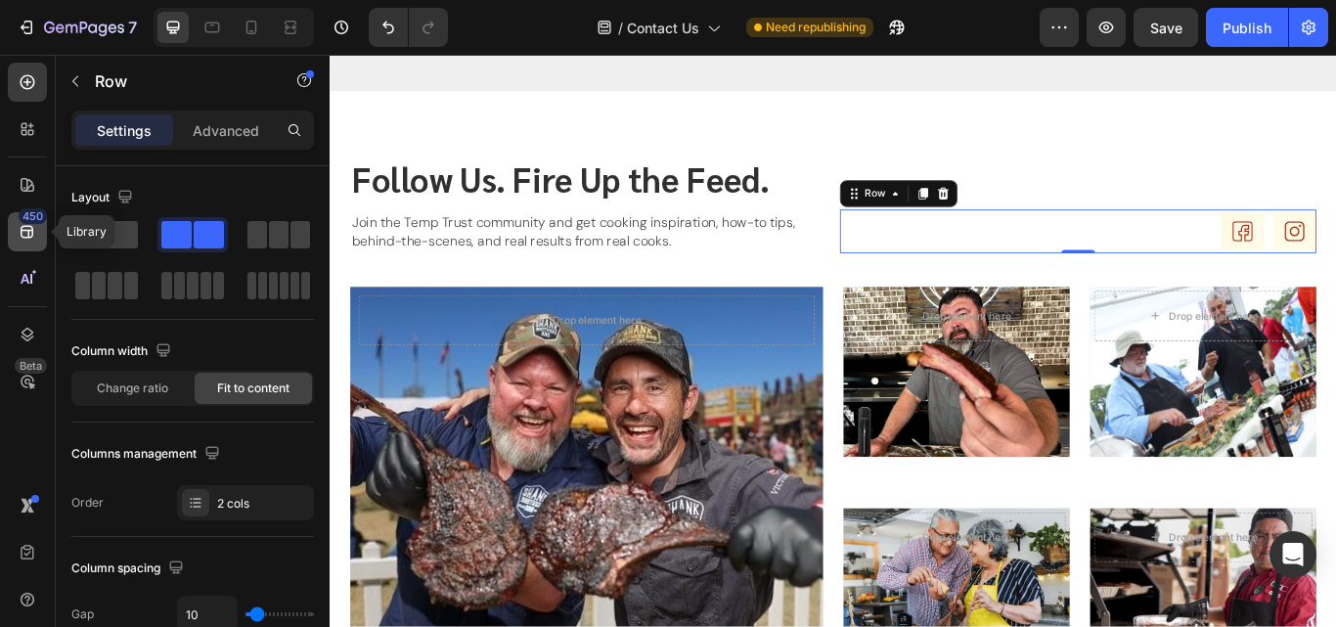
click at [26, 226] on icon at bounding box center [27, 232] width 13 height 13
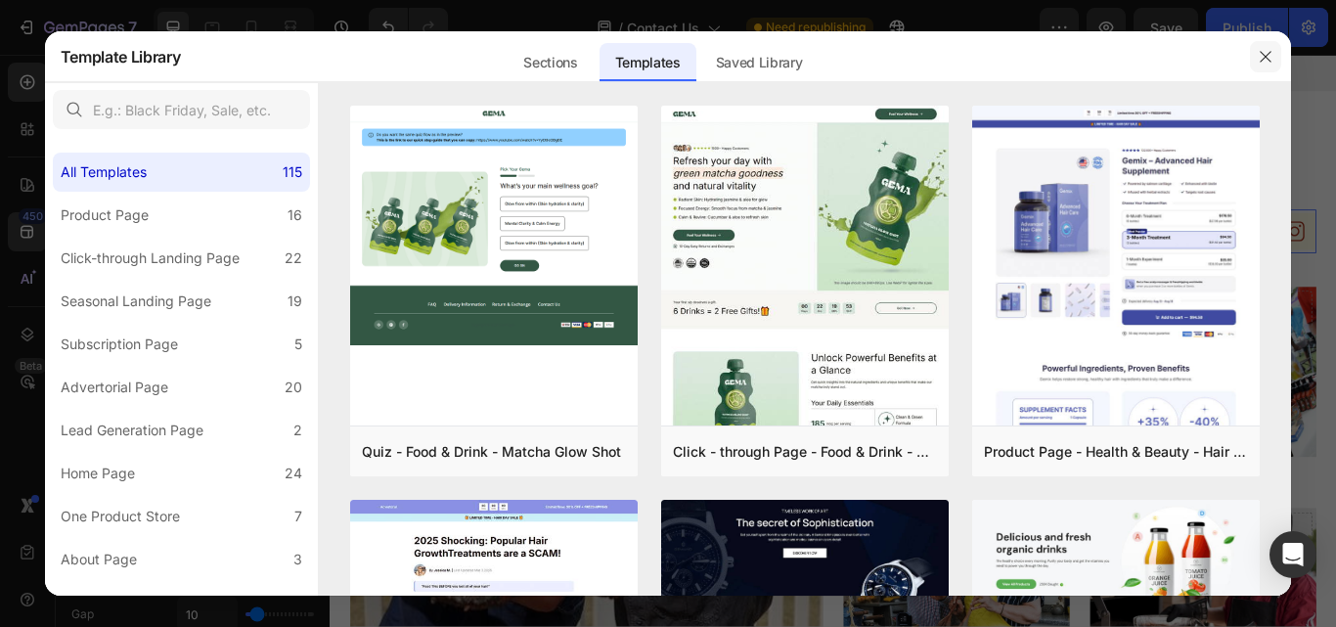
click at [1268, 60] on icon "button" at bounding box center [1266, 57] width 16 height 16
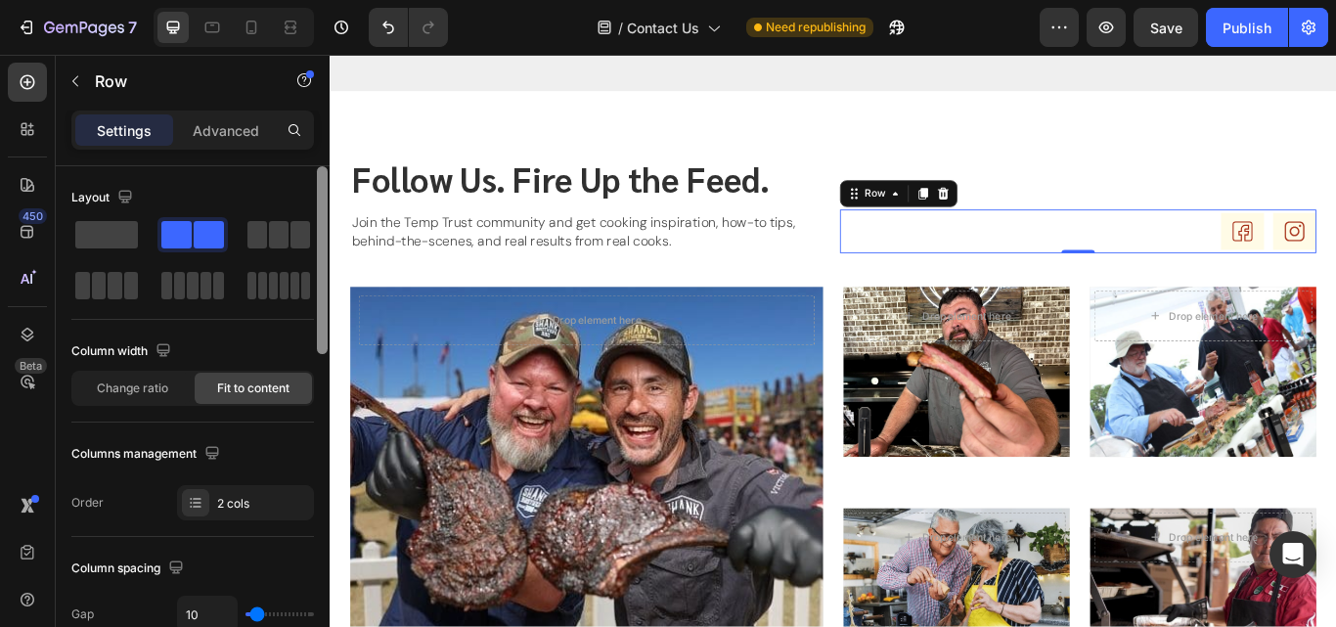
drag, startPoint x: 320, startPoint y: 272, endPoint x: 315, endPoint y: 214, distance: 57.9
click at [315, 214] on div at bounding box center [322, 424] width 15 height 516
click at [27, 79] on icon at bounding box center [27, 82] width 8 height 8
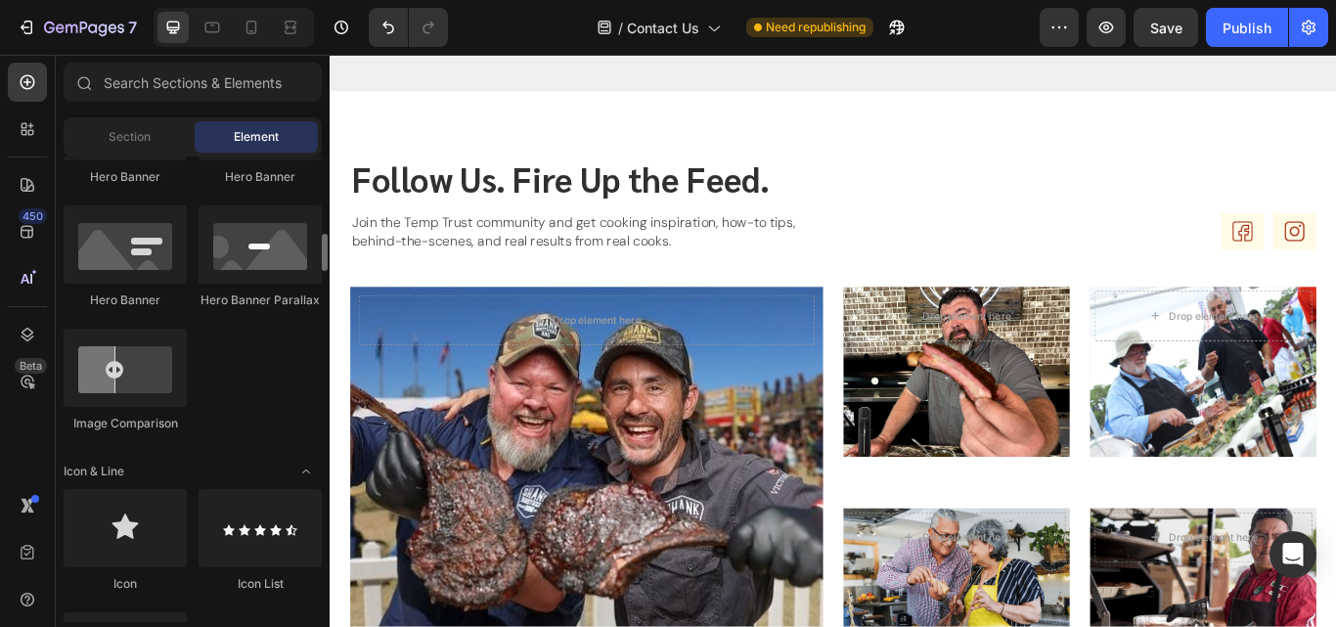
scroll to position [1115, 0]
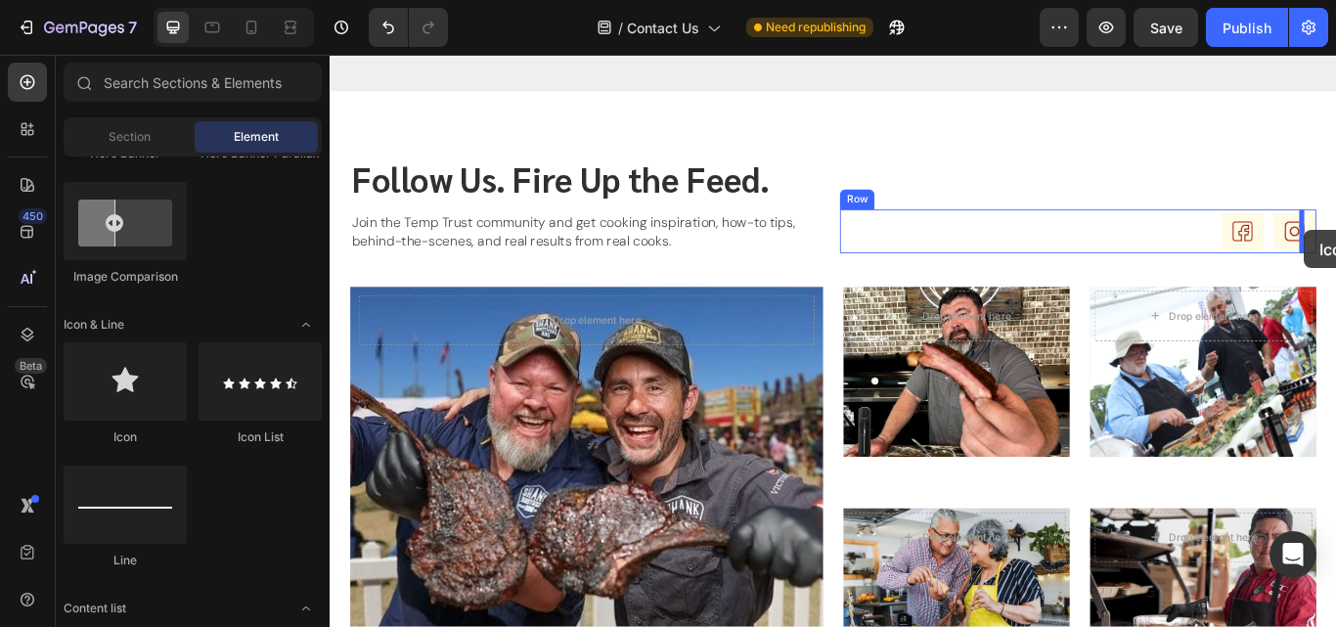
drag, startPoint x: 460, startPoint y: 437, endPoint x: 1465, endPoint y: 259, distance: 1020.9
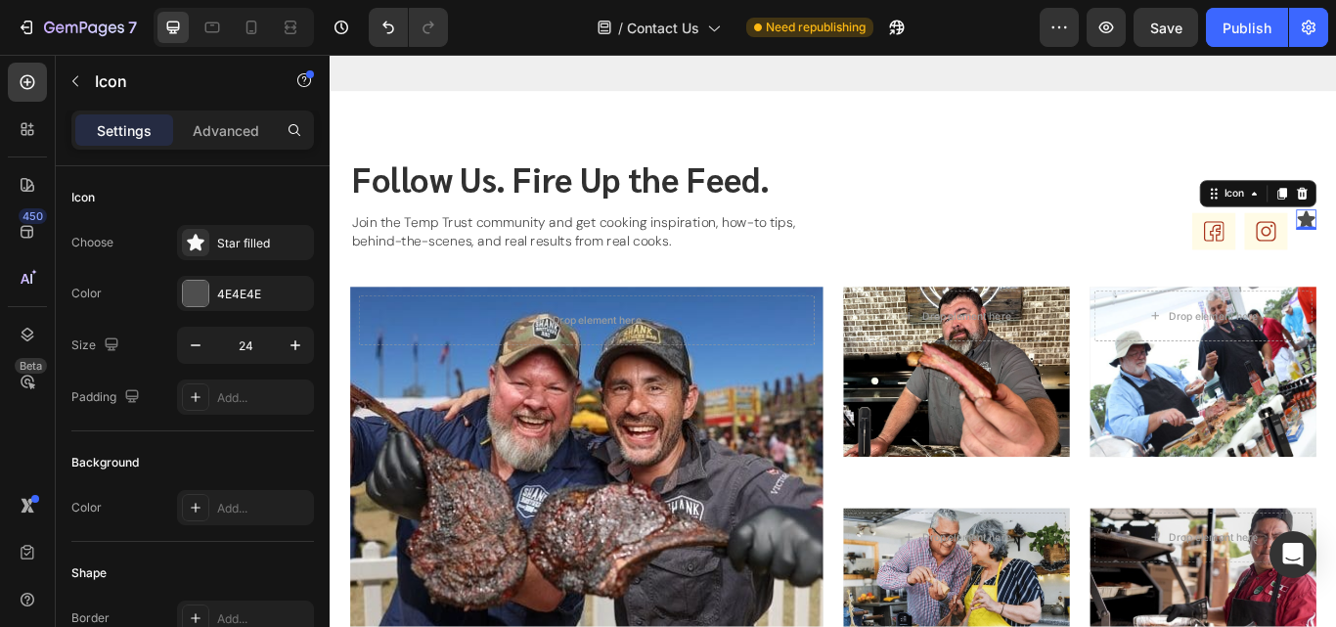
click at [230, 281] on div "4E4E4E" at bounding box center [245, 293] width 137 height 35
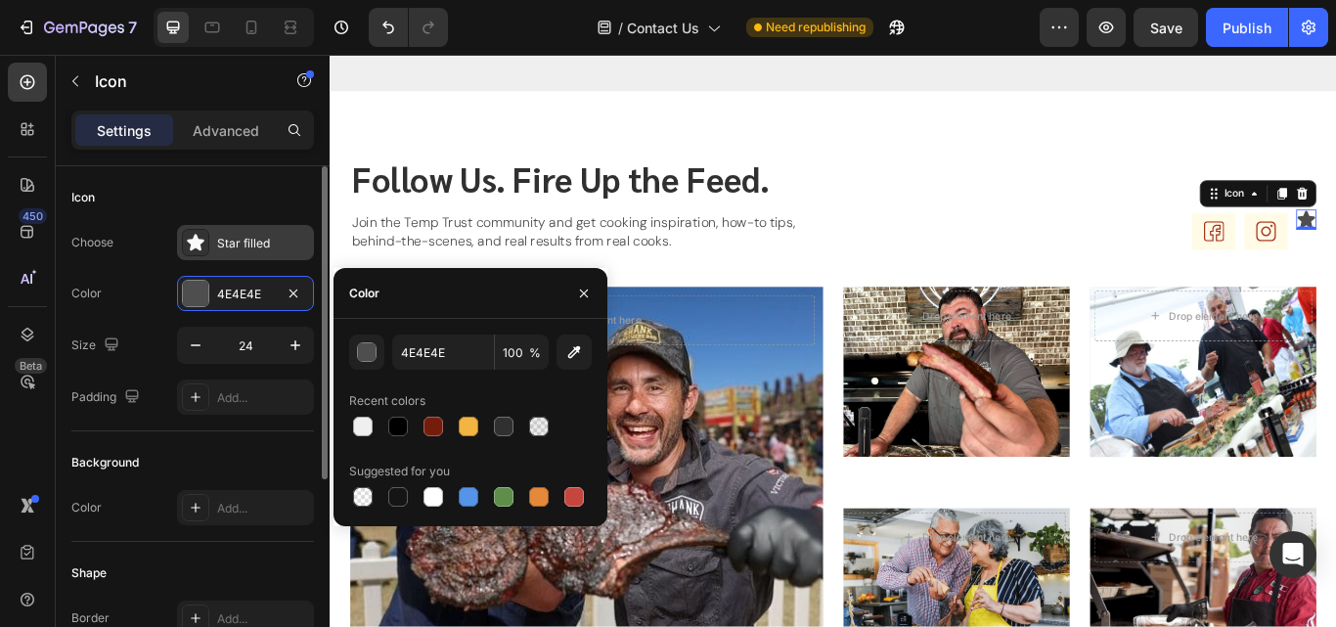
click at [234, 251] on div "Star filled" at bounding box center [263, 244] width 92 height 18
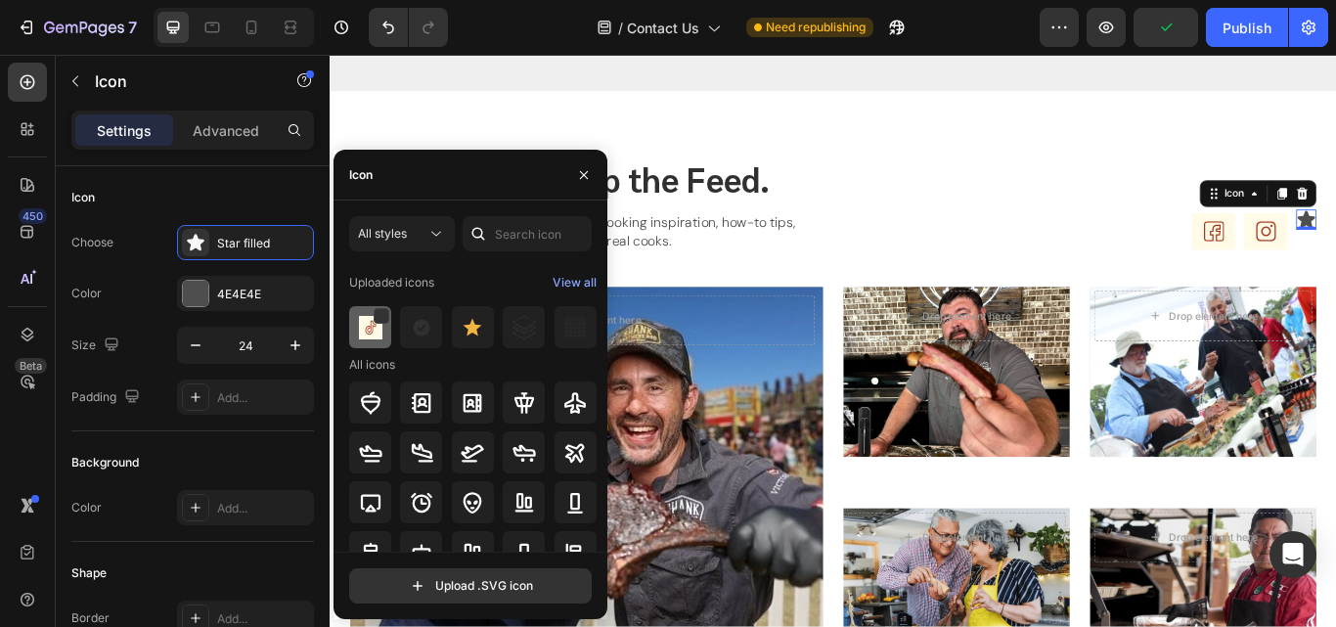
click at [371, 329] on img at bounding box center [370, 327] width 23 height 23
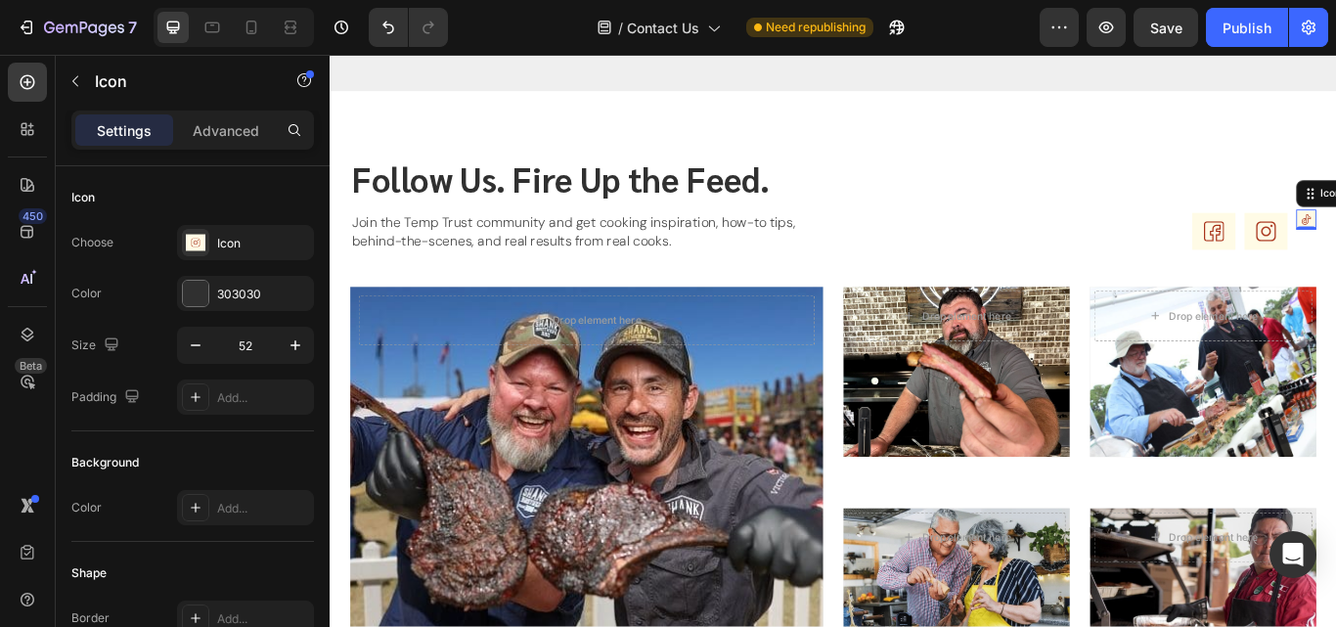
click at [290, 357] on button "button" at bounding box center [295, 345] width 35 height 35
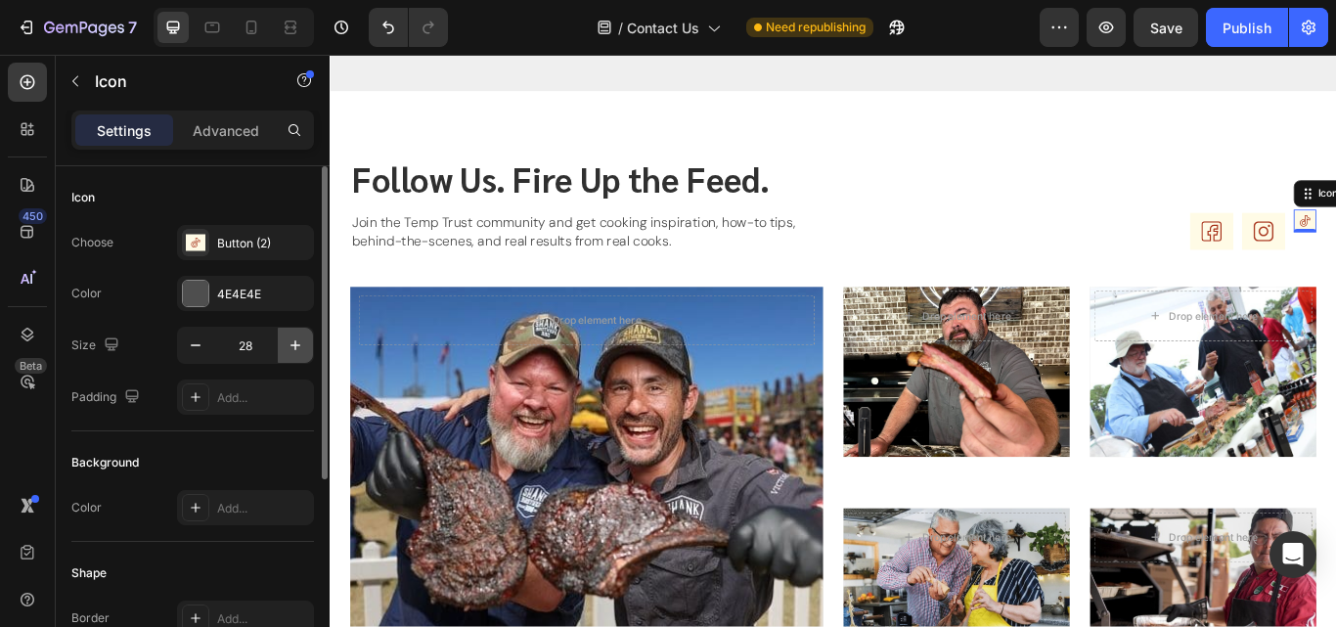
click at [290, 357] on button "button" at bounding box center [295, 345] width 35 height 35
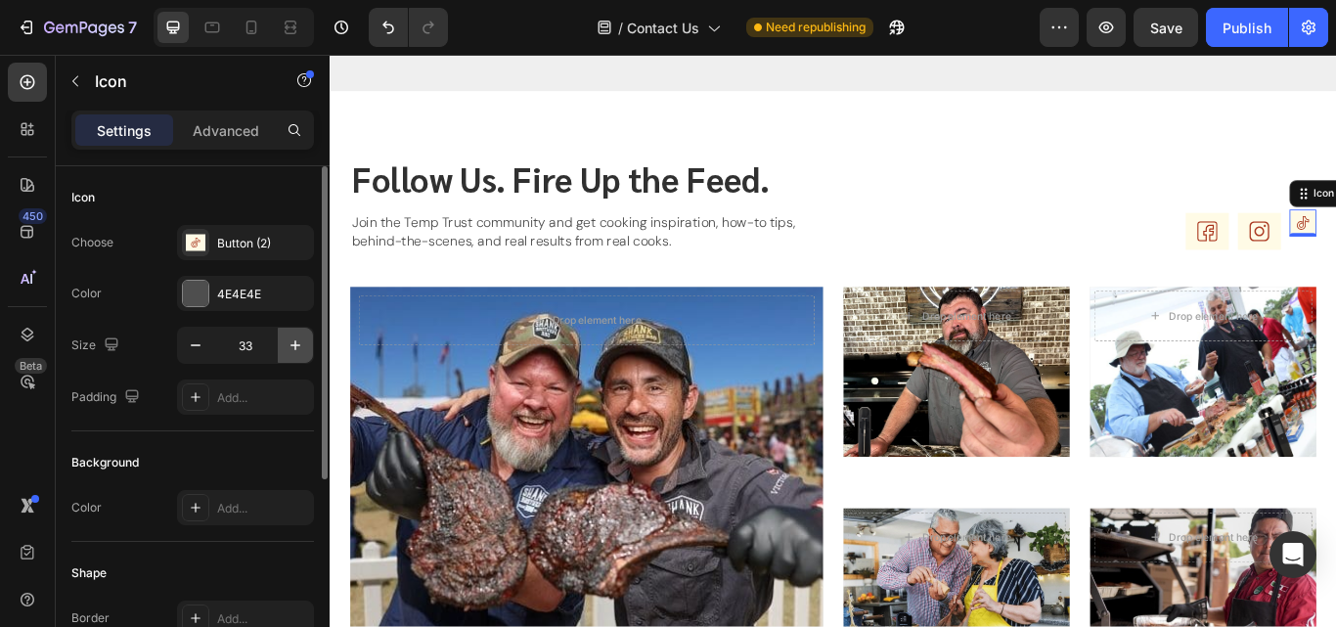
click at [290, 357] on button "button" at bounding box center [295, 345] width 35 height 35
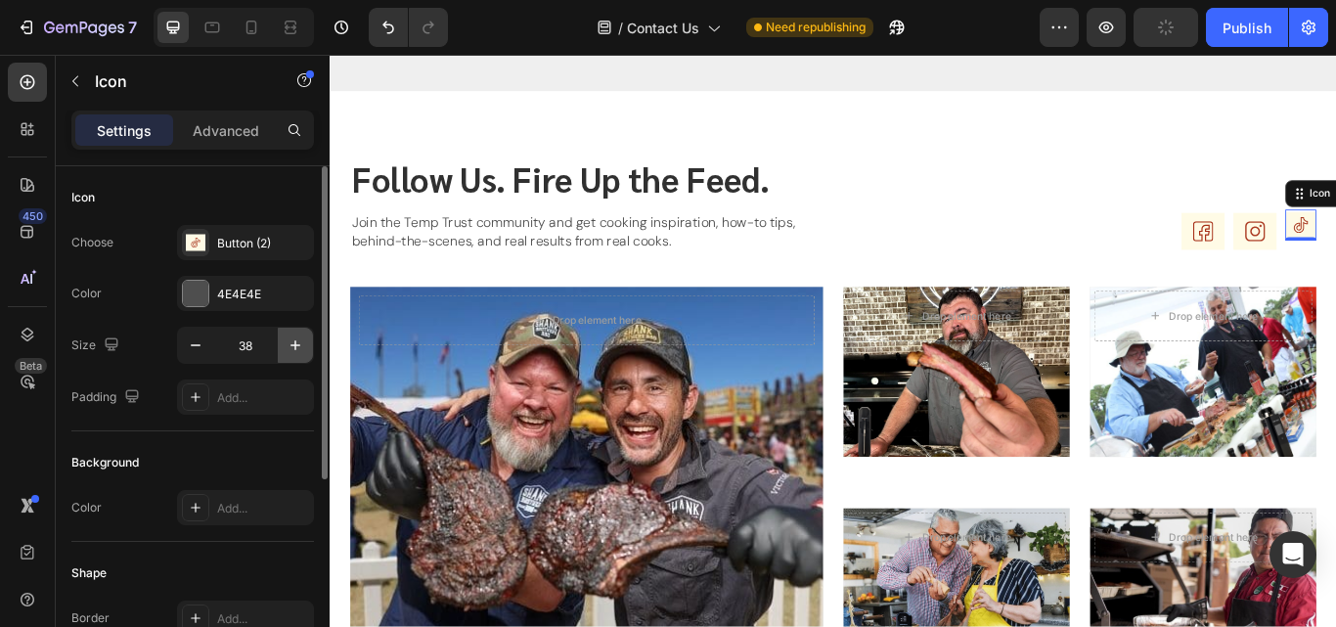
click at [290, 357] on button "button" at bounding box center [295, 345] width 35 height 35
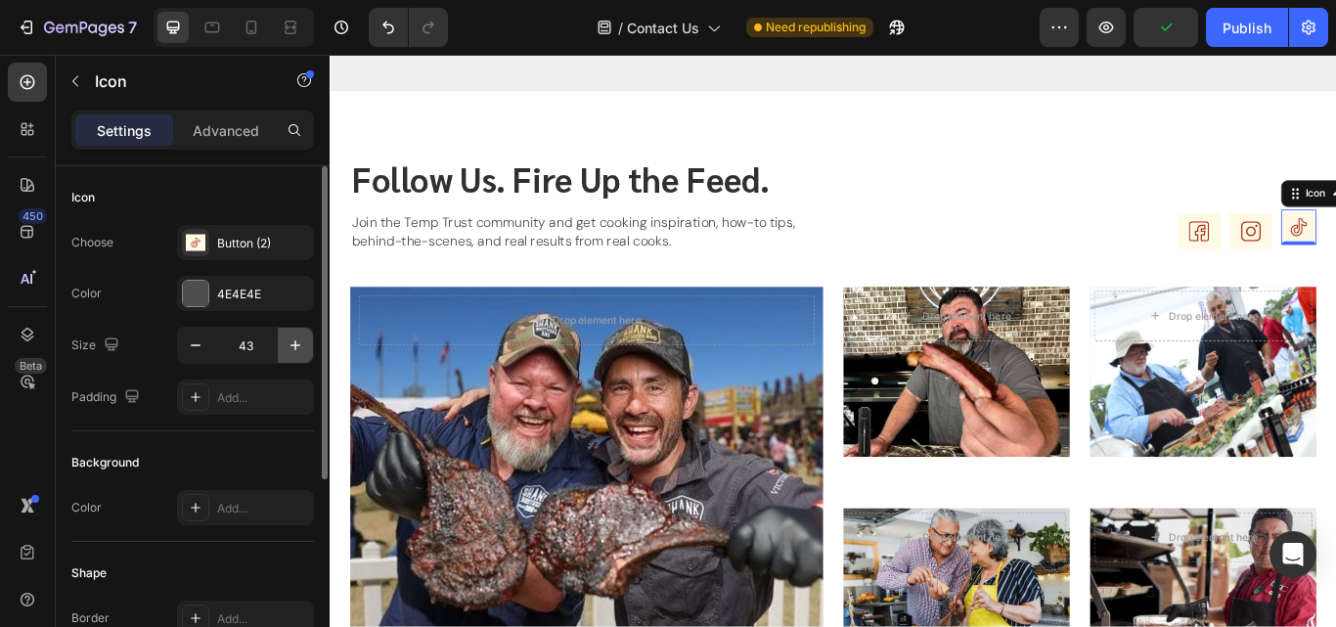
click at [290, 357] on button "button" at bounding box center [295, 345] width 35 height 35
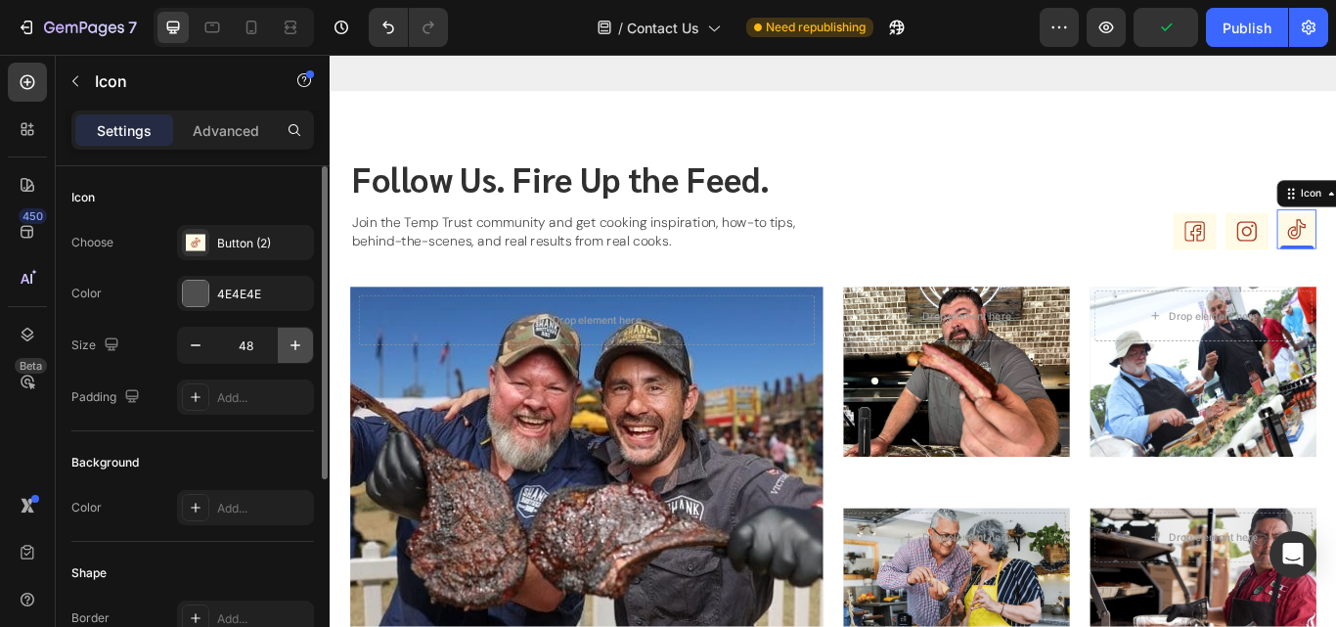
click at [290, 357] on button "button" at bounding box center [295, 345] width 35 height 35
type input "52"
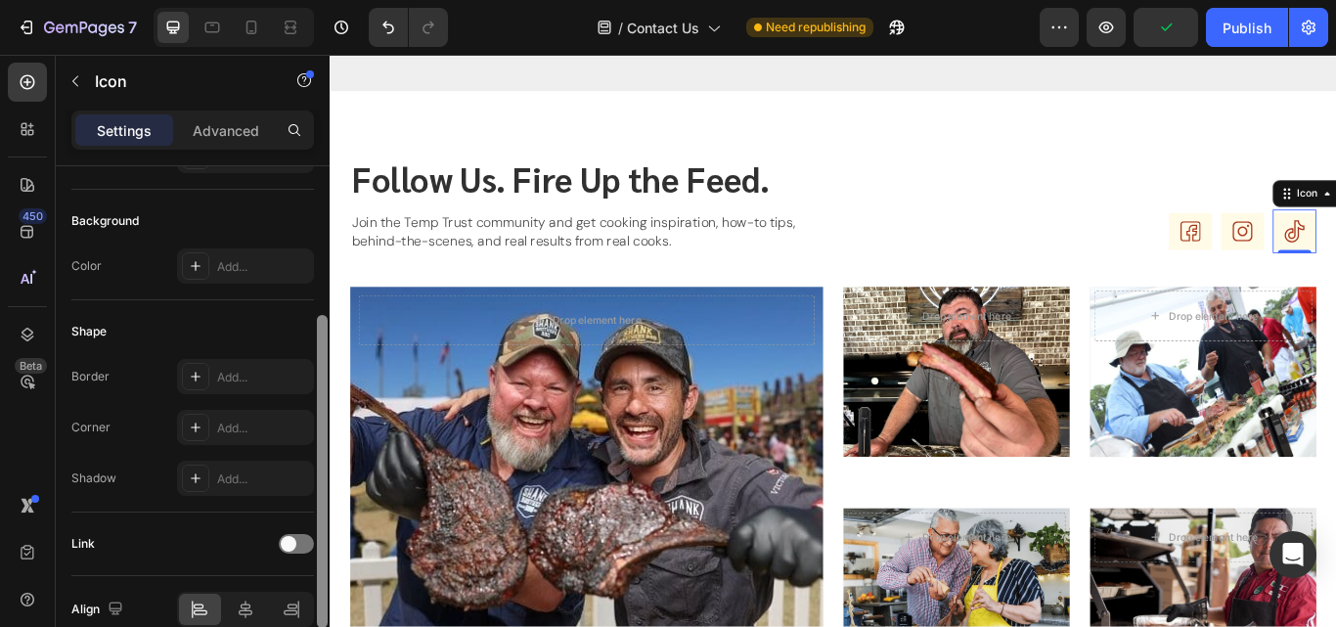
scroll to position [243, 0]
drag, startPoint x: 322, startPoint y: 436, endPoint x: 313, endPoint y: 584, distance: 147.9
click at [313, 584] on div "Icon Choose Button (2) Color 4E4E4E Size 52 Padding Add... Background Color Add…" at bounding box center [193, 424] width 274 height 516
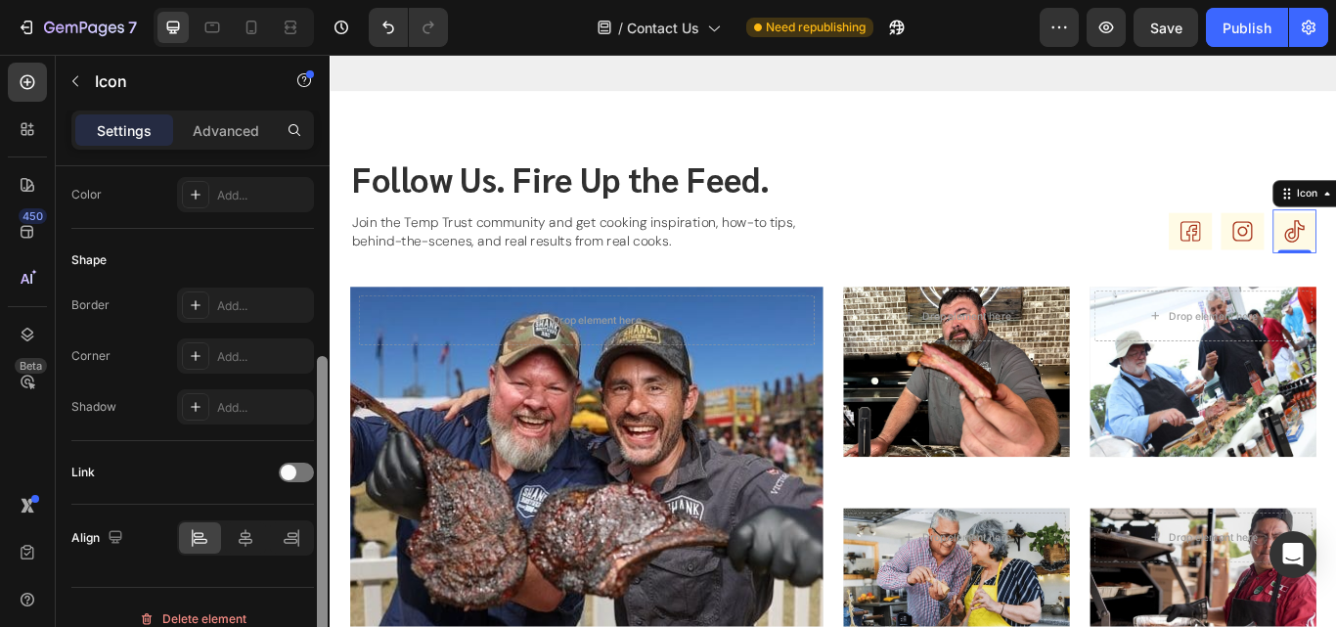
scroll to position [316, 0]
drag, startPoint x: 323, startPoint y: 517, endPoint x: 316, endPoint y: 561, distance: 44.5
click at [316, 561] on div at bounding box center [322, 424] width 15 height 516
click at [295, 473] on div at bounding box center [296, 470] width 35 height 20
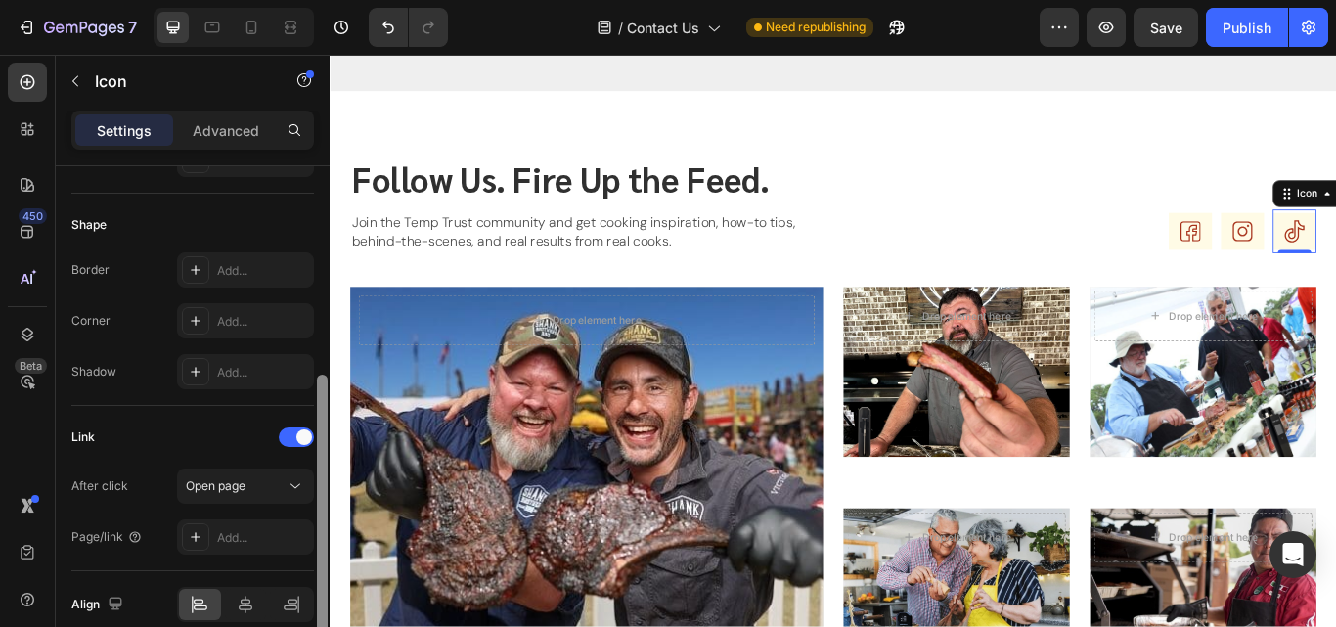
scroll to position [386, 0]
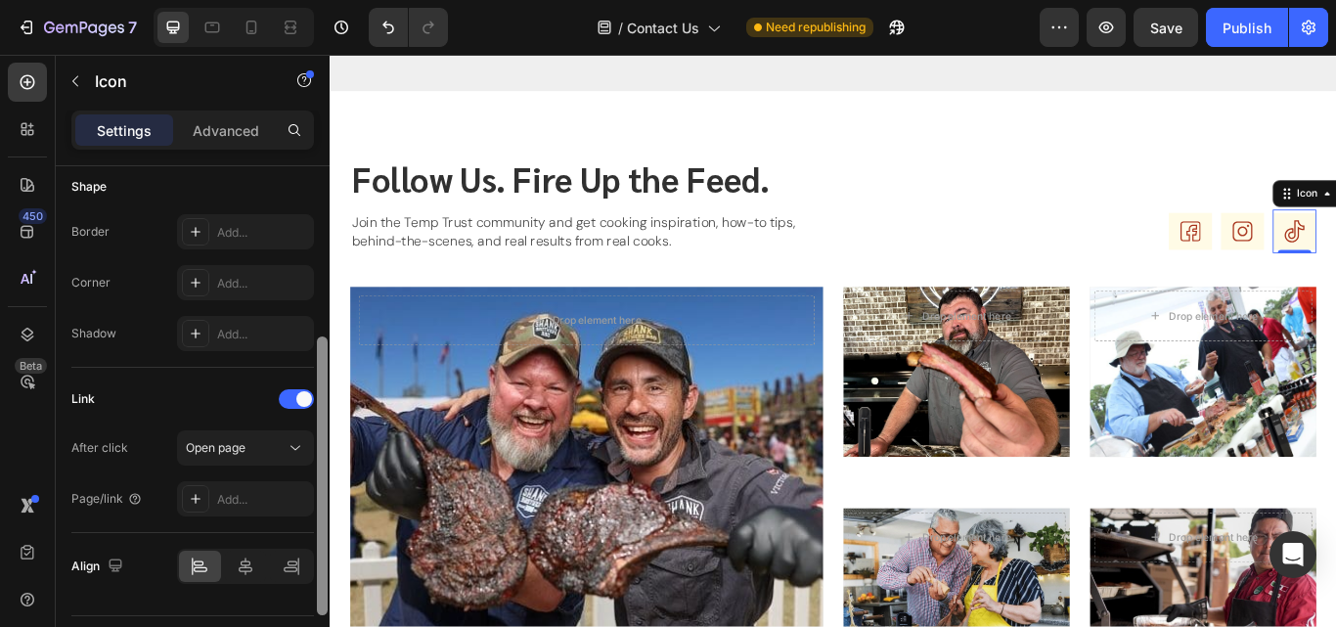
drag, startPoint x: 325, startPoint y: 535, endPoint x: 316, endPoint y: 573, distance: 39.1
click at [316, 573] on div at bounding box center [322, 399] width 15 height 516
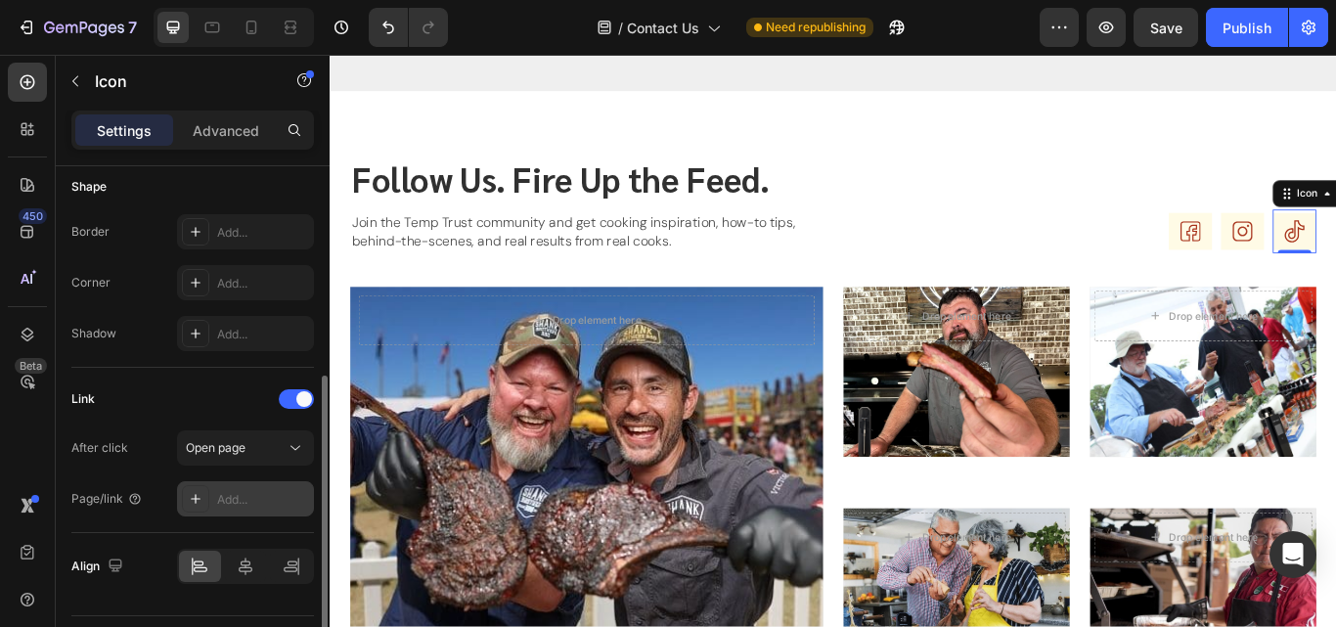
click at [262, 501] on div "Add..." at bounding box center [263, 500] width 92 height 18
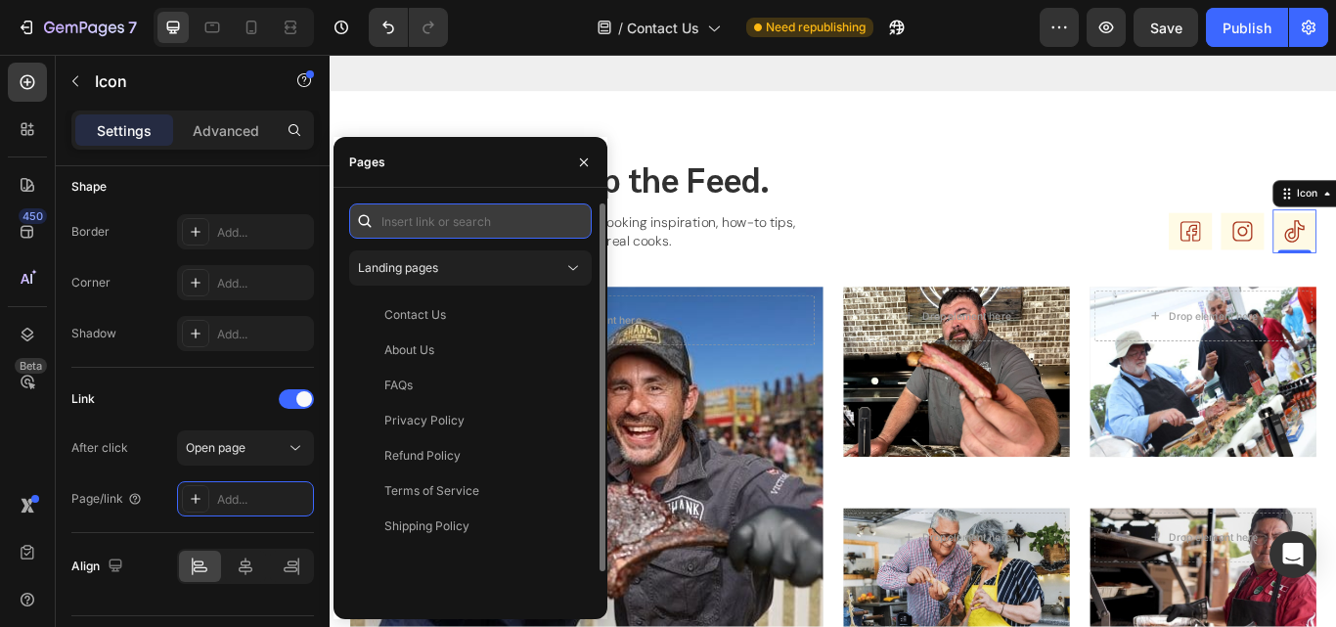
click at [467, 226] on input "text" at bounding box center [470, 220] width 243 height 35
paste input "https://www.tiktok.com/@temptrust?lang=en"
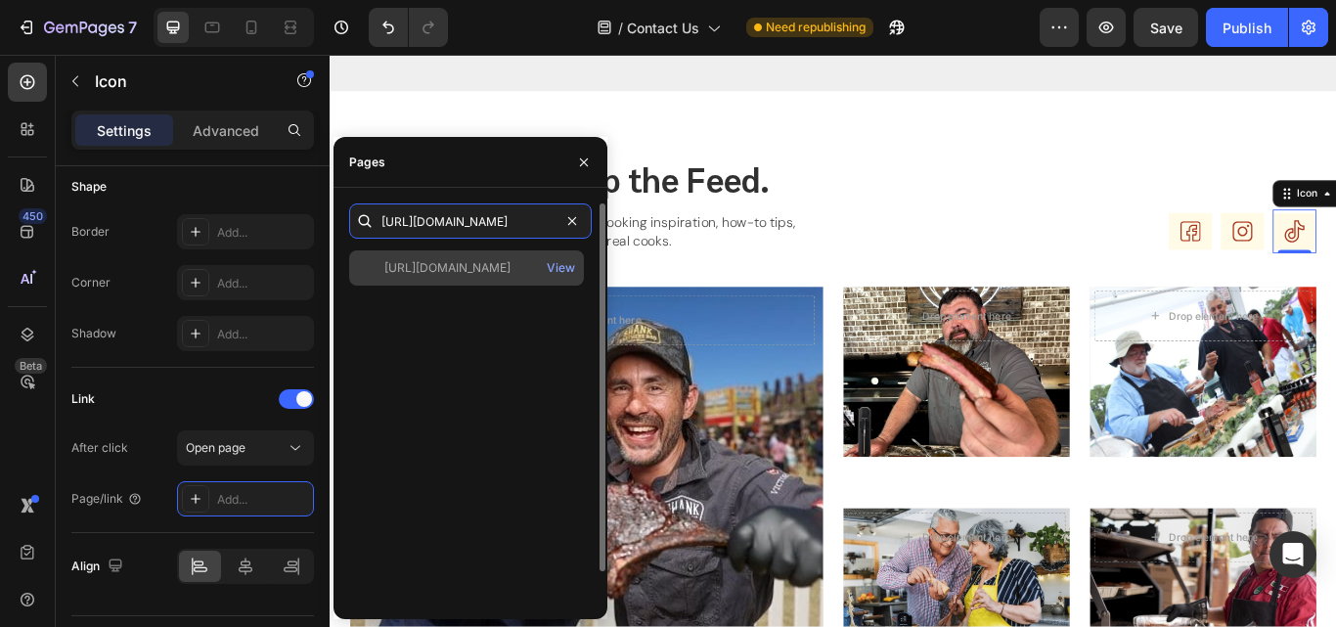
type input "https://www.tiktok.com/@temptrust?lang=en"
click at [453, 258] on div "https://www.tiktok.com/@temptrust?lang=en View" at bounding box center [466, 267] width 235 height 35
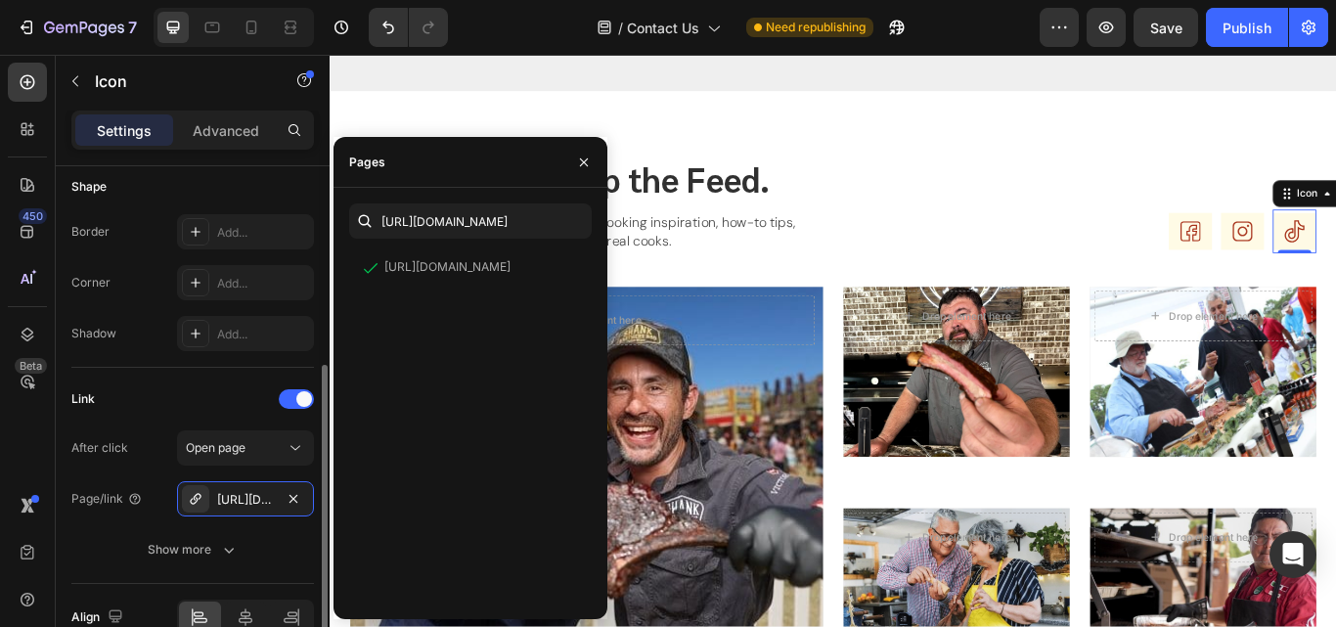
click at [158, 383] on div "Link" at bounding box center [192, 398] width 243 height 31
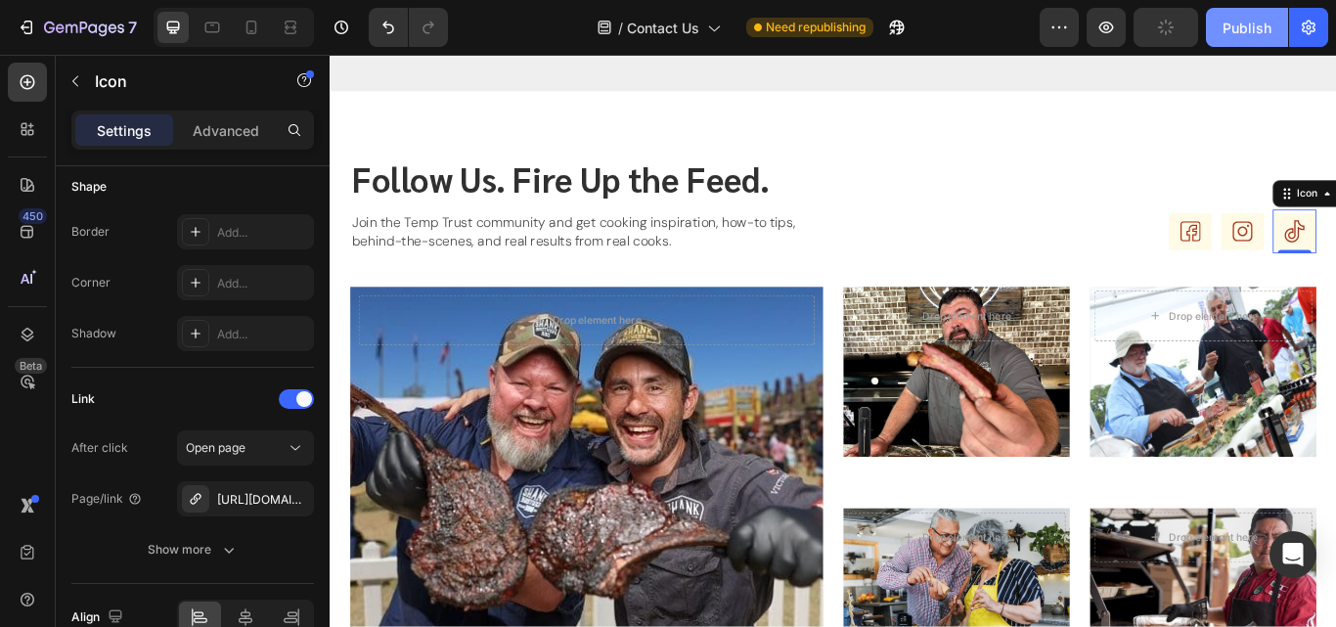
click at [1241, 27] on div "Publish" at bounding box center [1246, 28] width 49 height 21
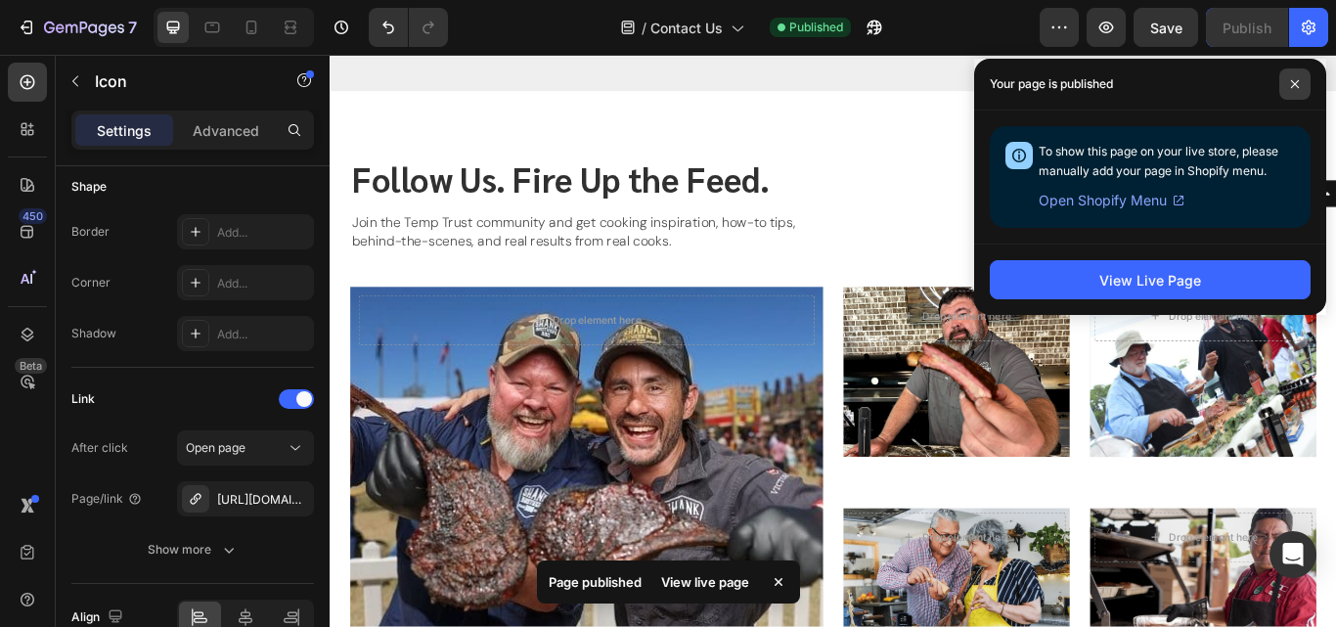
click at [1291, 79] on icon at bounding box center [1295, 84] width 10 height 10
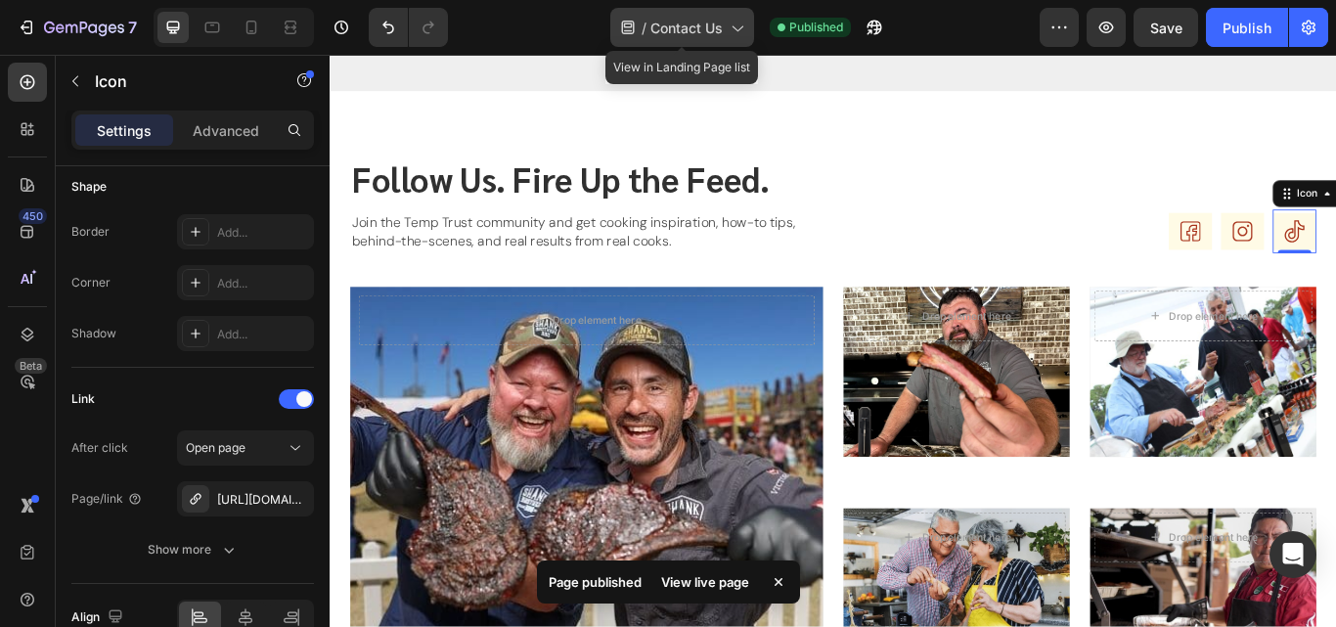
click at [704, 22] on span "Contact Us" at bounding box center [686, 28] width 72 height 21
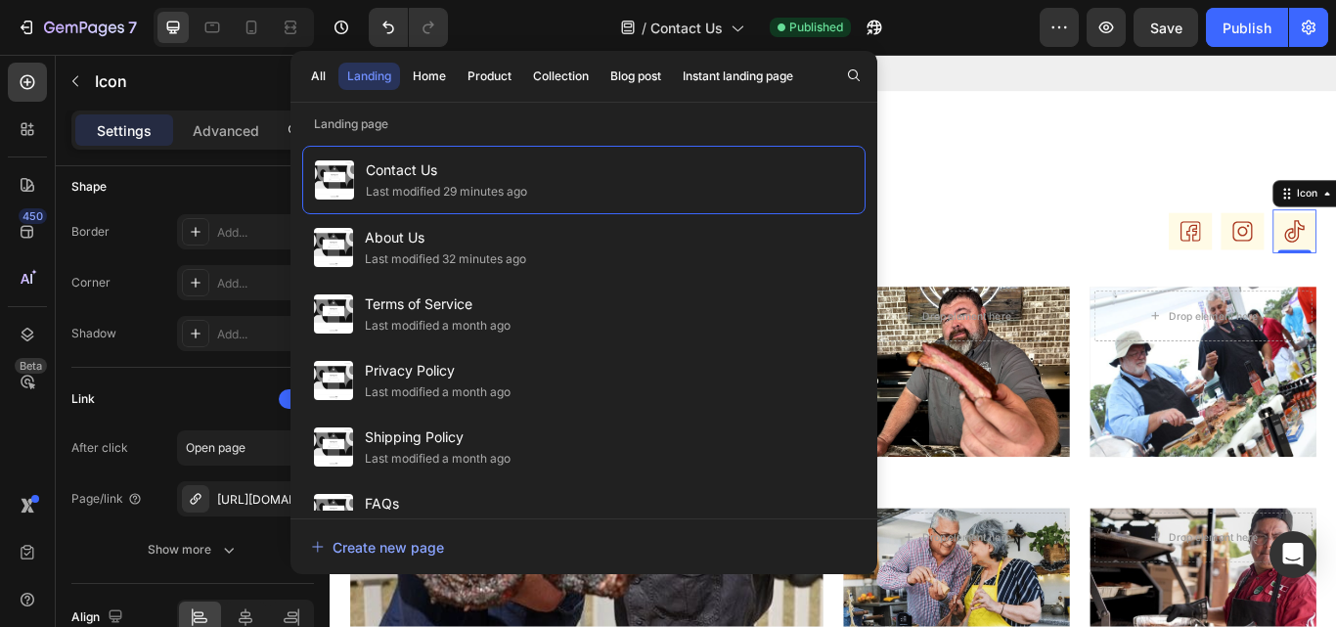
click at [313, 59] on div "All Landing Home Product Collection Blog post Instant landing page" at bounding box center [551, 76] width 523 height 51
click at [315, 72] on div "All" at bounding box center [318, 76] width 15 height 18
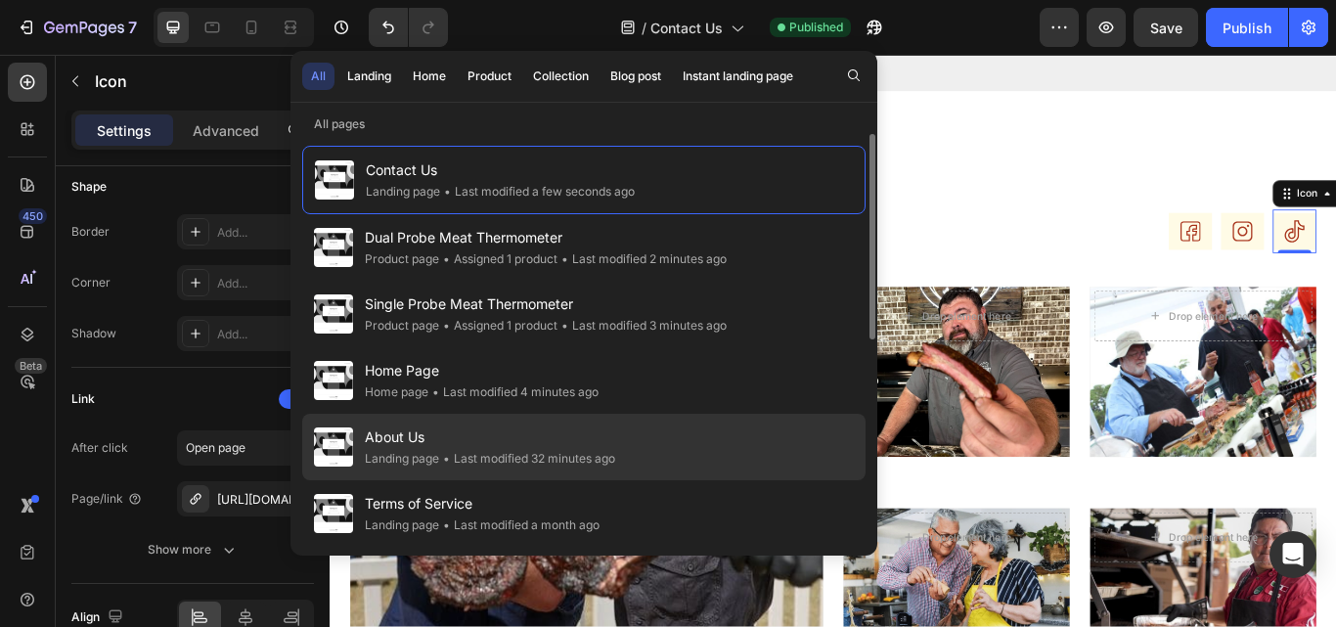
click at [415, 443] on span "About Us" at bounding box center [490, 436] width 250 height 23
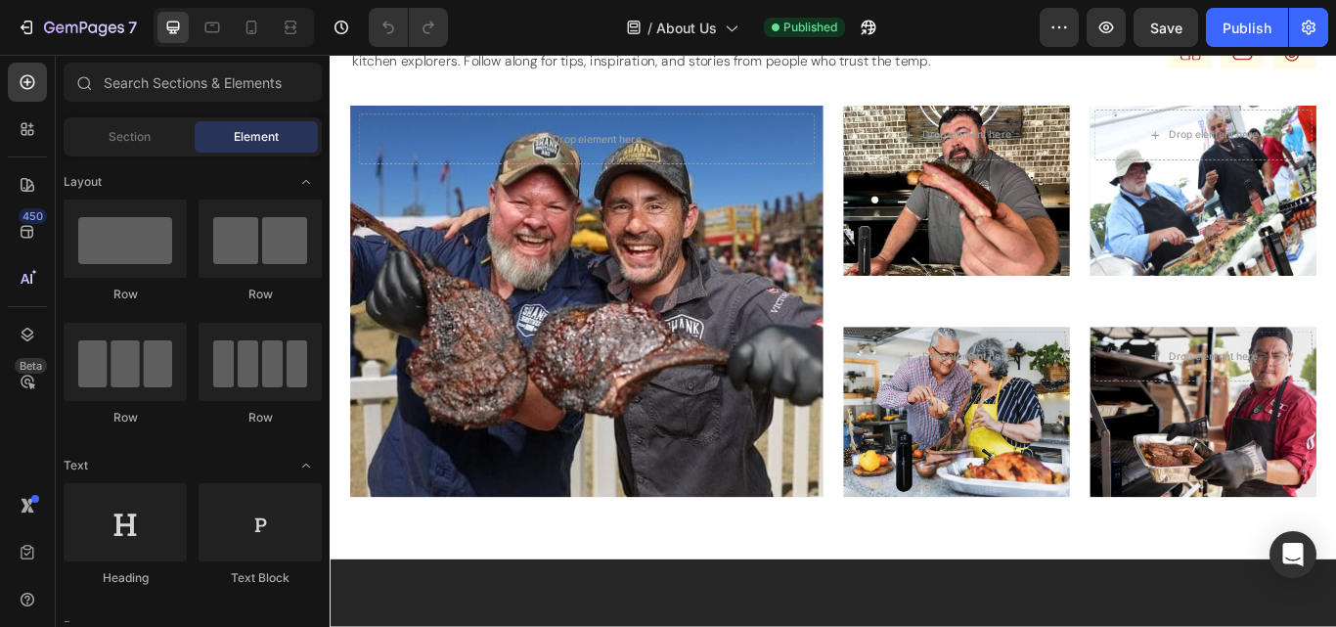
scroll to position [2822, 0]
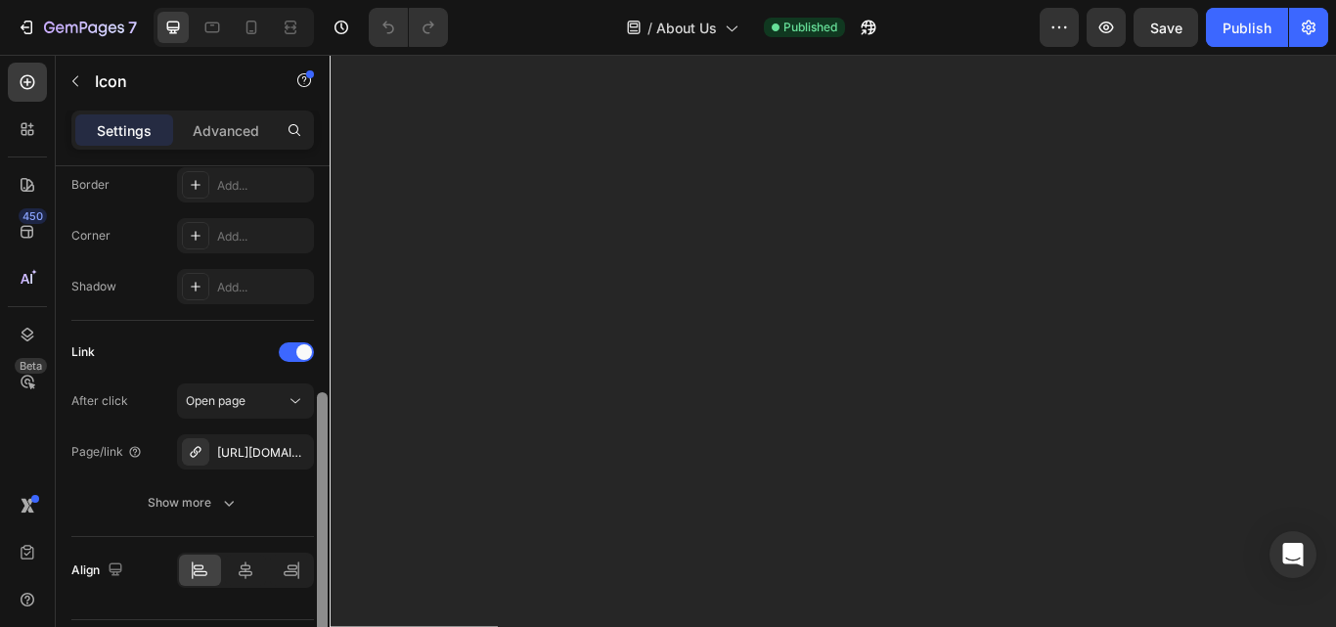
scroll to position [435, 0]
drag, startPoint x: 319, startPoint y: 317, endPoint x: 328, endPoint y: 541, distance: 224.1
click at [328, 541] on div at bounding box center [322, 424] width 15 height 516
click at [252, 460] on div "[URL][DOMAIN_NAME]" at bounding box center [245, 449] width 137 height 35
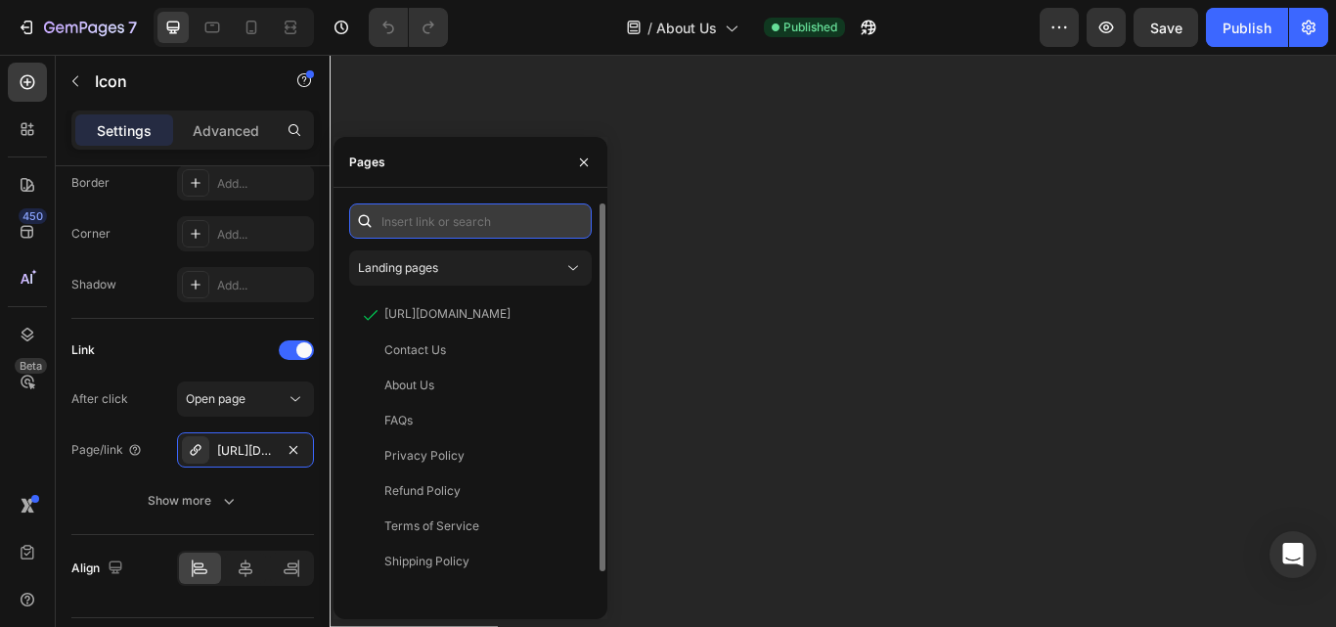
click at [465, 229] on input "text" at bounding box center [470, 220] width 243 height 35
paste input "[URL][DOMAIN_NAME]"
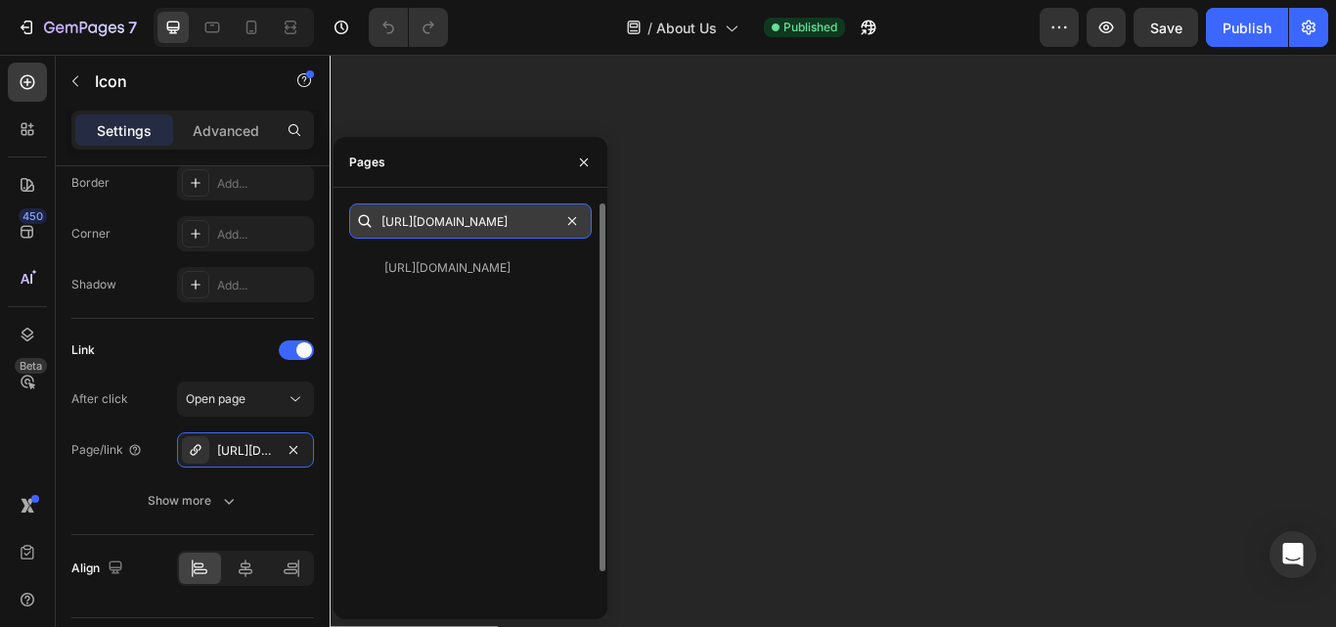
scroll to position [0, 109]
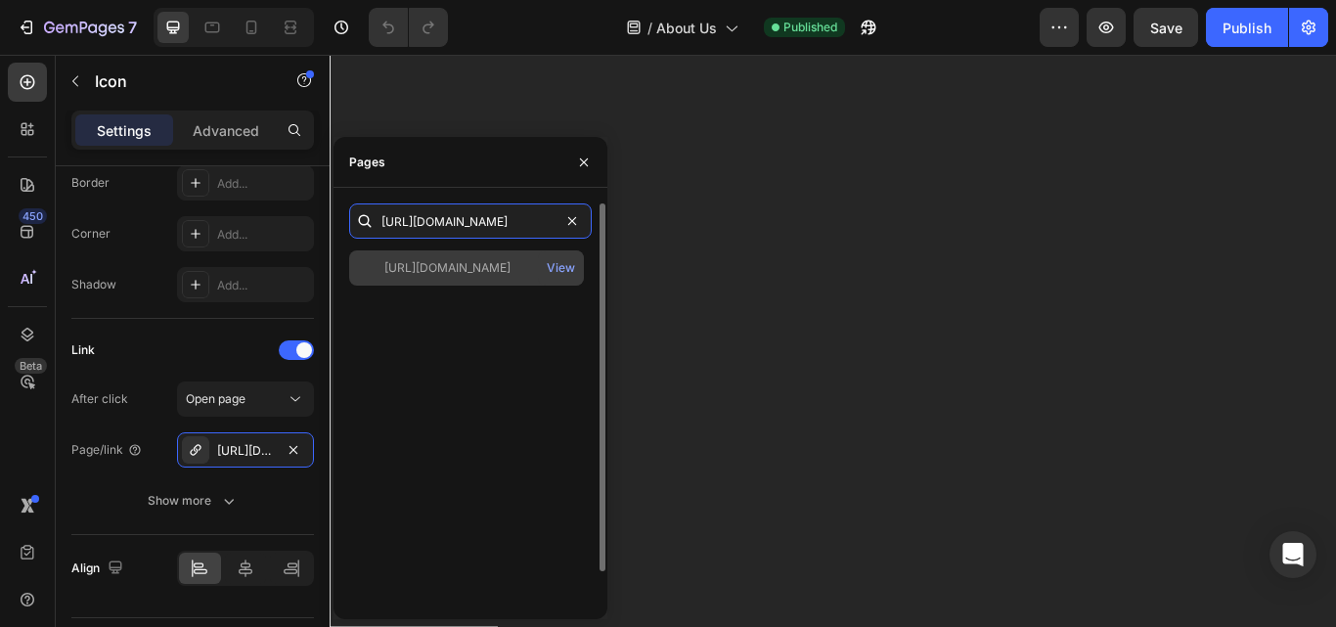
type input "[URL][DOMAIN_NAME]"
click at [445, 271] on div "[URL][DOMAIN_NAME]" at bounding box center [447, 268] width 126 height 18
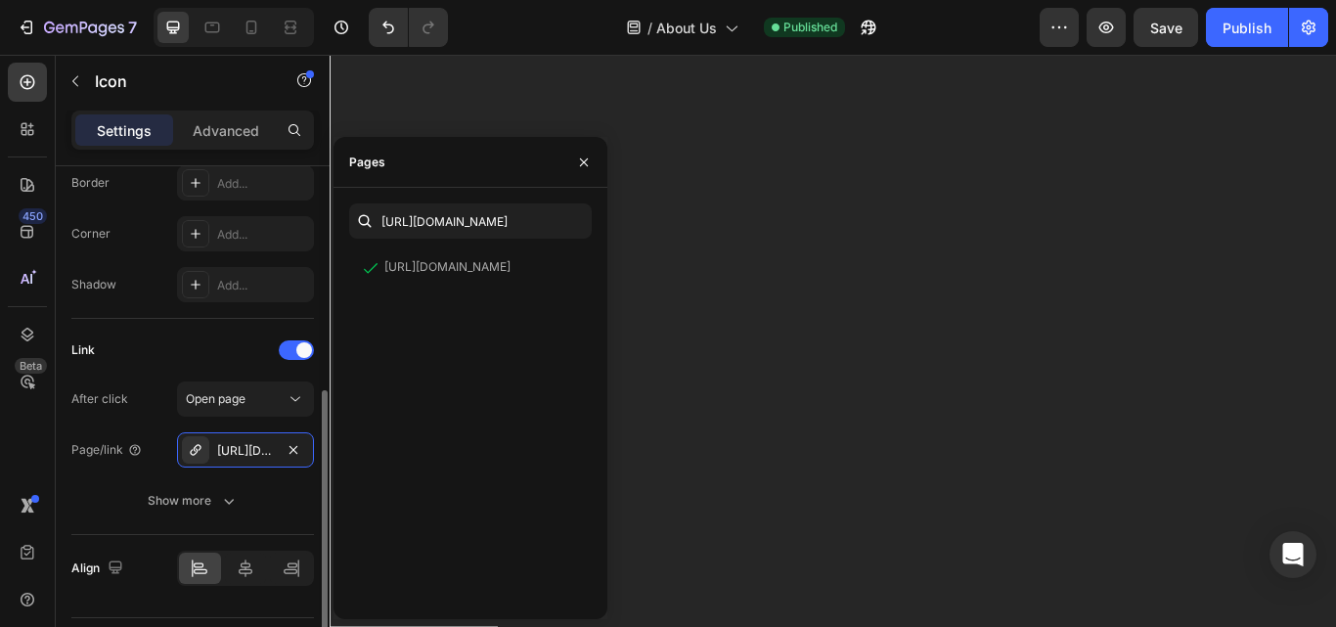
click at [154, 343] on div "Link" at bounding box center [192, 349] width 243 height 31
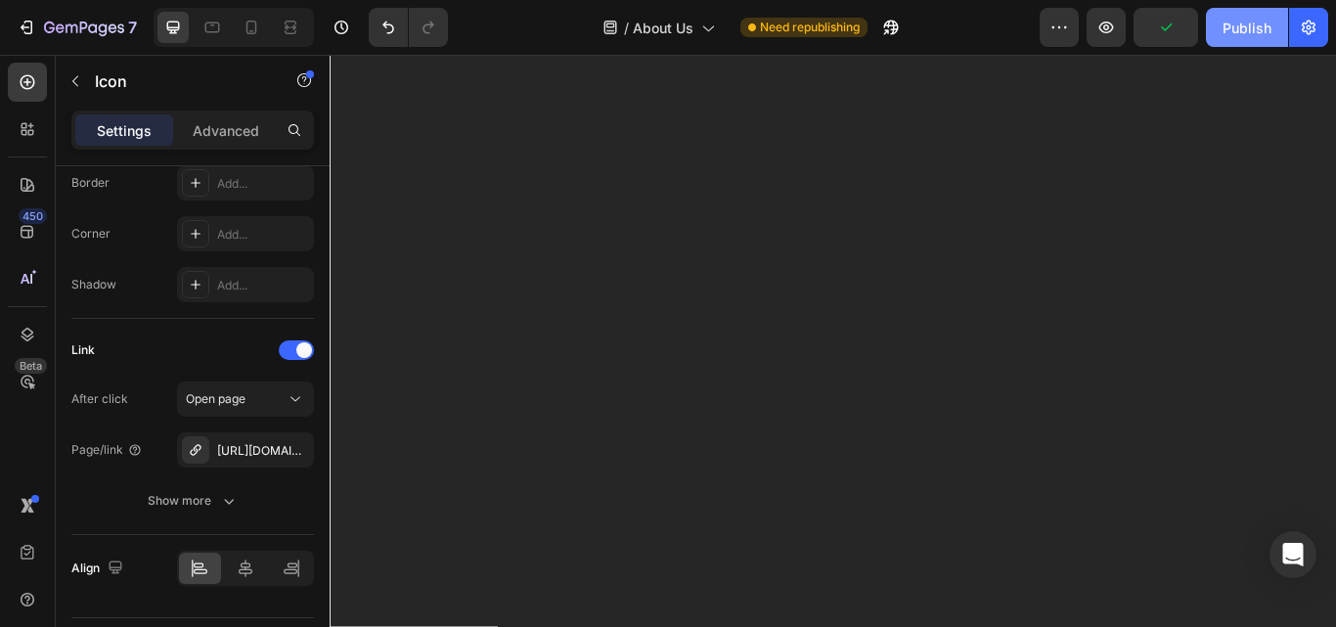
click at [1224, 22] on div "Publish" at bounding box center [1246, 28] width 49 height 21
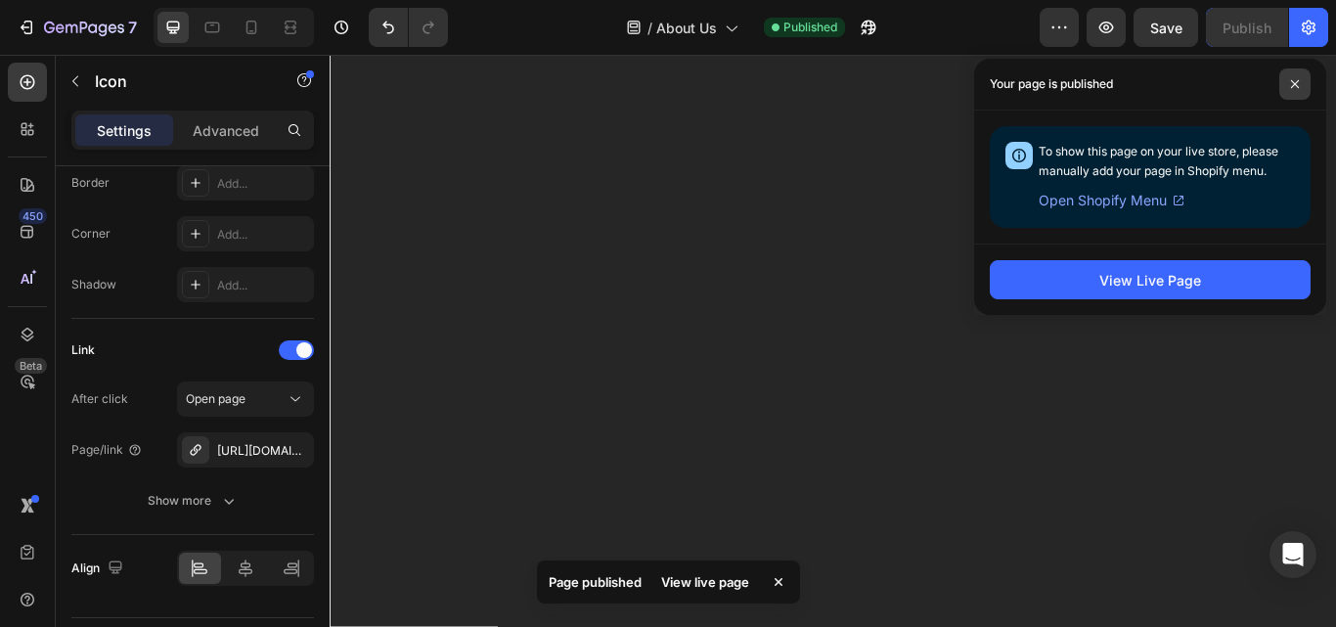
click at [1302, 88] on span at bounding box center [1294, 83] width 31 height 31
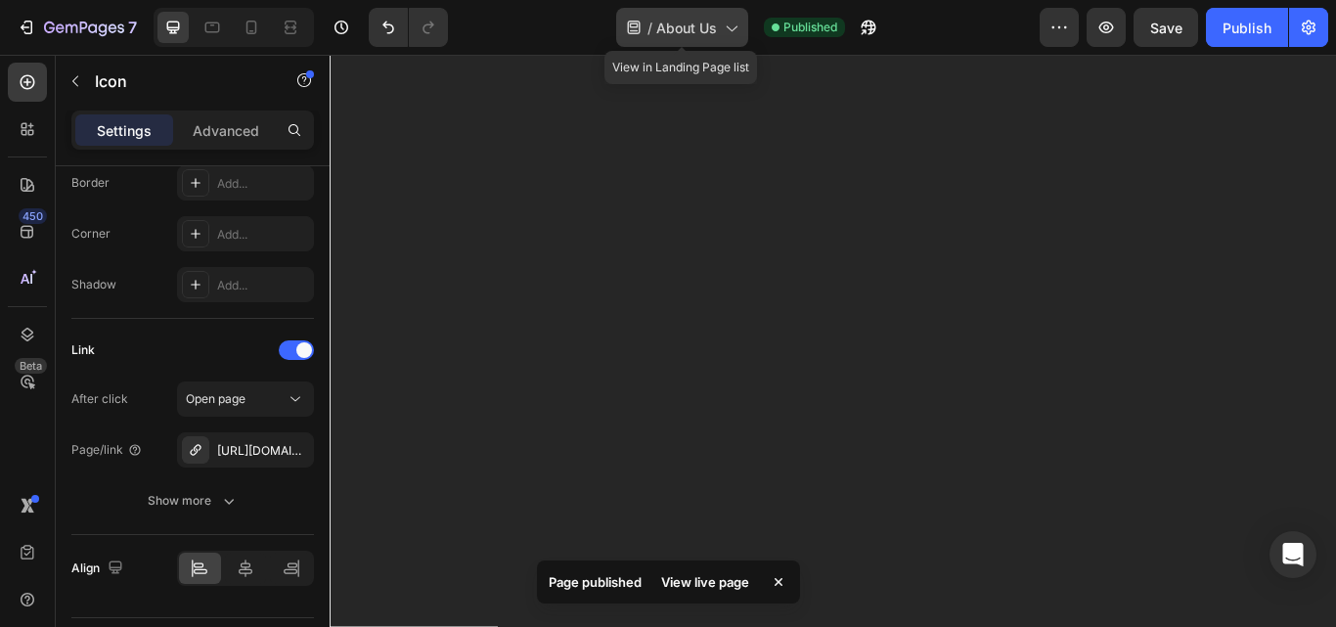
click at [701, 28] on span "About Us" at bounding box center [686, 28] width 61 height 21
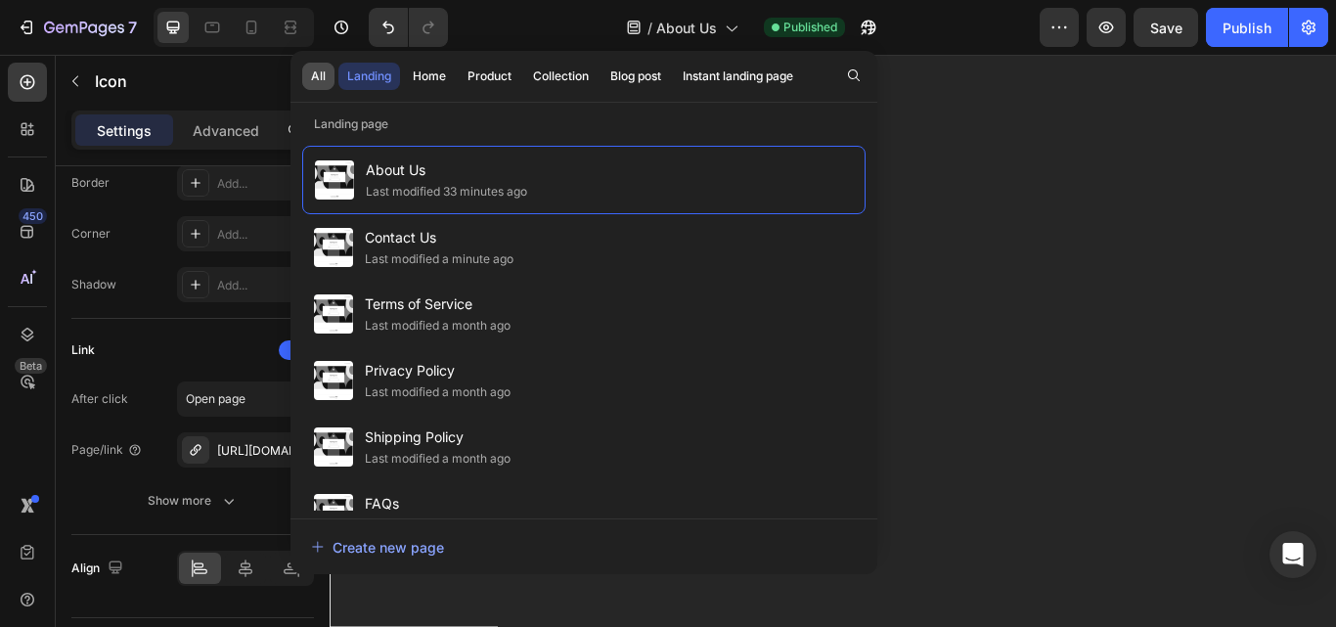
click at [315, 80] on div "All" at bounding box center [318, 76] width 15 height 18
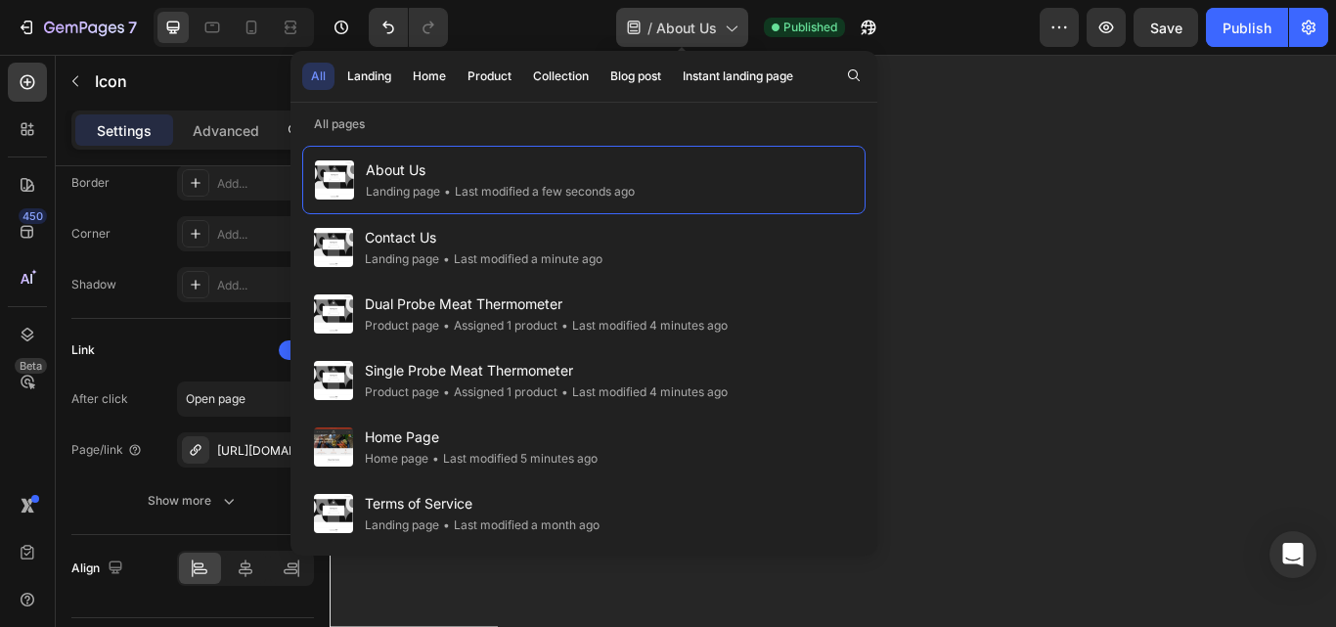
click at [707, 22] on span "About Us" at bounding box center [686, 28] width 61 height 21
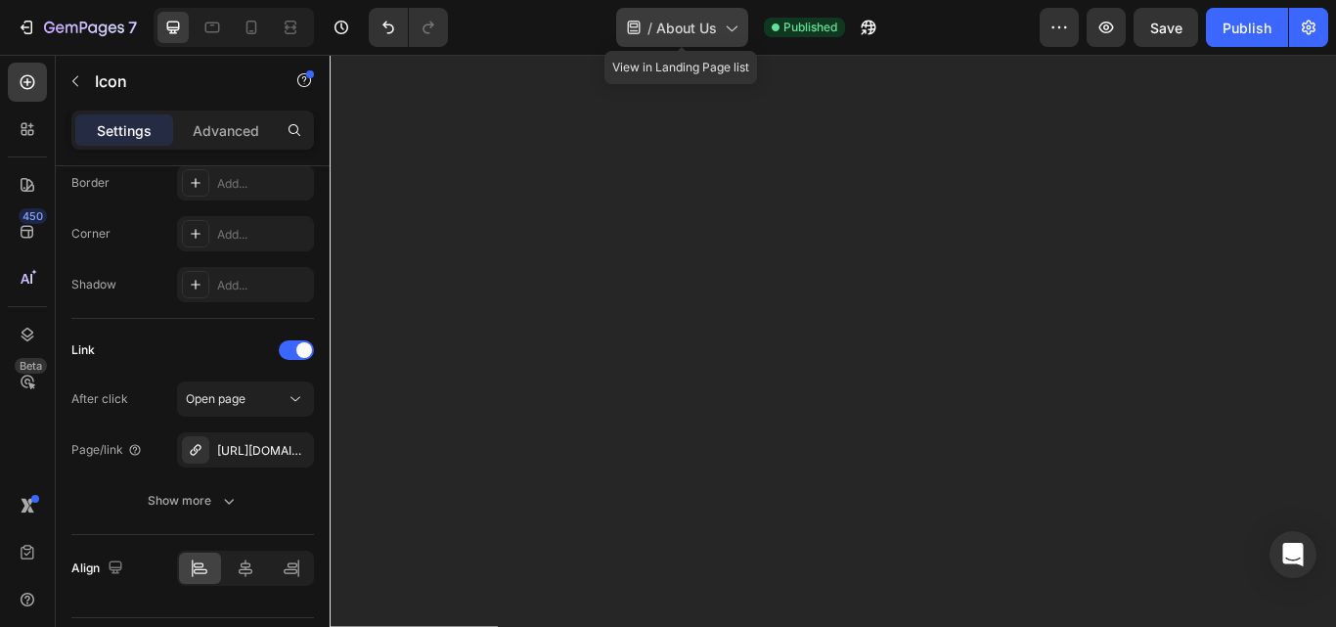
click at [677, 20] on span "About Us" at bounding box center [686, 28] width 61 height 21
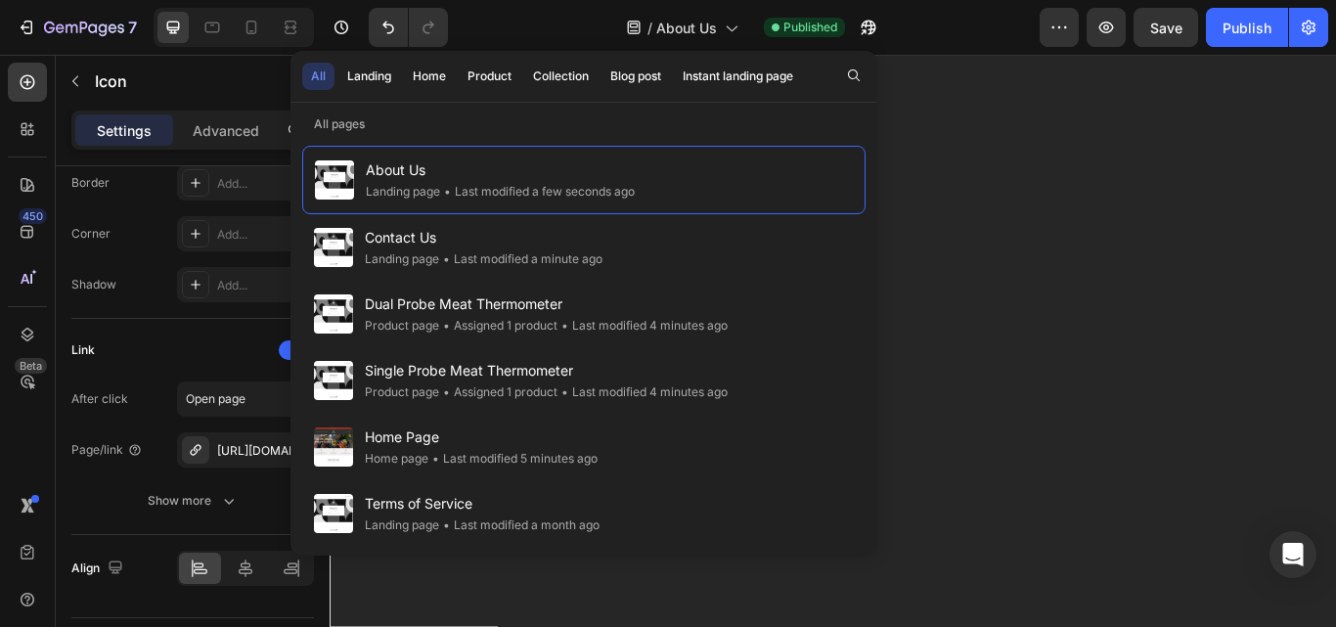
click at [324, 79] on div "All" at bounding box center [318, 76] width 15 height 18
drag, startPoint x: 872, startPoint y: 161, endPoint x: 863, endPoint y: 144, distance: 19.7
click at [864, 144] on div at bounding box center [869, 236] width 11 height 205
click at [37, 25] on div "7" at bounding box center [77, 27] width 120 height 23
